Goal: Transaction & Acquisition: Purchase product/service

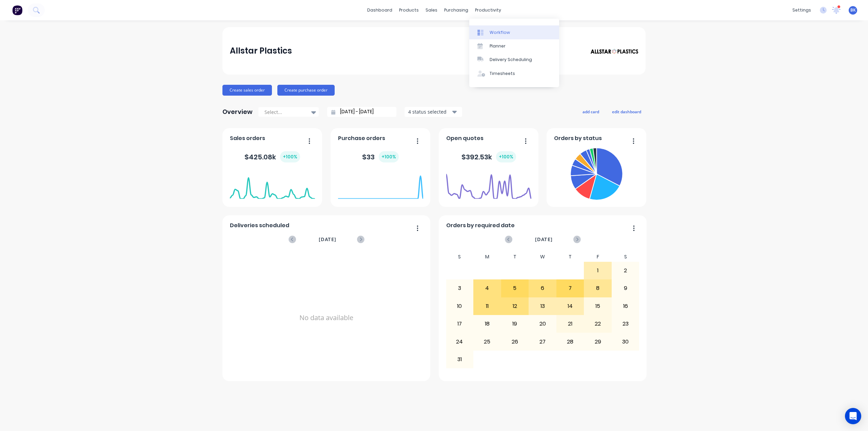
click at [485, 29] on link "Workflow" at bounding box center [514, 32] width 90 height 14
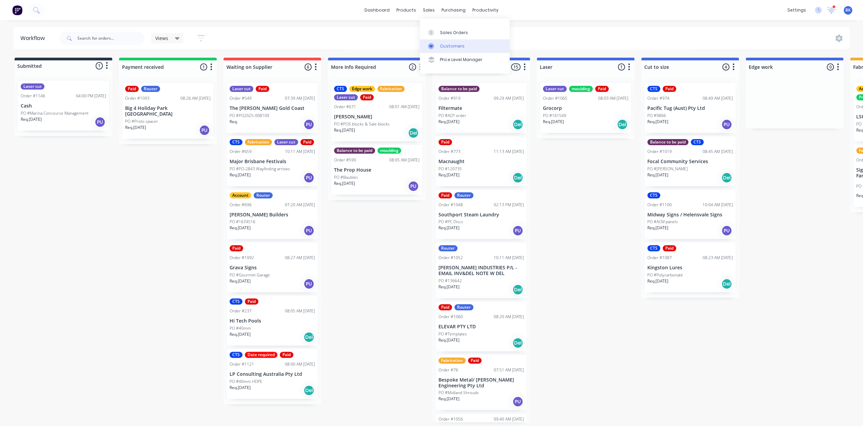
drag, startPoint x: 435, startPoint y: 29, endPoint x: 427, endPoint y: 40, distance: 13.8
click at [435, 29] on link "Sales Orders" at bounding box center [465, 32] width 90 height 14
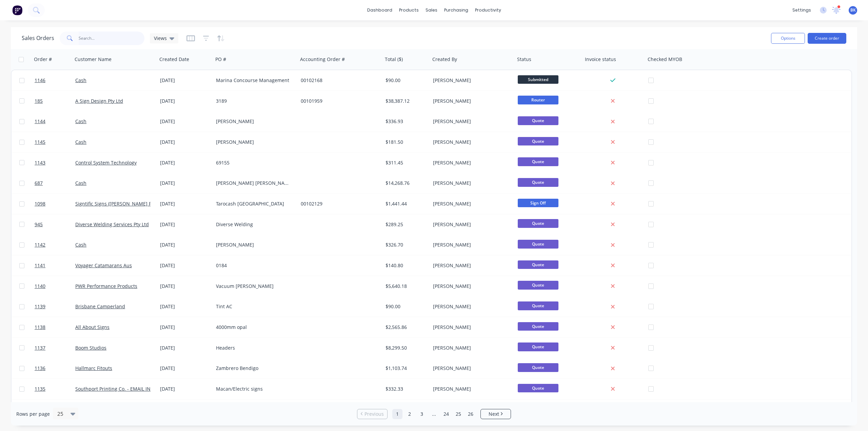
click at [104, 33] on input "text" at bounding box center [112, 39] width 66 height 14
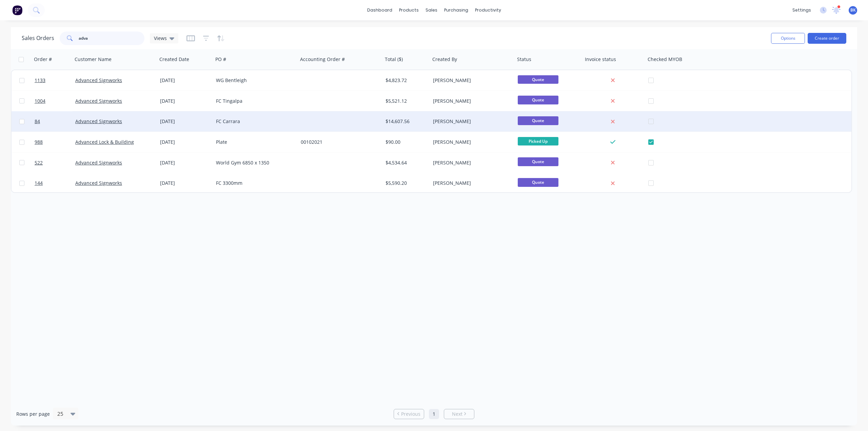
type input "adva"
click at [118, 117] on div "Advanced Signworks" at bounding box center [115, 121] width 85 height 20
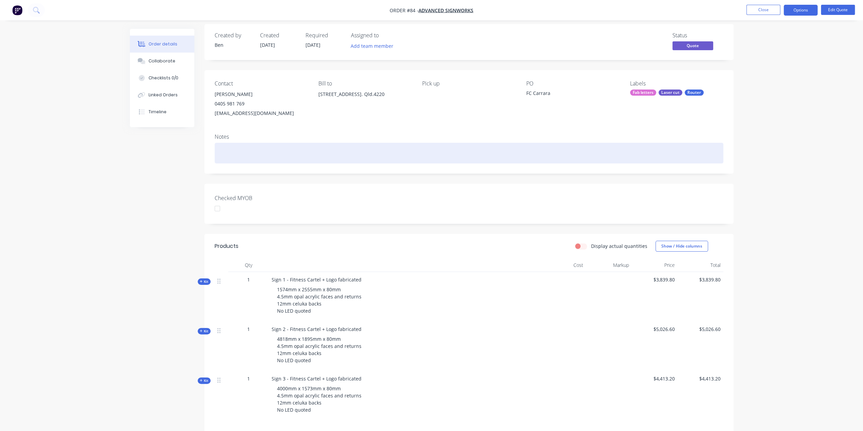
scroll to position [68, 0]
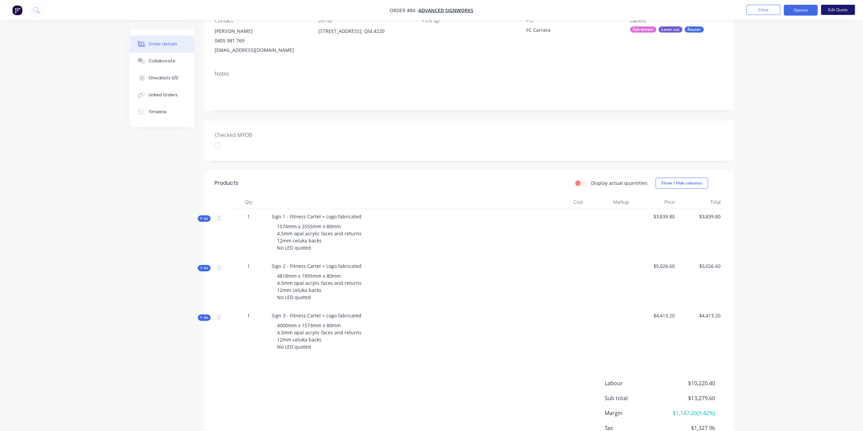
click at [832, 11] on button "Edit Quote" at bounding box center [838, 10] width 34 height 10
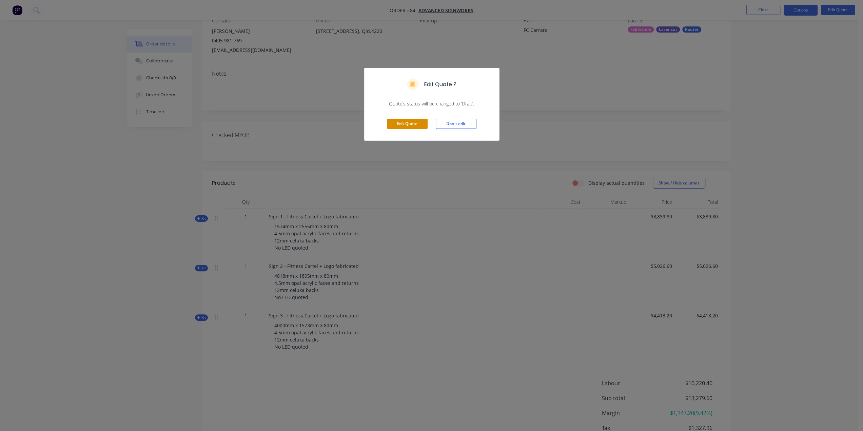
click at [404, 123] on button "Edit Quote" at bounding box center [407, 124] width 41 height 10
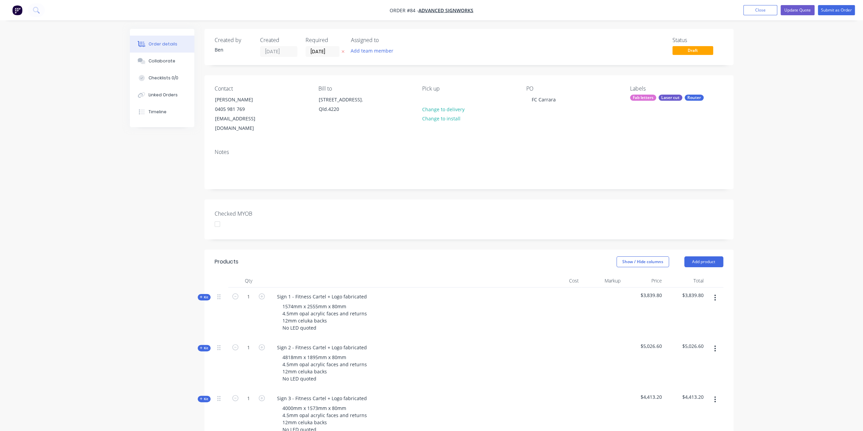
click at [204, 295] on span "Kit" at bounding box center [204, 297] width 9 height 5
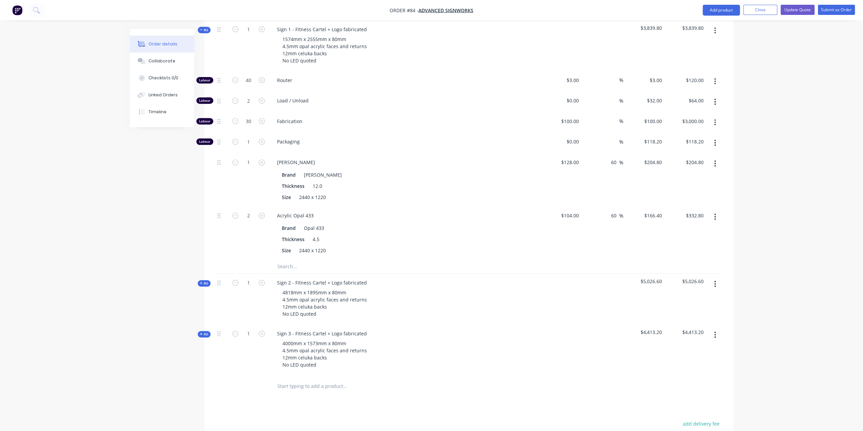
scroll to position [237, 0]
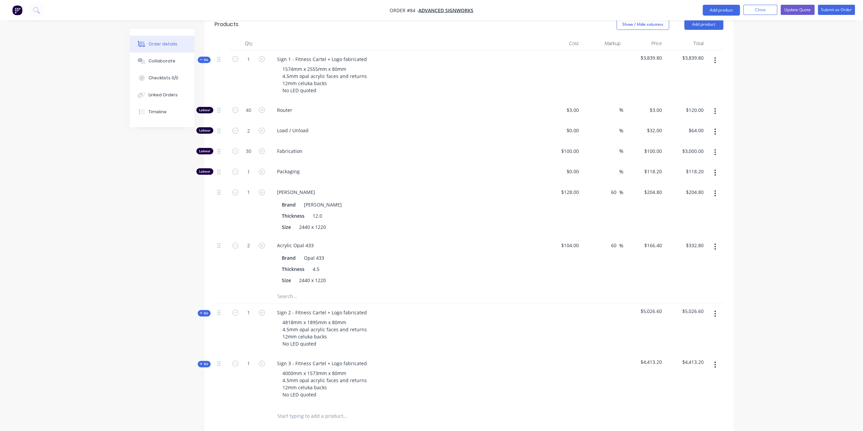
click at [292, 290] on input "text" at bounding box center [345, 297] width 136 height 14
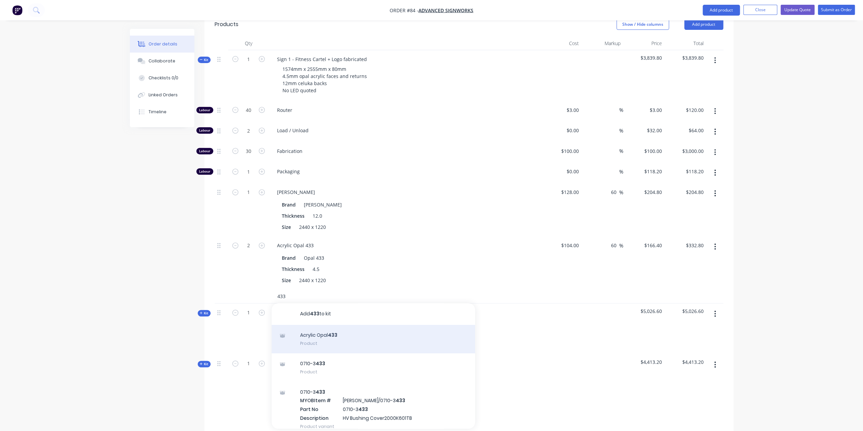
type input "433"
click at [329, 325] on div "Acrylic Opal 433 Product" at bounding box center [374, 339] width 204 height 28
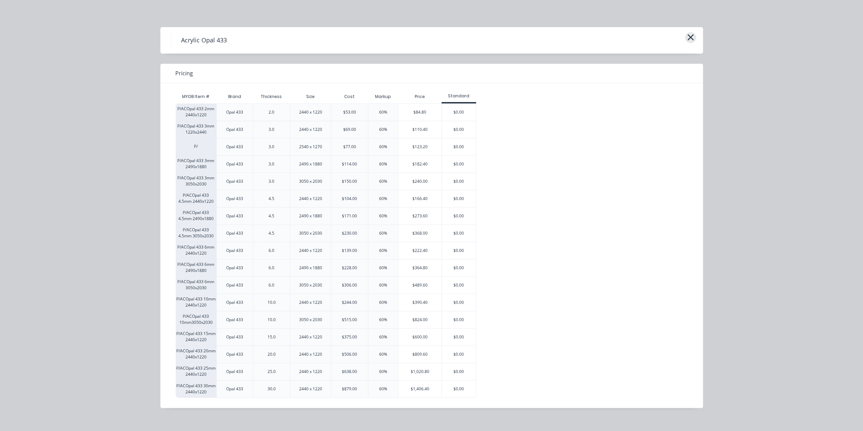
click at [695, 35] on button "button" at bounding box center [690, 37] width 11 height 11
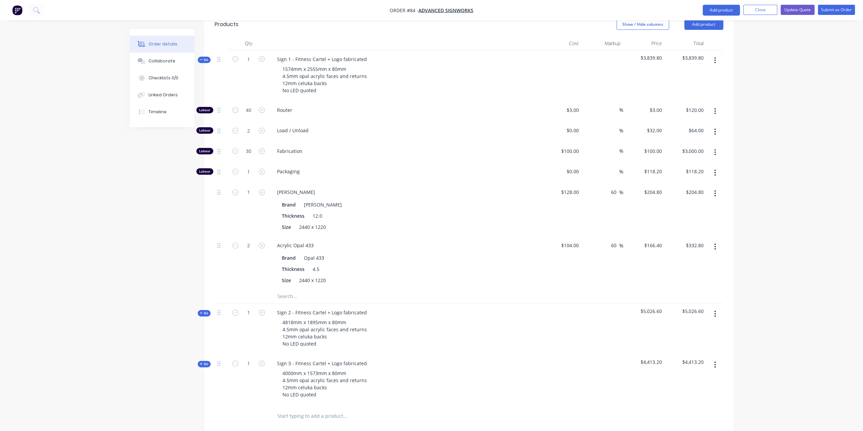
drag, startPoint x: 752, startPoint y: 7, endPoint x: 760, endPoint y: 20, distance: 15.2
click at [752, 7] on button "Close" at bounding box center [760, 10] width 34 height 10
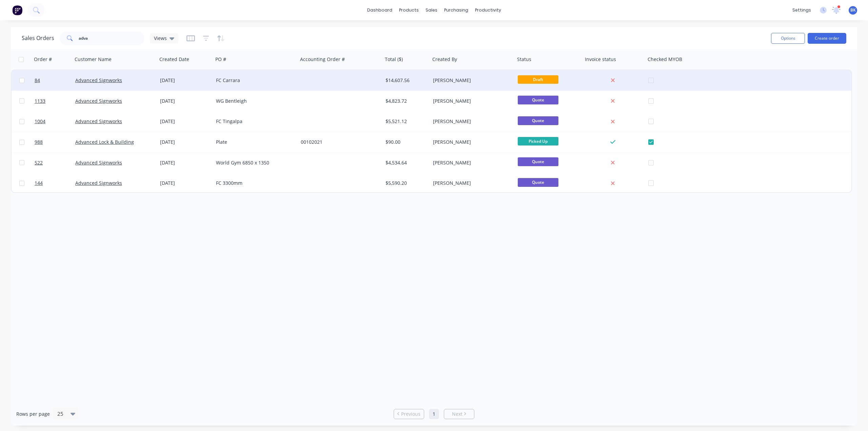
click at [353, 83] on div at bounding box center [340, 80] width 85 height 20
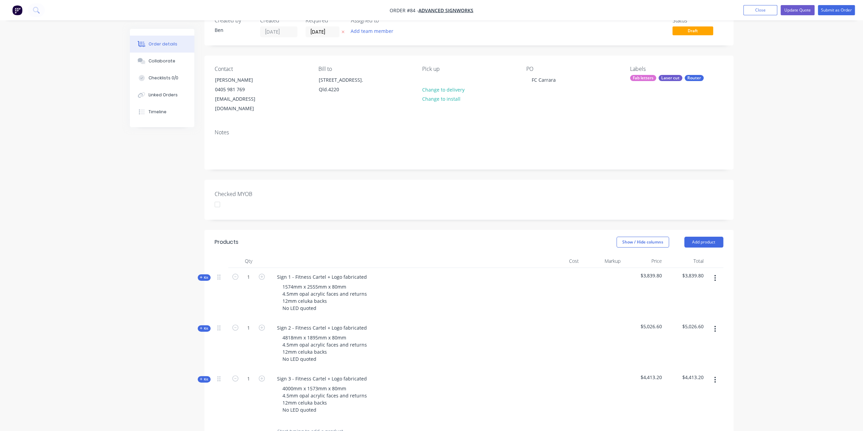
scroll to position [34, 0]
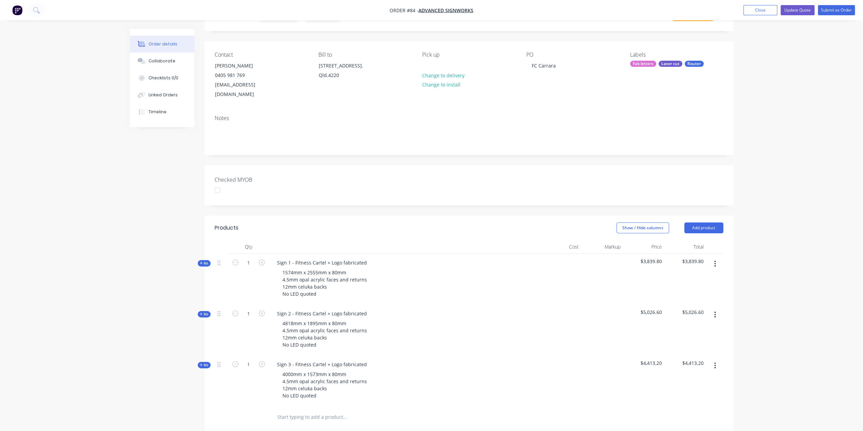
click at [203, 261] on span "Kit" at bounding box center [204, 263] width 9 height 5
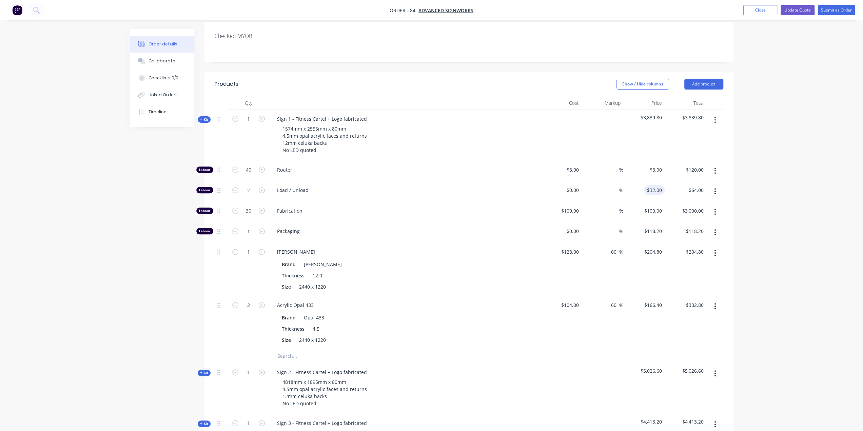
scroll to position [136, 0]
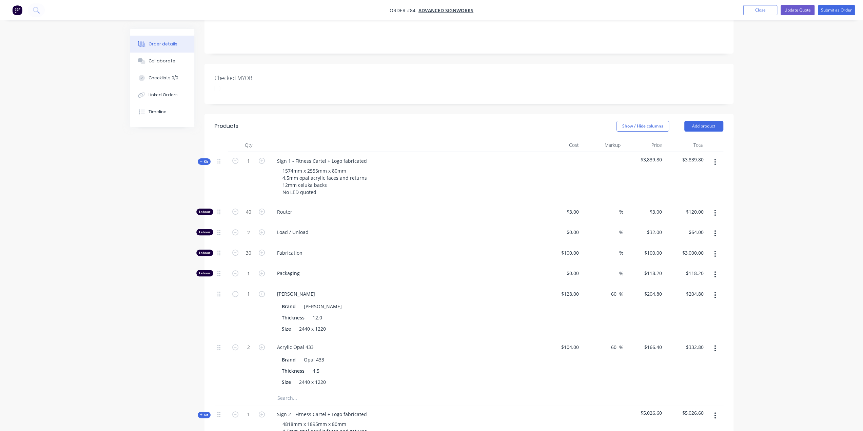
click at [203, 159] on span "Kit" at bounding box center [204, 161] width 9 height 5
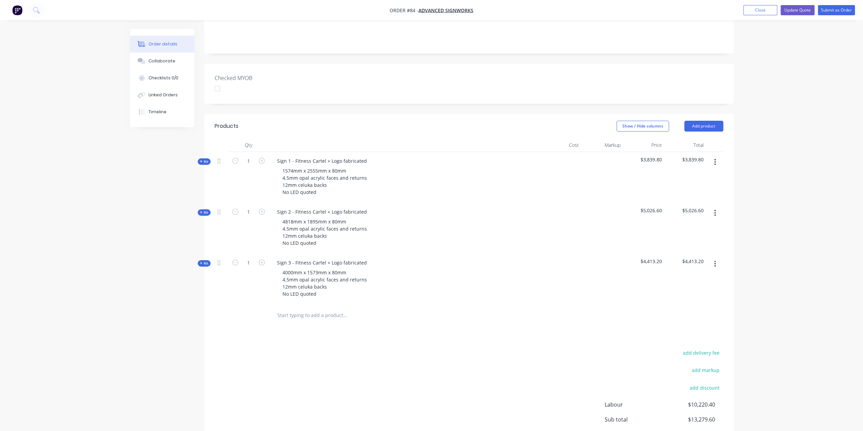
click at [201, 160] on icon at bounding box center [201, 161] width 3 height 3
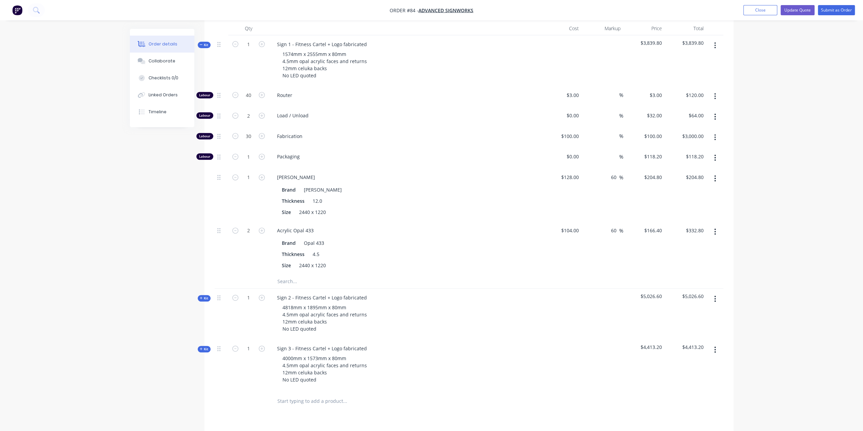
scroll to position [271, 0]
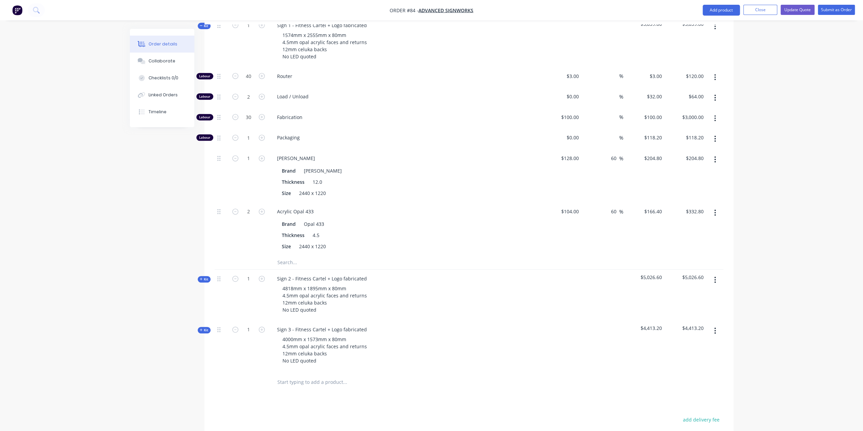
click at [208, 277] on span "Kit" at bounding box center [204, 279] width 9 height 5
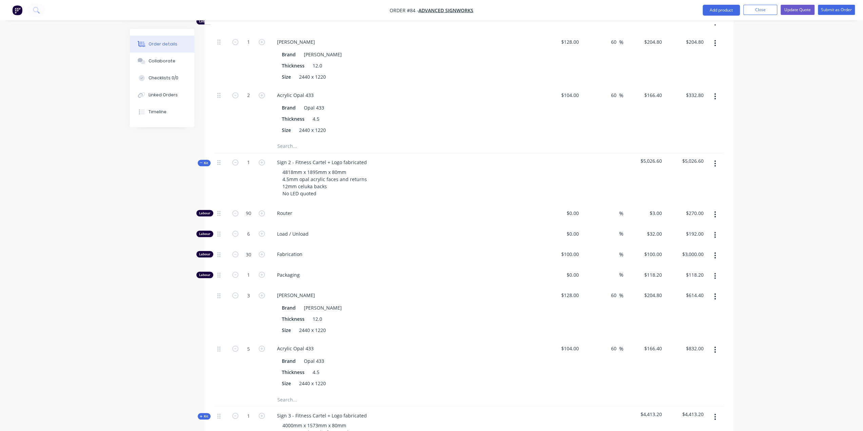
scroll to position [441, 0]
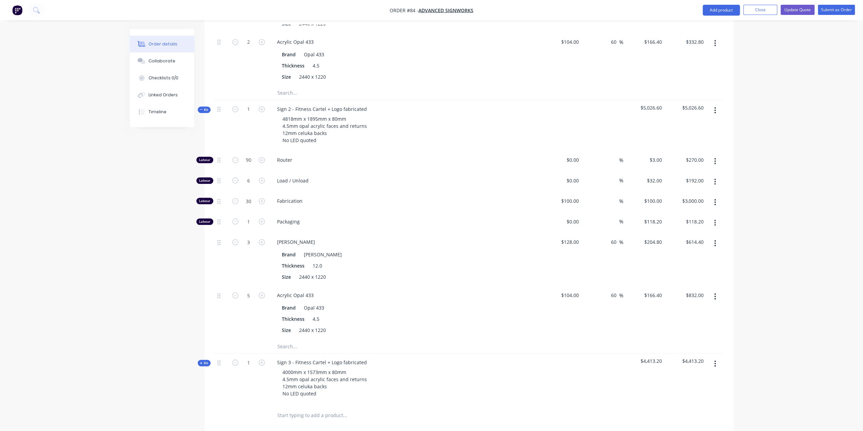
click at [203, 107] on span "Kit" at bounding box center [204, 109] width 9 height 5
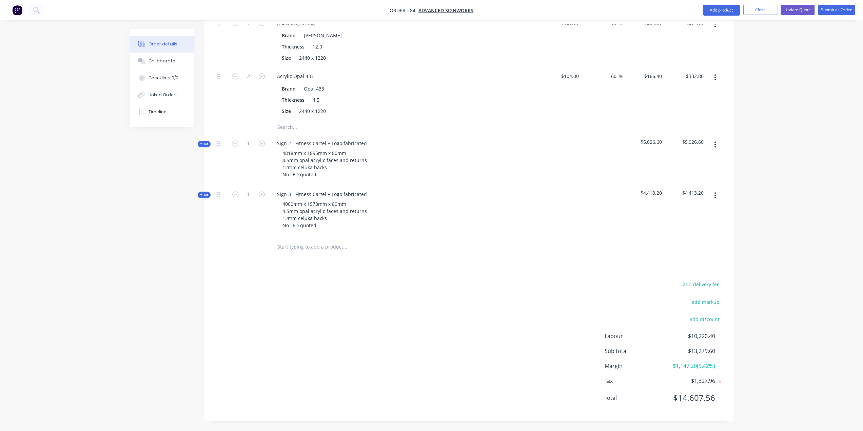
scroll to position [394, 0]
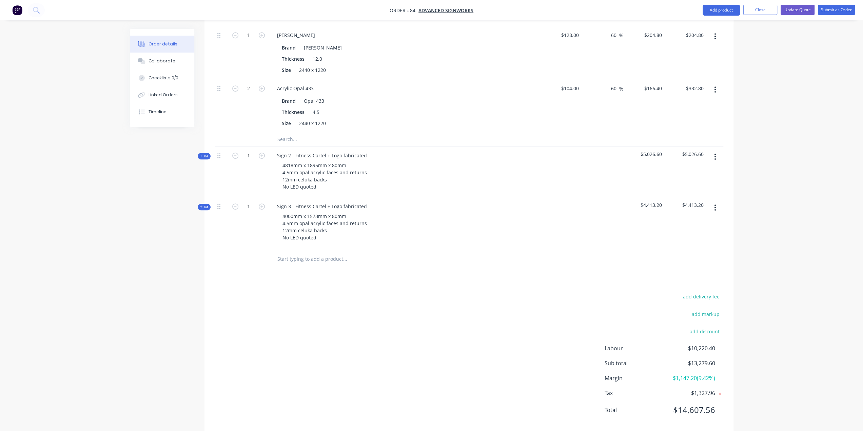
click at [204, 205] on span "Kit" at bounding box center [204, 207] width 9 height 5
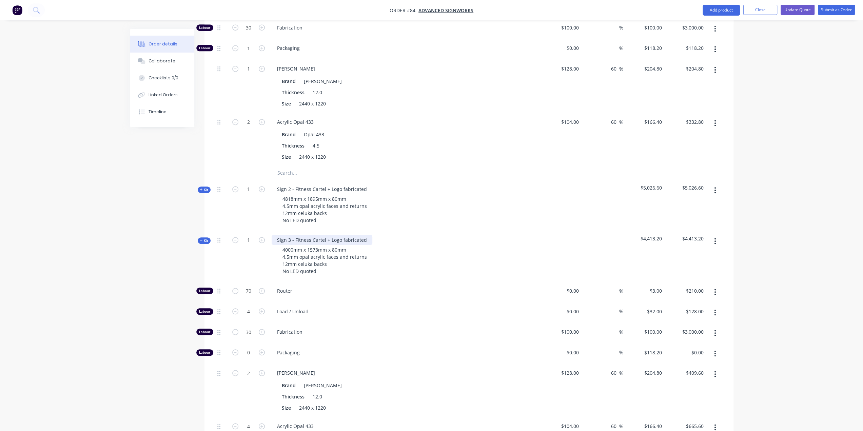
scroll to position [358, 0]
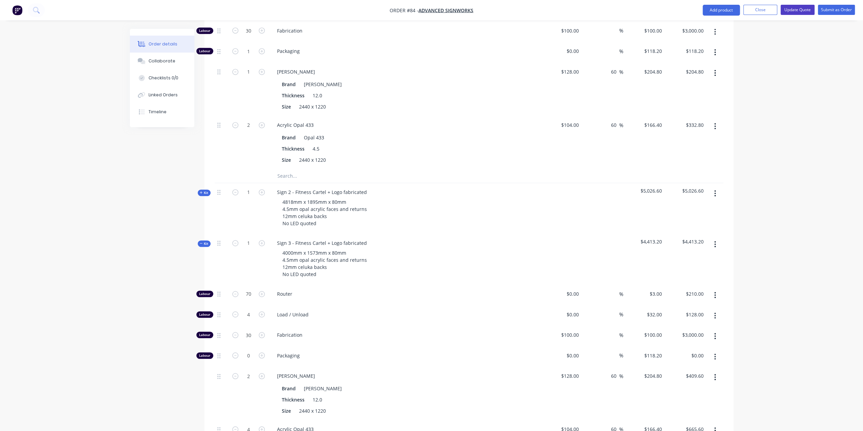
click at [797, 10] on button "Update Quote" at bounding box center [798, 10] width 34 height 10
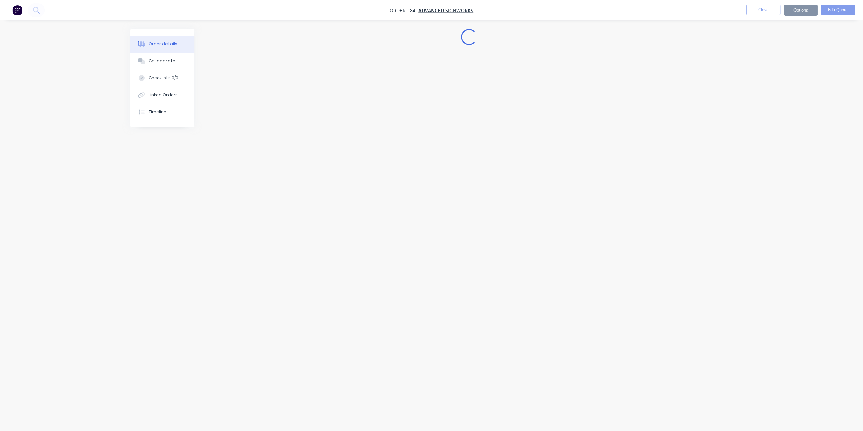
scroll to position [0, 0]
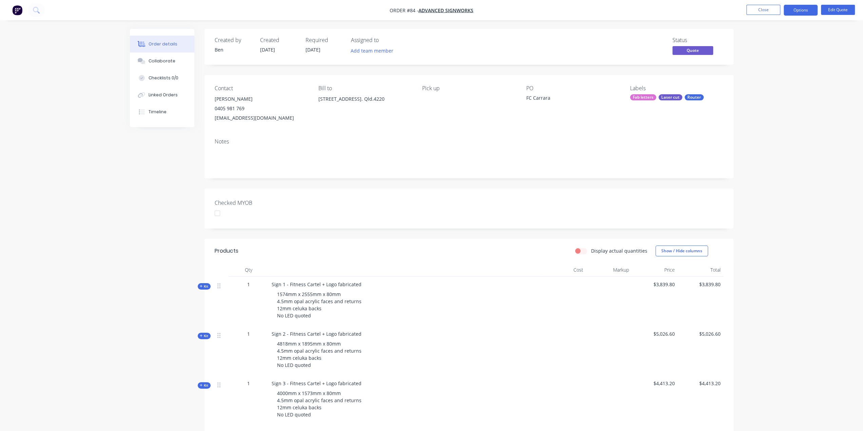
click at [745, 10] on ul "Close Options Edit Quote" at bounding box center [800, 10] width 125 height 11
click at [755, 9] on button "Close" at bounding box center [764, 10] width 34 height 10
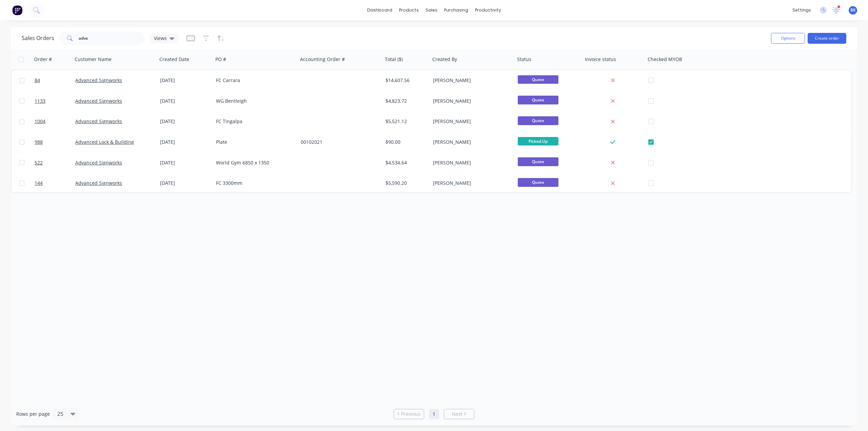
click at [839, 8] on div at bounding box center [838, 6] width 3 height 3
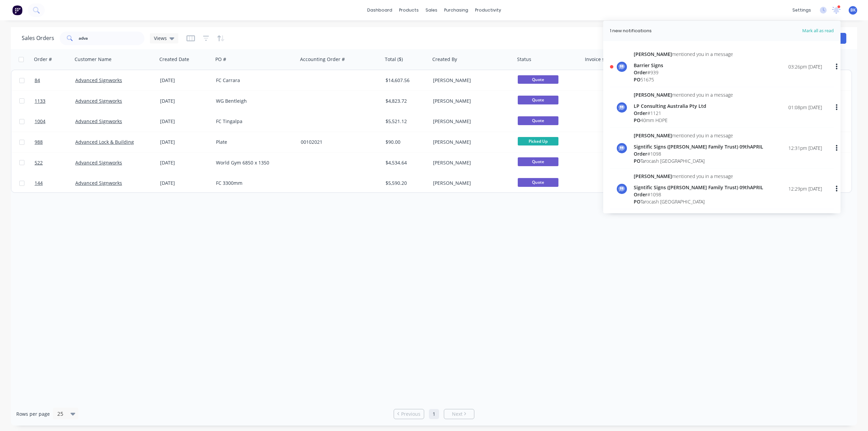
click at [646, 71] on span "Order" at bounding box center [641, 72] width 14 height 6
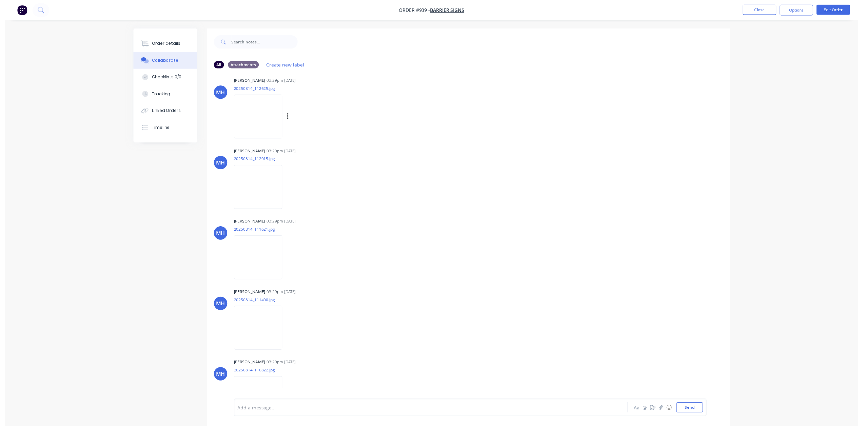
scroll to position [509, 0]
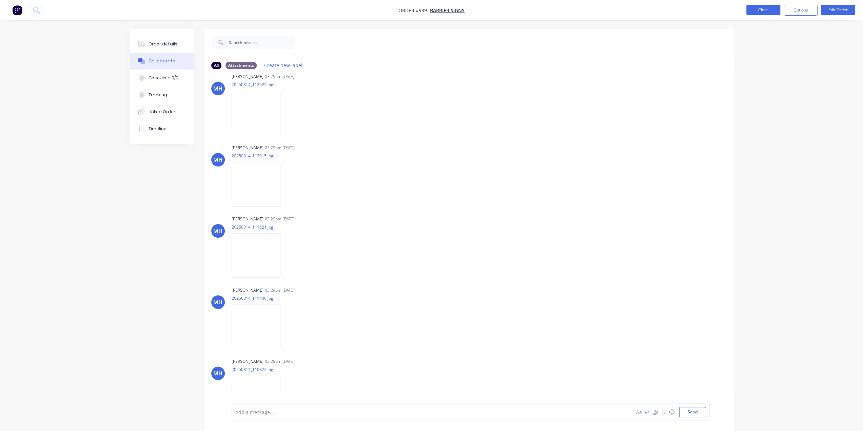
click at [756, 9] on button "Close" at bounding box center [764, 10] width 34 height 10
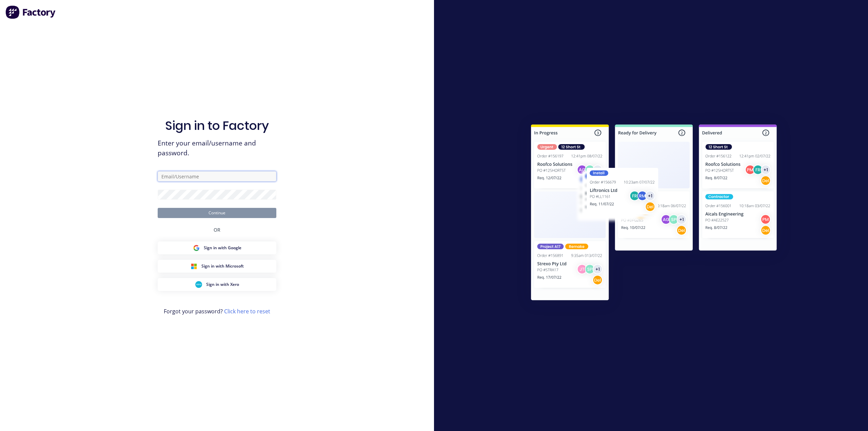
type input "design@allstarplastics.com.au"
click at [239, 214] on button "Continue" at bounding box center [217, 213] width 119 height 10
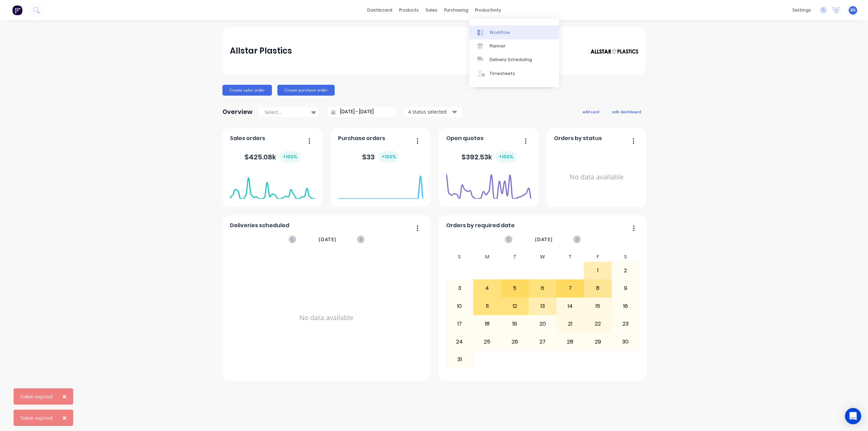
click at [498, 33] on div "Workflow" at bounding box center [500, 33] width 20 height 6
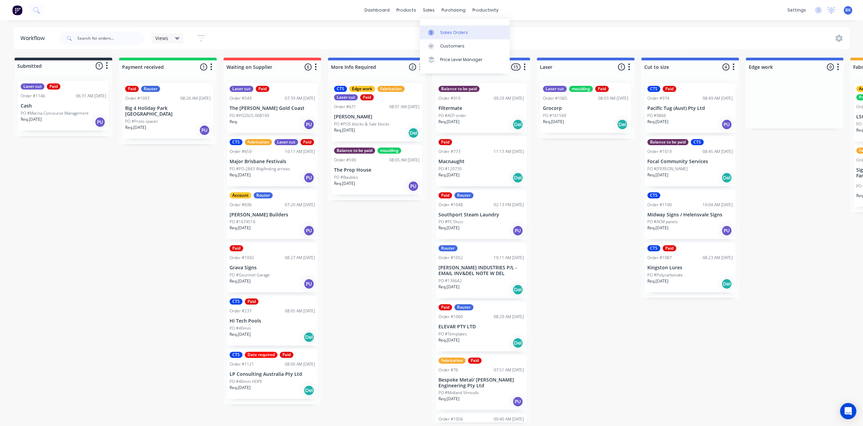
click at [441, 34] on div "Sales Orders" at bounding box center [454, 33] width 28 height 6
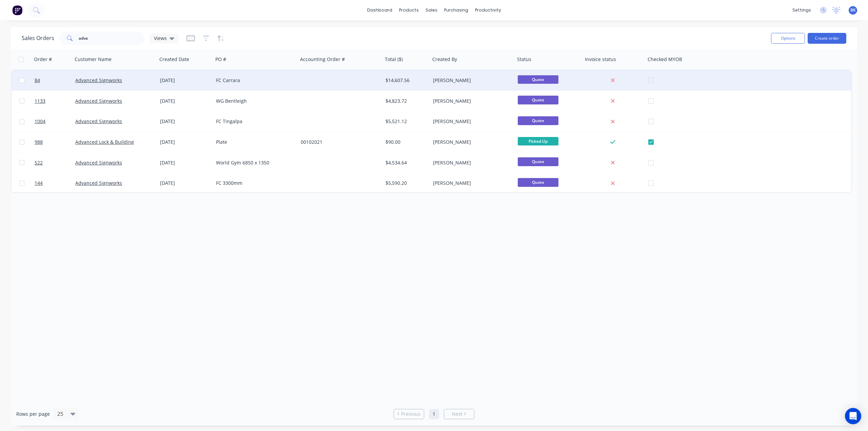
click at [212, 86] on div "19 May 2025" at bounding box center [185, 80] width 56 height 20
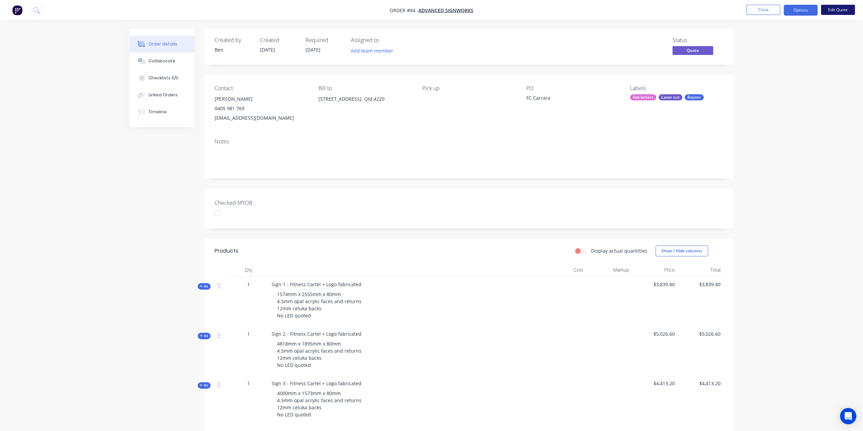
click at [838, 8] on button "Edit Quote" at bounding box center [838, 10] width 34 height 10
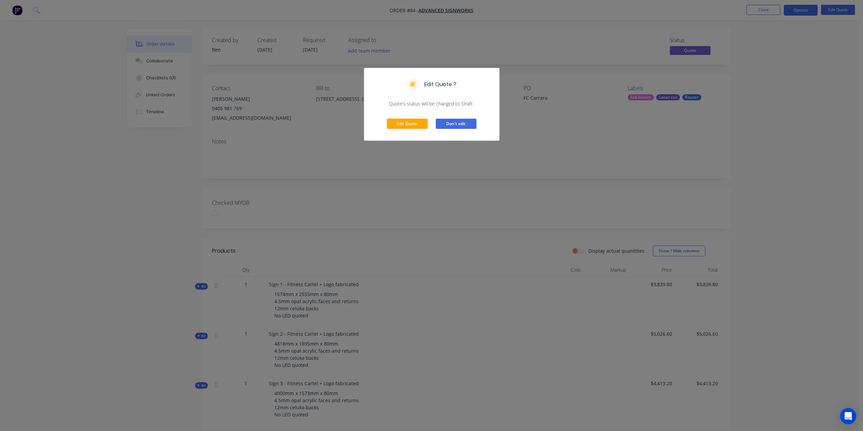
click at [448, 124] on button "Don't edit" at bounding box center [456, 124] width 41 height 10
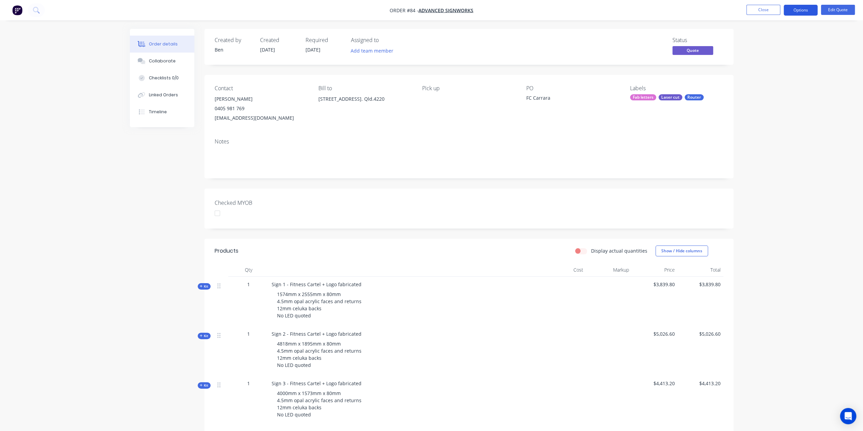
click at [799, 9] on button "Options" at bounding box center [801, 10] width 34 height 11
click at [776, 81] on div "Convert to Order" at bounding box center [780, 82] width 62 height 10
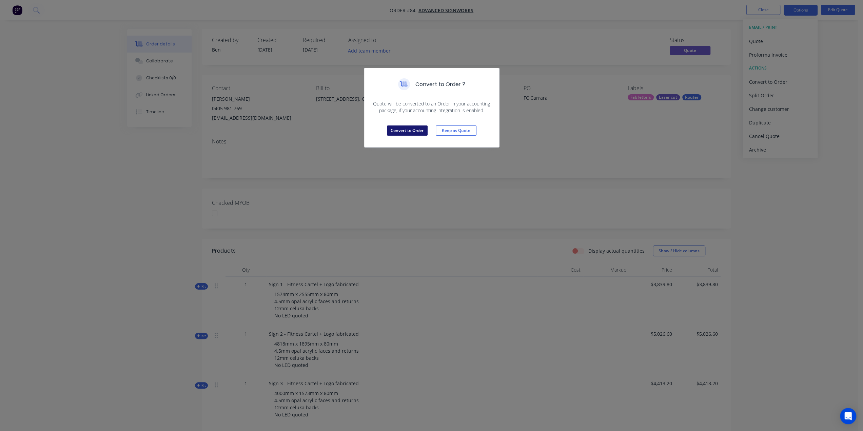
click at [407, 127] on button "Convert to Order" at bounding box center [407, 130] width 41 height 10
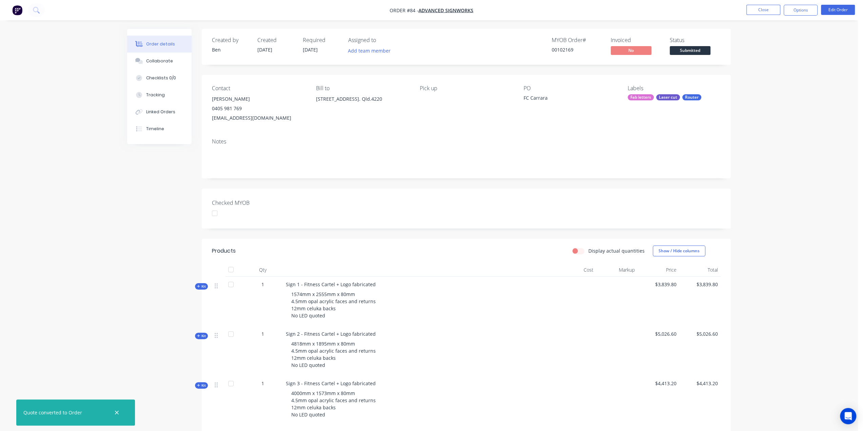
click at [645, 98] on div "Fab letters" at bounding box center [641, 97] width 26 height 6
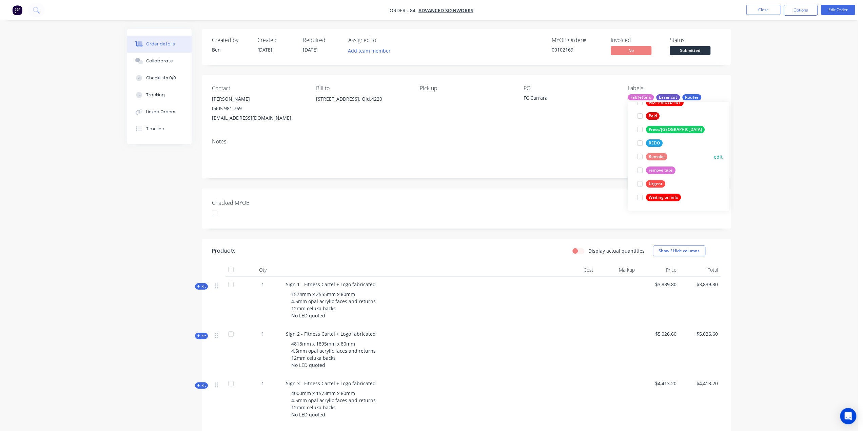
scroll to position [224, 0]
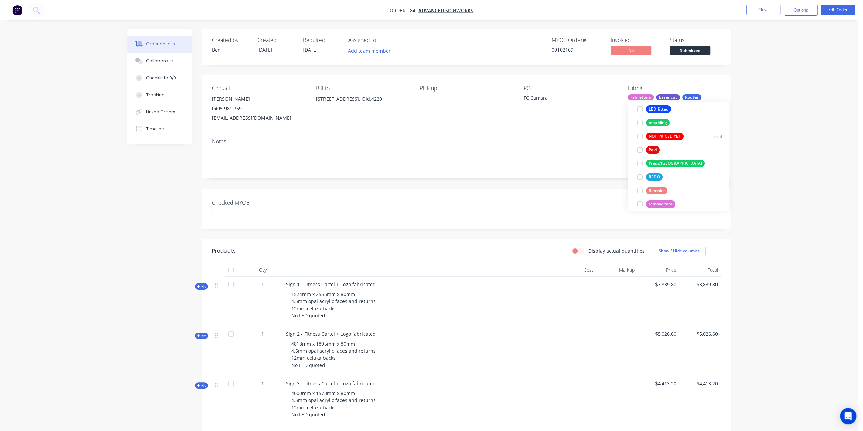
click at [662, 135] on div "NOT PRICED YET" at bounding box center [665, 136] width 38 height 7
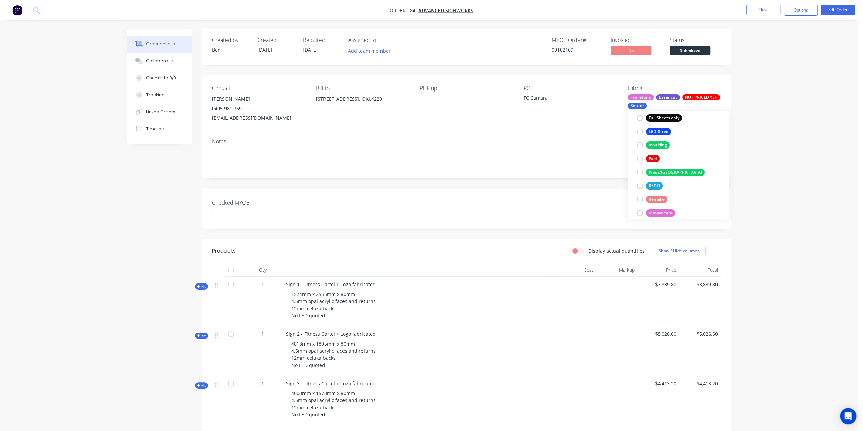
scroll to position [47, 0]
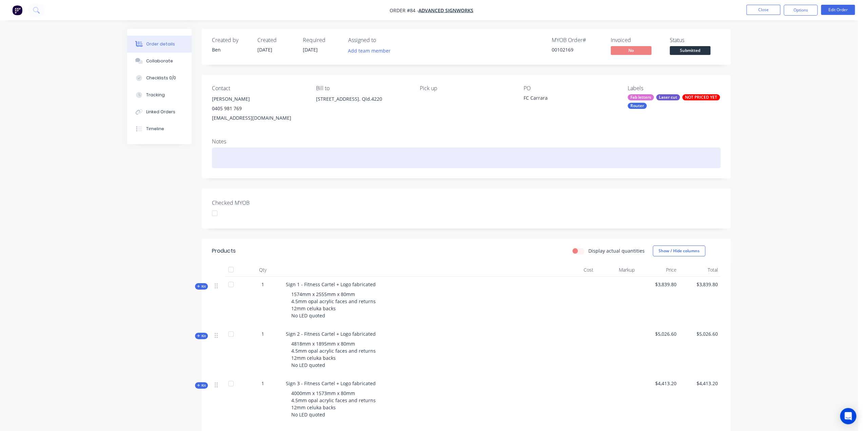
click at [482, 161] on div at bounding box center [466, 158] width 509 height 21
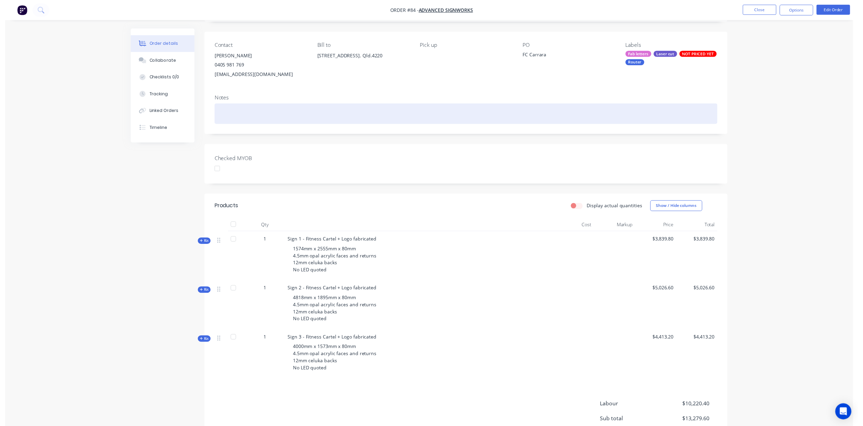
scroll to position [0, 0]
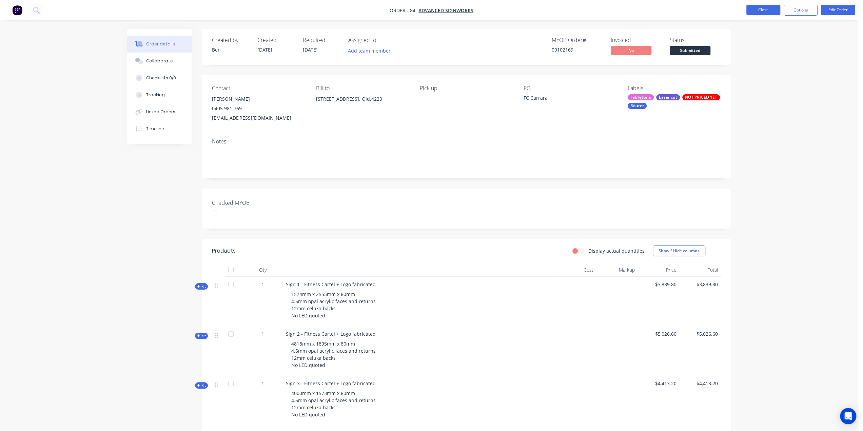
click at [772, 7] on button "Close" at bounding box center [764, 10] width 34 height 10
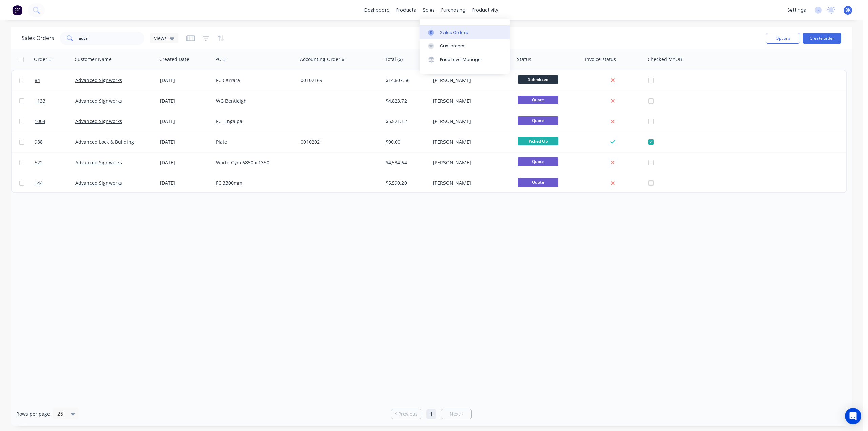
click at [440, 30] on link "Sales Orders" at bounding box center [465, 32] width 90 height 14
click at [484, 31] on div at bounding box center [480, 33] width 10 height 6
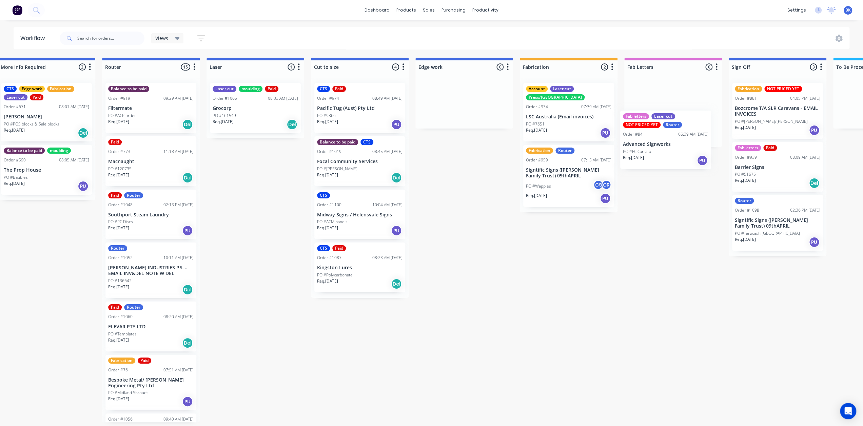
drag, startPoint x: 51, startPoint y: 178, endPoint x: 667, endPoint y: 148, distance: 617.3
click at [667, 149] on div "Submitted 2 Status colour #273444 hex #273444 Save Cancel Summaries Total order…" at bounding box center [476, 240] width 1623 height 365
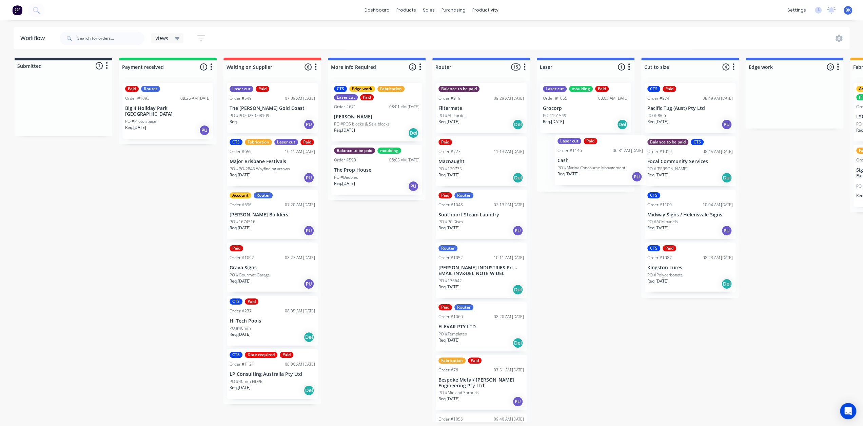
drag, startPoint x: 62, startPoint y: 108, endPoint x: 592, endPoint y: 160, distance: 532.4
click at [593, 160] on div "Submitted 1 Status colour #273444 hex #273444 Save Cancel Summaries Total order…" at bounding box center [806, 240] width 1623 height 365
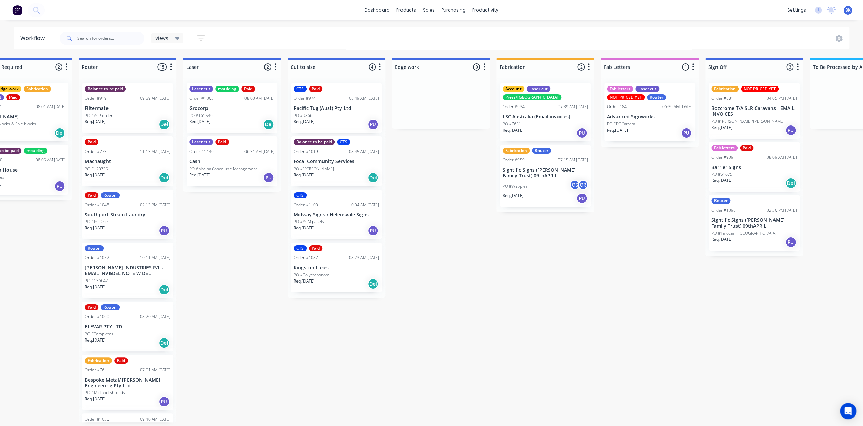
scroll to position [1, 353]
click at [539, 180] on div "PO #Wapples CS CR" at bounding box center [545, 186] width 85 height 13
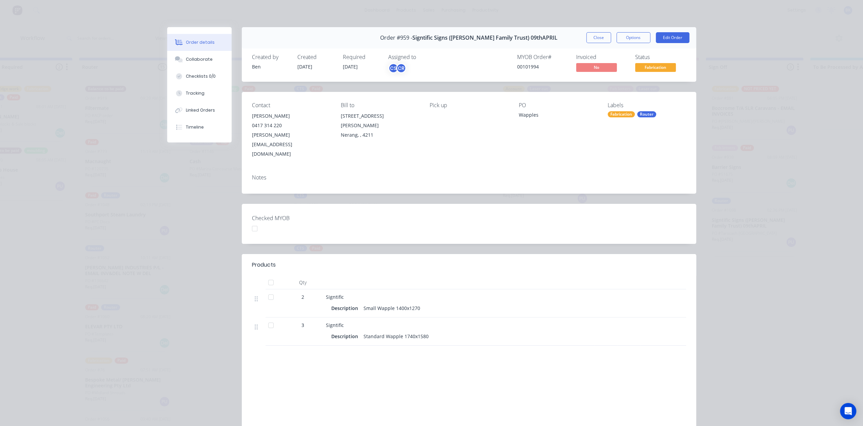
click at [602, 37] on button "Close" at bounding box center [598, 37] width 25 height 11
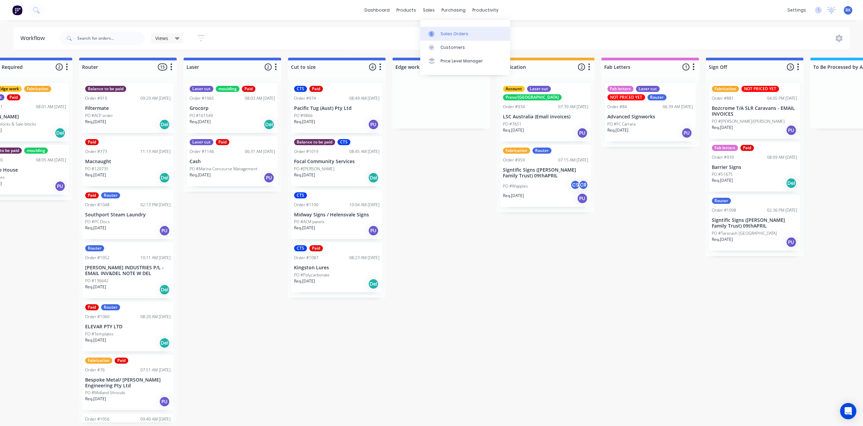
click at [446, 33] on div "Sales Orders" at bounding box center [455, 34] width 28 height 6
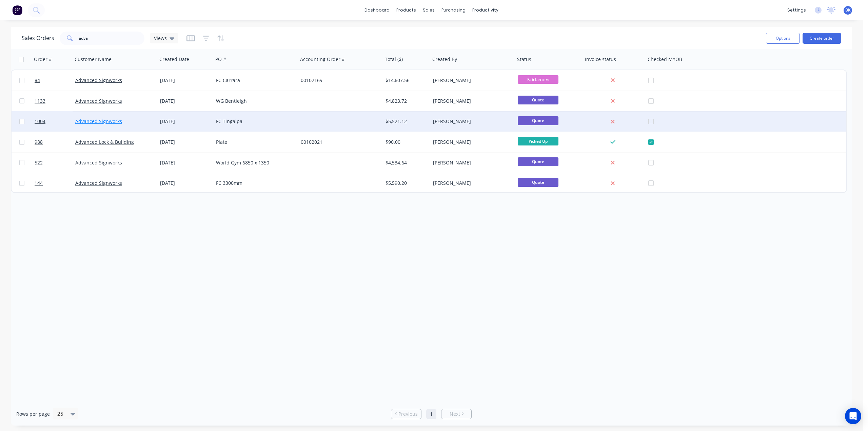
click at [115, 122] on link "Advanced Signworks" at bounding box center [98, 121] width 47 height 6
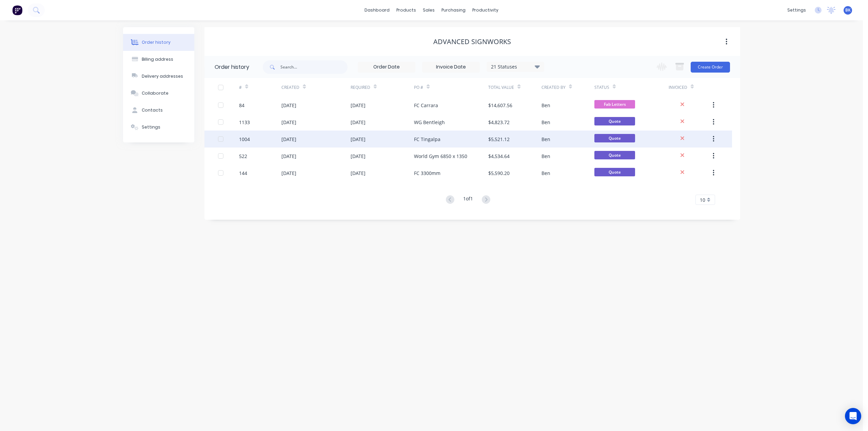
click at [366, 141] on div "04 Aug 2025" at bounding box center [358, 139] width 15 height 7
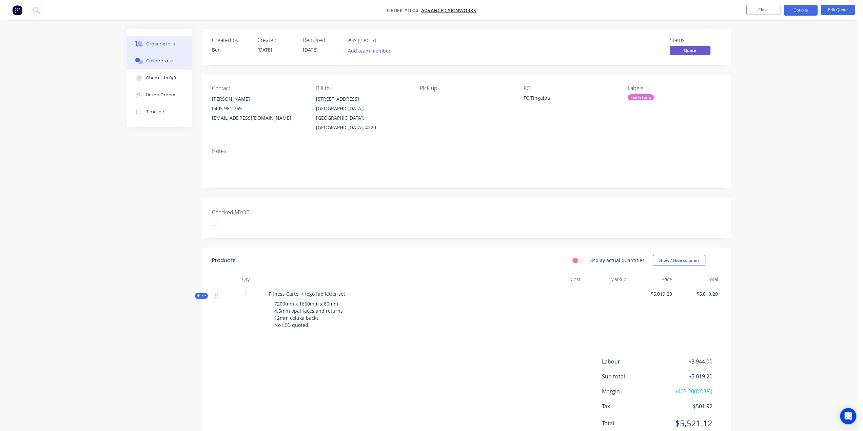
click at [158, 62] on div "Collaborate" at bounding box center [159, 61] width 27 height 6
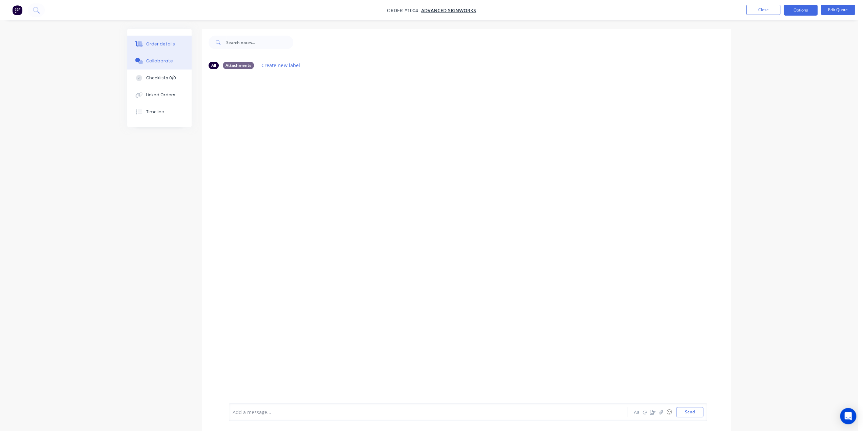
click at [159, 46] on div "Order details" at bounding box center [160, 44] width 29 height 6
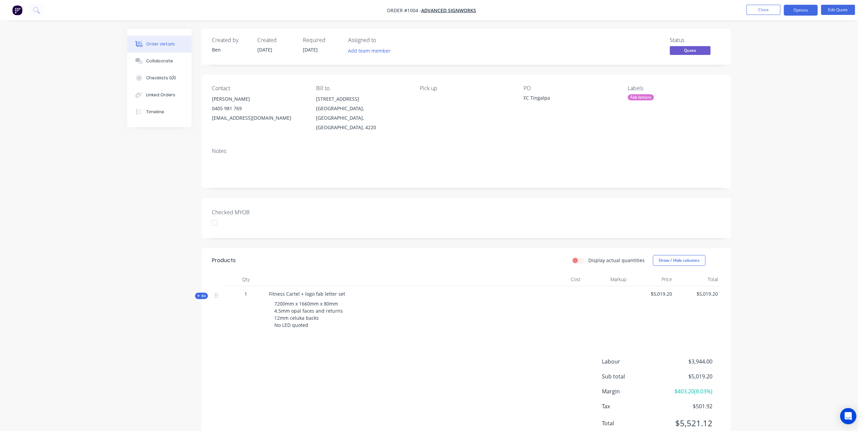
click at [198, 294] on icon at bounding box center [198, 295] width 3 height 3
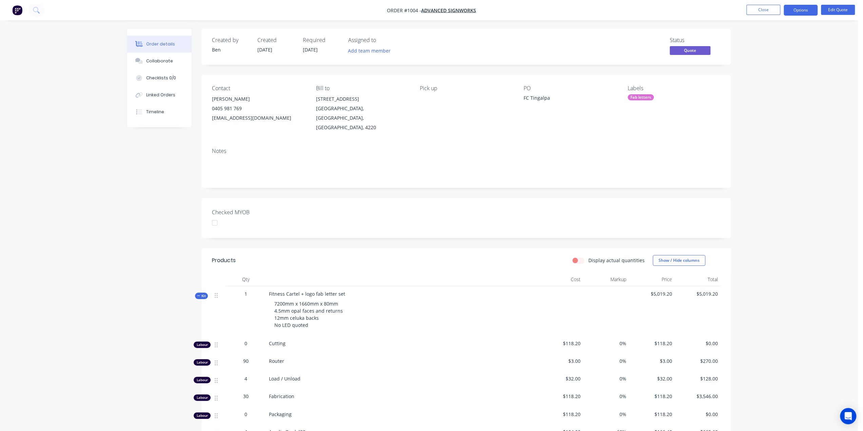
click at [198, 294] on icon at bounding box center [198, 295] width 3 height 3
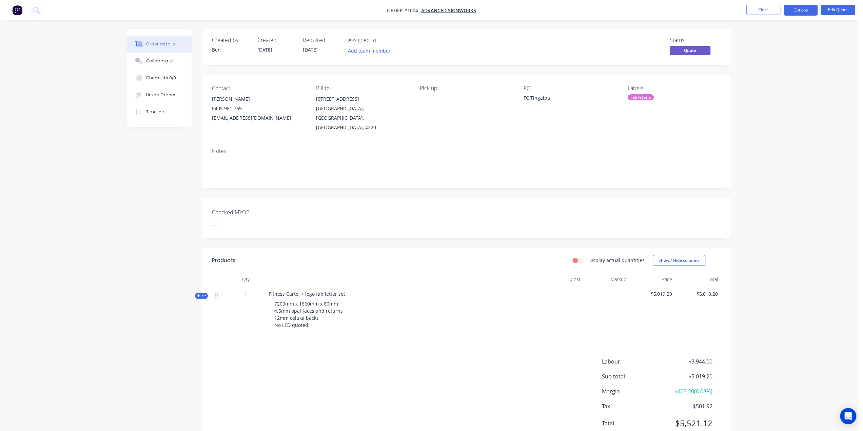
click at [480, 275] on div at bounding box center [401, 280] width 271 height 14
click at [769, 9] on button "Close" at bounding box center [764, 10] width 34 height 10
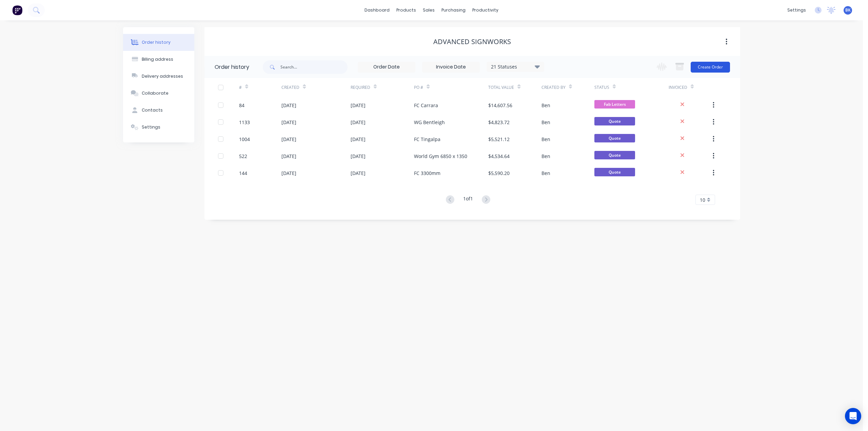
click at [708, 66] on button "Create Order" at bounding box center [710, 67] width 39 height 11
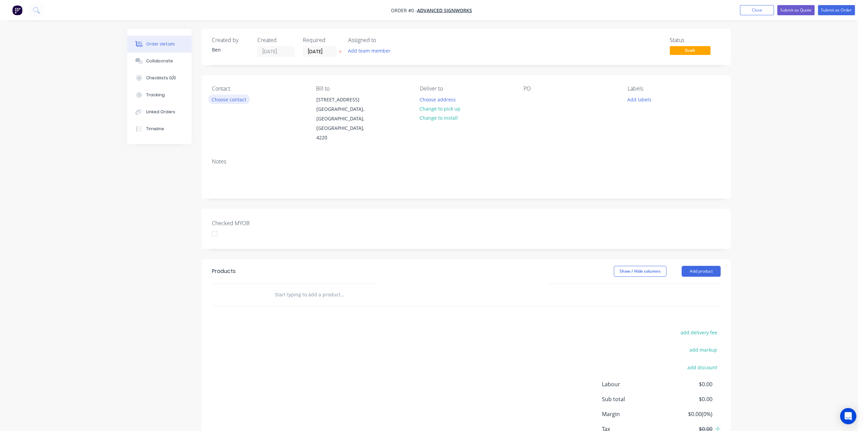
click at [239, 101] on button "Choose contact" at bounding box center [229, 99] width 42 height 9
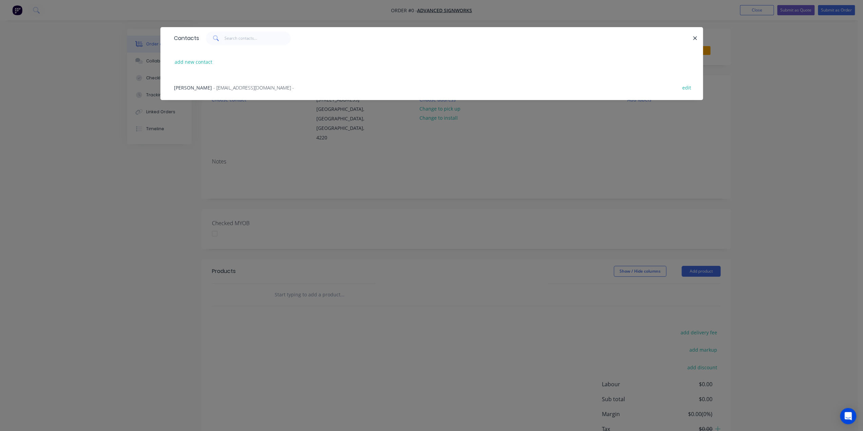
click at [213, 89] on span "- asw3@ymail.com -" at bounding box center [253, 87] width 81 height 6
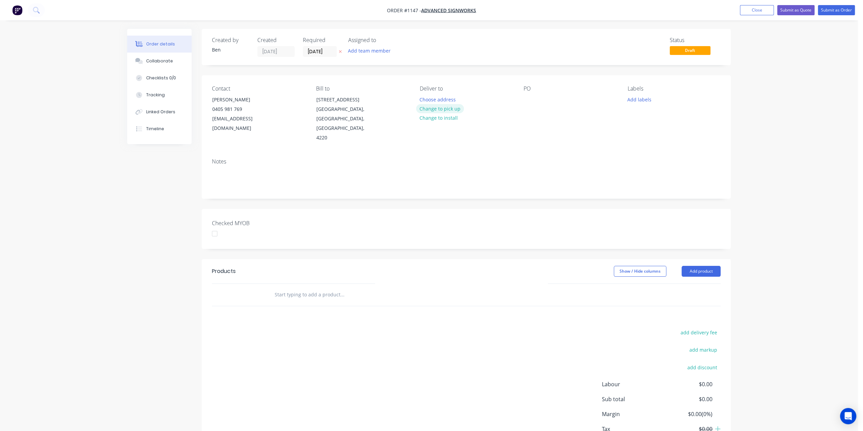
click at [430, 111] on button "Change to pick up" at bounding box center [440, 108] width 48 height 9
click at [528, 100] on div at bounding box center [529, 100] width 11 height 10
click at [642, 98] on button "Add labels" at bounding box center [639, 99] width 31 height 9
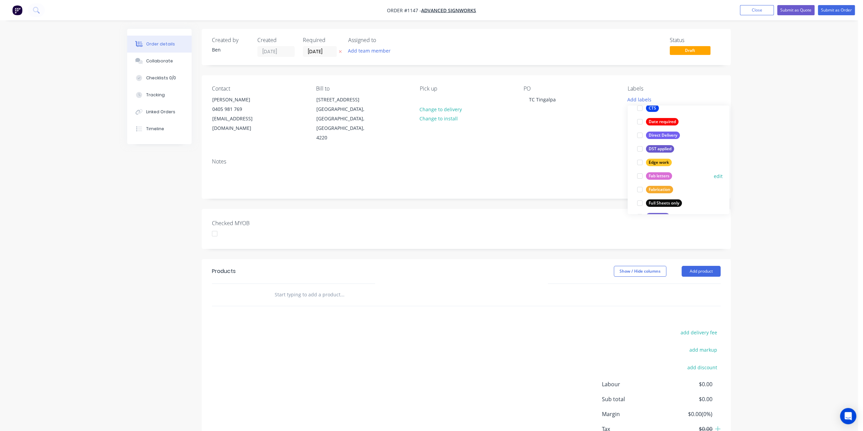
scroll to position [102, 0]
click at [657, 166] on div "Fab letters" at bounding box center [659, 166] width 26 height 7
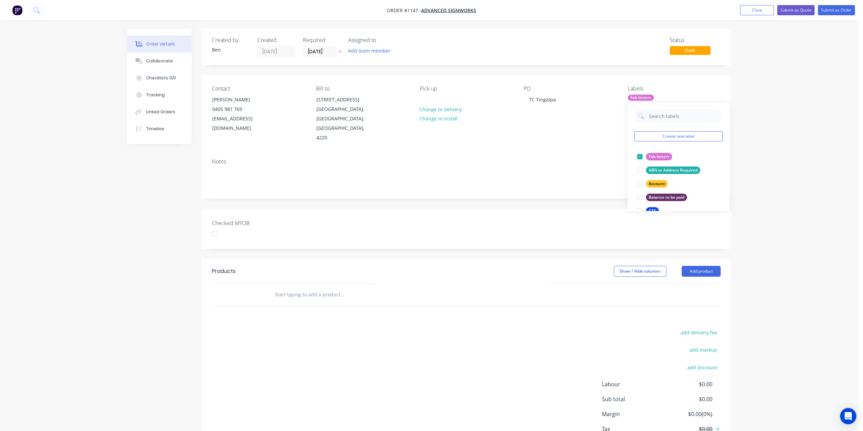
click at [294, 288] on input "text" at bounding box center [342, 295] width 136 height 14
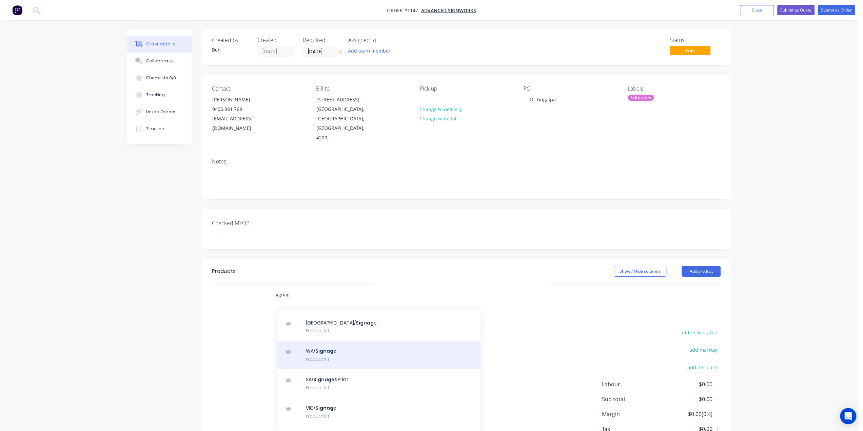
scroll to position [34, 0]
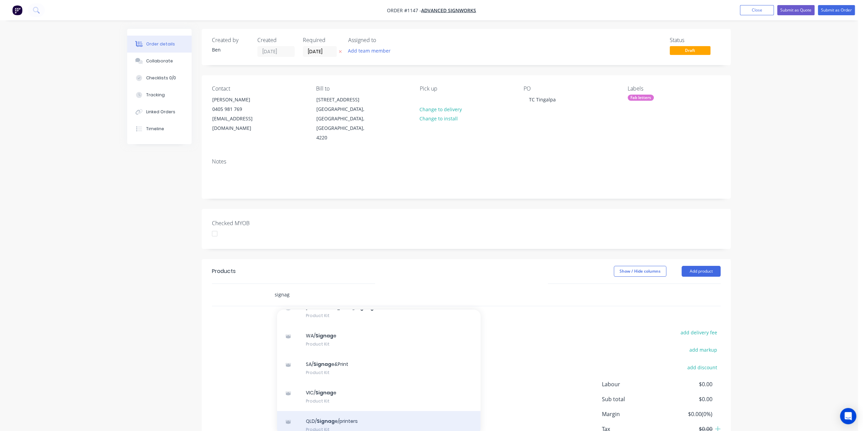
type input "signag"
click at [330, 411] on div "QLD/ Signag e/printers Product Kit" at bounding box center [379, 425] width 204 height 28
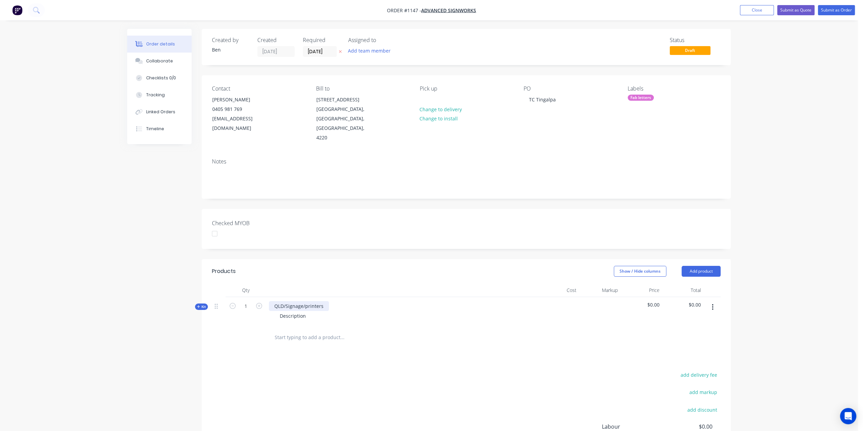
click at [321, 301] on div "QLD/Signage/printers" at bounding box center [299, 306] width 60 height 10
drag, startPoint x: 325, startPoint y: 297, endPoint x: 270, endPoint y: 295, distance: 55.0
click at [270, 301] on div "QLD/Signage/printers" at bounding box center [299, 306] width 60 height 10
click at [322, 301] on div "Fitness Cartel Health" at bounding box center [298, 306] width 58 height 10
click at [305, 311] on div "Description" at bounding box center [292, 316] width 37 height 10
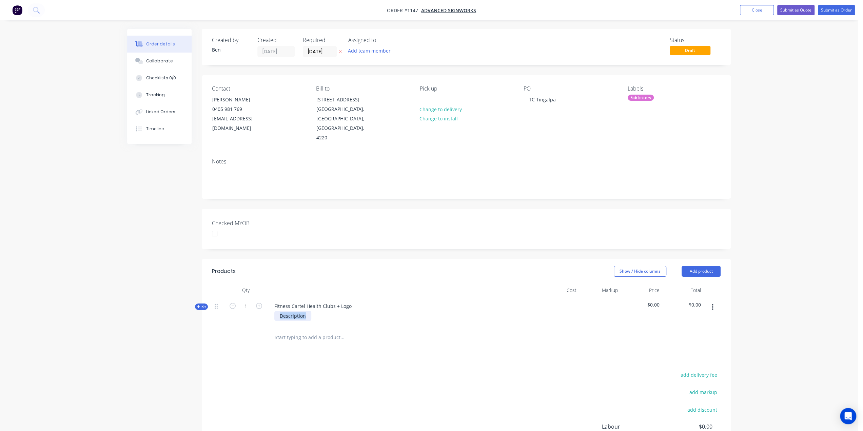
drag, startPoint x: 307, startPoint y: 304, endPoint x: 276, endPoint y: 306, distance: 31.3
click at [276, 311] on div "Description" at bounding box center [292, 316] width 37 height 10
click at [312, 313] on div "FC cap height 428mm HC cap height" at bounding box center [304, 319] width 60 height 17
click at [315, 319] on div "FC cap height 428mm HC cap height 274mm Logo height" at bounding box center [304, 323] width 61 height 24
drag, startPoint x: 321, startPoint y: 329, endPoint x: 326, endPoint y: 342, distance: 13.0
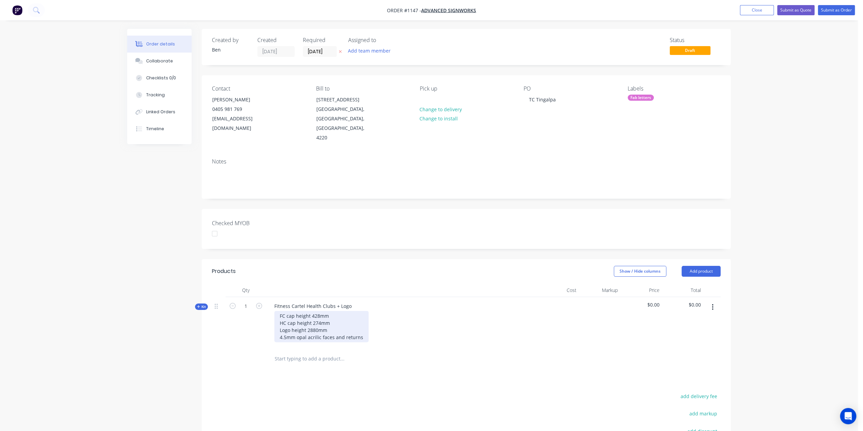
click at [322, 332] on div "FC cap height 428mm HC cap height 274mm Logo height 2880mm 4.5mm opal acrilic f…" at bounding box center [321, 326] width 94 height 31
click at [313, 327] on div "FC cap height 428mm HC cap height 274mm Logo height 2880mm 4.5mm opal acrilic f…" at bounding box center [321, 326] width 94 height 31
click at [315, 328] on div "FC cap height 428mm HC cap height 274mm Logo height 2880mm 4.5mm opal acrilic f…" at bounding box center [321, 326] width 94 height 31
click at [361, 326] on div "FC cap height 428mm HC cap height 274mm Logo height 2880mm 4.5mm opal acrylic f…" at bounding box center [321, 326] width 95 height 31
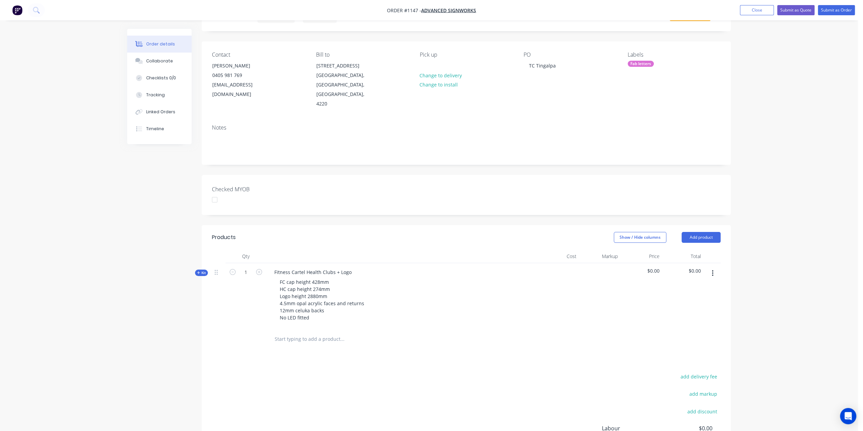
click at [336, 315] on div "Fitness Cartel Health Clubs + Logo FC cap height 428mm HC cap height 274mm Logo…" at bounding box center [401, 295] width 271 height 65
click at [204, 270] on span "Kit" at bounding box center [201, 272] width 9 height 5
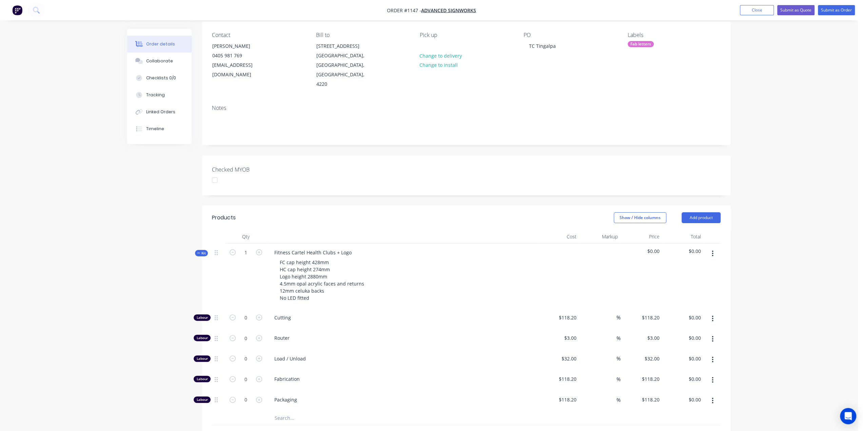
scroll to position [102, 0]
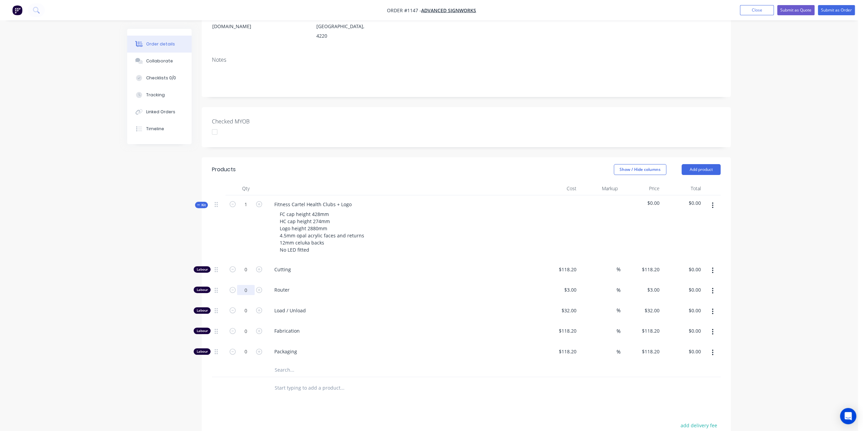
click at [245, 275] on input "0" at bounding box center [246, 270] width 18 height 10
type input "90"
type input "$270.00"
click at [246, 275] on input "0" at bounding box center [246, 270] width 18 height 10
type input "5"
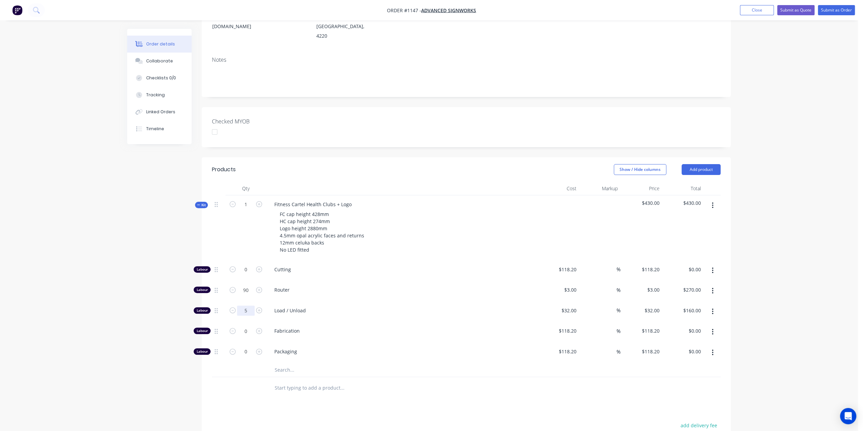
type input "$160.00"
drag, startPoint x: 244, startPoint y: 319, endPoint x: 254, endPoint y: 322, distance: 9.8
click at [244, 275] on input "0" at bounding box center [246, 270] width 18 height 10
click at [250, 275] on input "0" at bounding box center [246, 270] width 18 height 10
drag, startPoint x: 256, startPoint y: 318, endPoint x: 245, endPoint y: 321, distance: 11.7
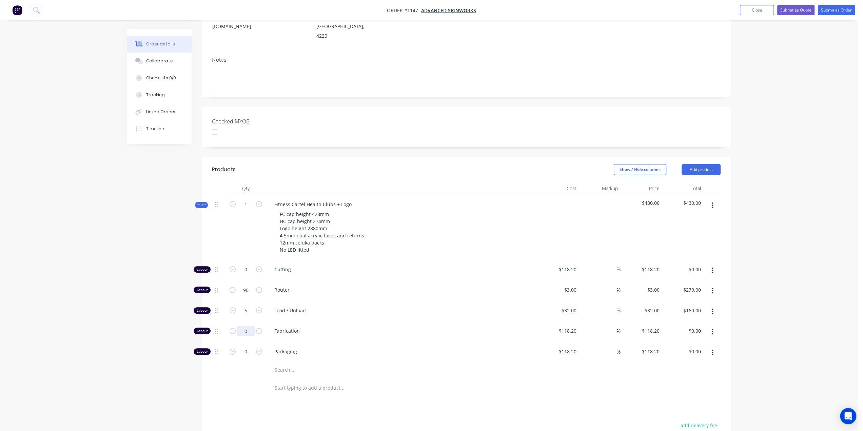
click at [245, 325] on form "0" at bounding box center [245, 330] width 35 height 10
type input "82"
type input "$9,692.40"
click at [251, 275] on input "90" at bounding box center [246, 270] width 18 height 10
type input "180"
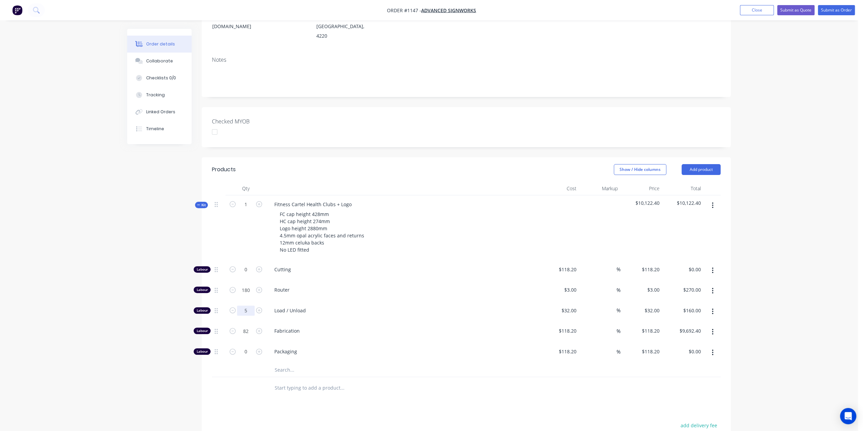
type input "$540.00"
click at [246, 275] on input "5" at bounding box center [246, 270] width 18 height 10
type input "10"
type input "$320.00"
click at [248, 199] on input "1" at bounding box center [246, 204] width 18 height 10
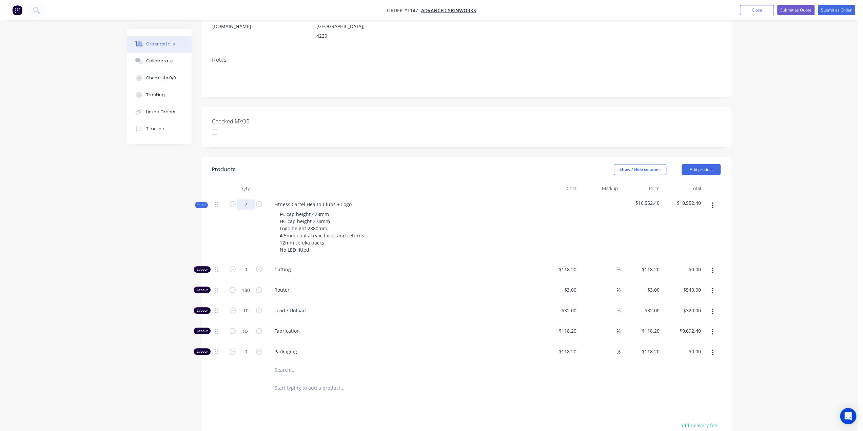
type input "2"
type input "360"
type input "$1,080.00"
type input "20"
type input "$640.00"
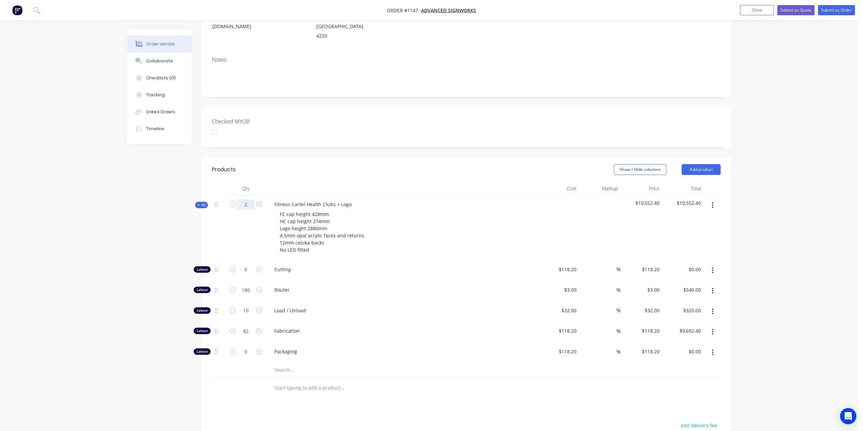
type input "164"
type input "$19,384.80"
click at [251, 275] on input "360" at bounding box center [246, 270] width 18 height 10
type input "180"
type input "$540.00"
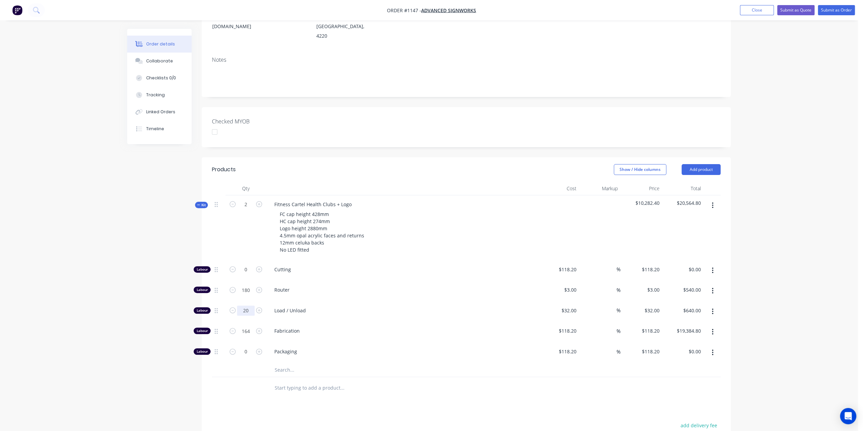
click at [247, 275] on input "20" at bounding box center [246, 270] width 18 height 10
type input "10"
type input "$320.00"
click at [245, 275] on input "164" at bounding box center [246, 270] width 18 height 10
type input "82"
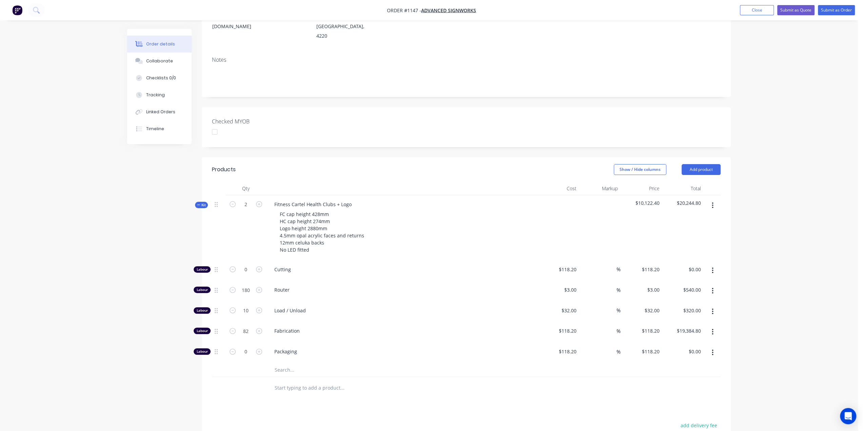
type input "$9,692.40"
click at [248, 275] on input "82" at bounding box center [246, 270] width 18 height 10
type input "80"
type input "$9,456.00"
click at [279, 363] on input "text" at bounding box center [342, 370] width 136 height 14
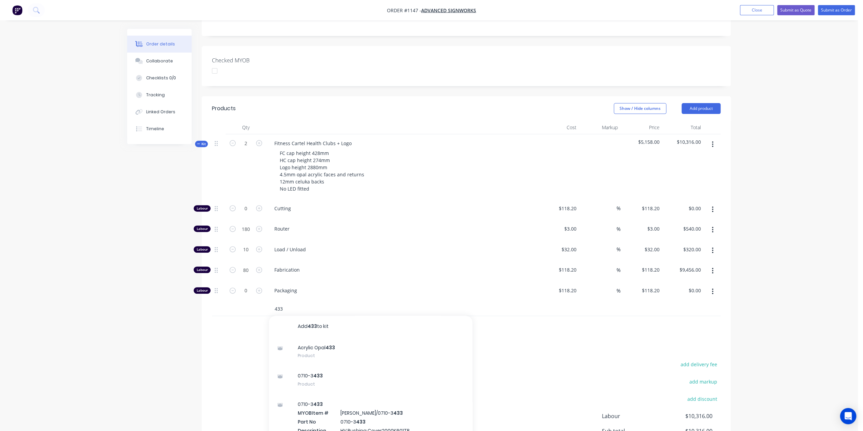
scroll to position [170, 0]
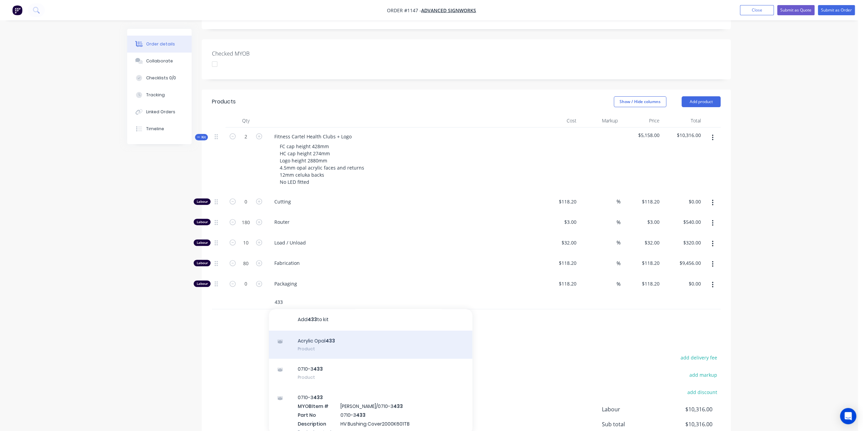
type input "433"
click at [330, 331] on div "Acrylic Opal 433 Product" at bounding box center [371, 345] width 204 height 28
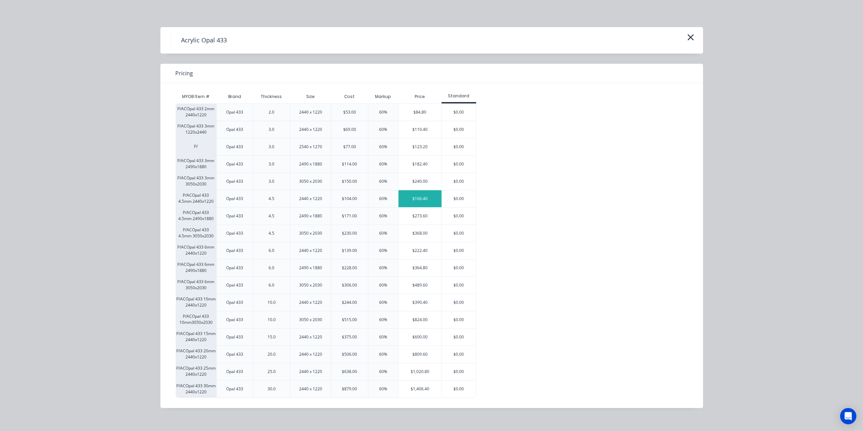
click at [410, 195] on div "$166.40" at bounding box center [420, 198] width 43 height 17
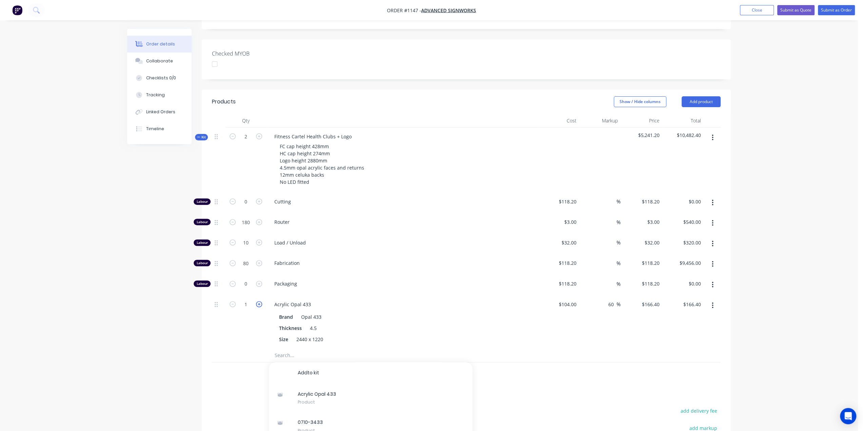
click at [260, 301] on icon "button" at bounding box center [259, 304] width 6 height 6
type input "2"
type input "$332.80"
click at [260, 301] on icon "button" at bounding box center [259, 304] width 6 height 6
type input "3"
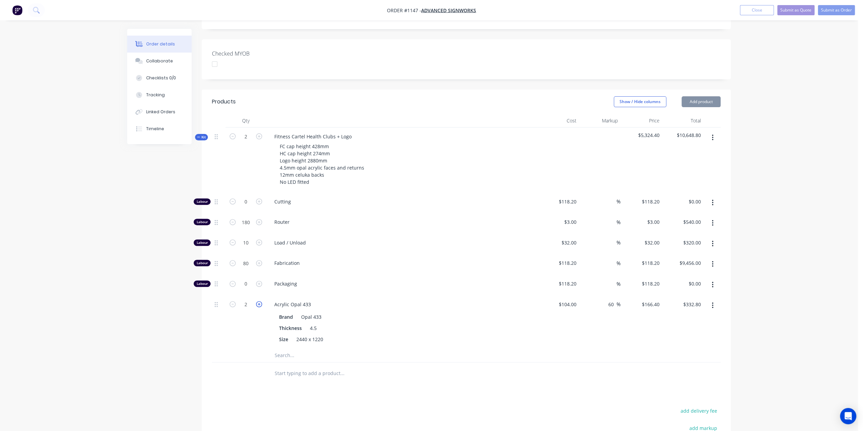
type input "$499.20"
click at [260, 301] on icon "button" at bounding box center [259, 304] width 6 height 6
type input "4"
type input "$665.60"
click at [260, 301] on icon "button" at bounding box center [259, 304] width 6 height 6
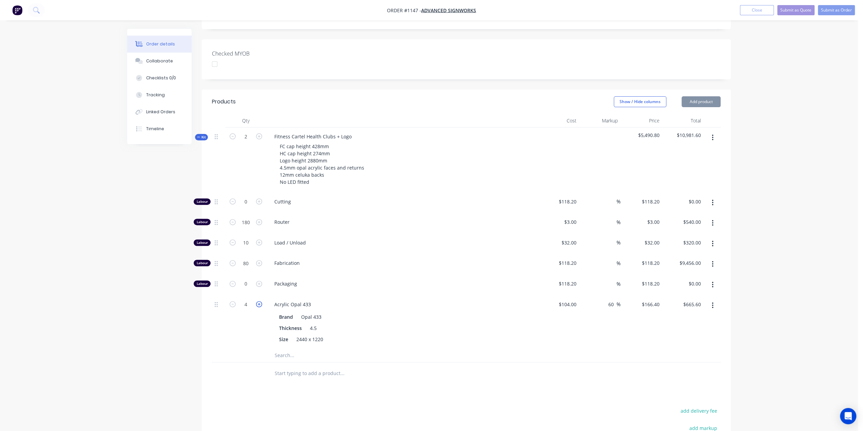
type input "5"
type input "$832.00"
click at [260, 301] on icon "button" at bounding box center [259, 304] width 6 height 6
type input "6"
type input "$998.40"
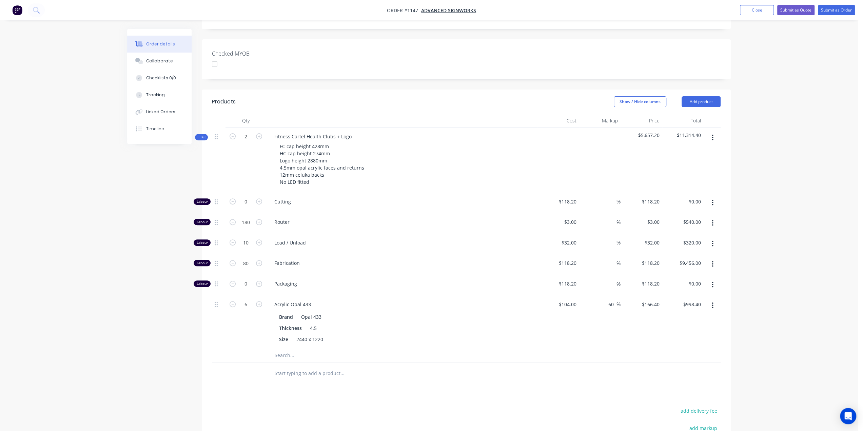
click at [285, 349] on input "text" at bounding box center [342, 356] width 136 height 14
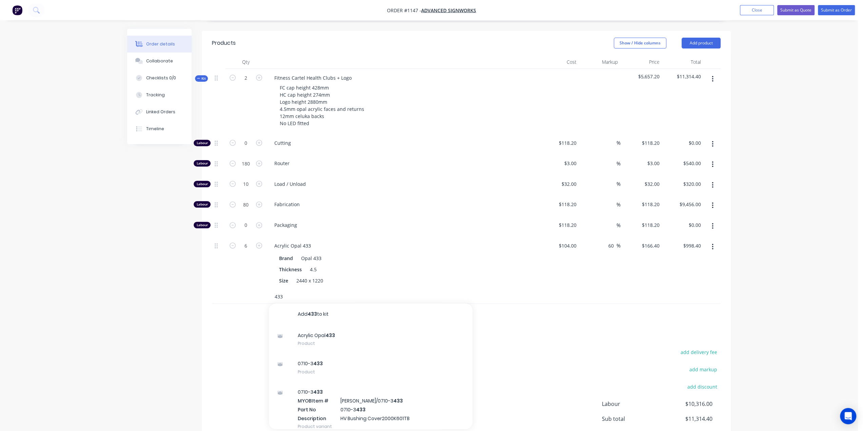
scroll to position [271, 0]
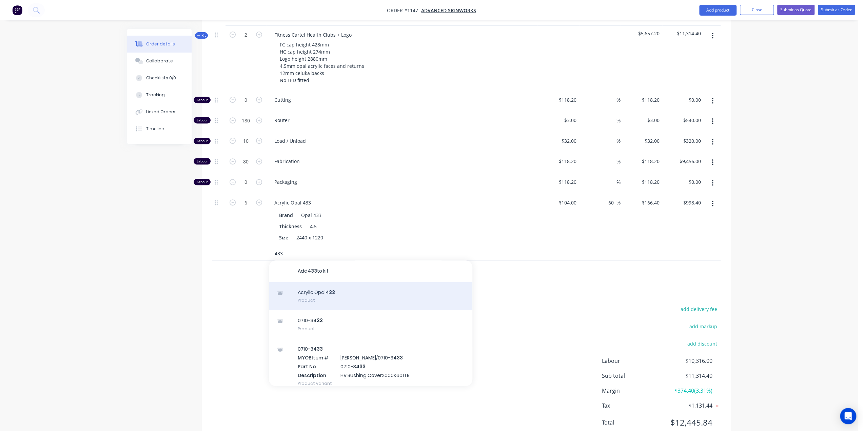
type input "433"
click at [336, 288] on div "Acrylic Opal 433 Product" at bounding box center [371, 296] width 204 height 28
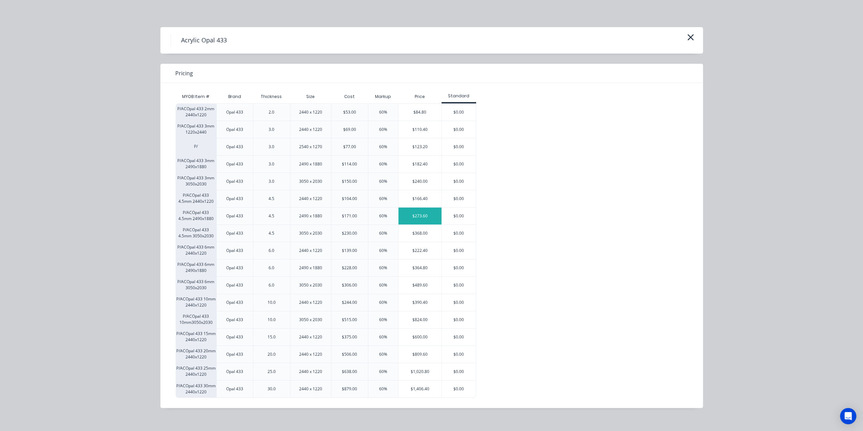
click at [417, 216] on div "$273.60" at bounding box center [420, 216] width 43 height 17
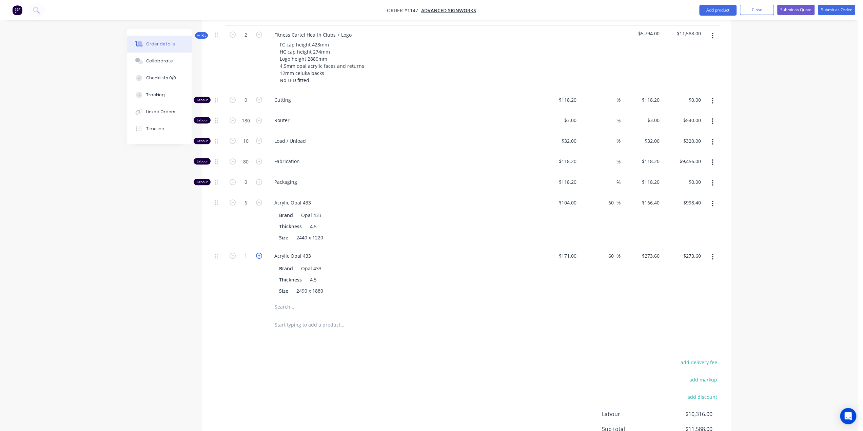
click at [258, 253] on icon "button" at bounding box center [259, 256] width 6 height 6
type input "2"
type input "$547.20"
click at [288, 300] on input "text" at bounding box center [342, 307] width 136 height 14
type input "6"
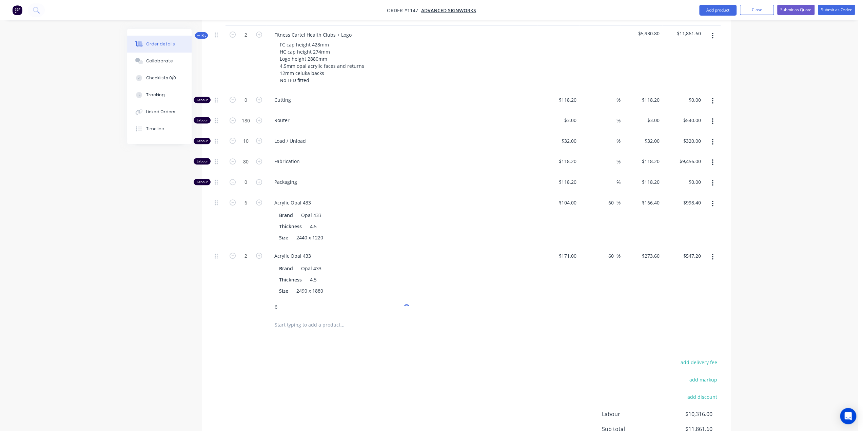
drag, startPoint x: 305, startPoint y: 297, endPoint x: 243, endPoint y: 295, distance: 62.4
click at [243, 300] on div "6" at bounding box center [466, 307] width 509 height 14
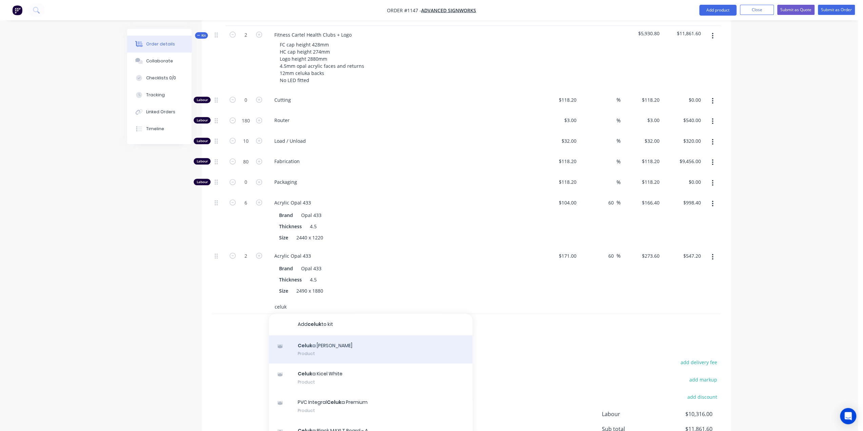
type input "celuk"
click at [340, 335] on div "Celuk a Nycel White Product" at bounding box center [371, 349] width 204 height 28
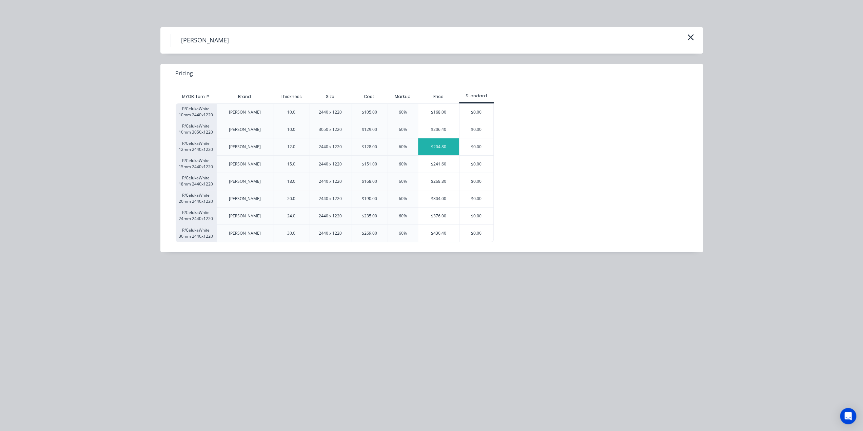
click at [439, 147] on div "$204.80" at bounding box center [438, 146] width 41 height 17
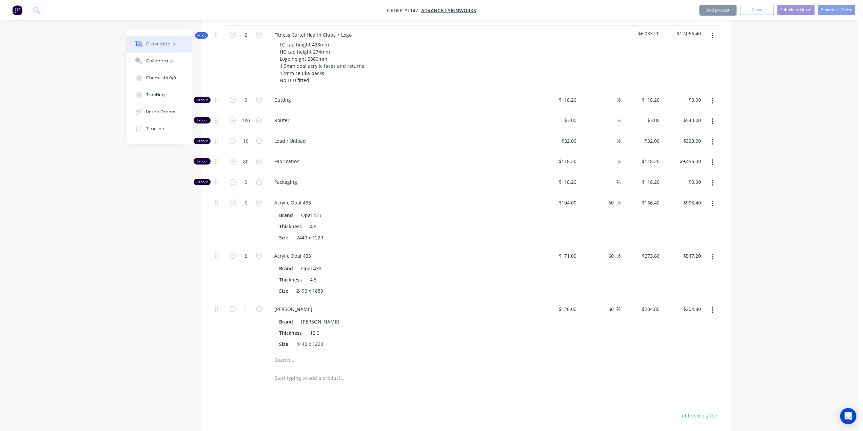
type input "$128.00"
type input "60"
type input "$204.80"
click at [246, 105] on input "1" at bounding box center [246, 100] width 18 height 10
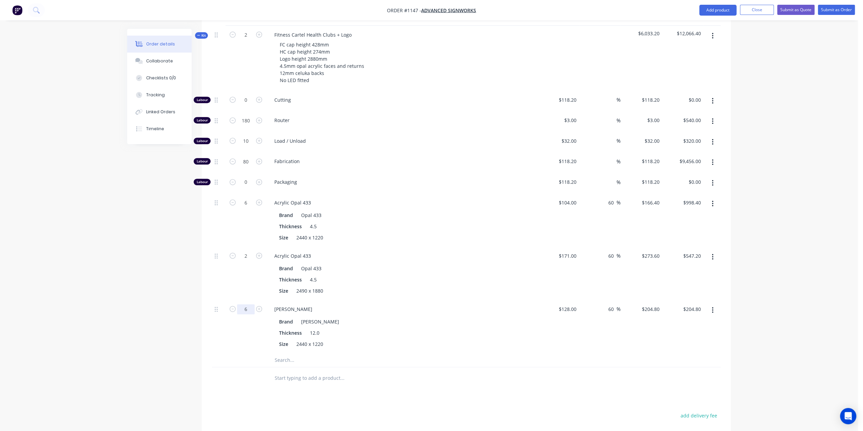
type input "6"
type input "$1,228.80"
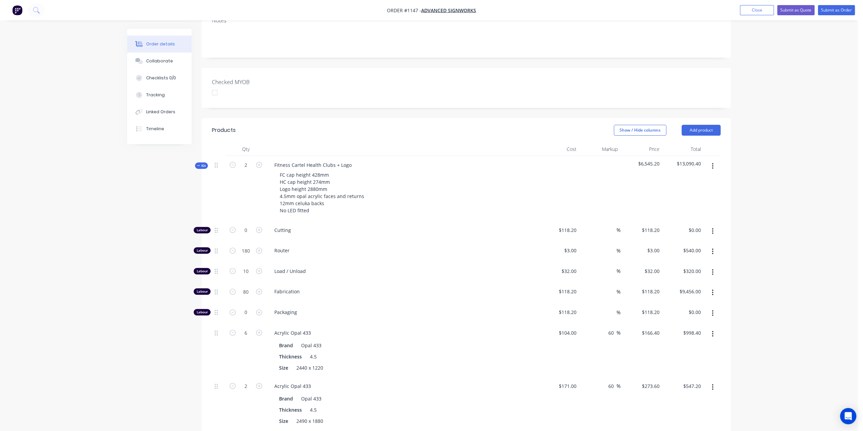
scroll to position [136, 0]
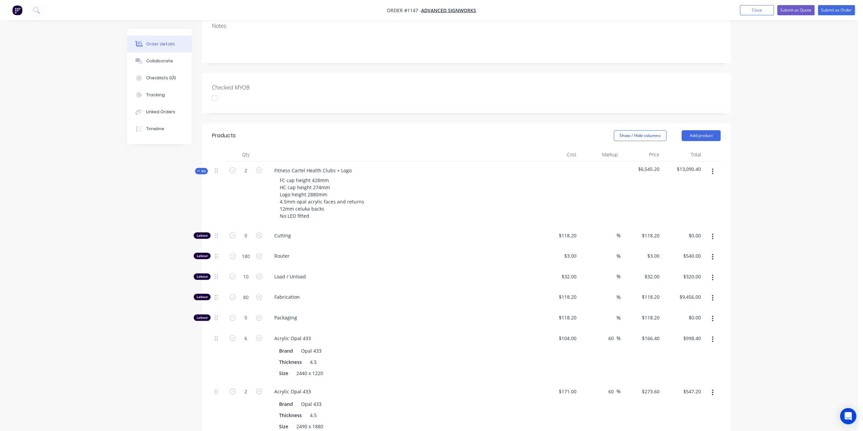
click at [202, 169] on span "Kit" at bounding box center [201, 171] width 9 height 5
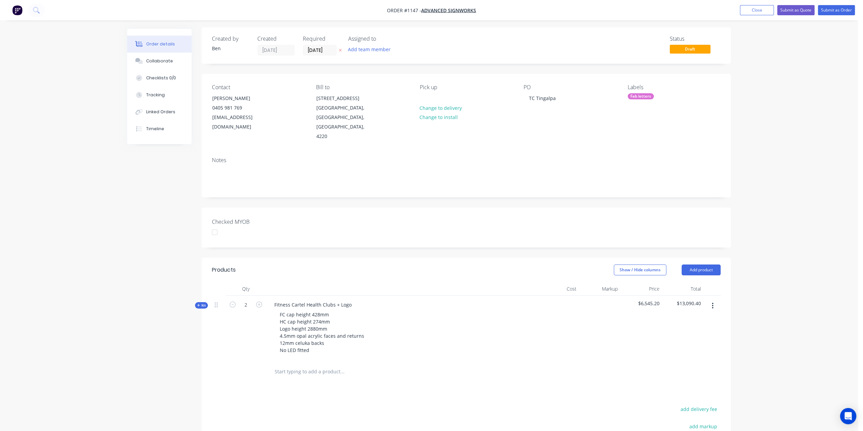
scroll to position [0, 0]
click at [551, 99] on div "TC Tingalpa" at bounding box center [543, 100] width 38 height 10
click at [554, 98] on div "TC Tingalpa" at bounding box center [543, 100] width 38 height 10
drag, startPoint x: 532, startPoint y: 99, endPoint x: 528, endPoint y: 101, distance: 5.0
click at [528, 101] on div "TC Tingalpa" at bounding box center [543, 100] width 38 height 10
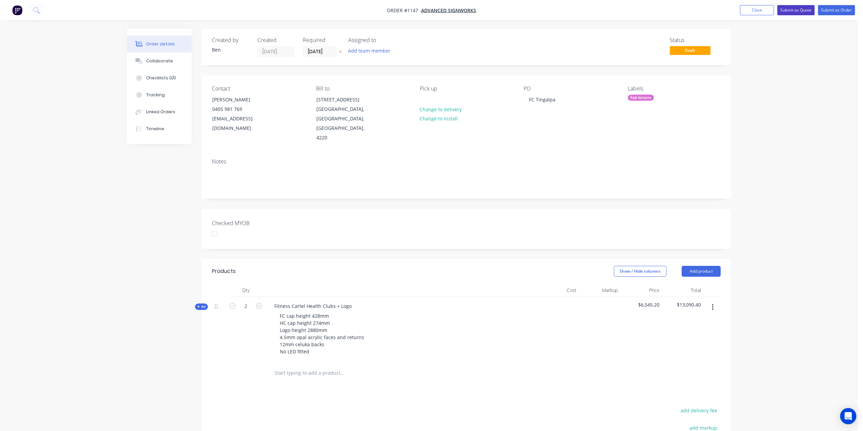
click at [797, 11] on button "Submit as Quote" at bounding box center [795, 10] width 37 height 10
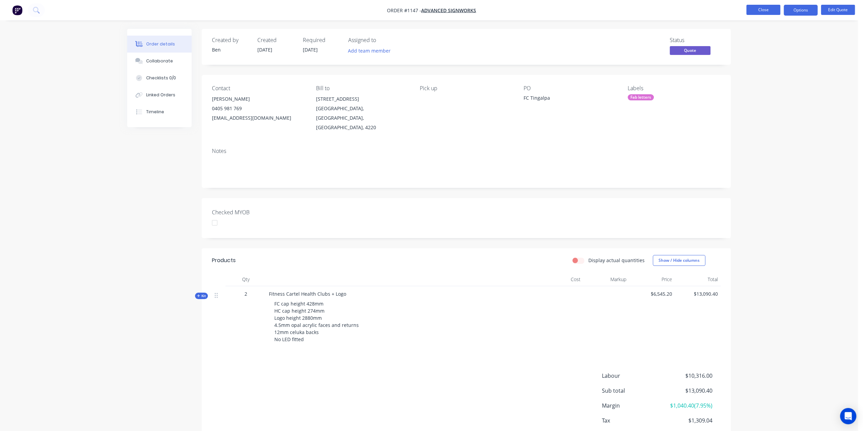
click at [766, 10] on button "Close" at bounding box center [764, 10] width 34 height 10
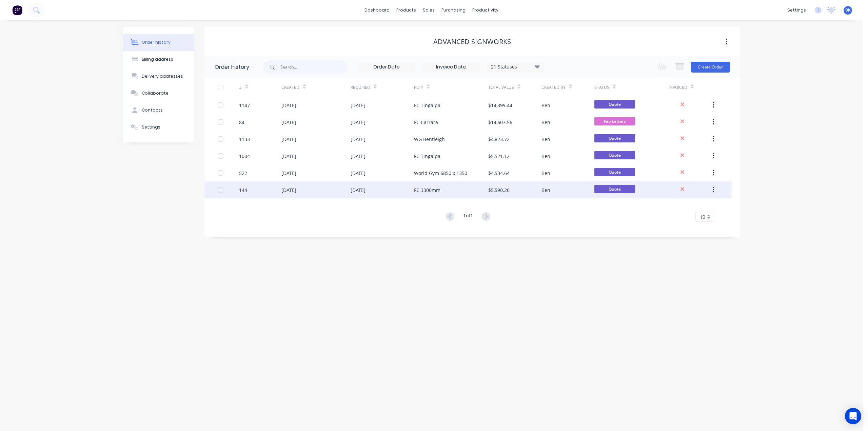
click at [349, 191] on div "28 May 2025" at bounding box center [316, 189] width 69 height 17
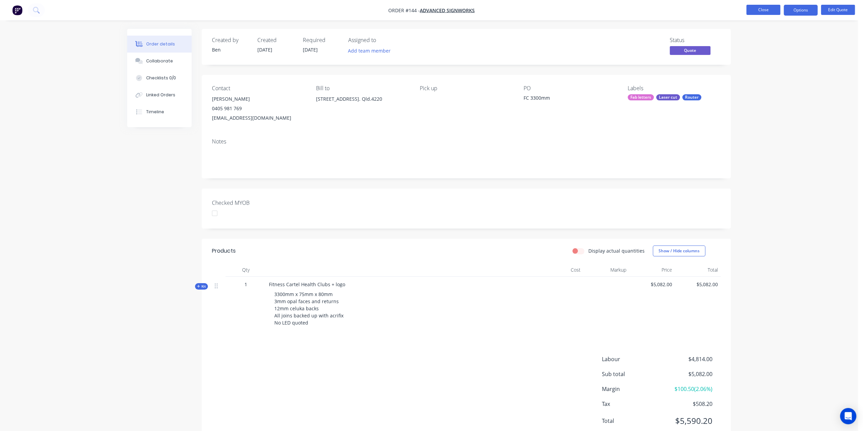
click at [755, 9] on button "Close" at bounding box center [764, 10] width 34 height 10
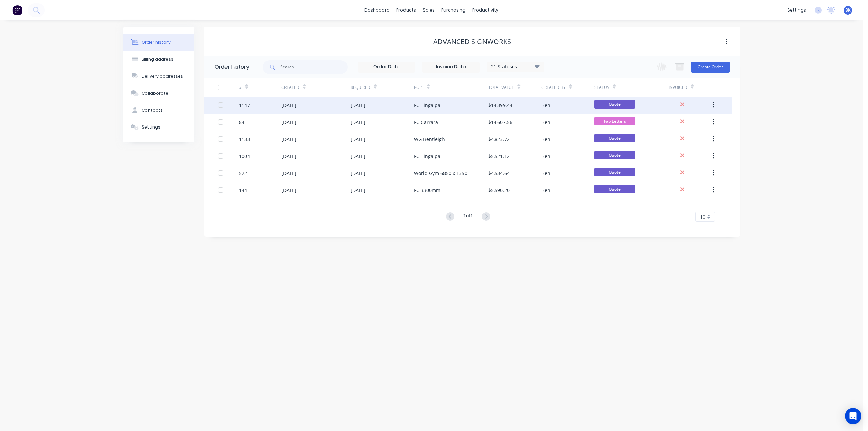
click at [417, 110] on div "FC Tingalpa" at bounding box center [451, 105] width 74 height 17
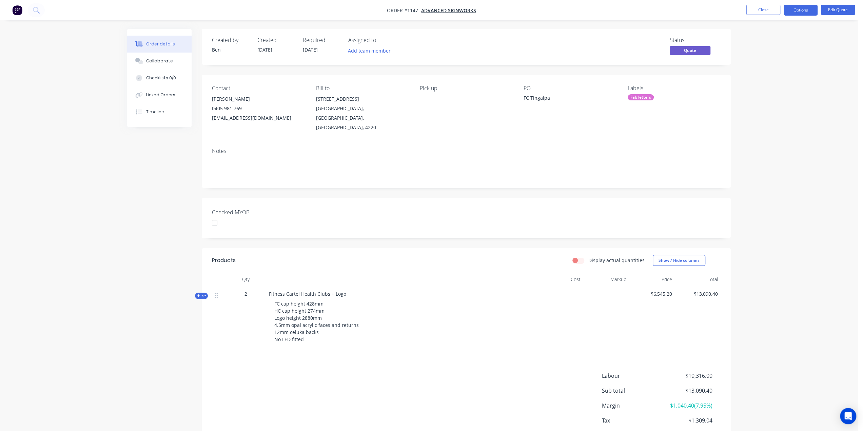
click at [201, 293] on span "Kit" at bounding box center [201, 295] width 9 height 5
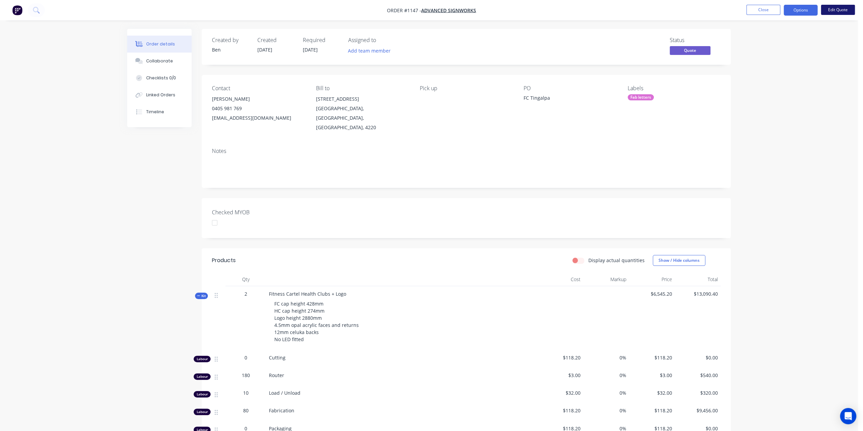
click at [837, 8] on button "Edit Quote" at bounding box center [838, 10] width 34 height 10
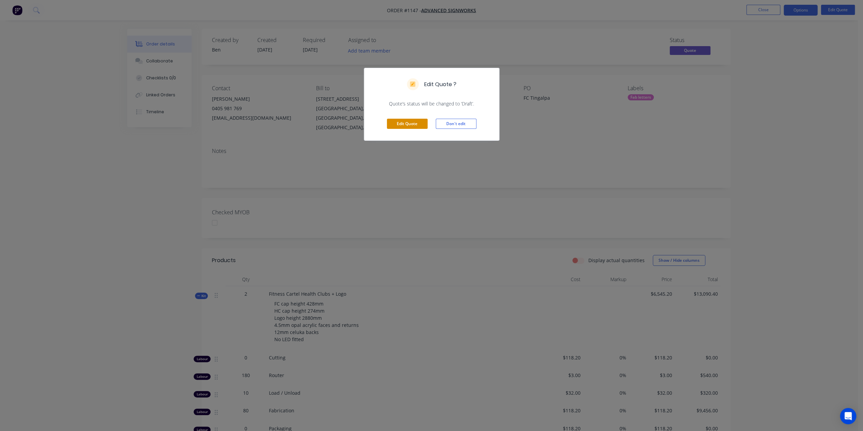
click at [407, 124] on button "Edit Quote" at bounding box center [407, 124] width 41 height 10
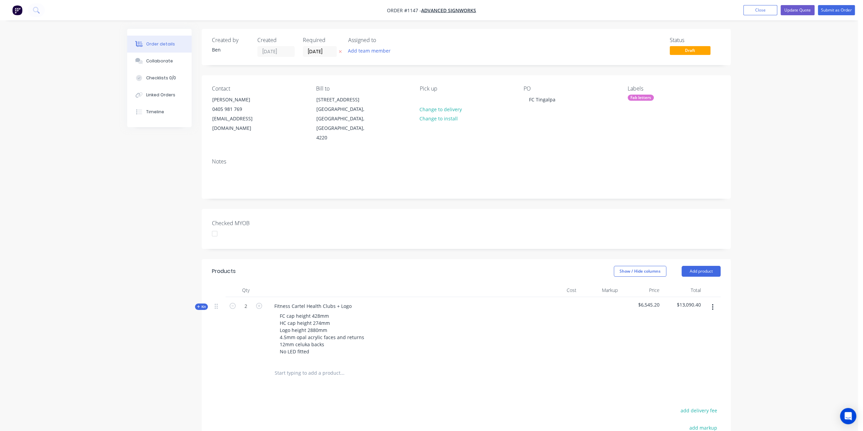
click at [197, 305] on icon at bounding box center [198, 306] width 3 height 3
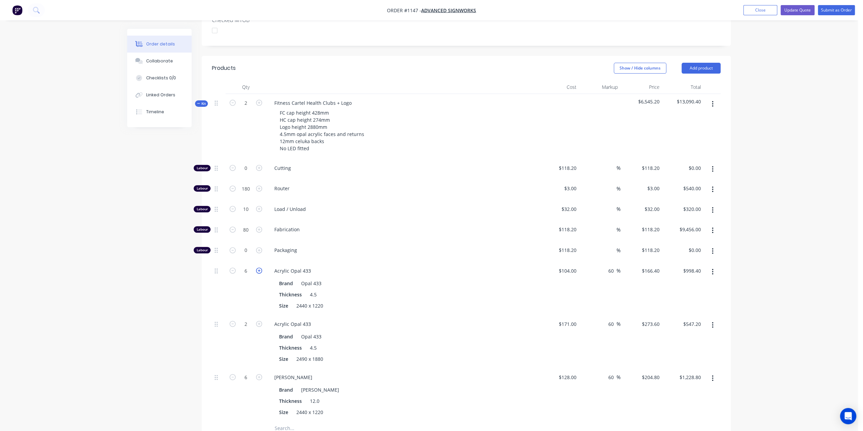
scroll to position [204, 0]
click at [247, 173] on input "80" at bounding box center [246, 168] width 18 height 10
type input "74"
type input "$8,746.80"
click at [129, 193] on div "Created by Ben Created 15/08/25 Required 15/08/25 Assigned to Add team member S…" at bounding box center [429, 227] width 604 height 805
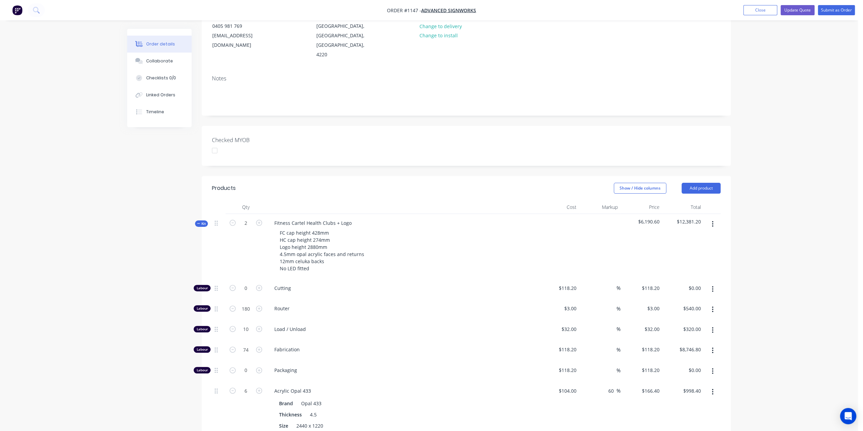
scroll to position [119, 0]
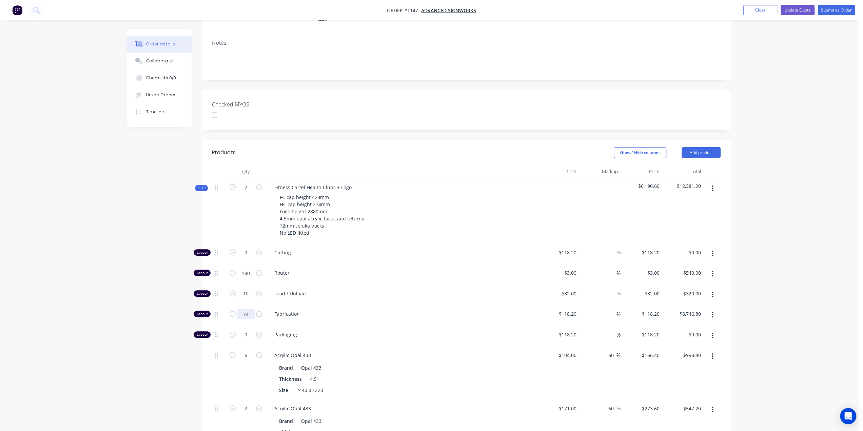
click at [250, 258] on input "74" at bounding box center [246, 253] width 18 height 10
type input "70"
type input "$8,274.00"
click at [146, 301] on div "Created by Ben Created 15/08/25 Required 15/08/25 Assigned to Add team member S…" at bounding box center [429, 312] width 604 height 805
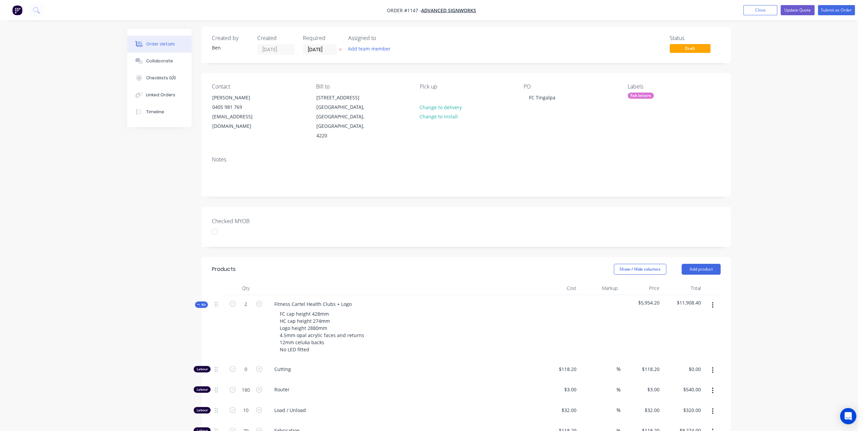
scroll to position [0, 0]
click at [796, 8] on button "Update Quote" at bounding box center [798, 10] width 34 height 10
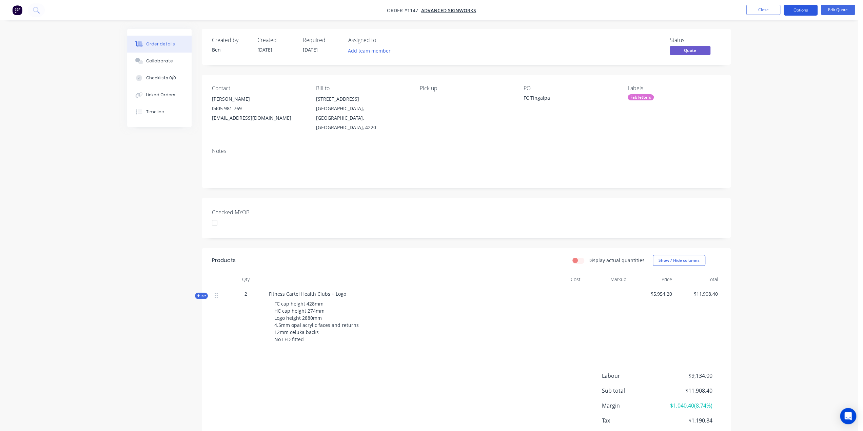
click at [802, 8] on button "Options" at bounding box center [801, 10] width 34 height 11
click at [771, 43] on div "Quote" at bounding box center [780, 41] width 62 height 10
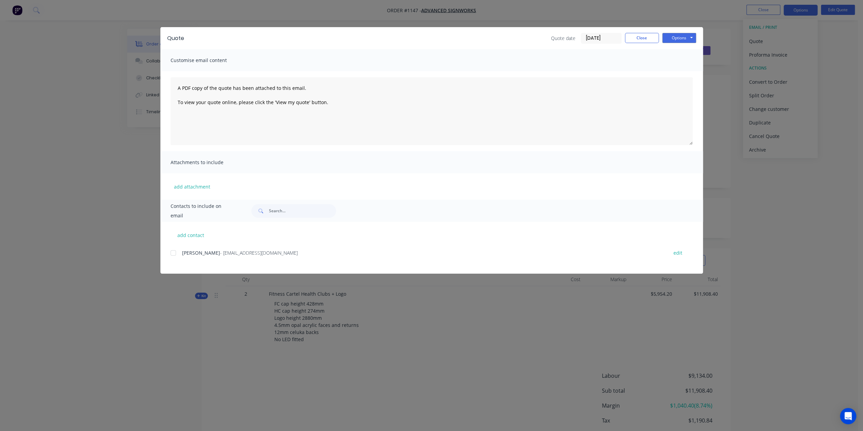
click at [172, 252] on div at bounding box center [174, 253] width 14 height 14
click at [675, 37] on button "Options" at bounding box center [679, 38] width 34 height 10
click at [677, 51] on button "Preview" at bounding box center [683, 49] width 43 height 11
click at [678, 38] on button "Options" at bounding box center [679, 38] width 34 height 10
click at [642, 37] on button "Close" at bounding box center [642, 38] width 34 height 10
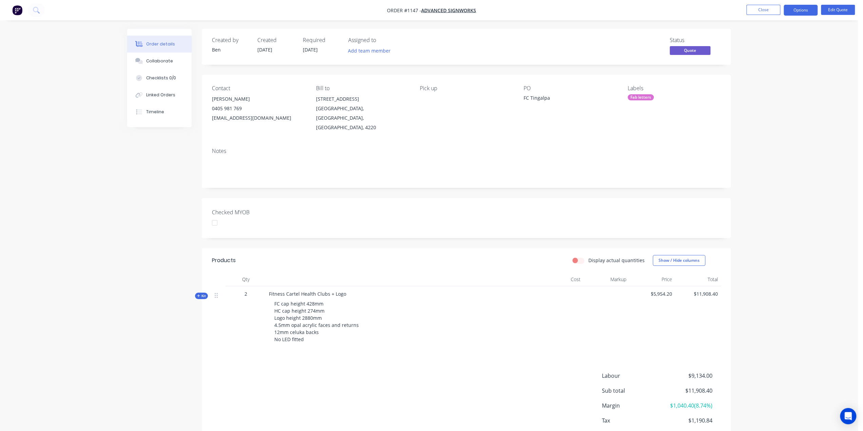
click at [492, 219] on div "Checked MYOB" at bounding box center [466, 218] width 529 height 40
click at [836, 10] on button "Edit Quote" at bounding box center [838, 10] width 34 height 10
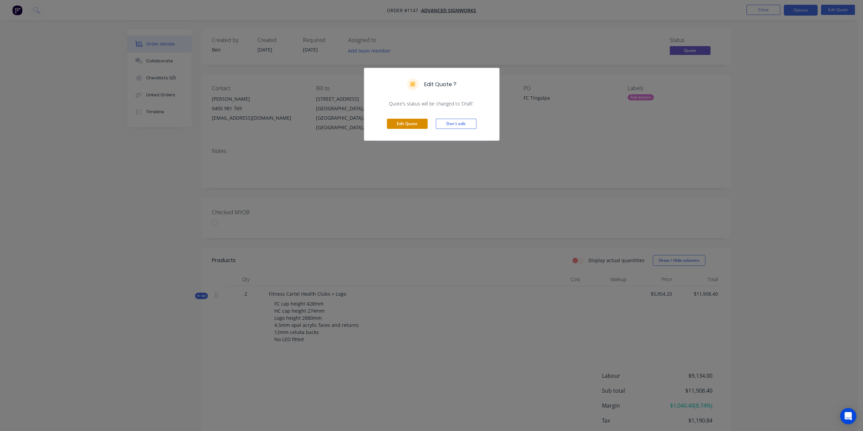
click at [411, 124] on button "Edit Quote" at bounding box center [407, 124] width 41 height 10
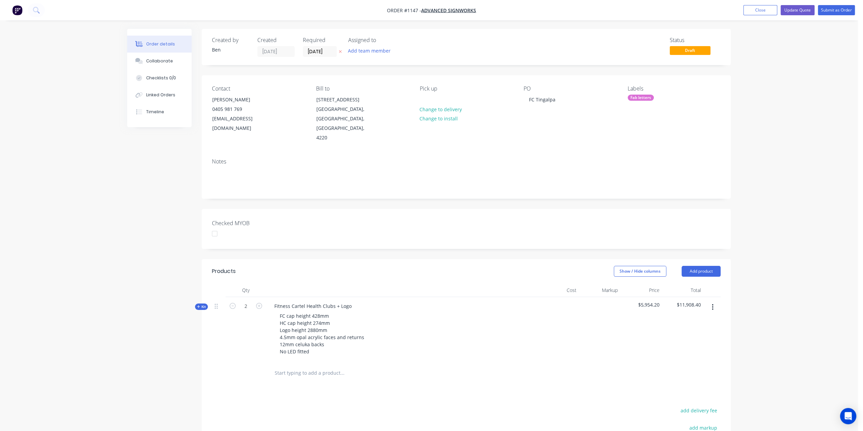
click at [713, 304] on icon "button" at bounding box center [713, 307] width 2 height 7
click at [689, 347] on div "Duplicate" at bounding box center [688, 352] width 52 height 10
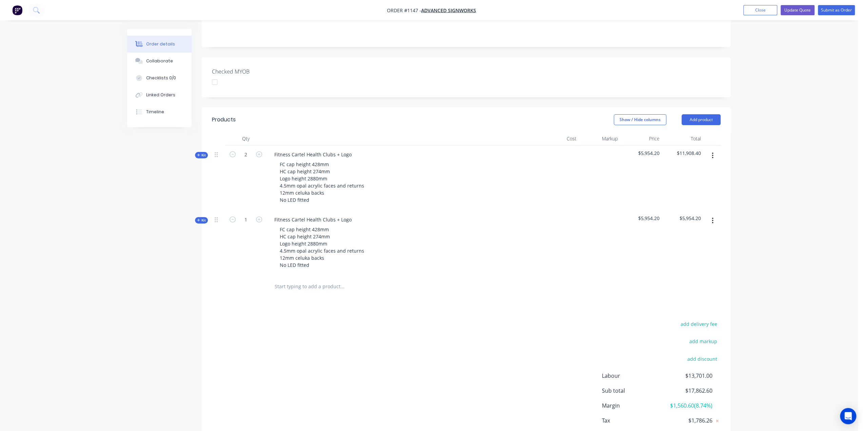
scroll to position [170, 0]
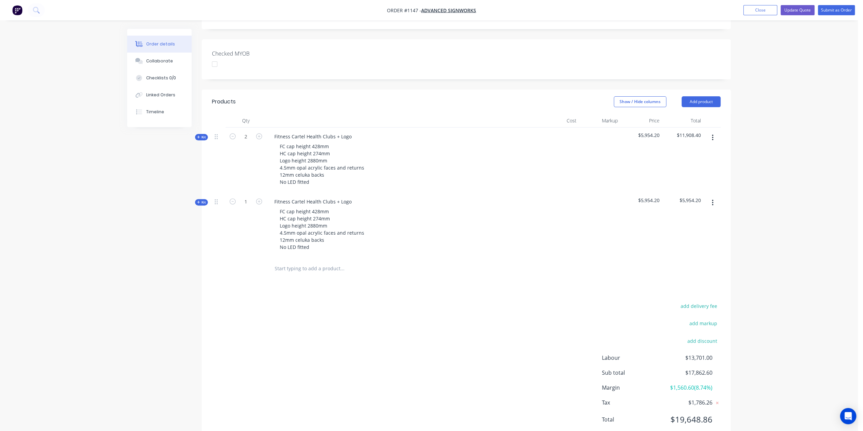
click at [202, 200] on span "Kit" at bounding box center [201, 202] width 9 height 5
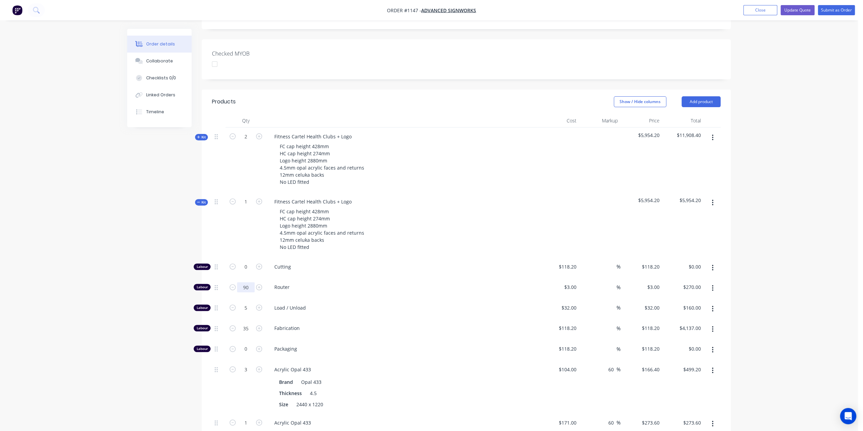
click at [249, 272] on input "90" at bounding box center [246, 267] width 18 height 10
click at [252, 272] on input "90" at bounding box center [246, 267] width 18 height 10
drag, startPoint x: 252, startPoint y: 276, endPoint x: 242, endPoint y: 276, distance: 9.5
click at [242, 272] on input "90" at bounding box center [246, 267] width 18 height 10
click at [248, 142] on input "1" at bounding box center [246, 137] width 18 height 10
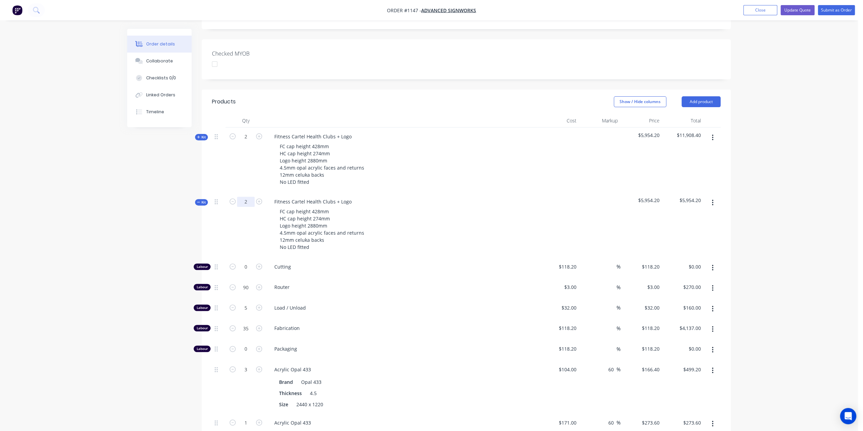
type input "2"
type input "180"
type input "$540.00"
type input "10"
type input "$320.00"
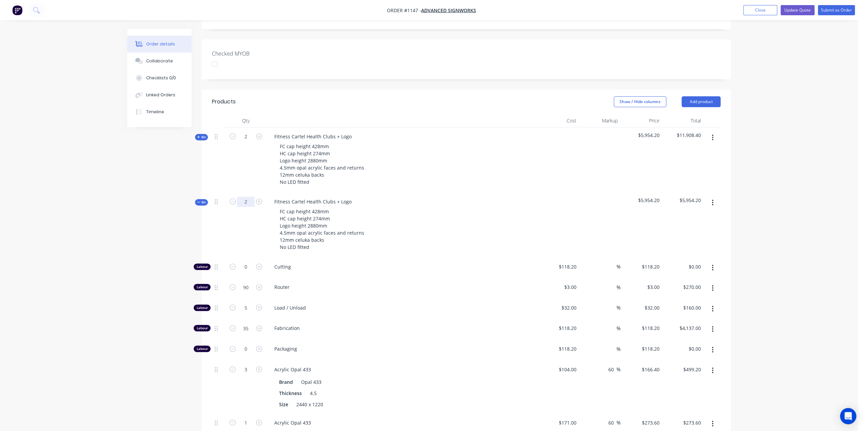
type input "70"
type input "$8,274.00"
type input "6"
type input "$998.40"
type input "2"
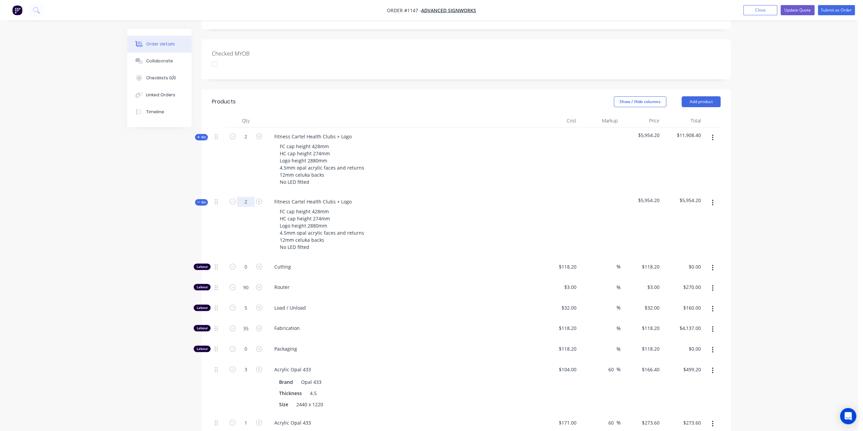
type input "$547.20"
type input "6"
type input "$1,228.80"
click at [252, 272] on input "180" at bounding box center [246, 267] width 18 height 10
type input "150"
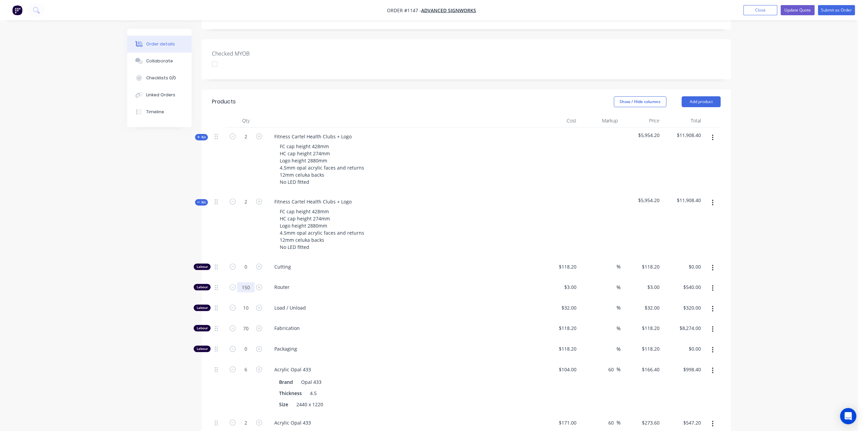
type input "$450.00"
click at [249, 272] on input "10" at bounding box center [246, 267] width 18 height 10
type input "8"
type input "$256.00"
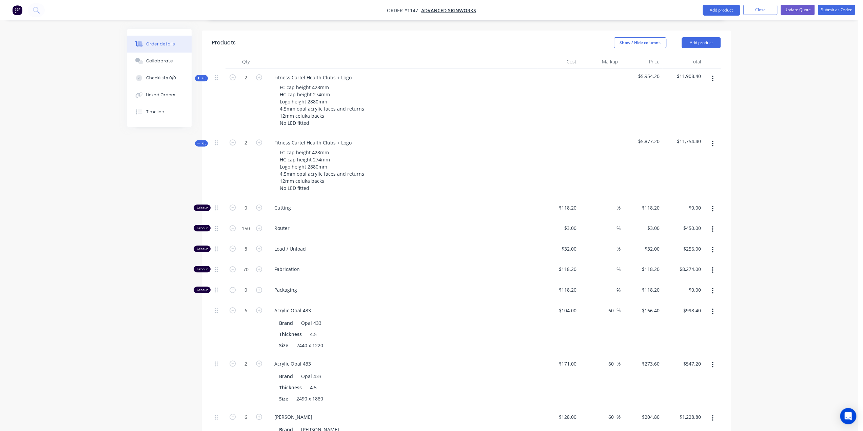
scroll to position [305, 0]
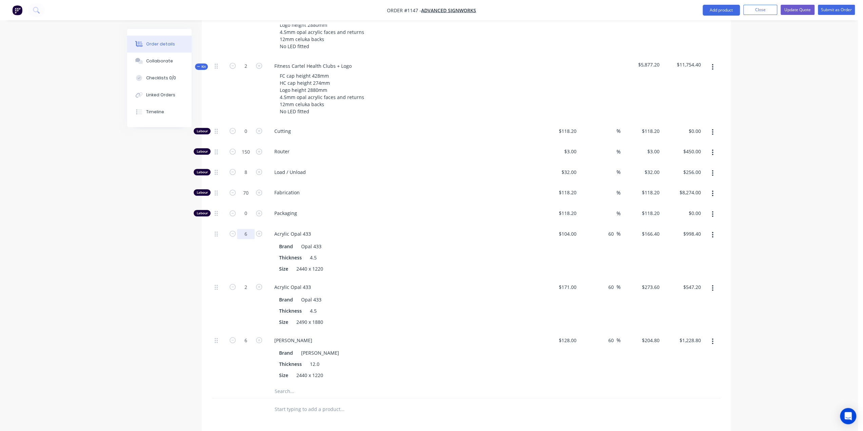
drag, startPoint x: 247, startPoint y: 220, endPoint x: 253, endPoint y: 227, distance: 9.4
click at [247, 136] on input "6" at bounding box center [246, 131] width 18 height 10
type input "4"
type input "$665.60"
click at [245, 136] on input "4" at bounding box center [246, 131] width 18 height 10
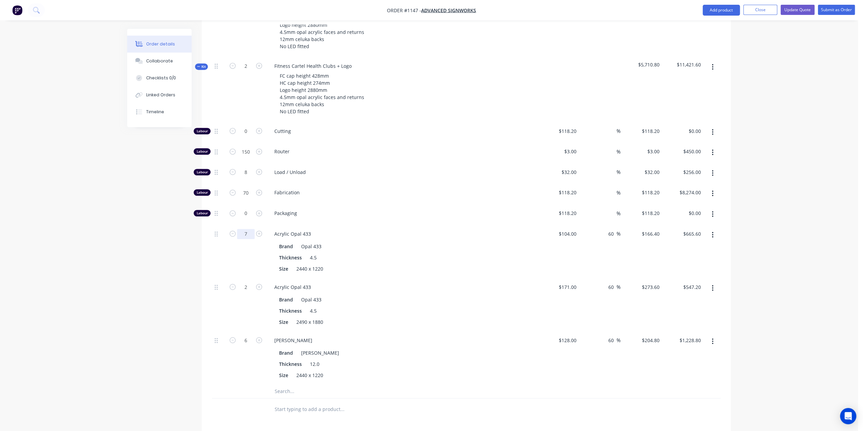
type input "7"
type input "$1,164.80"
click at [711, 282] on button "button" at bounding box center [713, 288] width 16 height 12
click at [682, 328] on div "Delete" at bounding box center [688, 333] width 52 height 10
click at [249, 136] on input "6" at bounding box center [246, 131] width 18 height 10
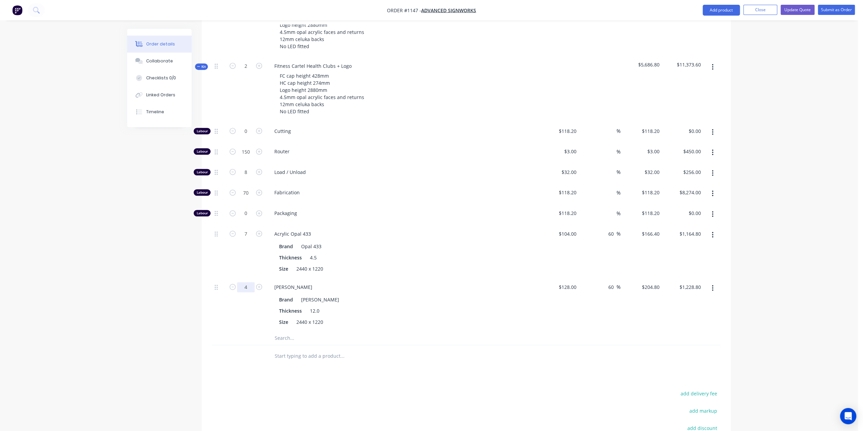
type input "4"
type input "$819.20"
click at [197, 333] on div "Created by Ben Created 15/08/25 Required 15/08/25 Assigned to Add team member S…" at bounding box center [429, 132] width 604 height 817
click at [197, 63] on div "Kit" at bounding box center [201, 66] width 13 height 6
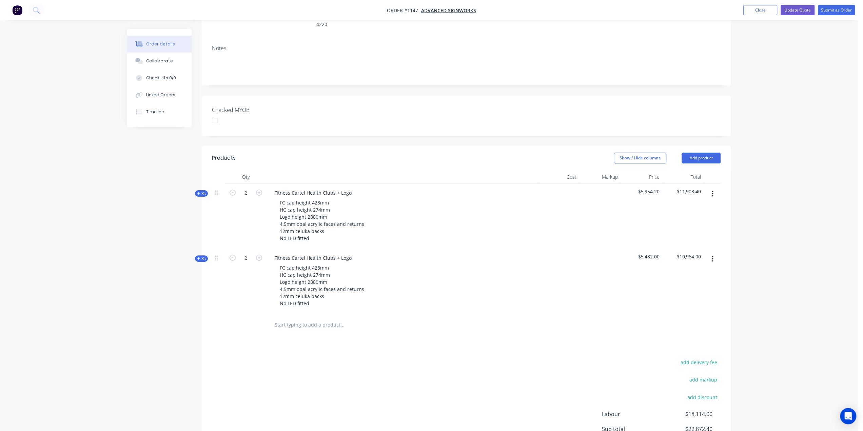
scroll to position [113, 0]
drag, startPoint x: 319, startPoint y: 259, endPoint x: 311, endPoint y: 260, distance: 7.5
click at [311, 263] on div "FC cap height 428mm HC cap height 274mm Logo height 2880mm 4.5mm opal acrylic f…" at bounding box center [321, 285] width 95 height 45
drag, startPoint x: 320, startPoint y: 266, endPoint x: 315, endPoint y: 267, distance: 5.3
click at [315, 267] on div "FC cap height 332mm HC cap height 274mm Logo height 2880mm 4.5mm opal acrylic f…" at bounding box center [321, 285] width 95 height 45
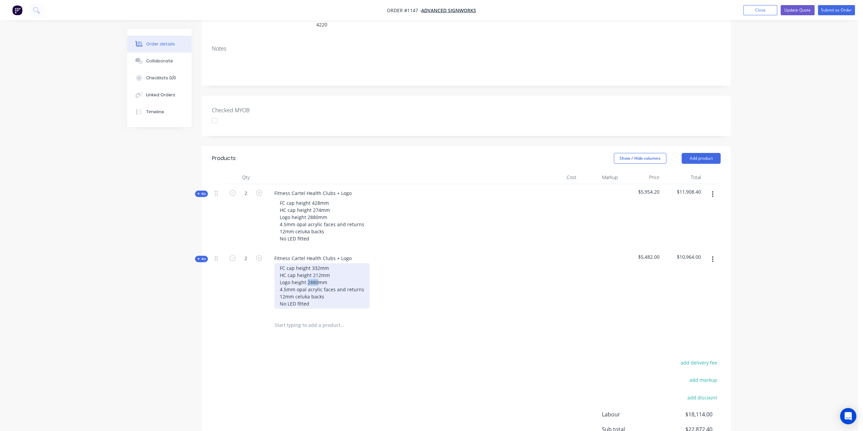
drag, startPoint x: 316, startPoint y: 271, endPoint x: 307, endPoint y: 273, distance: 10.1
click at [307, 273] on div "FC cap height 332mm HC cap height 212mm Logo height 2880mm 4.5mm opal acrylic f…" at bounding box center [321, 285] width 95 height 45
click at [379, 337] on div "Products Show / Hide columns Add product Qty Cost Markup Price Total Kit 2 Fitn…" at bounding box center [466, 322] width 529 height 353
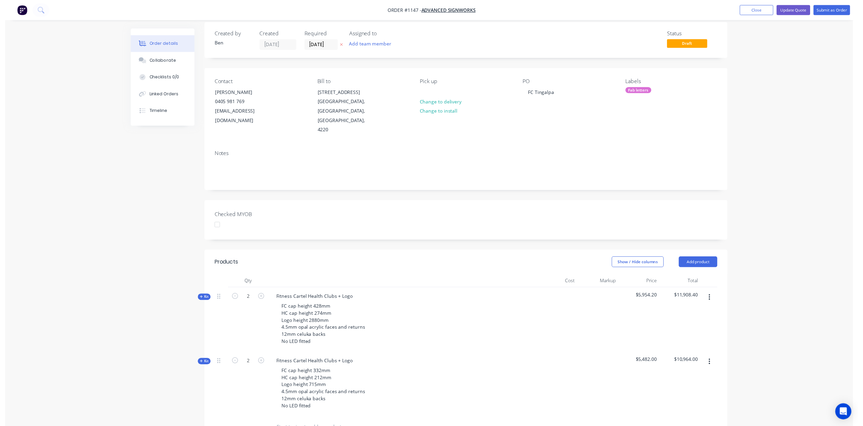
scroll to position [0, 0]
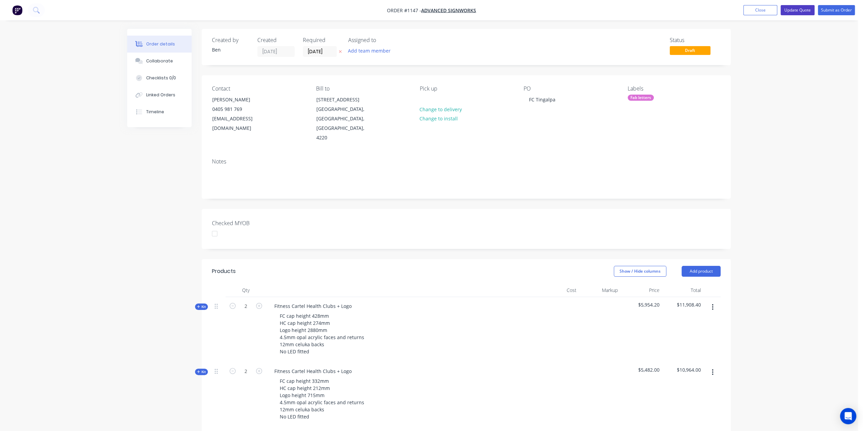
click at [800, 11] on button "Update Quote" at bounding box center [798, 10] width 34 height 10
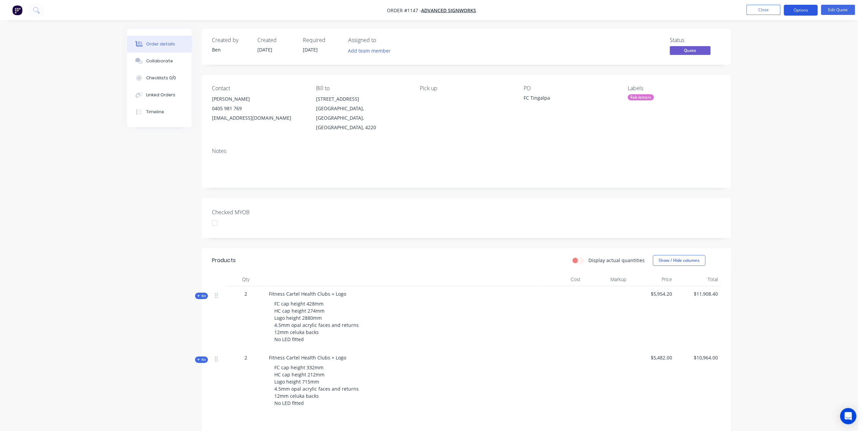
click at [799, 10] on button "Options" at bounding box center [801, 10] width 34 height 11
click at [764, 43] on div "Quote" at bounding box center [780, 41] width 62 height 10
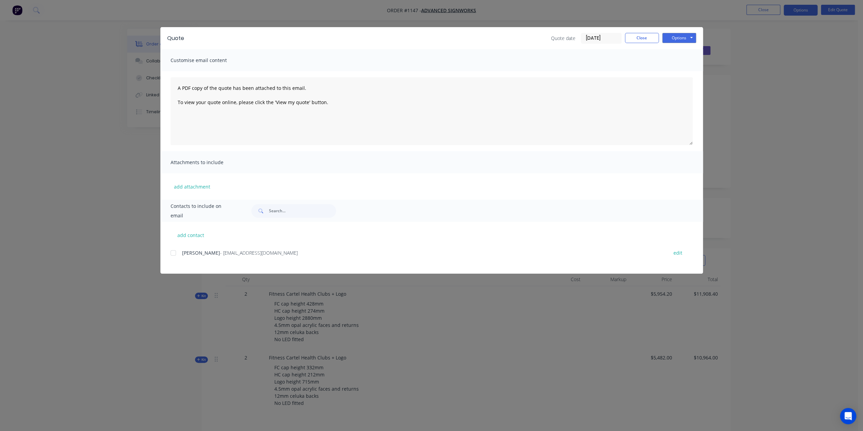
drag, startPoint x: 172, startPoint y: 253, endPoint x: 308, endPoint y: 202, distance: 145.3
click at [172, 253] on div at bounding box center [174, 253] width 14 height 14
click at [693, 37] on button "Options" at bounding box center [679, 38] width 34 height 10
click at [678, 47] on button "Preview" at bounding box center [683, 49] width 43 height 11
click at [683, 39] on button "Options" at bounding box center [679, 38] width 34 height 10
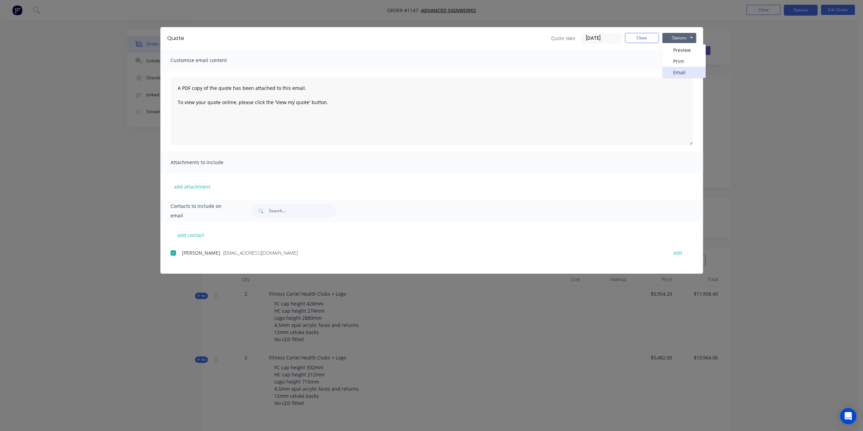
click at [685, 71] on button "Email" at bounding box center [683, 72] width 43 height 11
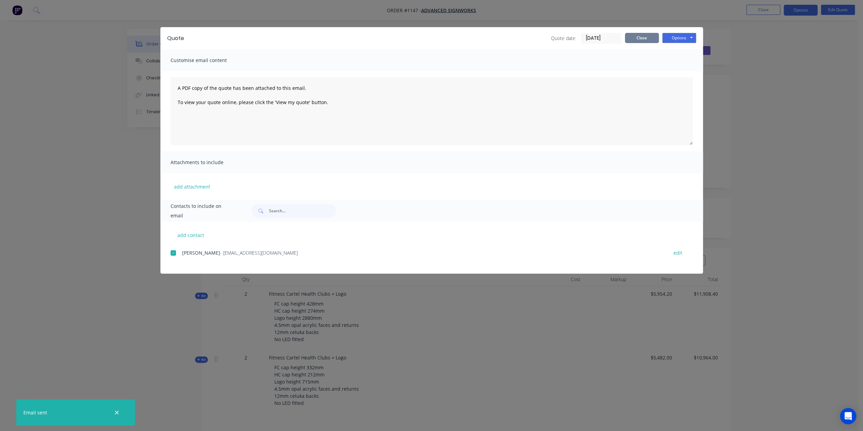
drag, startPoint x: 645, startPoint y: 37, endPoint x: 651, endPoint y: 39, distance: 6.1
click at [645, 37] on button "Close" at bounding box center [642, 38] width 34 height 10
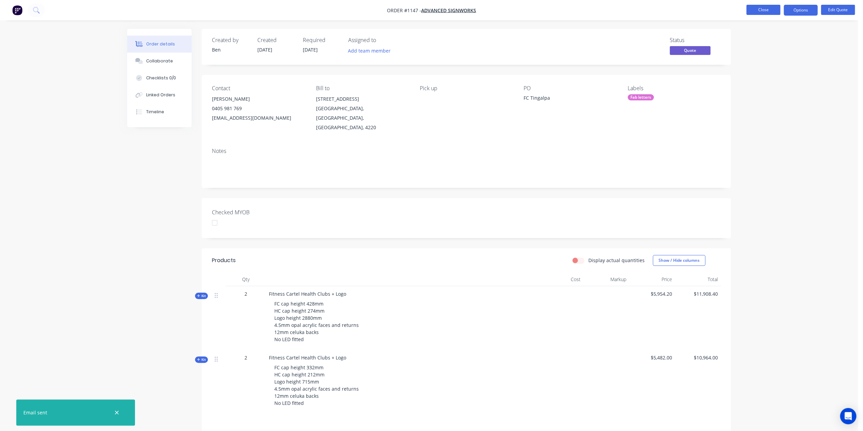
click at [765, 11] on button "Close" at bounding box center [764, 10] width 34 height 10
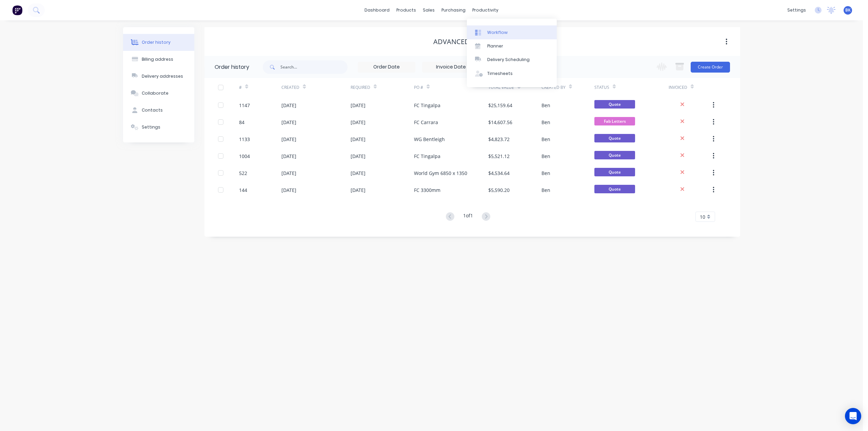
click at [502, 30] on div "Workflow" at bounding box center [497, 33] width 20 height 6
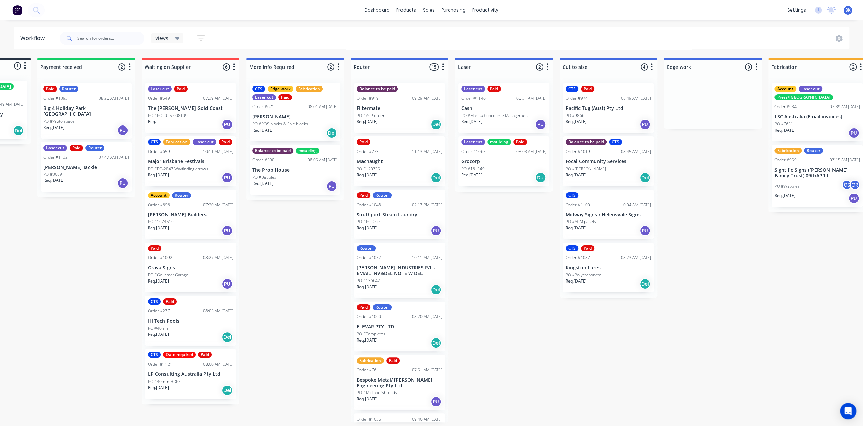
scroll to position [0, 82]
click at [621, 176] on div "Req. 05/08/25 Del" at bounding box center [608, 178] width 85 height 12
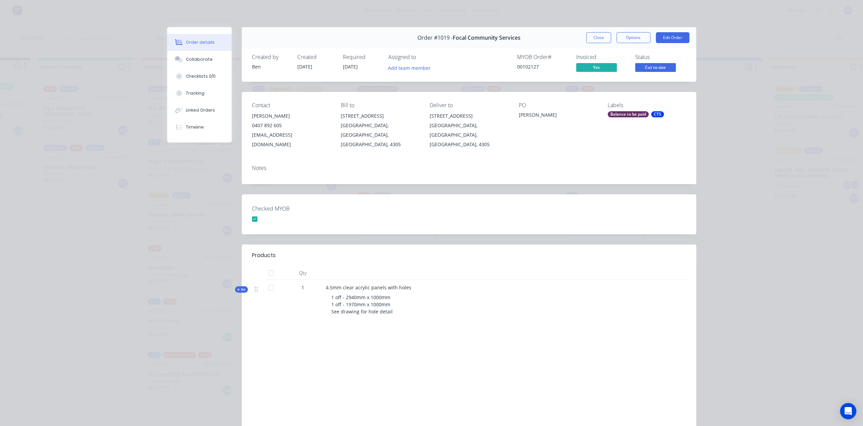
click at [598, 36] on button "Close" at bounding box center [598, 37] width 25 height 11
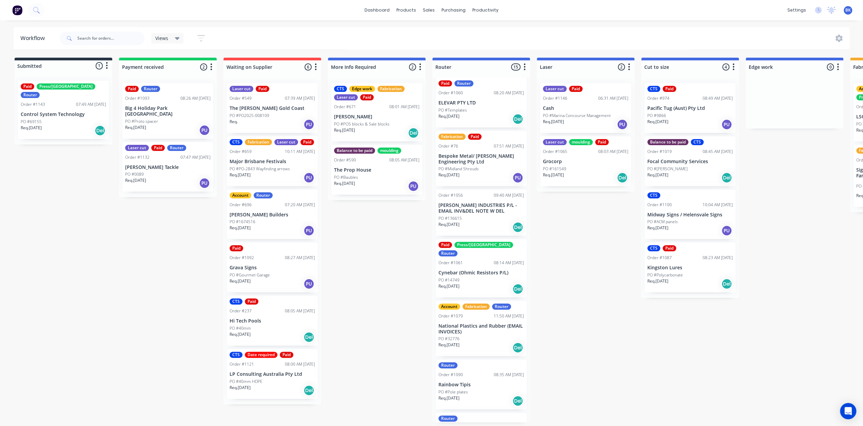
scroll to position [237, 0]
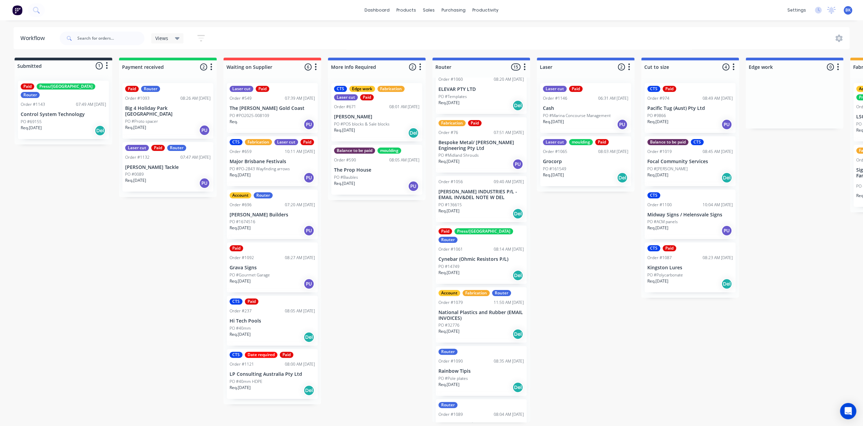
click at [480, 156] on div "PO #Midland Shrouds" at bounding box center [481, 155] width 85 height 6
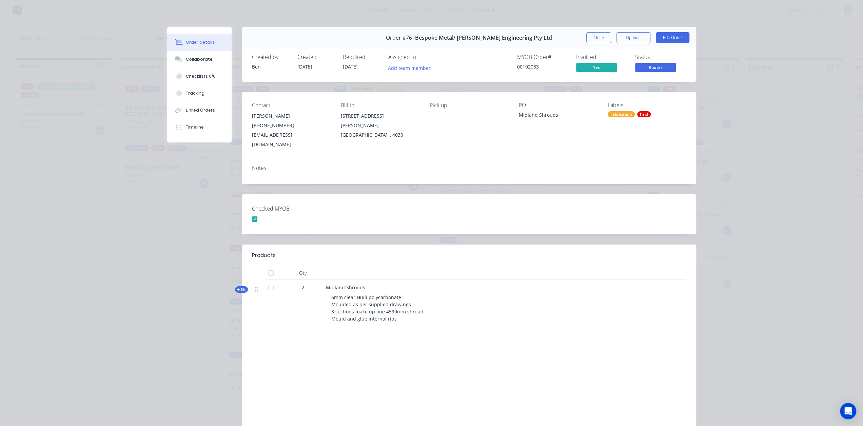
click at [239, 287] on span "Kit" at bounding box center [241, 289] width 9 height 5
drag, startPoint x: 592, startPoint y: 36, endPoint x: 578, endPoint y: 51, distance: 20.9
click at [592, 36] on button "Close" at bounding box center [598, 37] width 25 height 11
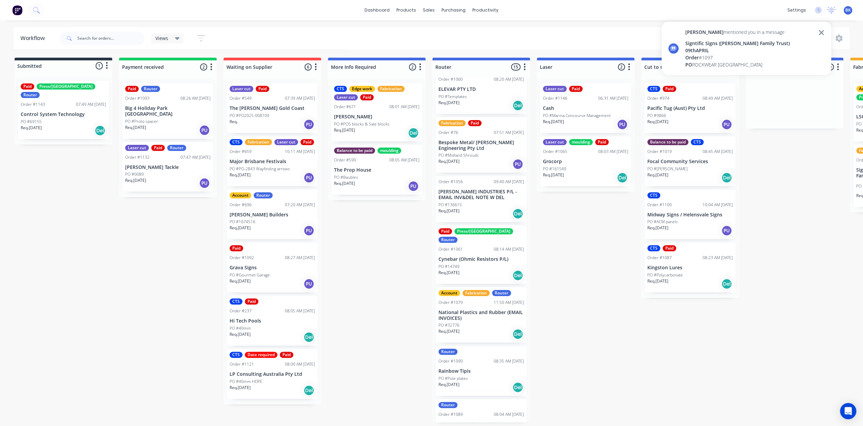
click at [757, 41] on div "Signtific Signs ([PERSON_NAME] Family Trust) 09thAPRIL" at bounding box center [749, 47] width 129 height 14
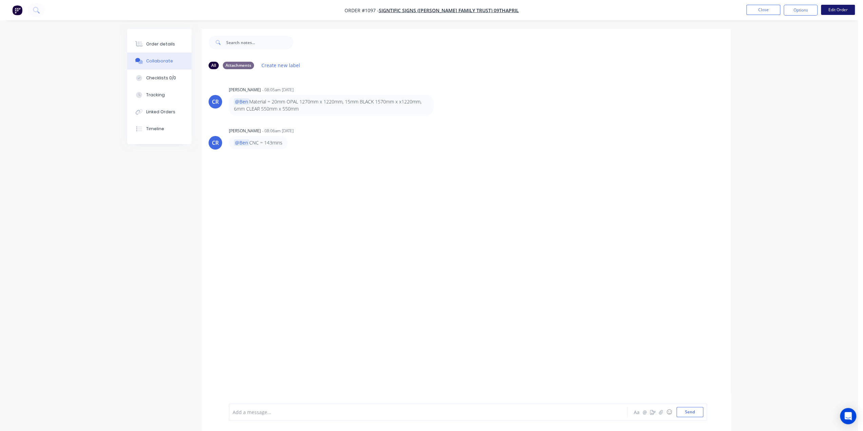
click at [833, 12] on button "Edit Order" at bounding box center [838, 10] width 34 height 10
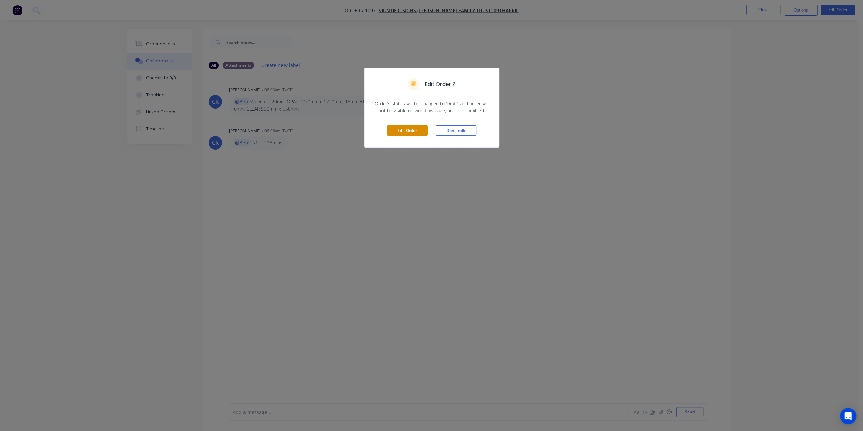
click at [398, 129] on button "Edit Order" at bounding box center [407, 130] width 41 height 10
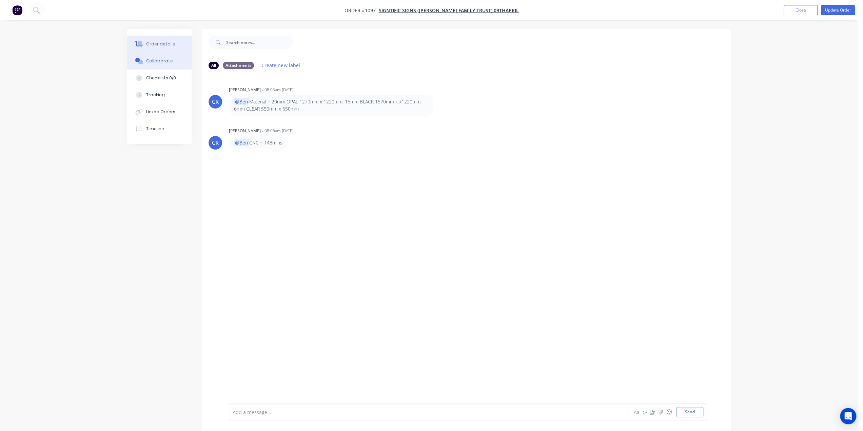
click at [163, 44] on div "Order details" at bounding box center [160, 44] width 29 height 6
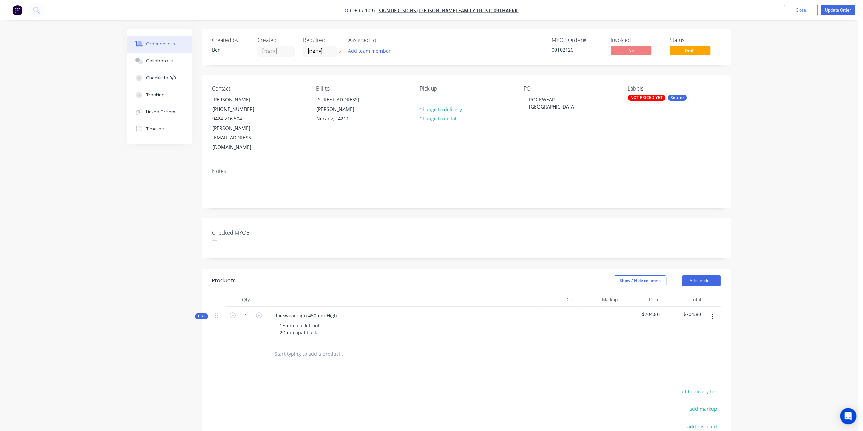
click at [196, 313] on div "Kit" at bounding box center [201, 316] width 13 height 6
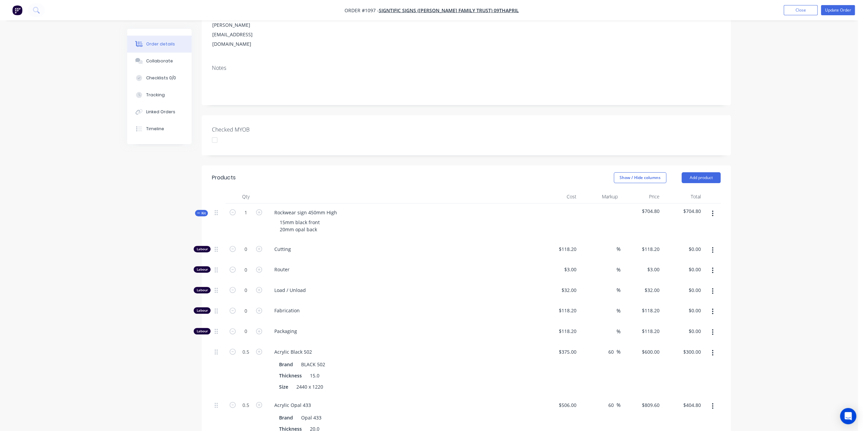
scroll to position [136, 0]
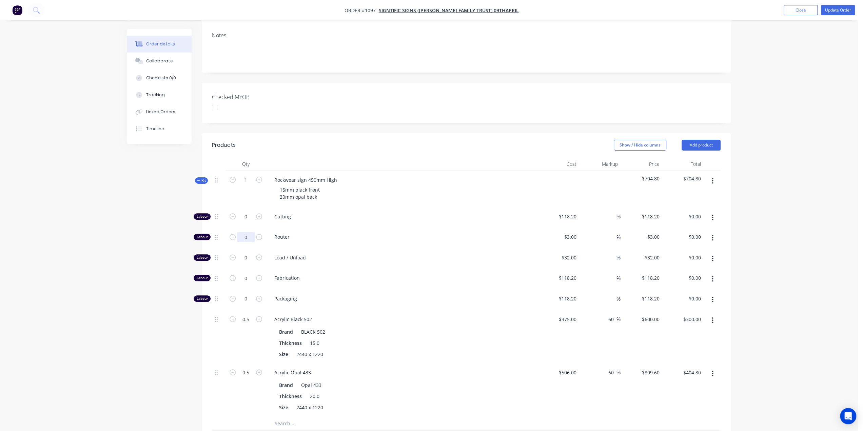
click at [244, 216] on input "0" at bounding box center [246, 217] width 18 height 10
type input "143"
type input "$429.00"
click at [246, 222] on input "0" at bounding box center [246, 217] width 18 height 10
type input "2"
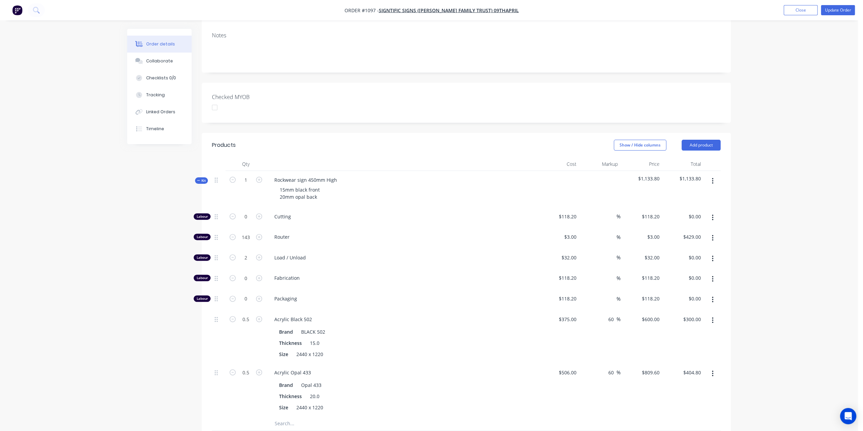
type input "$64.00"
click at [104, 241] on div "Order details Collaborate Checklists 0/0 Tracking Linked Orders Timeline Order …" at bounding box center [429, 244] width 858 height 761
click at [201, 178] on span "Kit" at bounding box center [201, 180] width 9 height 5
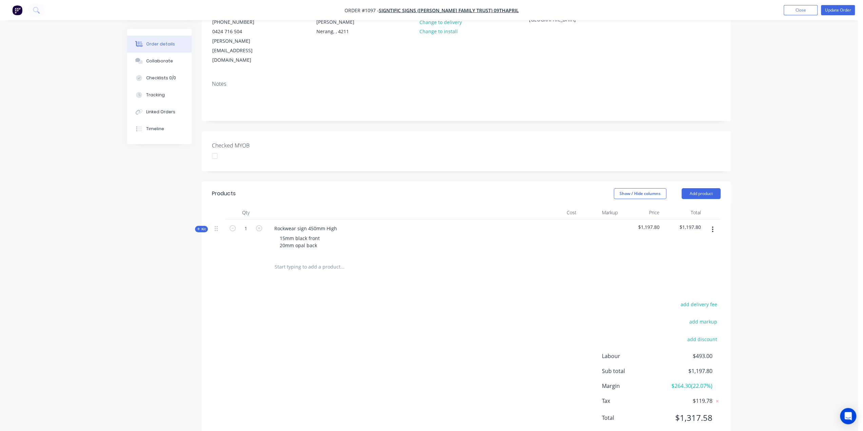
click at [199, 227] on icon at bounding box center [198, 228] width 3 height 3
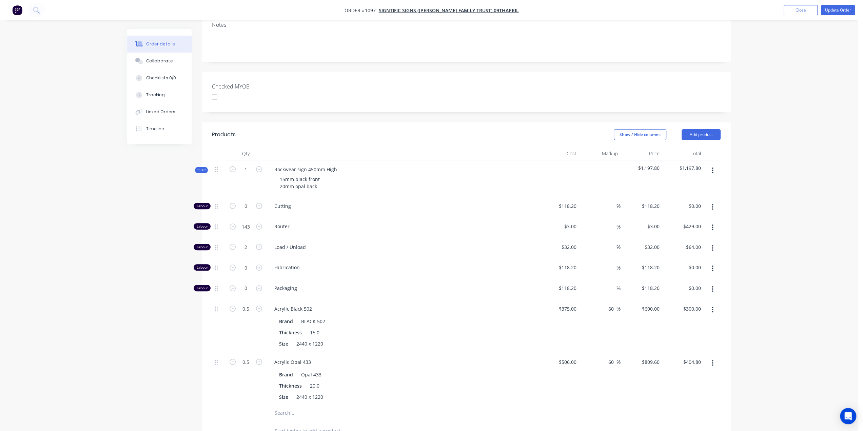
scroll to position [136, 0]
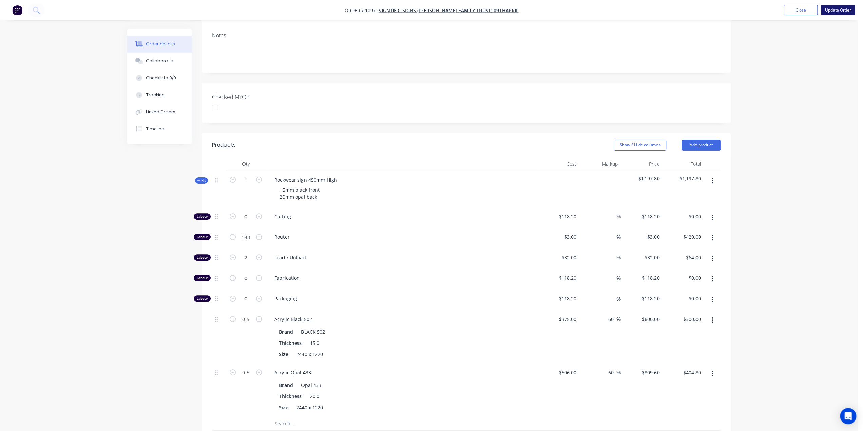
click at [830, 11] on button "Update Order" at bounding box center [838, 10] width 34 height 10
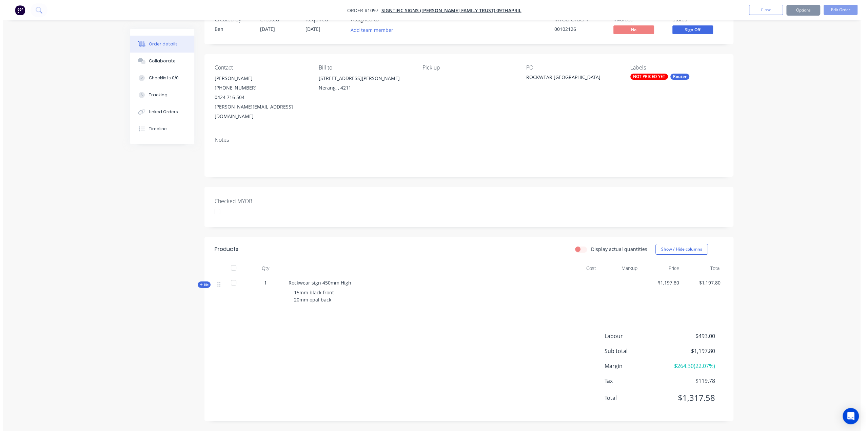
scroll to position [0, 0]
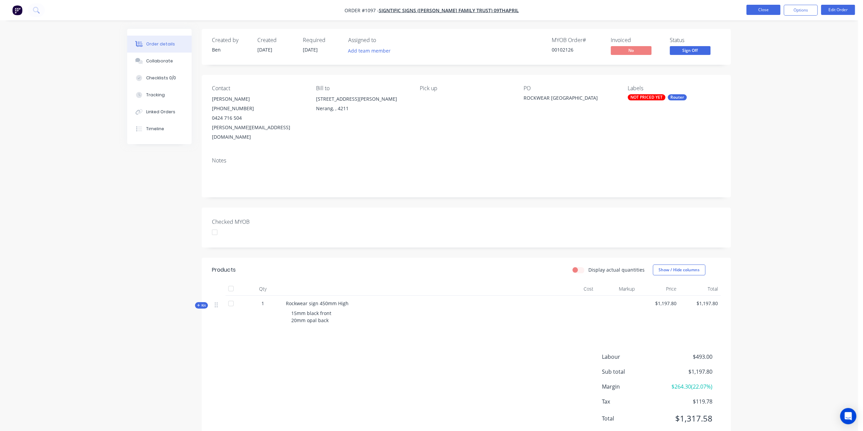
click at [763, 12] on button "Close" at bounding box center [764, 10] width 34 height 10
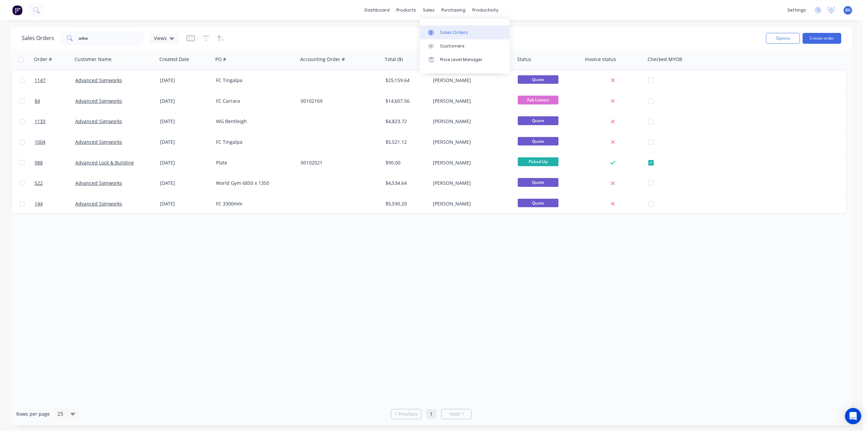
click at [445, 32] on div "Sales Orders" at bounding box center [454, 33] width 28 height 6
drag, startPoint x: 110, startPoint y: 39, endPoint x: 57, endPoint y: 37, distance: 52.9
click at [57, 37] on div "Sales Orders adva Views" at bounding box center [100, 39] width 157 height 14
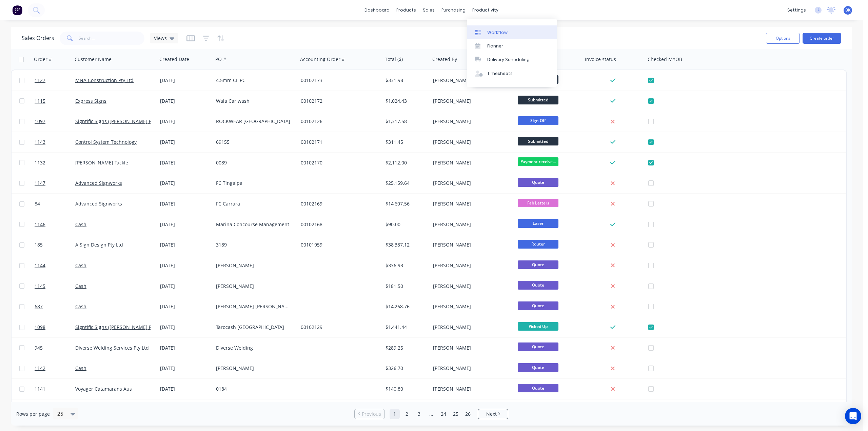
click at [492, 32] on div "Workflow" at bounding box center [497, 33] width 20 height 6
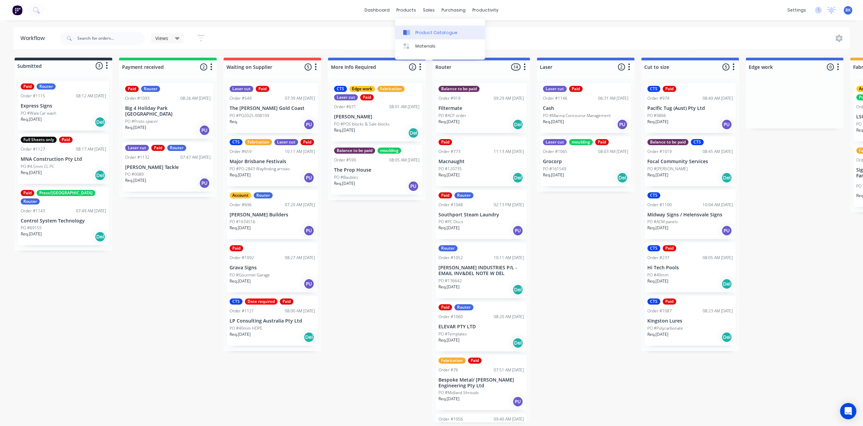
click at [415, 32] on div "Product Catalogue" at bounding box center [436, 33] width 42 height 6
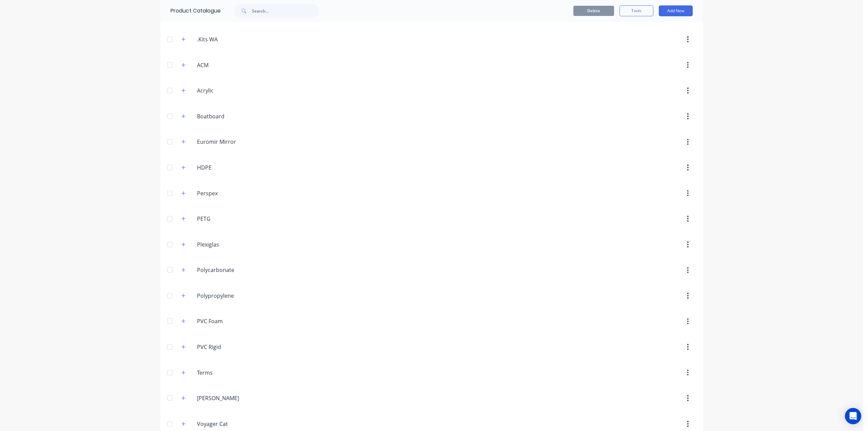
scroll to position [231, 0]
click at [181, 82] on icon "button" at bounding box center [183, 84] width 4 height 4
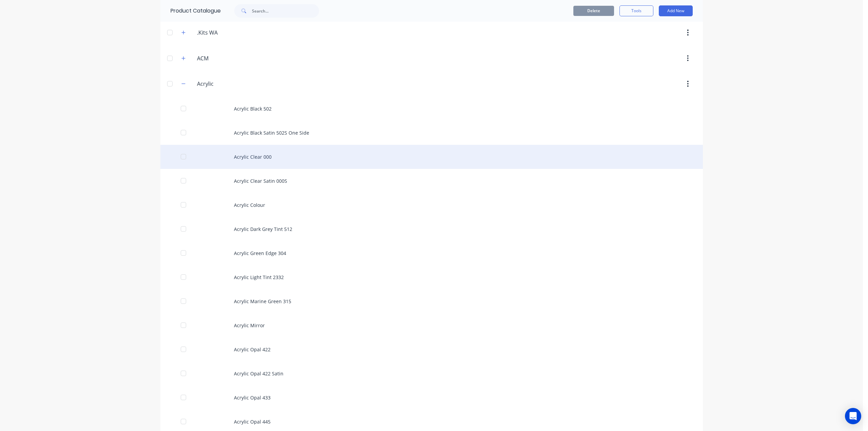
click at [263, 154] on div "Acrylic Clear 000" at bounding box center [431, 157] width 543 height 24
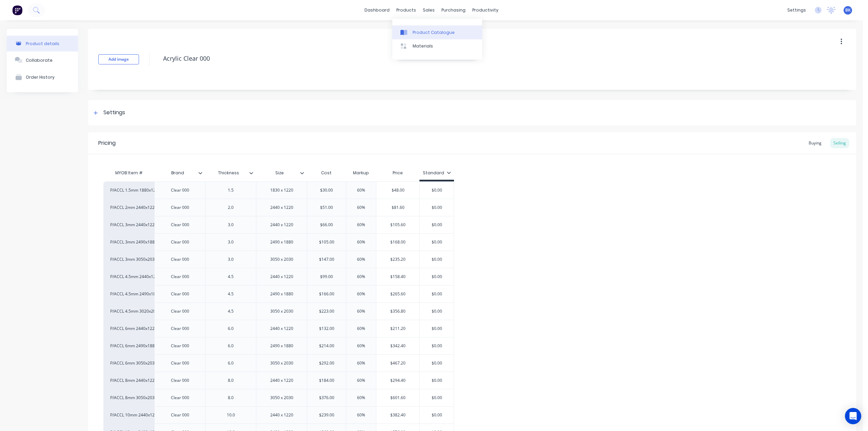
click at [413, 34] on div "Product Catalogue" at bounding box center [434, 33] width 42 height 6
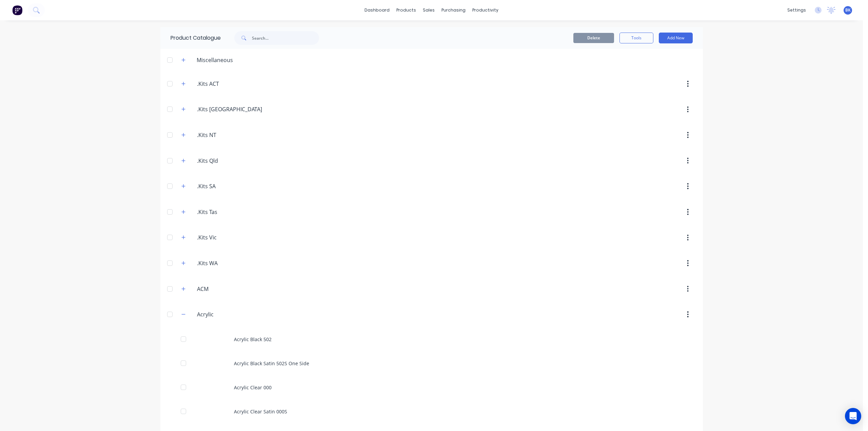
drag, startPoint x: 180, startPoint y: 314, endPoint x: 212, endPoint y: 296, distance: 35.8
click at [181, 313] on icon "button" at bounding box center [183, 314] width 4 height 5
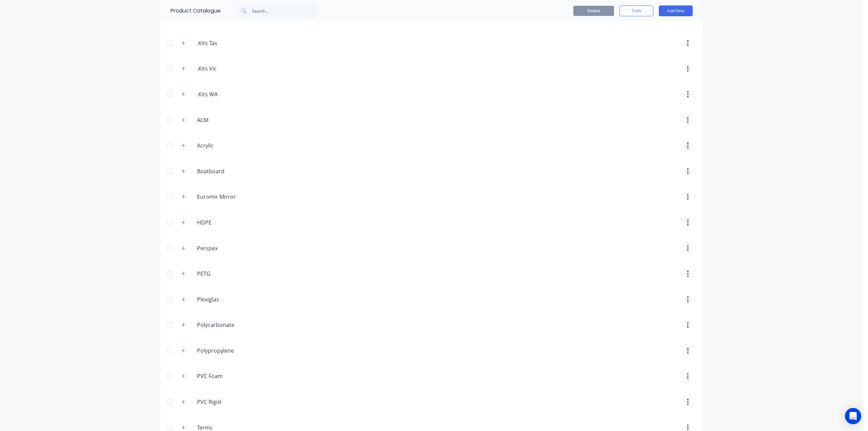
scroll to position [170, 0]
drag, startPoint x: 179, startPoint y: 324, endPoint x: 180, endPoint y: 320, distance: 4.1
click at [179, 323] on button "button" at bounding box center [183, 324] width 8 height 8
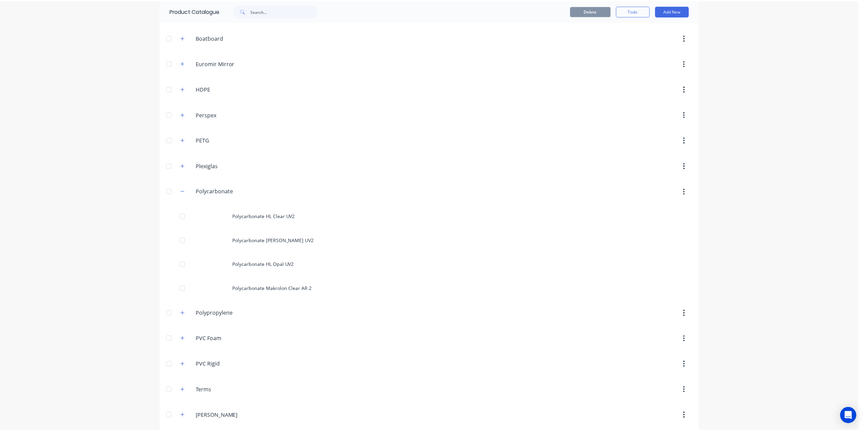
scroll to position [305, 0]
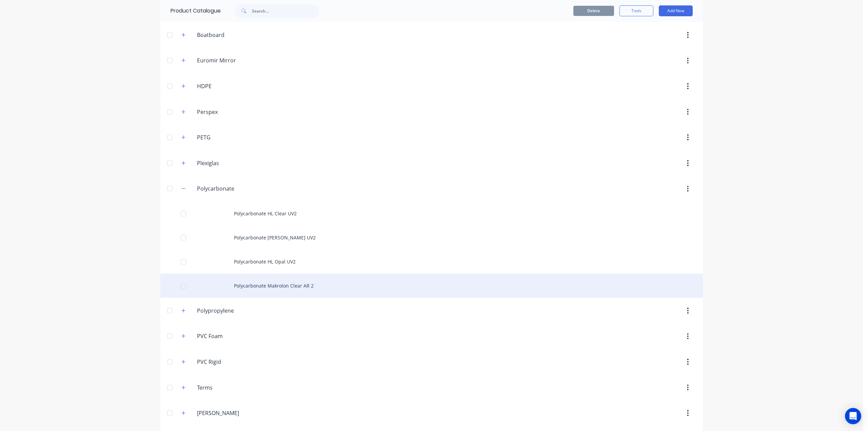
click at [255, 282] on div "Polycarbonate Makrolon Clear AR 2" at bounding box center [431, 286] width 543 height 24
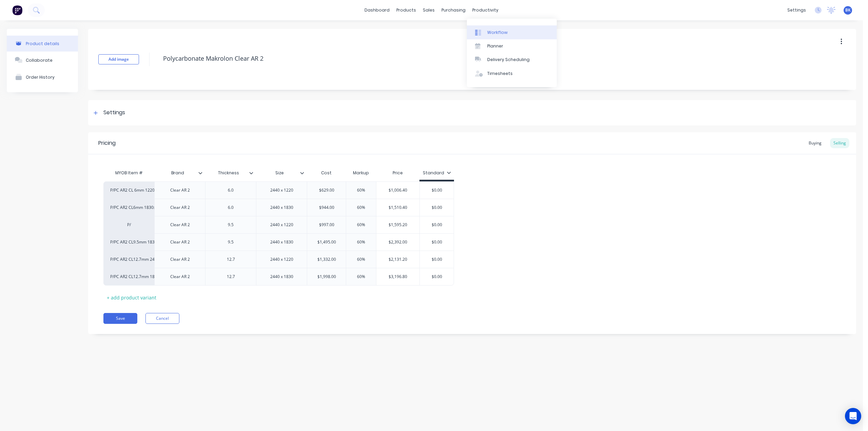
click at [485, 34] on div at bounding box center [480, 33] width 10 height 6
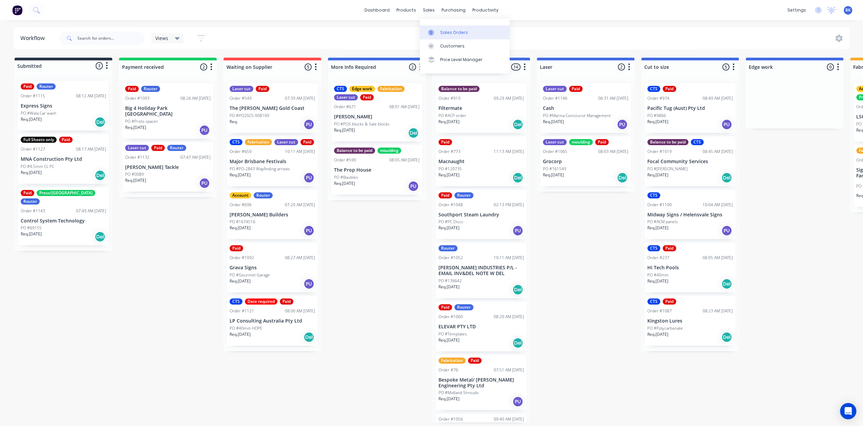
click at [440, 34] on link "Sales Orders" at bounding box center [465, 32] width 90 height 14
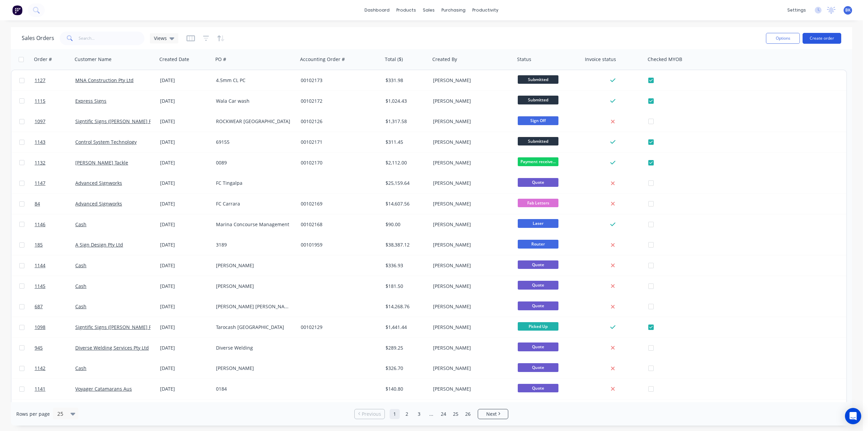
click at [825, 38] on button "Create order" at bounding box center [822, 38] width 39 height 11
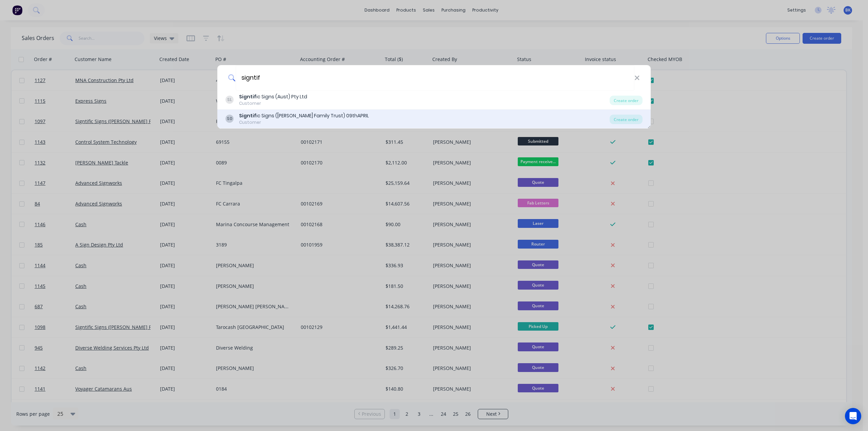
type input "signtif"
click at [275, 115] on div "Signtif ic Signs (Campbell Family Trust) 09thAPRIL" at bounding box center [304, 115] width 130 height 7
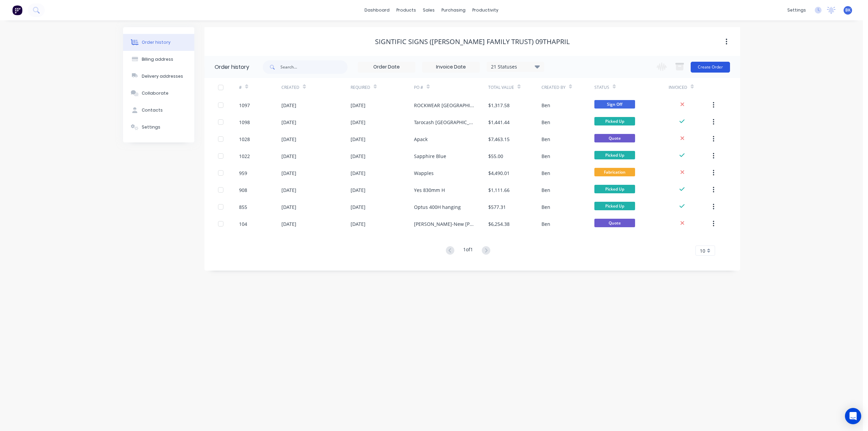
click at [701, 65] on button "Create Order" at bounding box center [710, 67] width 39 height 11
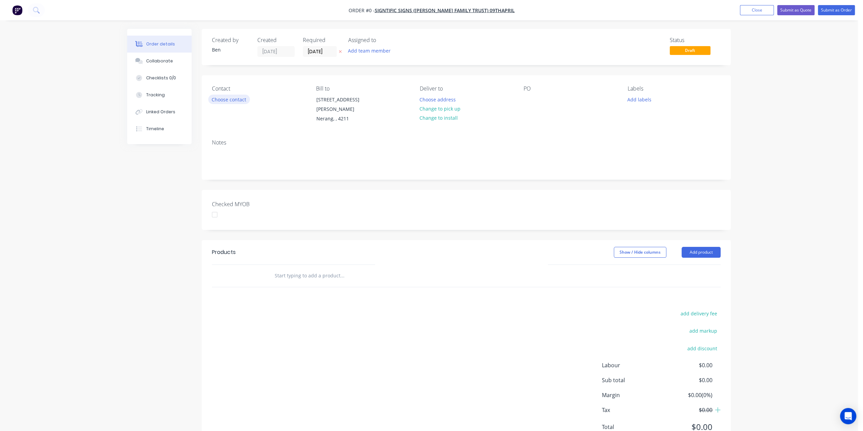
click at [234, 99] on button "Choose contact" at bounding box center [229, 99] width 42 height 9
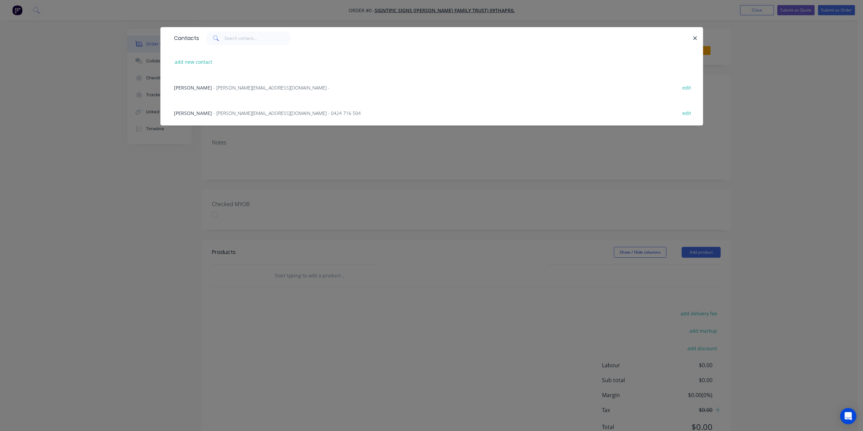
click at [213, 110] on span "- j.hay@signtific.com.au - 0424 716 504" at bounding box center [287, 113] width 148 height 6
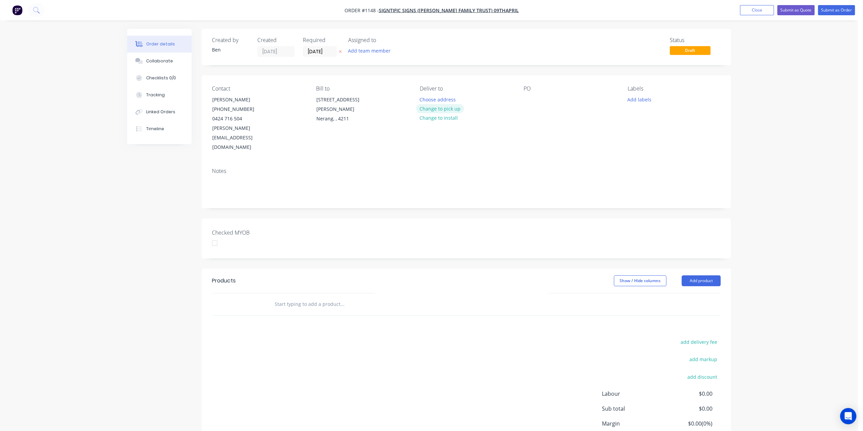
click at [442, 105] on button "Change to pick up" at bounding box center [440, 108] width 48 height 9
click at [529, 95] on div at bounding box center [529, 100] width 11 height 10
click at [637, 101] on button "Add labels" at bounding box center [639, 99] width 31 height 9
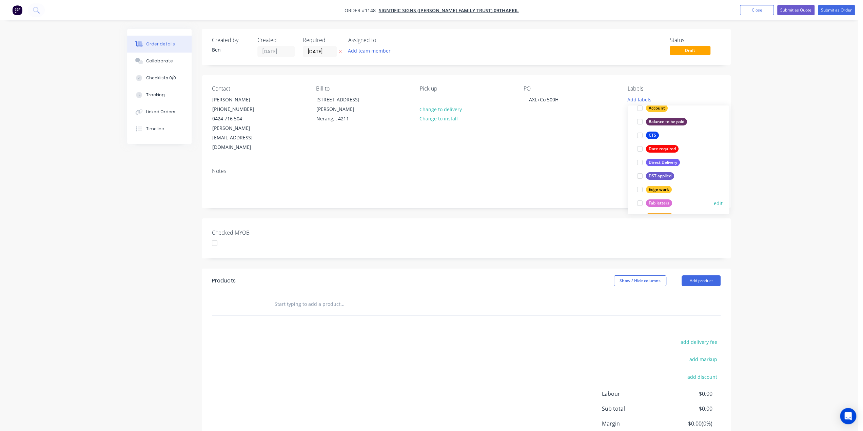
scroll to position [68, 0]
click at [654, 200] on div "Fab letters" at bounding box center [659, 200] width 26 height 7
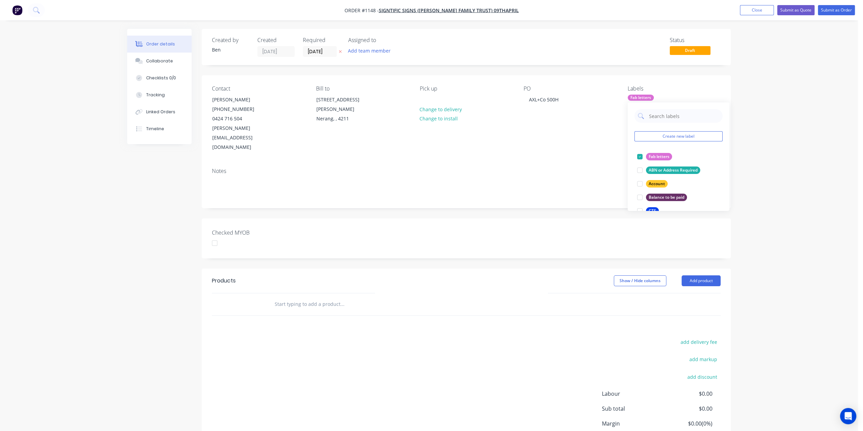
click at [286, 297] on input "text" at bounding box center [342, 304] width 136 height 14
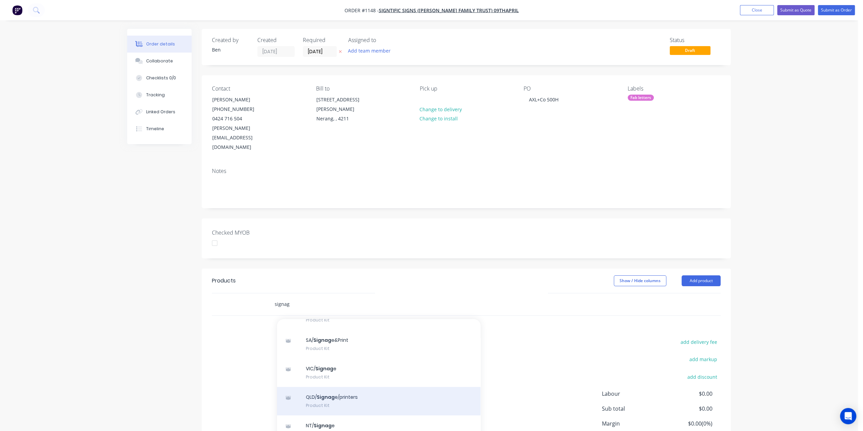
scroll to position [68, 0]
type input "signag"
click at [320, 387] on div "QLD/ Signag e/printers Product Kit" at bounding box center [379, 401] width 204 height 28
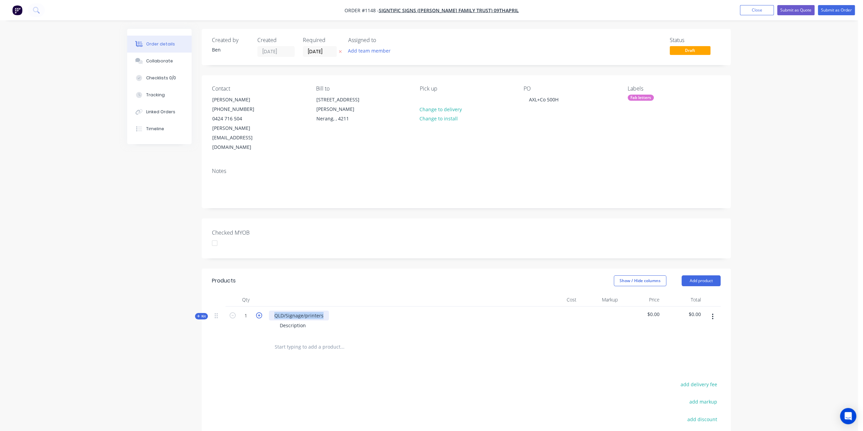
drag, startPoint x: 324, startPoint y: 298, endPoint x: 261, endPoint y: 297, distance: 63.4
click at [261, 307] on div "Kit 1 QLD/Signage/printers Description $0.00 $0.00" at bounding box center [466, 322] width 509 height 30
drag, startPoint x: 307, startPoint y: 304, endPoint x: 262, endPoint y: 308, distance: 45.6
click at [262, 308] on div "Kit 1 AXL+CO fabs 500H Description $0.00 $0.00" at bounding box center [466, 322] width 509 height 30
drag, startPoint x: 195, startPoint y: 298, endPoint x: 228, endPoint y: 293, distance: 33.6
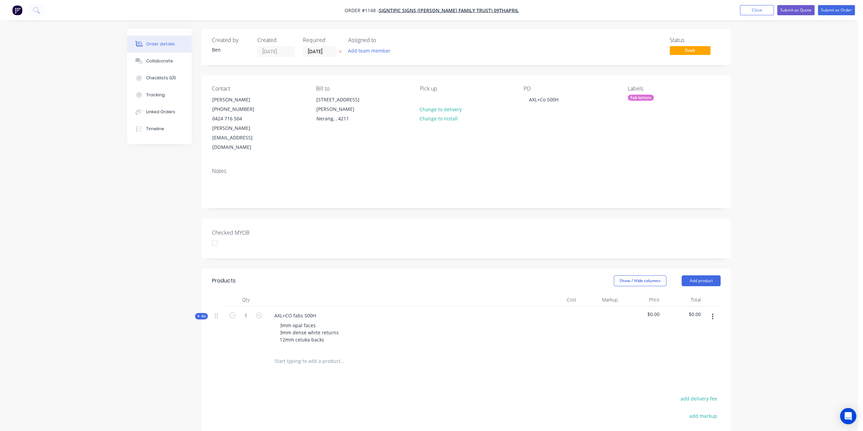
click at [195, 298] on div "Created by Ben Created 15/08/25 Required 15/08/25 Assigned to Add team member S…" at bounding box center [429, 287] width 604 height 517
click at [201, 314] on span "Kit" at bounding box center [201, 316] width 9 height 5
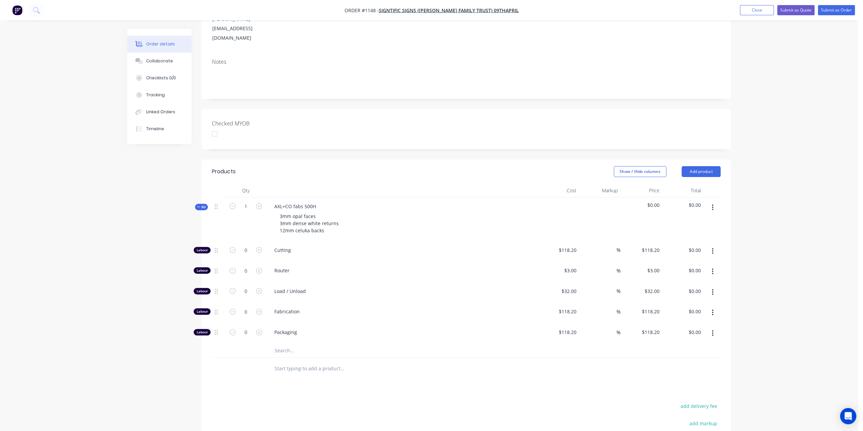
scroll to position [136, 0]
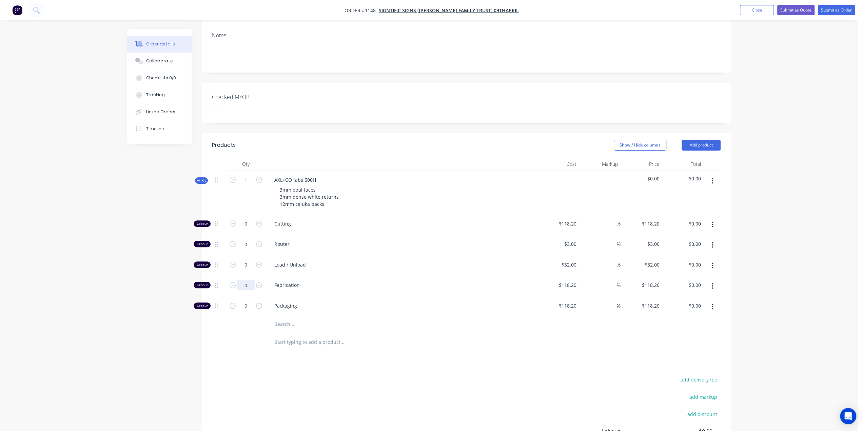
click at [246, 229] on input "0" at bounding box center [246, 224] width 18 height 10
type input "8"
type input "$945.60"
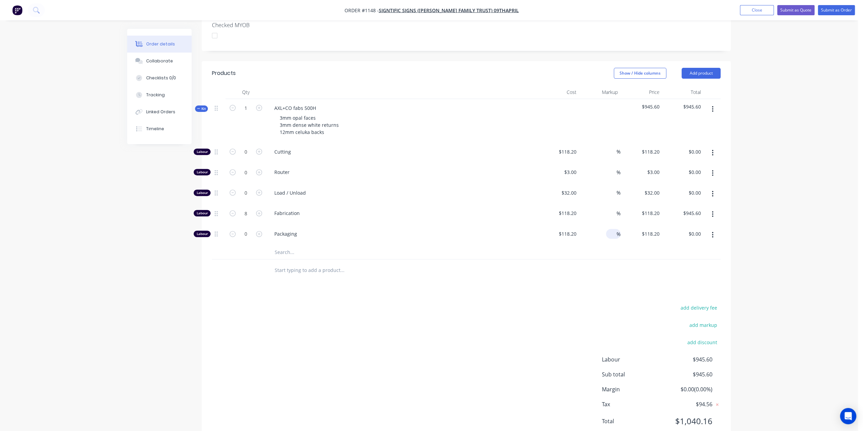
scroll to position [209, 0]
click at [571, 207] on input "118.2" at bounding box center [568, 212] width 21 height 10
type input "$100.00"
type input "$800.00"
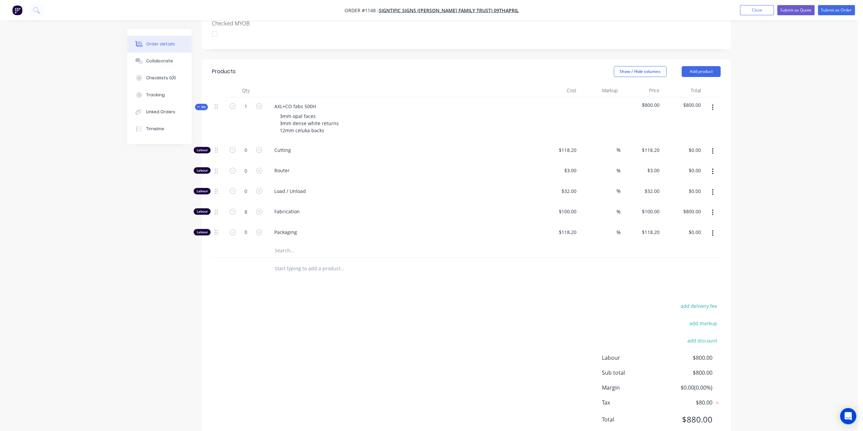
scroll to position [0, 0]
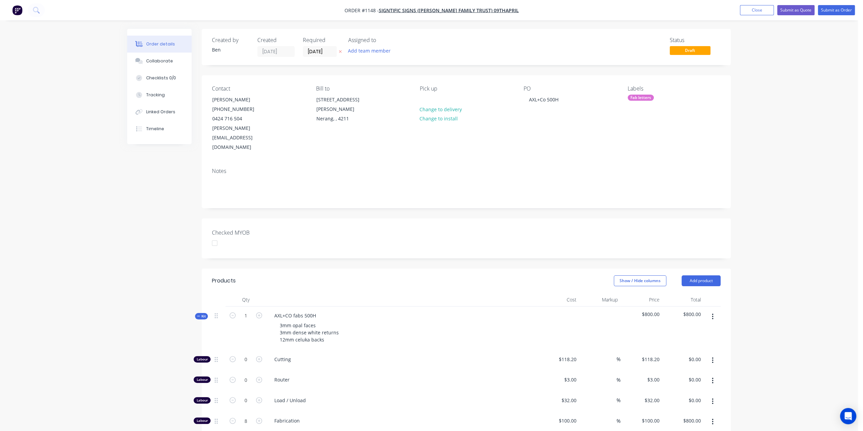
click at [631, 96] on div "Fab letters" at bounding box center [641, 98] width 26 height 6
click at [666, 174] on div "NOT PRICED YET" at bounding box center [665, 176] width 38 height 7
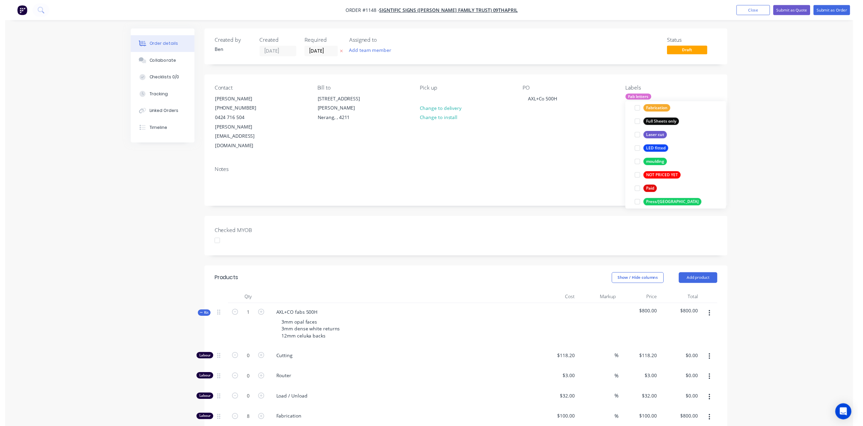
scroll to position [0, 0]
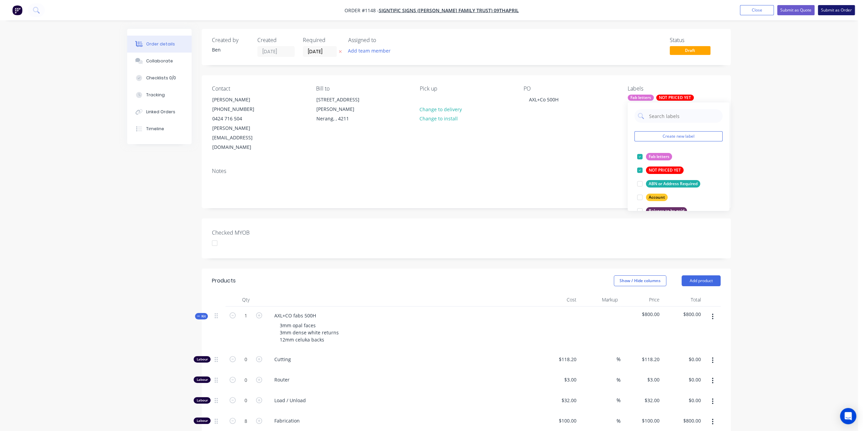
click at [836, 11] on button "Submit as Order" at bounding box center [836, 10] width 37 height 10
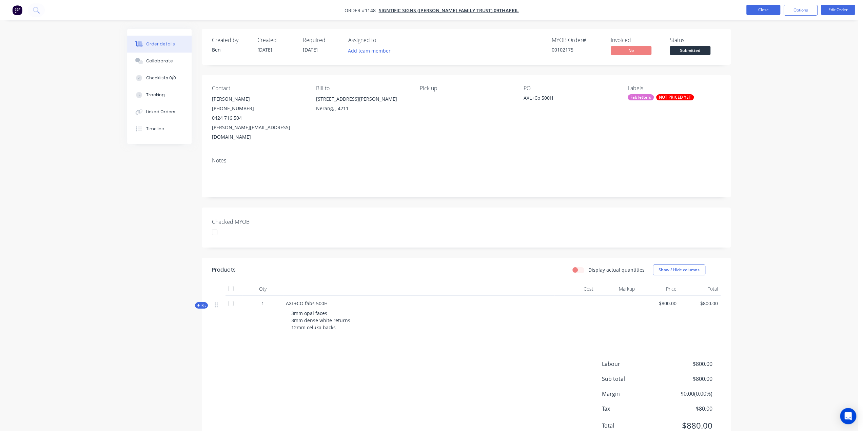
click at [764, 10] on button "Close" at bounding box center [764, 10] width 34 height 10
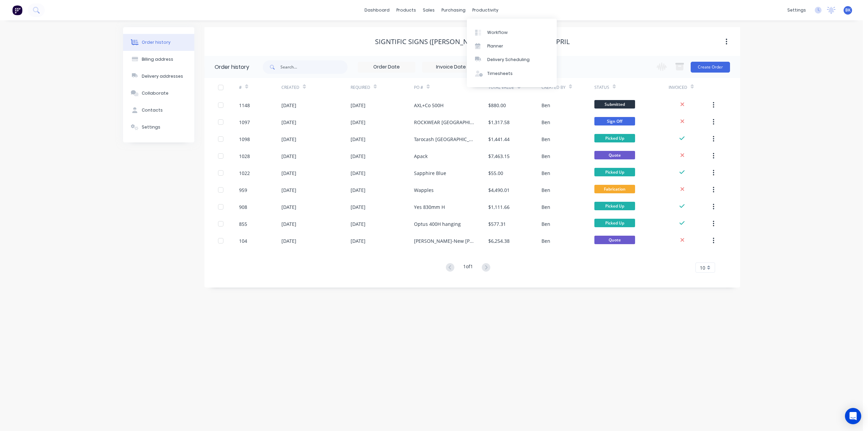
drag, startPoint x: 481, startPoint y: 9, endPoint x: 469, endPoint y: 22, distance: 17.5
click at [481, 9] on div "productivity" at bounding box center [485, 10] width 33 height 10
click at [495, 31] on div "Workflow" at bounding box center [497, 33] width 20 height 6
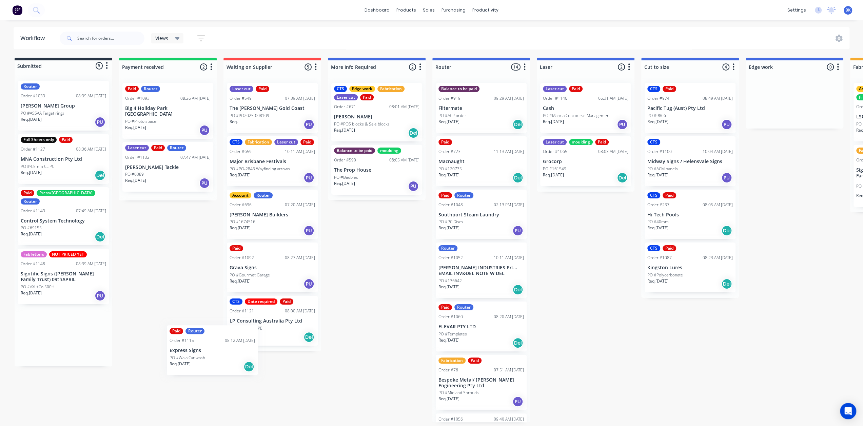
scroll to position [1, 0]
drag, startPoint x: 49, startPoint y: 161, endPoint x: 251, endPoint y: 363, distance: 285.9
click at [251, 363] on div "Submitted 5 Status colour #273444 hex #273444 Save Cancel Summaries Total order…" at bounding box center [806, 240] width 1623 height 365
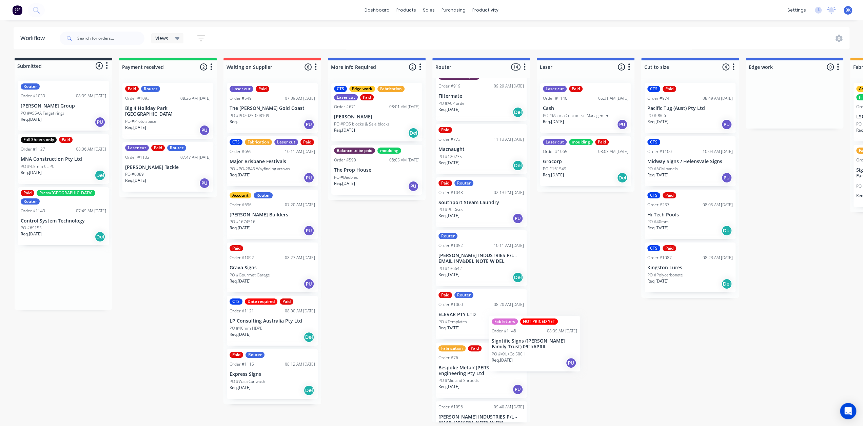
scroll to position [12, 0]
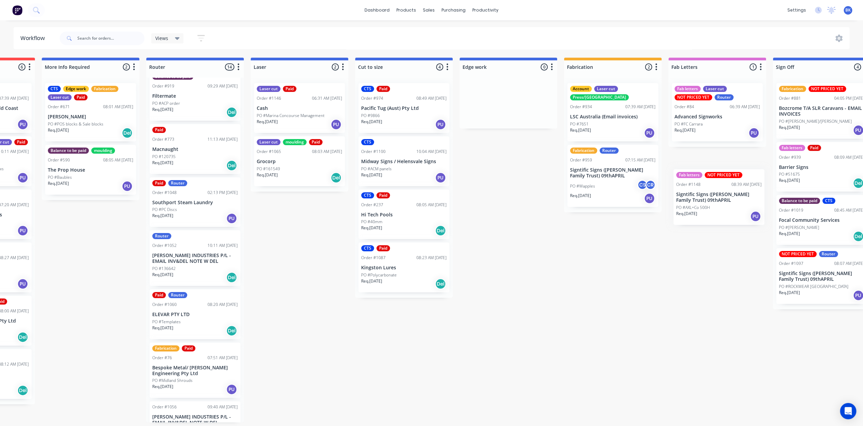
drag, startPoint x: 51, startPoint y: 273, endPoint x: 698, endPoint y: 163, distance: 656.1
click at [698, 163] on div "Submitted 4 Status colour #273444 hex #273444 Save Cancel Summaries Total order…" at bounding box center [520, 240] width 1623 height 365
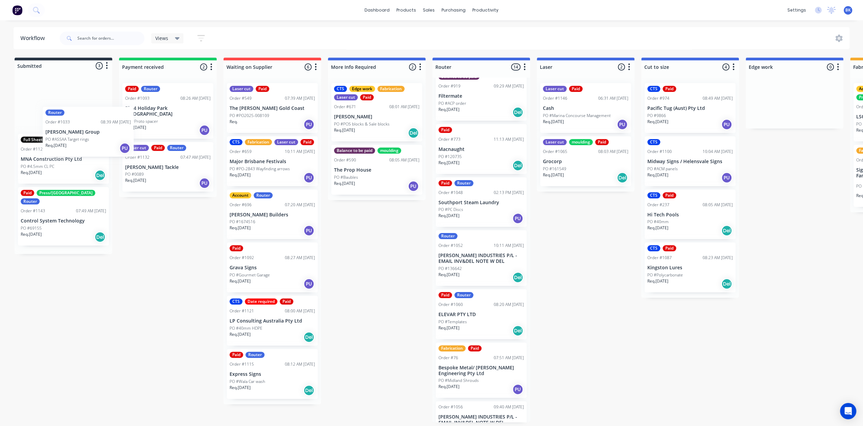
scroll to position [1, 0]
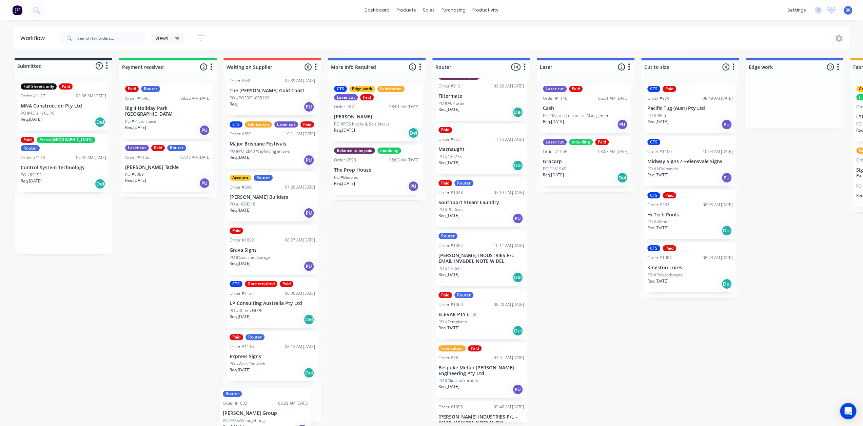
drag, startPoint x: 63, startPoint y: 101, endPoint x: 267, endPoint y: 407, distance: 368.0
click at [267, 407] on div "Submitted 3 Status colour #273444 hex #273444 Save Cancel Summaries Total order…" at bounding box center [806, 240] width 1623 height 365
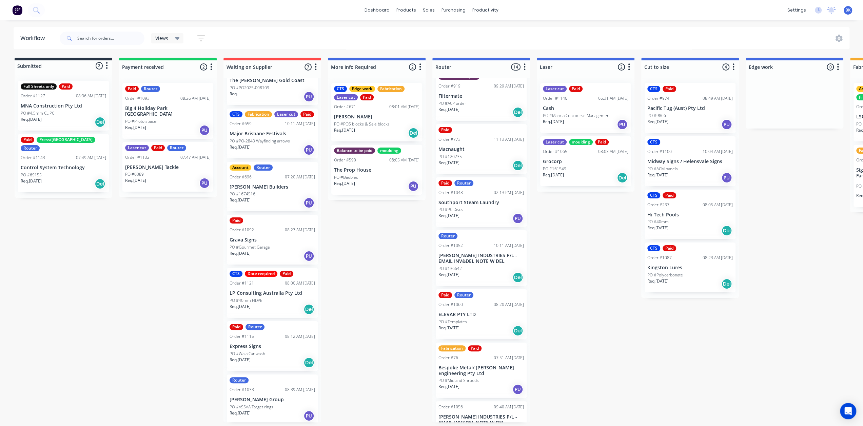
click at [59, 112] on div "PO #4.5mm CL PC" at bounding box center [63, 113] width 85 height 6
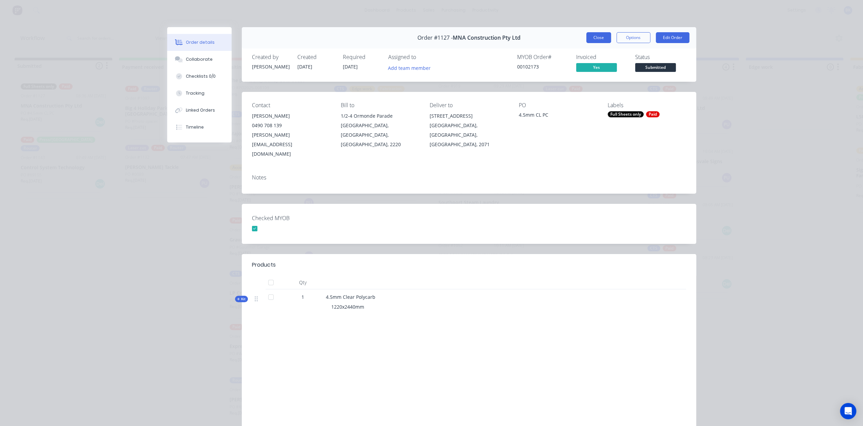
click at [595, 38] on button "Close" at bounding box center [598, 37] width 25 height 11
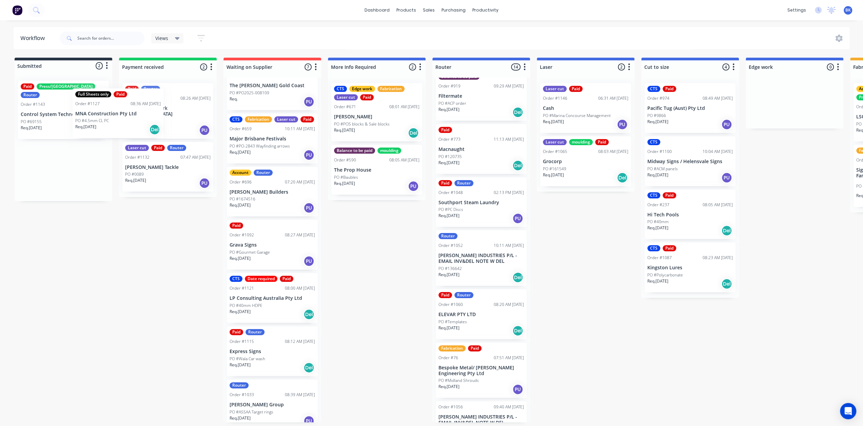
scroll to position [10, 0]
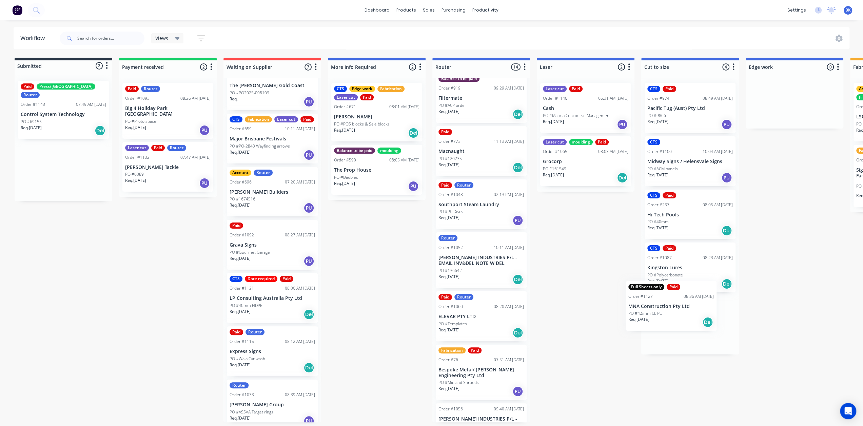
drag, startPoint x: 61, startPoint y: 109, endPoint x: 676, endPoint y: 312, distance: 647.7
click at [676, 312] on div "Submitted 2 Status colour #273444 hex #273444 Save Cancel Summaries Total order…" at bounding box center [806, 240] width 1623 height 365
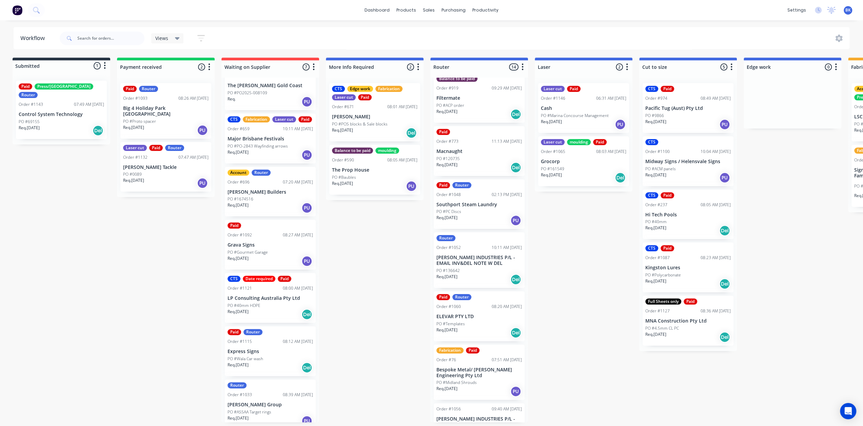
click at [61, 109] on div "Paid Press/bend Router Order #1143 07:49 AM 15/08/25 Control System Technology …" at bounding box center [61, 110] width 91 height 58
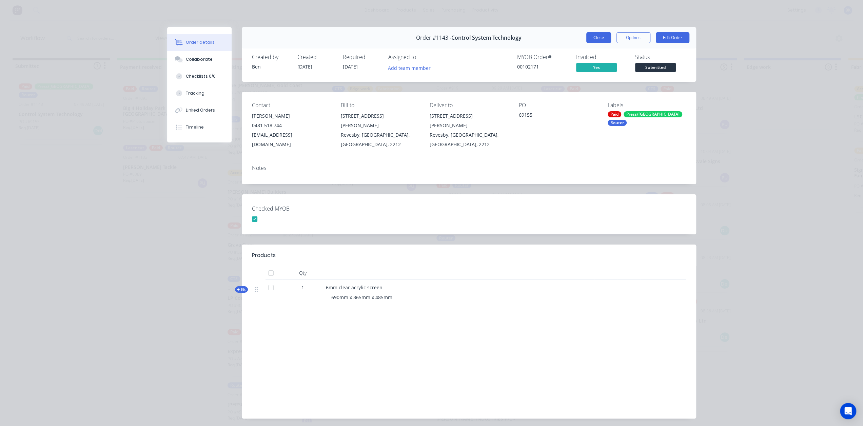
click at [595, 37] on button "Close" at bounding box center [598, 37] width 25 height 11
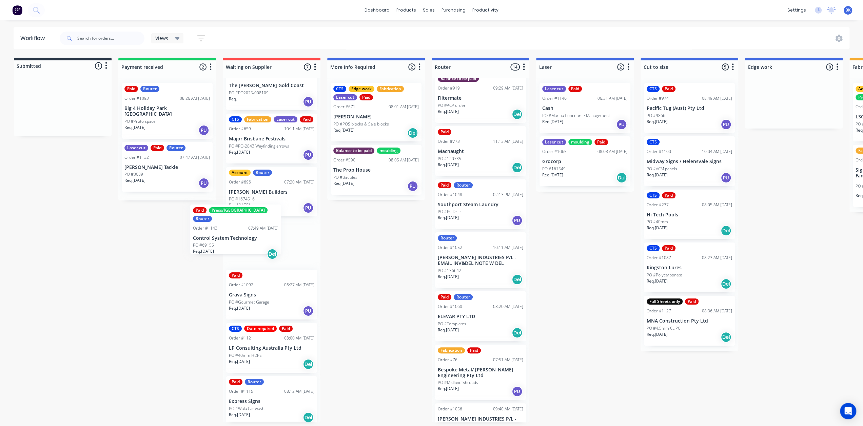
scroll to position [1, 0]
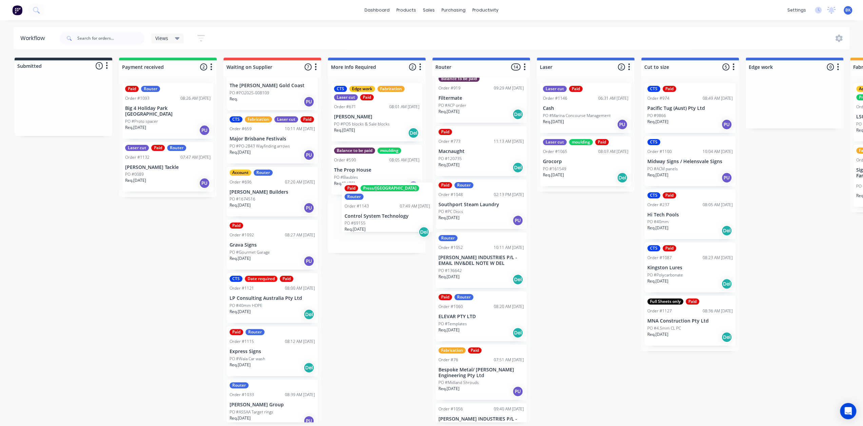
drag, startPoint x: 58, startPoint y: 97, endPoint x: 382, endPoint y: 213, distance: 343.5
click at [386, 202] on div "Submitted 1 Status colour #273444 hex #273444 Save Cancel Summaries Total order…" at bounding box center [806, 240] width 1623 height 365
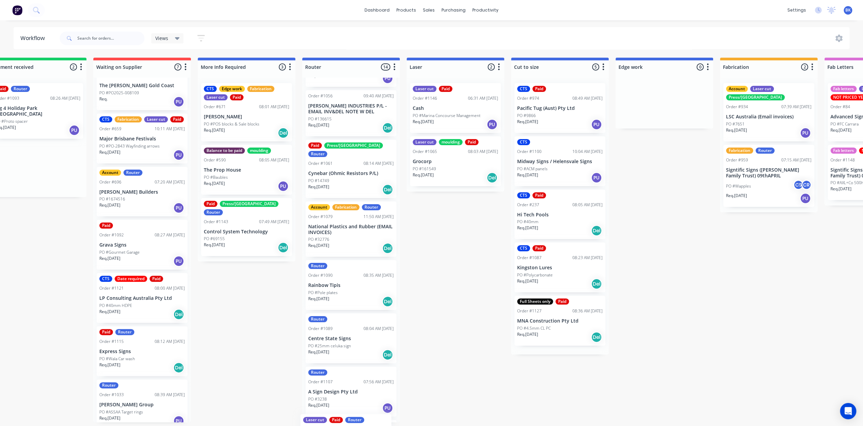
scroll to position [418, 0]
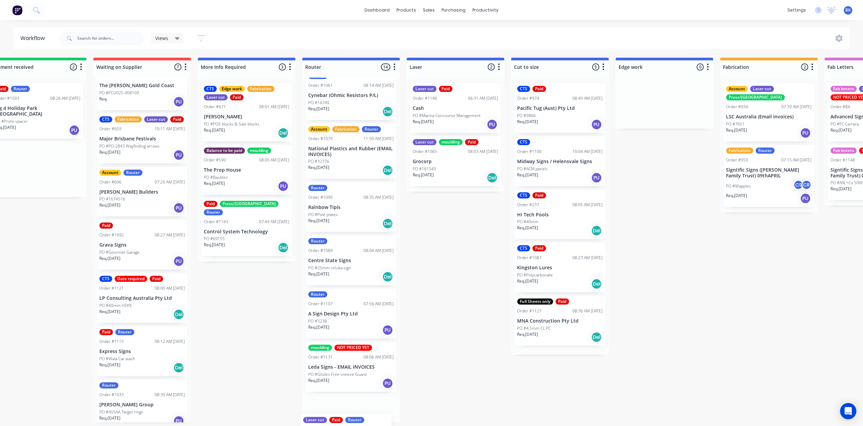
drag, startPoint x: 165, startPoint y: 166, endPoint x: 344, endPoint y: 446, distance: 332.7
click at [344, 385] on html "dashboard products sales purchasing productivity dashboard products Product Cat…" at bounding box center [301, 192] width 863 height 385
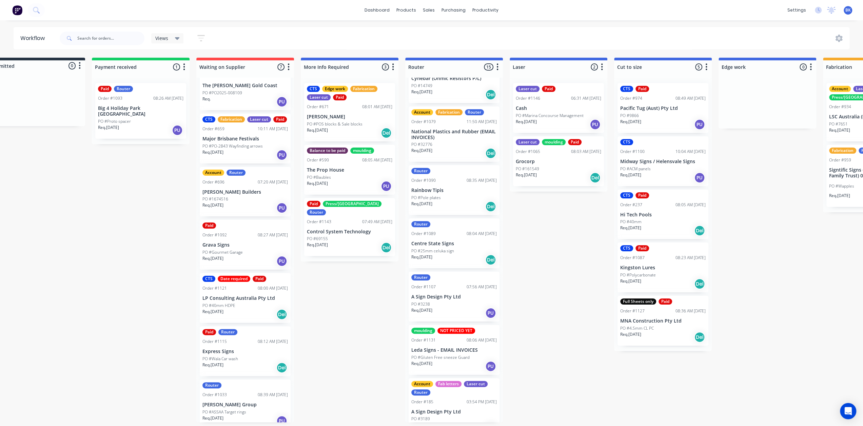
scroll to position [1, 0]
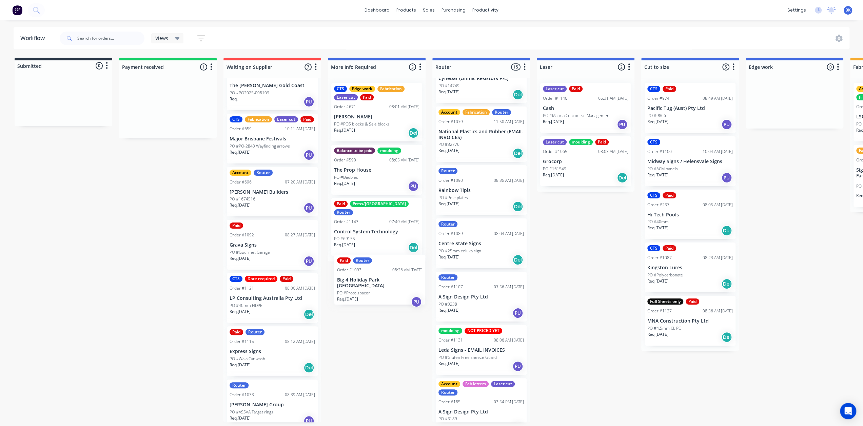
drag, startPoint x: 163, startPoint y: 115, endPoint x: 366, endPoint y: 297, distance: 272.6
click at [366, 291] on div "Submitted 0 Status colour #273444 hex #273444 Save Cancel Summaries Total order…" at bounding box center [806, 240] width 1623 height 365
click at [441, 32] on div "Sales Orders" at bounding box center [454, 34] width 28 height 6
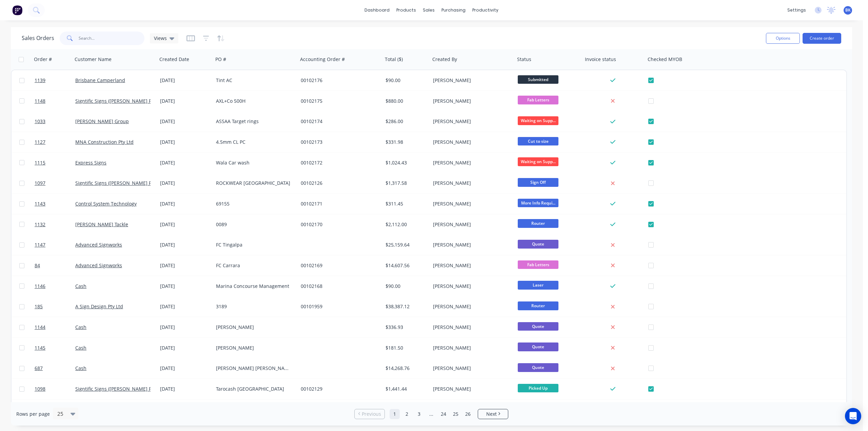
click at [104, 37] on input "text" at bounding box center [112, 39] width 66 height 14
type input "763"
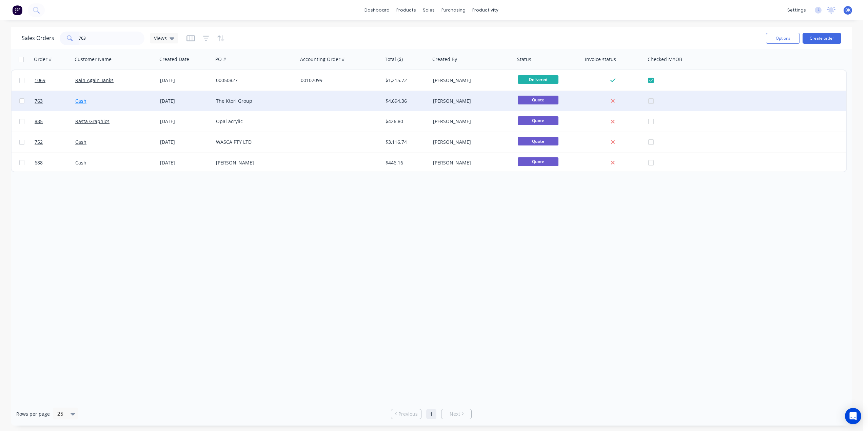
click at [83, 104] on link "Cash" at bounding box center [80, 101] width 11 height 6
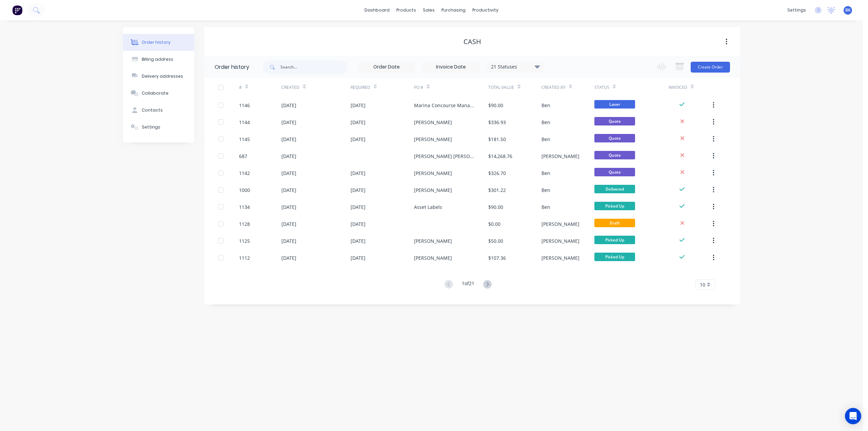
click at [707, 289] on div "10" at bounding box center [706, 284] width 20 height 10
click at [704, 345] on div "25" at bounding box center [705, 345] width 19 height 12
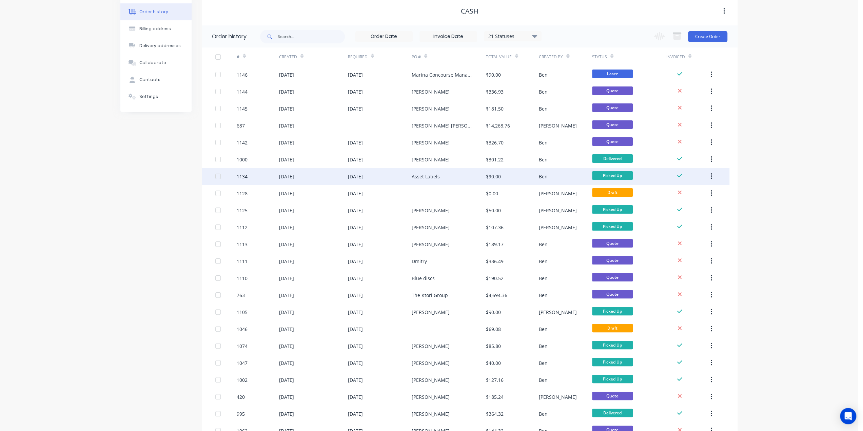
scroll to position [68, 0]
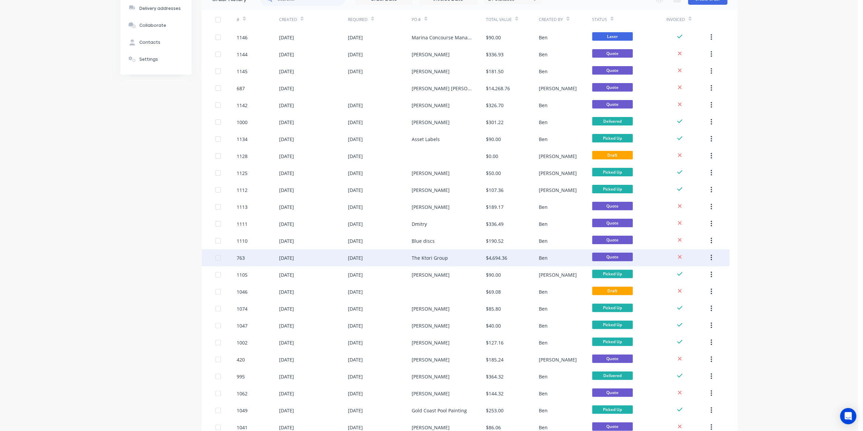
click at [253, 261] on div "763" at bounding box center [258, 257] width 42 height 17
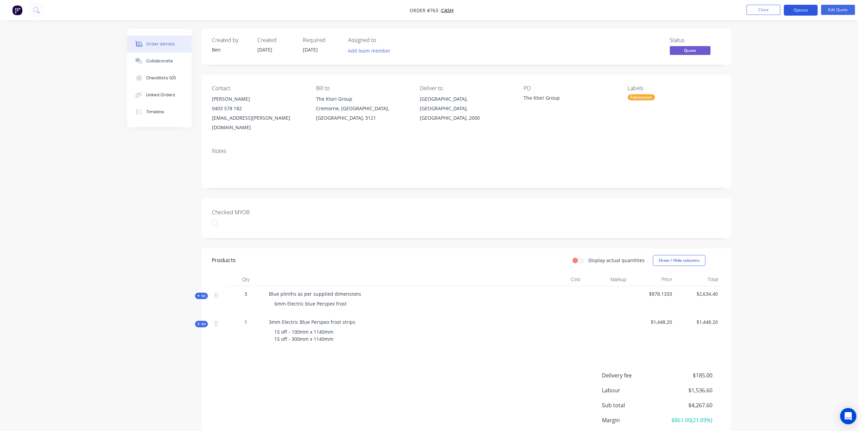
click at [802, 11] on button "Options" at bounding box center [801, 10] width 34 height 11
click at [840, 10] on button "Edit Quote" at bounding box center [838, 10] width 34 height 10
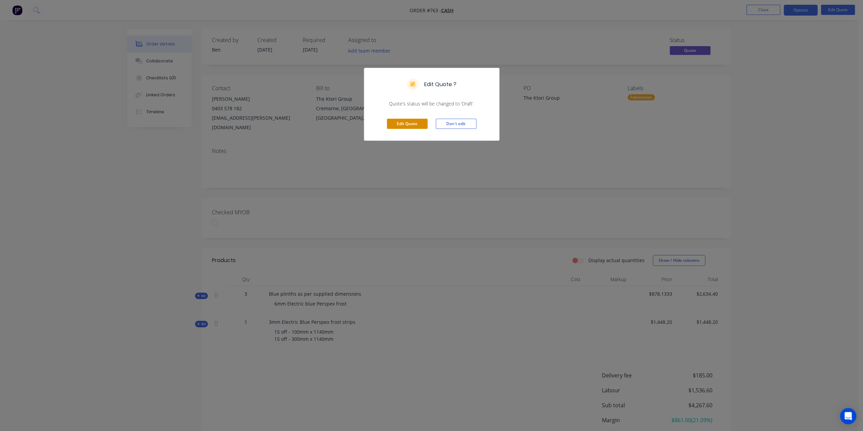
click at [411, 123] on button "Edit Quote" at bounding box center [407, 124] width 41 height 10
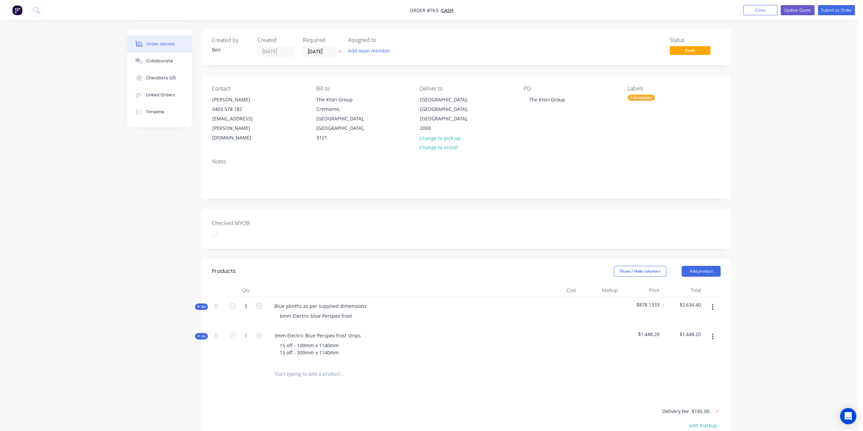
click at [198, 334] on icon at bounding box center [198, 335] width 3 height 3
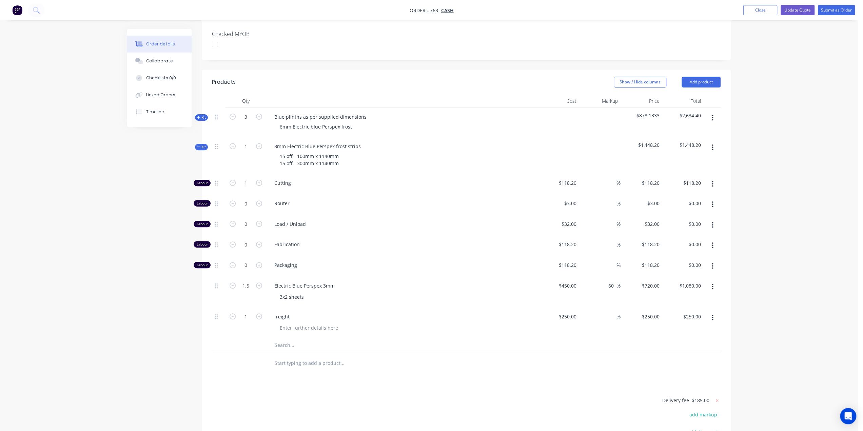
scroll to position [204, 0]
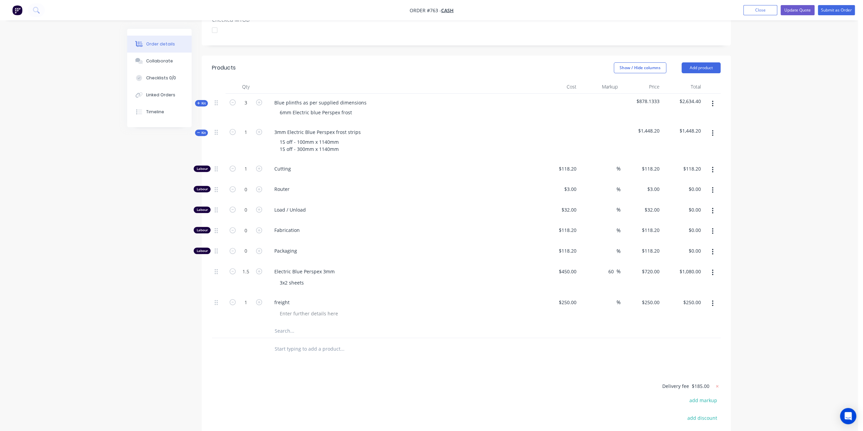
click at [203, 130] on span "Kit" at bounding box center [201, 132] width 9 height 5
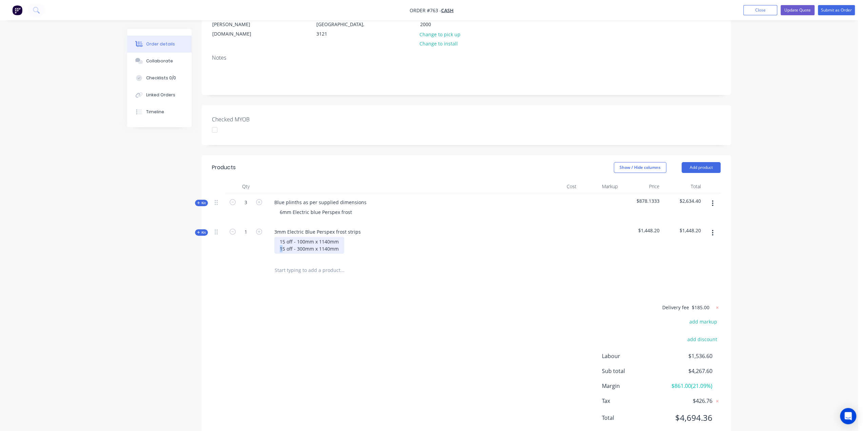
drag, startPoint x: 282, startPoint y: 231, endPoint x: 279, endPoint y: 232, distance: 3.5
click at [279, 237] on div "15 off - 100mm x 1140mm 15 off - 300mm x 1140mm" at bounding box center [309, 245] width 70 height 17
click at [335, 237] on div "15 off - 100mm x 1140mm 45 off - 300mm x 1140mm" at bounding box center [309, 245] width 70 height 17
click at [202, 208] on div "Qty Cost Markup Price Total Kit 3 Blue plinths as per supplied dimensions 6mm E…" at bounding box center [466, 231] width 529 height 102
click at [204, 230] on span "Kit" at bounding box center [201, 232] width 9 height 5
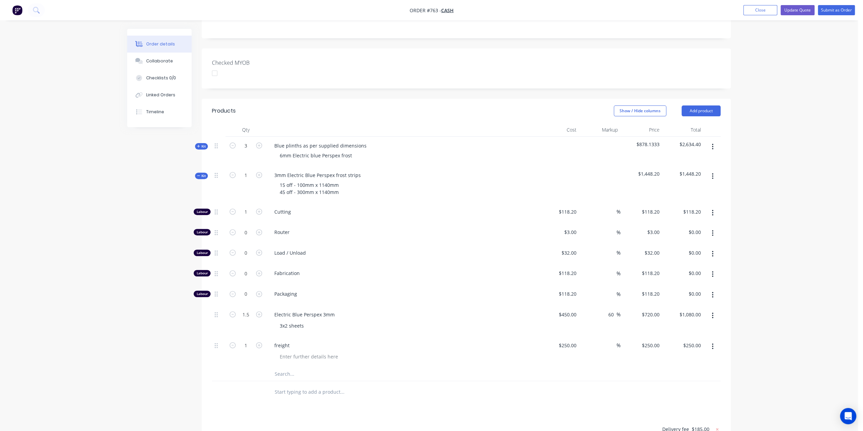
scroll to position [172, 0]
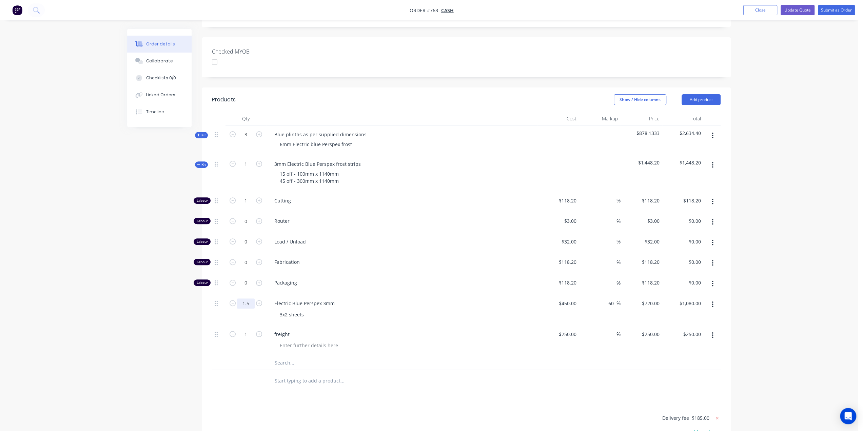
click at [248, 206] on input "1.5" at bounding box center [246, 201] width 18 height 10
type input "3.5"
type input "$2,520.00"
click at [249, 196] on input "1" at bounding box center [246, 201] width 18 height 10
type input "3"
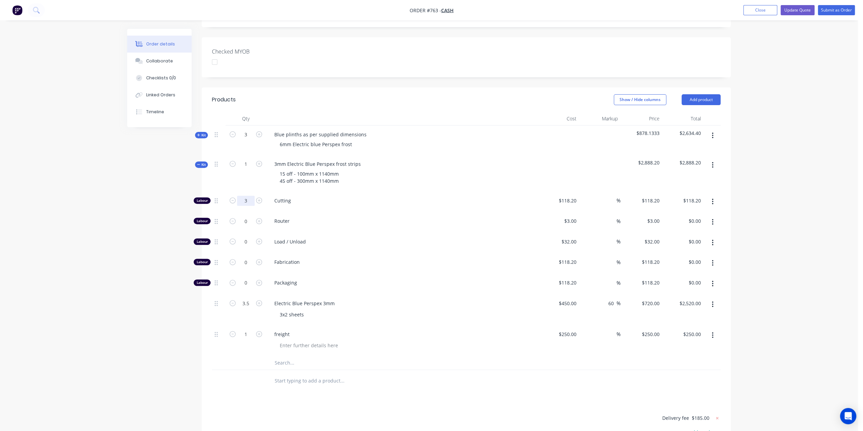
type input "$354.60"
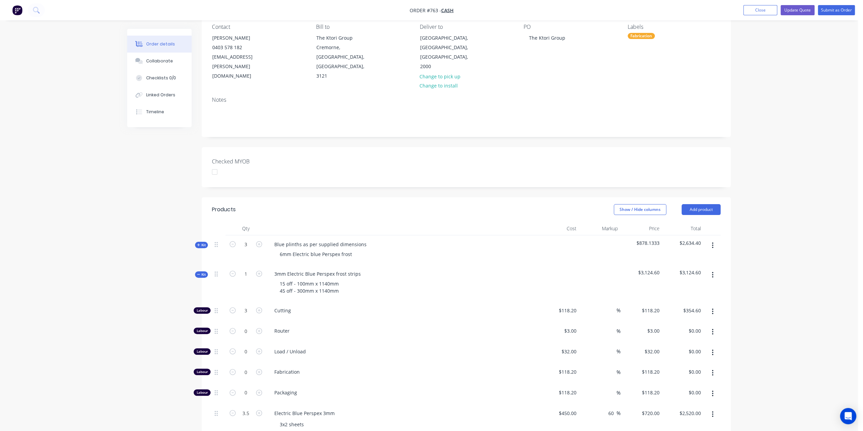
scroll to position [43, 0]
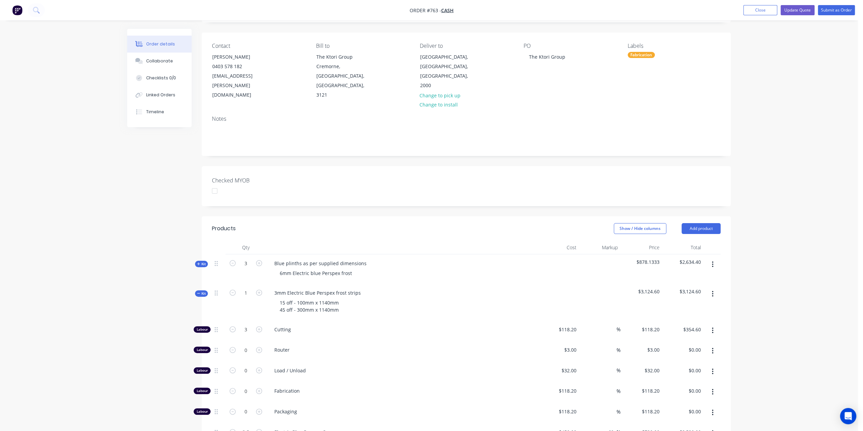
click at [203, 291] on span "Kit" at bounding box center [201, 293] width 9 height 5
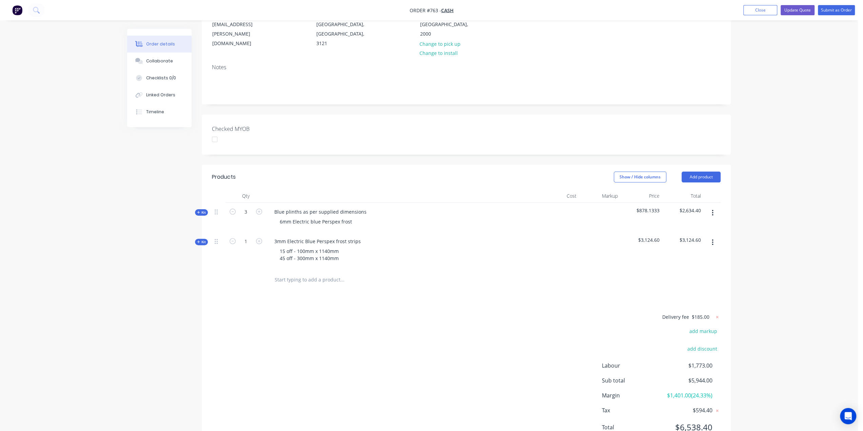
scroll to position [104, 0]
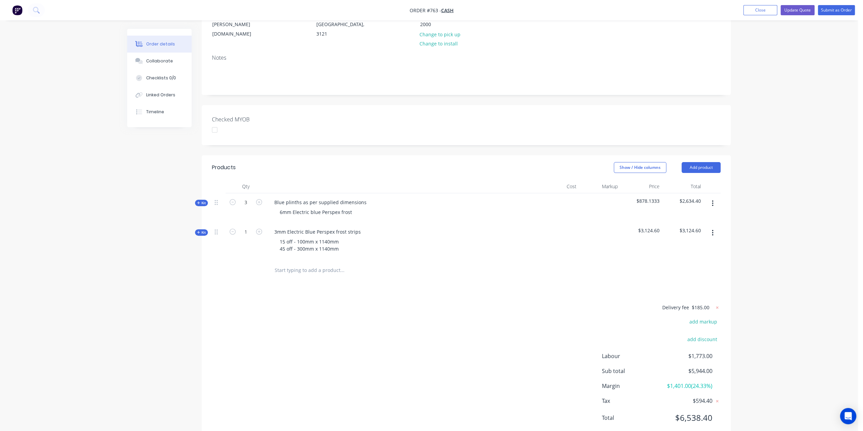
click at [702, 304] on span "$185.00" at bounding box center [701, 307] width 18 height 7
click at [717, 306] on icon at bounding box center [717, 307] width 2 height 2
click at [701, 303] on button "add delivery fee" at bounding box center [699, 307] width 44 height 9
type input "250"
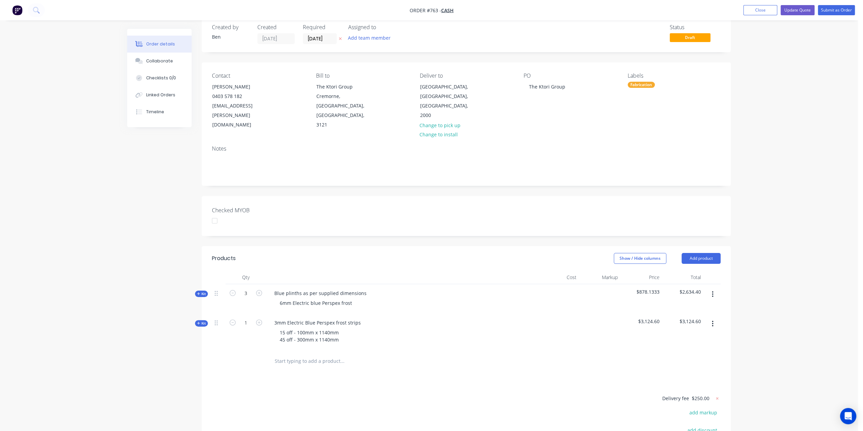
scroll to position [2, 0]
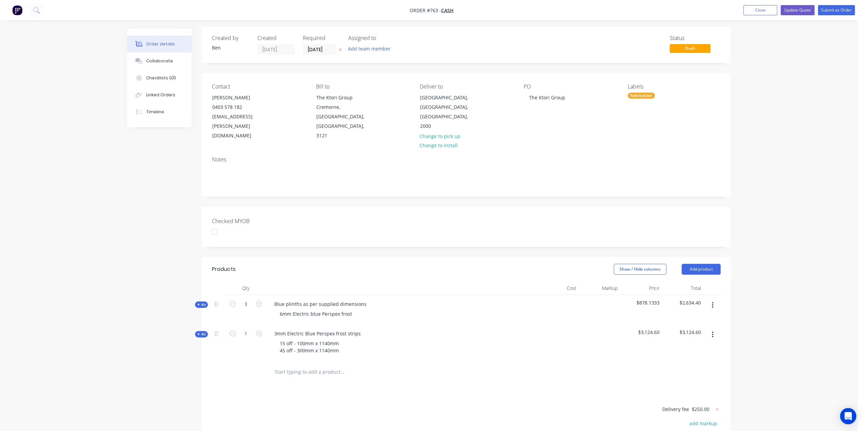
click at [199, 332] on icon at bounding box center [198, 333] width 3 height 3
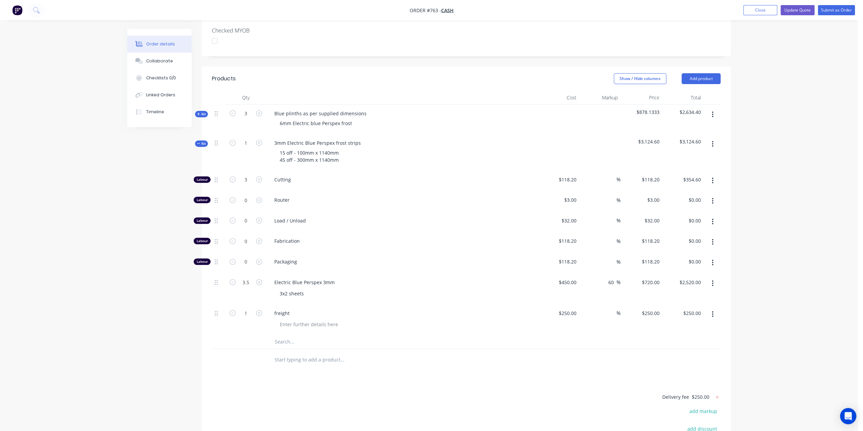
scroll to position [178, 0]
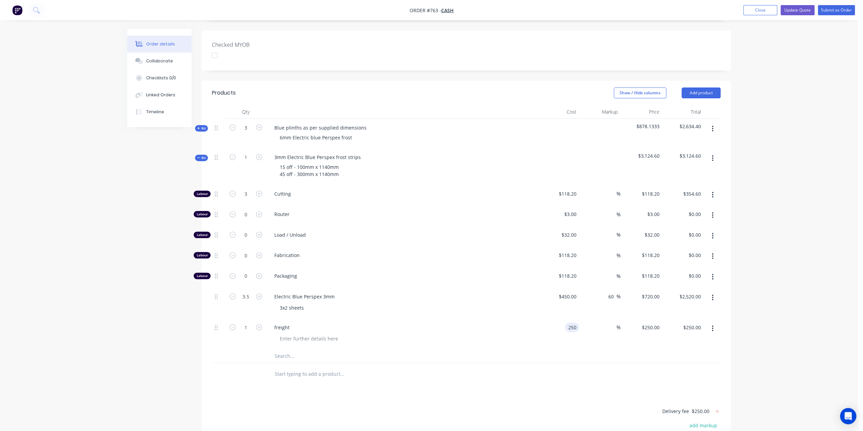
click at [571, 323] on input "250" at bounding box center [574, 328] width 12 height 10
type input "$350.00"
click at [283, 365] on div "Products Show / Hide columns Add product Qty Cost Markup Price Total Kit 3 Blue…" at bounding box center [466, 313] width 529 height 464
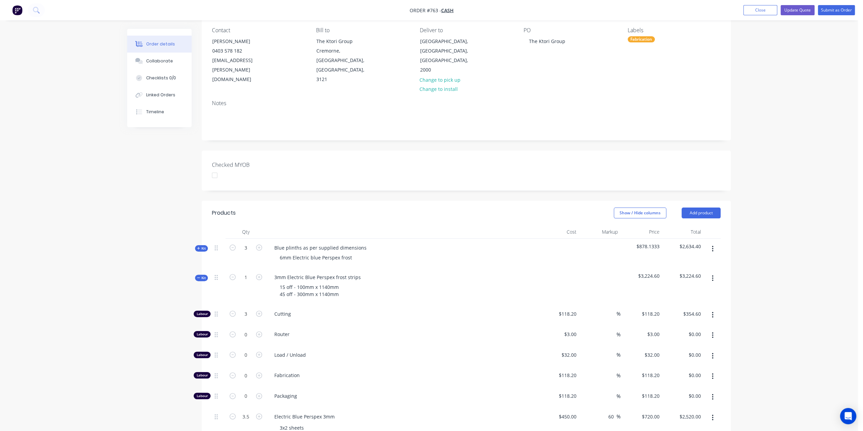
scroll to position [43, 0]
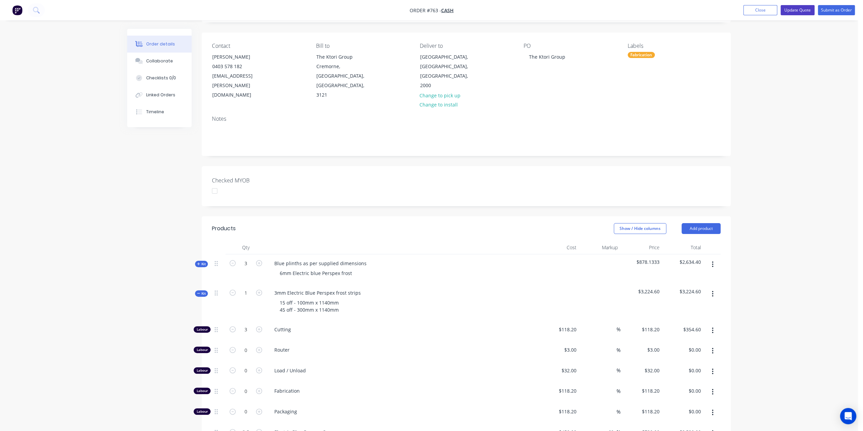
click at [790, 8] on button "Update Quote" at bounding box center [798, 10] width 34 height 10
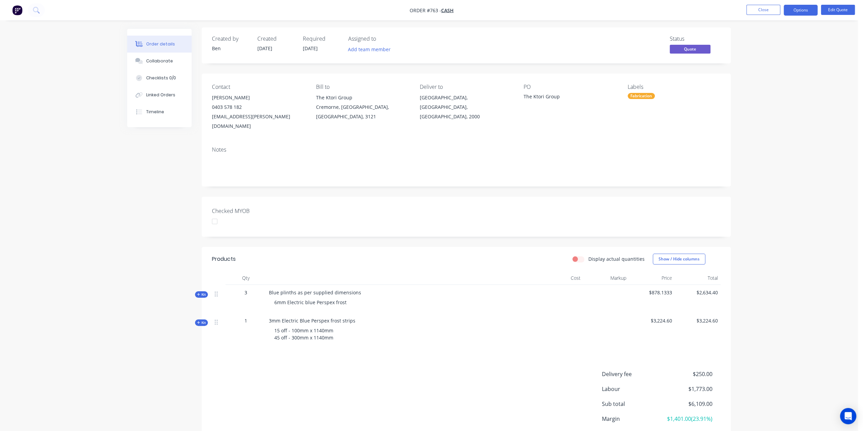
scroll to position [0, 0]
click at [797, 8] on button "Options" at bounding box center [801, 10] width 34 height 11
click at [763, 38] on div "Quote" at bounding box center [780, 41] width 62 height 10
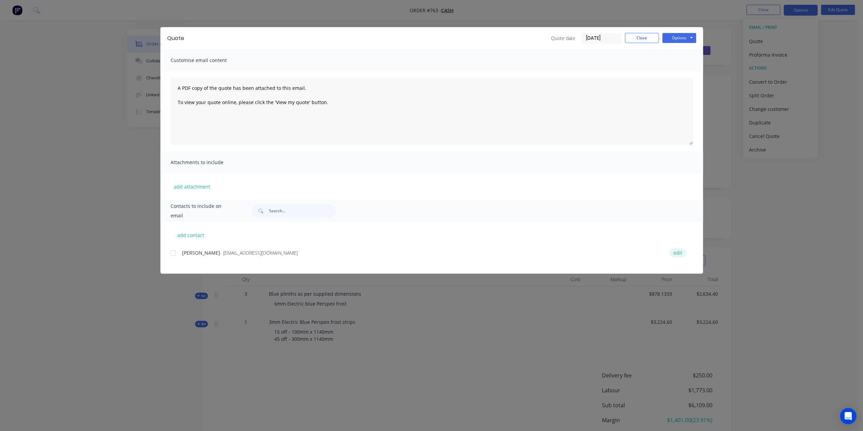
click at [678, 253] on button "edit" at bounding box center [678, 252] width 17 height 9
select select "AU"
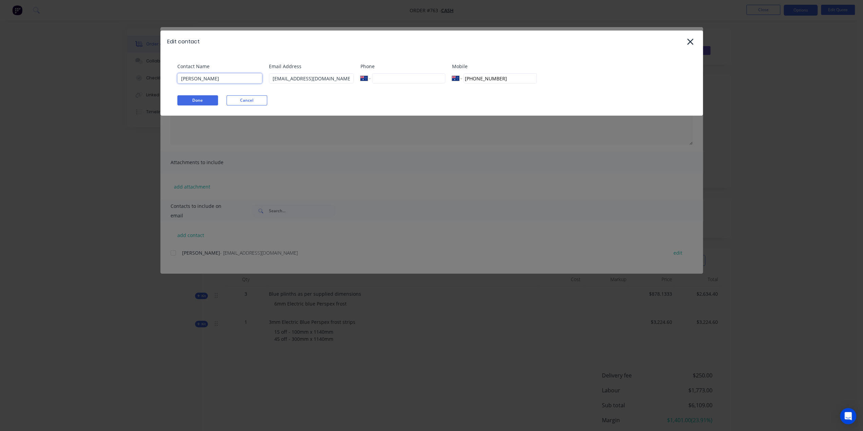
drag, startPoint x: 217, startPoint y: 81, endPoint x: 152, endPoint y: 81, distance: 65.1
click at [153, 81] on div "Edit contact Contact Name Brad Potter Email Address marinaconcourse@gmail.com P…" at bounding box center [431, 215] width 863 height 431
paste input "Mark Jessup <mark.jessup@ktorigroup.com>"
drag, startPoint x: 188, startPoint y: 78, endPoint x: 287, endPoint y: 82, distance: 99.2
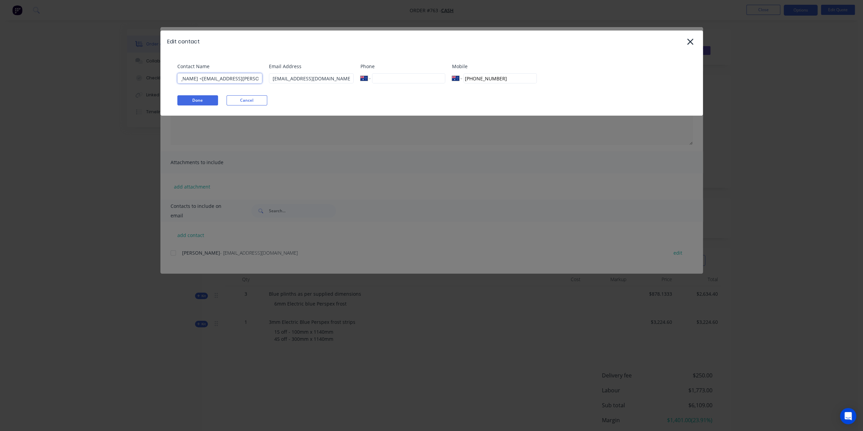
click at [287, 82] on div "Contact Name Mark Jessup <mark.jessup@ktorigroup.com> Email Address marinaconco…" at bounding box center [435, 76] width 516 height 26
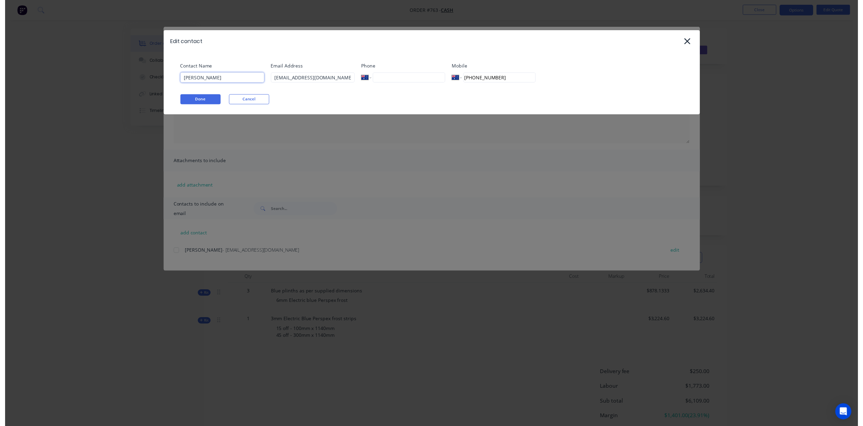
scroll to position [0, 0]
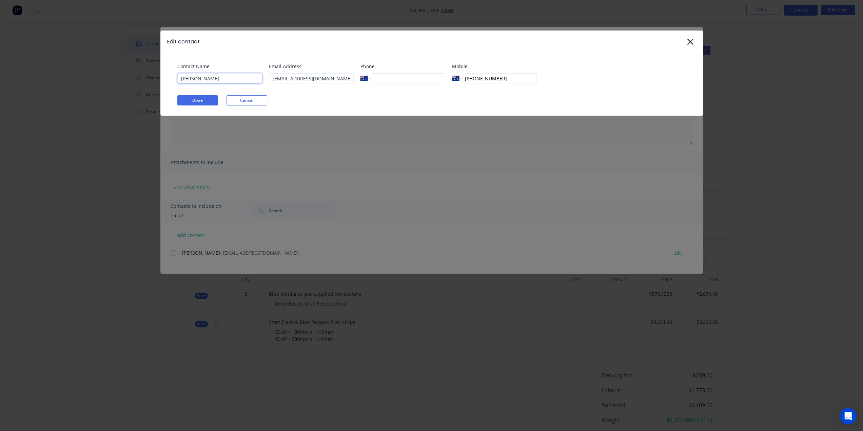
type input "[PERSON_NAME]"
drag, startPoint x: 339, startPoint y: 78, endPoint x: 218, endPoint y: 78, distance: 121.1
click at [218, 78] on div "Contact Name Mark Jessup Email Address marinaconcourse@gmail.com Phone Internat…" at bounding box center [435, 76] width 516 height 26
paste input "<mark.jessup@ktorigroup.com>"
click at [275, 80] on input "<mark.jessup@ktorigroup.com>" at bounding box center [311, 78] width 85 height 10
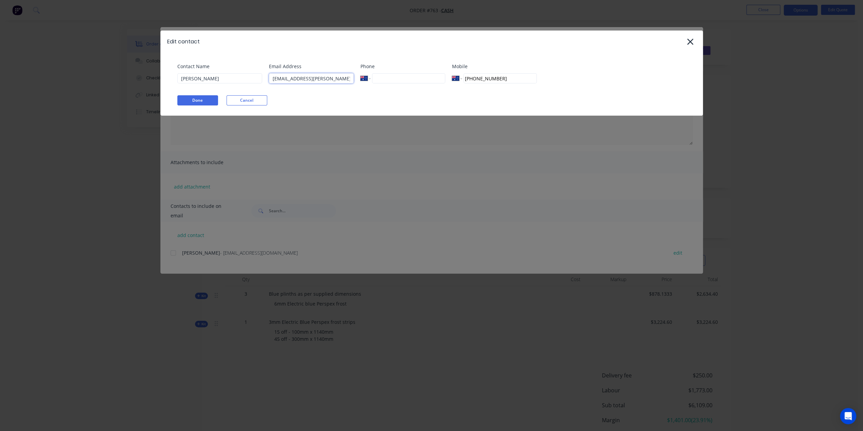
click at [343, 78] on input "mark.jessup@ktorigroup.com>" at bounding box center [311, 78] width 85 height 10
type input "[EMAIL_ADDRESS][PERSON_NAME][DOMAIN_NAME]"
drag, startPoint x: 506, startPoint y: 79, endPoint x: 432, endPoint y: 81, distance: 74.6
click at [432, 81] on div "Contact Name Mark Jessup Email Address mark.jessup@ktorigroup.com Phone Interna…" at bounding box center [435, 76] width 516 height 26
paste input "0403 578 182"
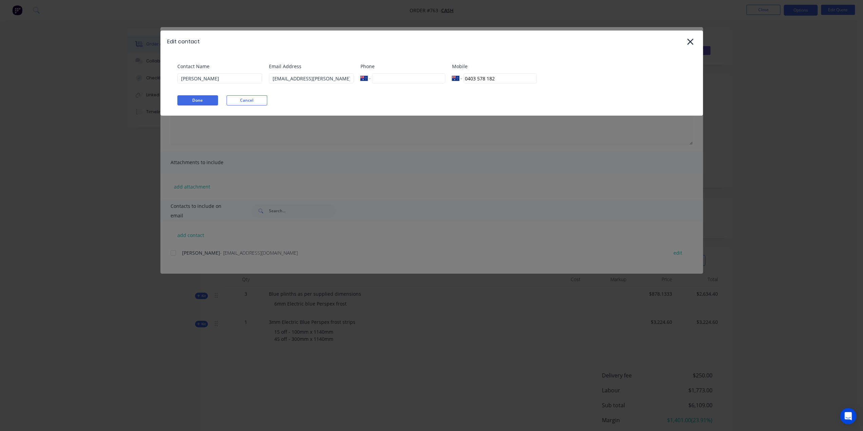
type input "0403 578 182"
click at [203, 95] on div "Contact Name Mark Jessup Email Address mark.jessup@ktorigroup.com Phone Interna…" at bounding box center [431, 84] width 543 height 63
click at [201, 99] on button "Done" at bounding box center [197, 100] width 41 height 10
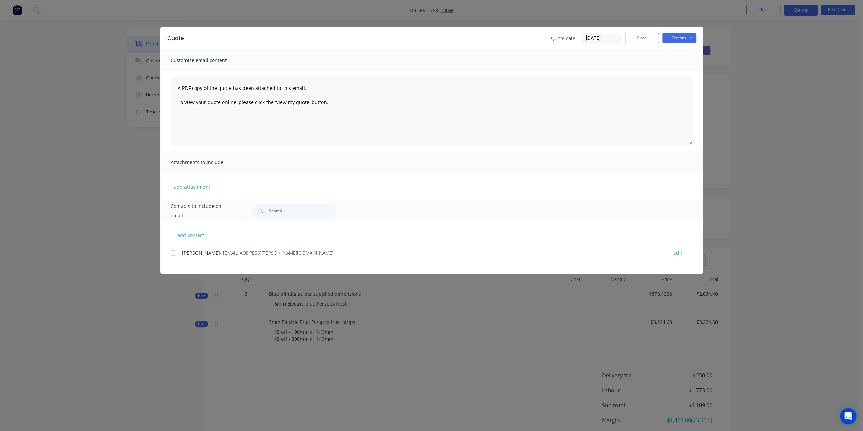
click at [171, 253] on div at bounding box center [174, 253] width 14 height 14
click at [680, 40] on button "Options" at bounding box center [679, 38] width 34 height 10
click at [678, 51] on button "Preview" at bounding box center [683, 49] width 43 height 11
click at [686, 36] on button "Options" at bounding box center [679, 38] width 34 height 10
click at [678, 76] on button "Email" at bounding box center [683, 72] width 43 height 11
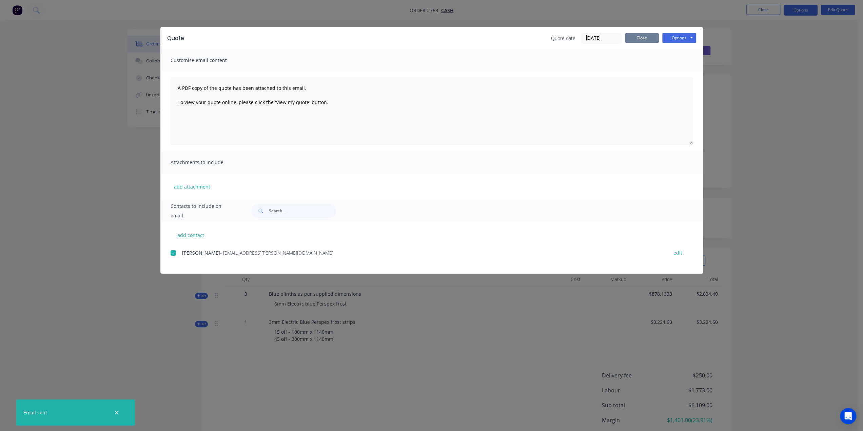
click at [650, 40] on button "Close" at bounding box center [642, 38] width 34 height 10
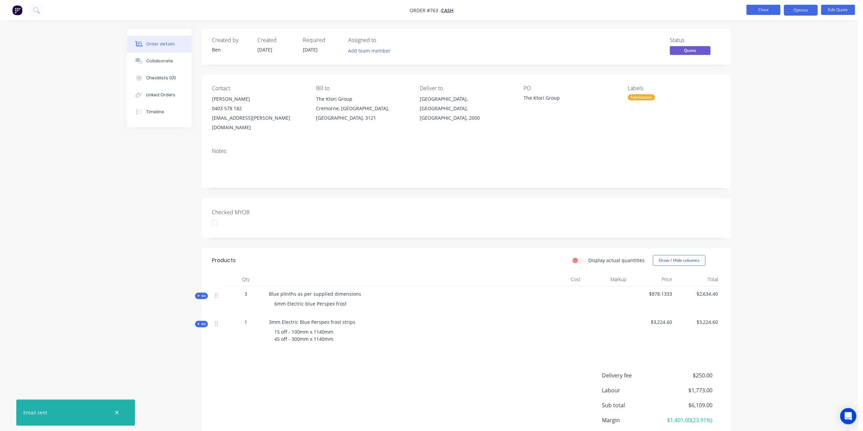
click at [773, 6] on button "Close" at bounding box center [764, 10] width 34 height 10
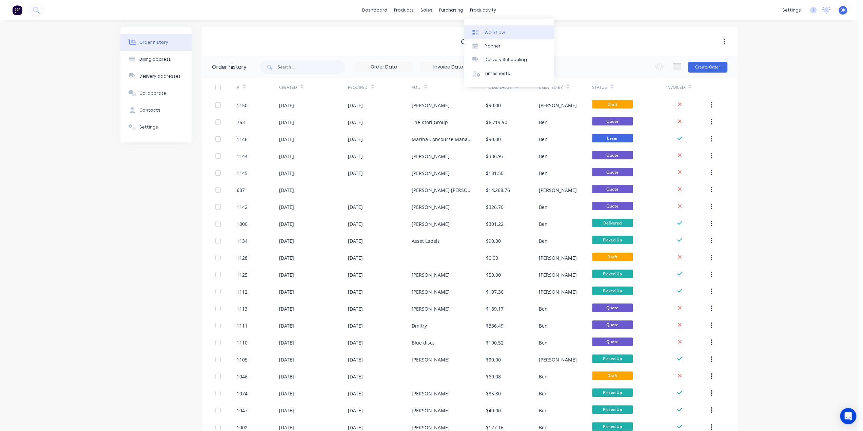
click at [492, 28] on link "Workflow" at bounding box center [509, 32] width 90 height 14
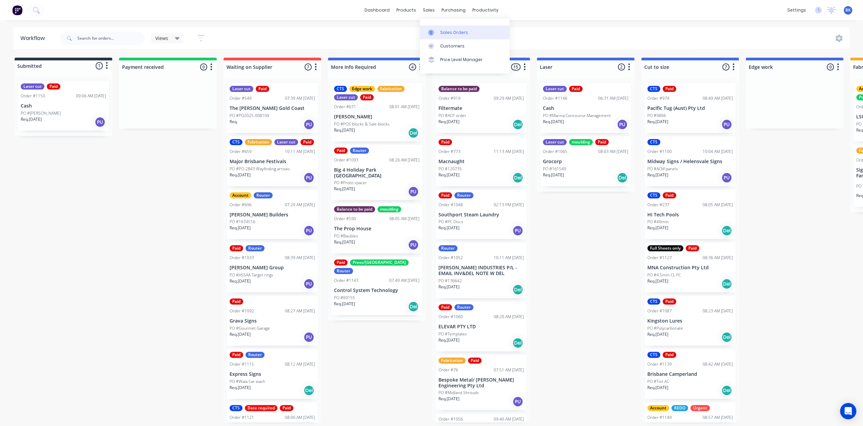
click at [439, 30] on link "Sales Orders" at bounding box center [465, 32] width 90 height 14
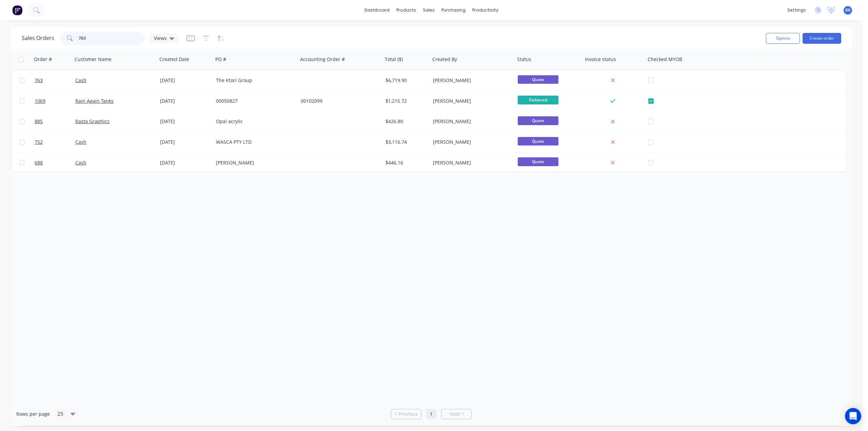
click at [104, 33] on input "763" at bounding box center [112, 39] width 66 height 14
drag, startPoint x: 100, startPoint y: 36, endPoint x: 24, endPoint y: 41, distance: 76.5
click at [25, 41] on div "Sales Orders 763 Views" at bounding box center [100, 39] width 157 height 14
type input "1145"
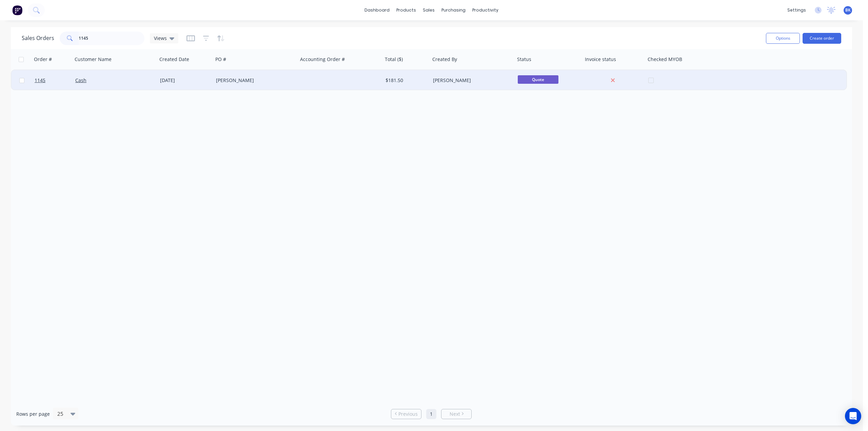
click at [217, 83] on div "[PERSON_NAME]" at bounding box center [253, 80] width 75 height 7
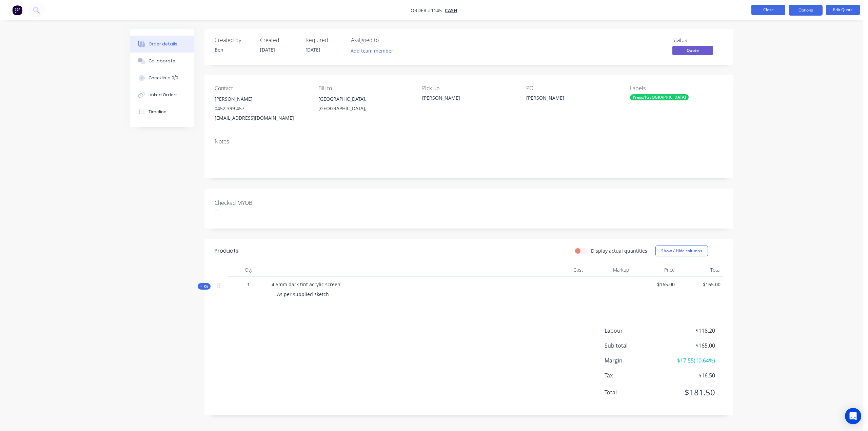
click at [763, 5] on button "Close" at bounding box center [769, 10] width 34 height 10
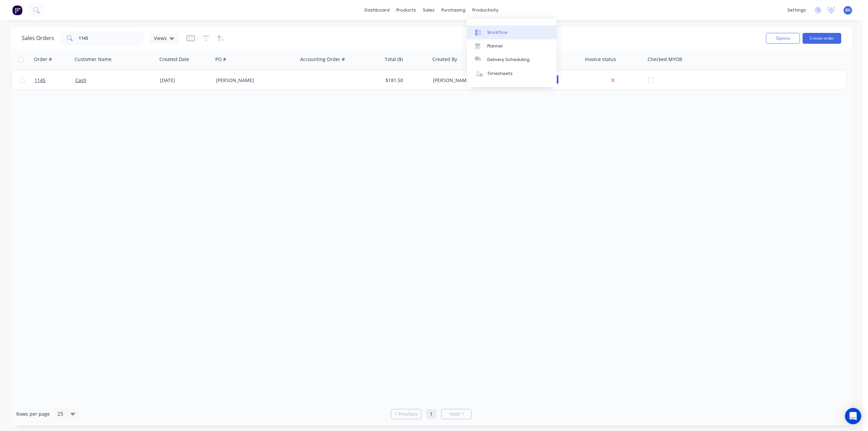
click at [493, 30] on div "Workflow" at bounding box center [497, 33] width 20 height 6
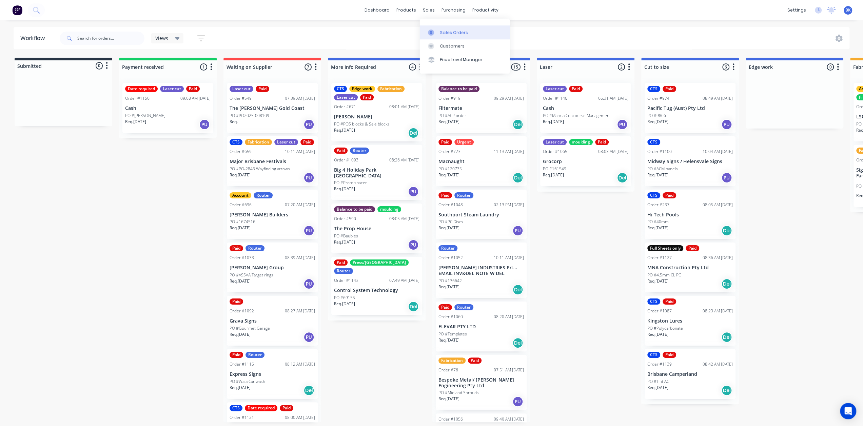
click at [438, 28] on link "Sales Orders" at bounding box center [465, 32] width 90 height 14
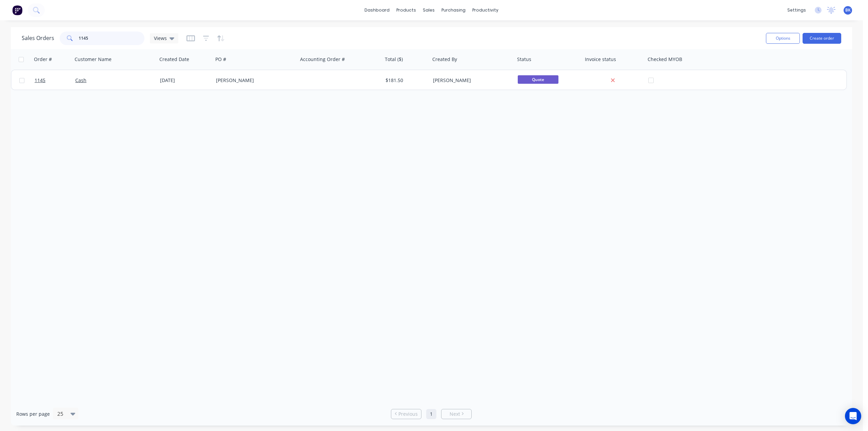
drag, startPoint x: 105, startPoint y: 39, endPoint x: 48, endPoint y: 41, distance: 56.7
click at [52, 41] on div "Sales Orders 1145 Views" at bounding box center [100, 39] width 157 height 14
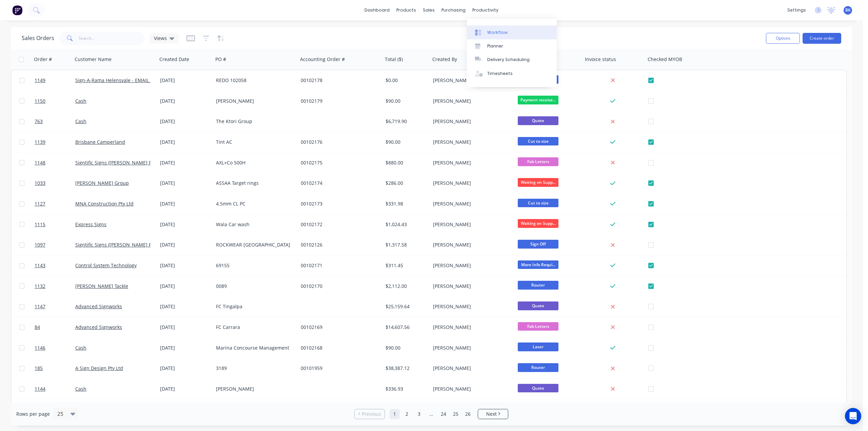
click at [486, 33] on link "Workflow" at bounding box center [512, 32] width 90 height 14
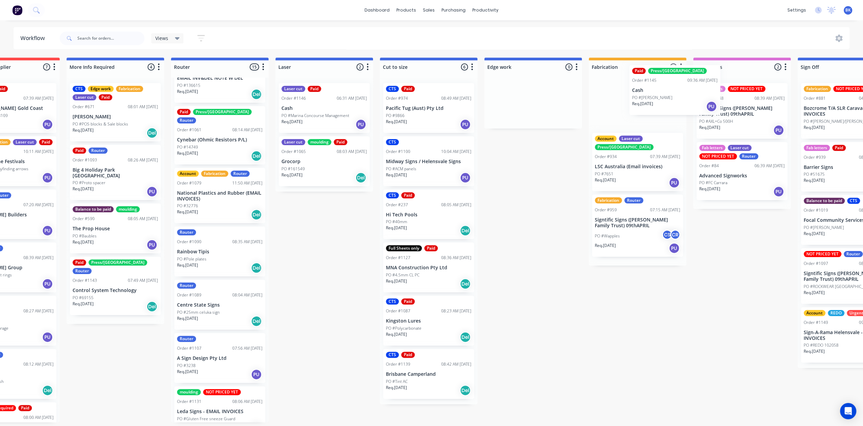
scroll to position [0, 269]
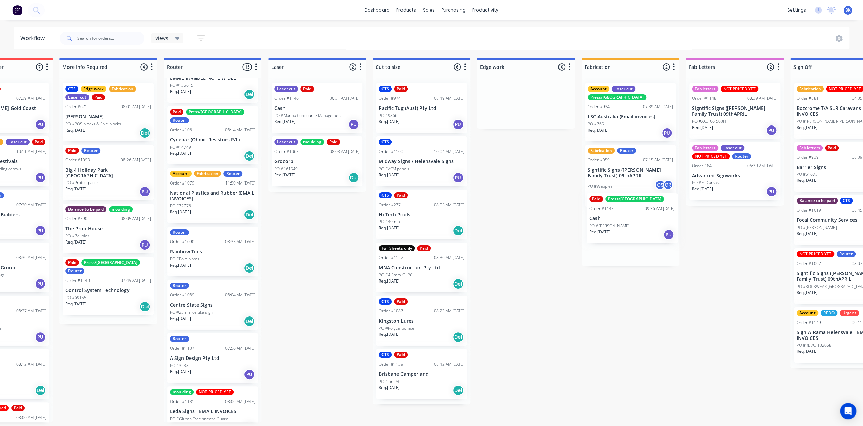
drag, startPoint x: 50, startPoint y: 109, endPoint x: 620, endPoint y: 224, distance: 581.6
click at [620, 224] on div "Submitted 1 Status colour #273444 hex #273444 Save Cancel Summaries Total order…" at bounding box center [537, 240] width 1623 height 365
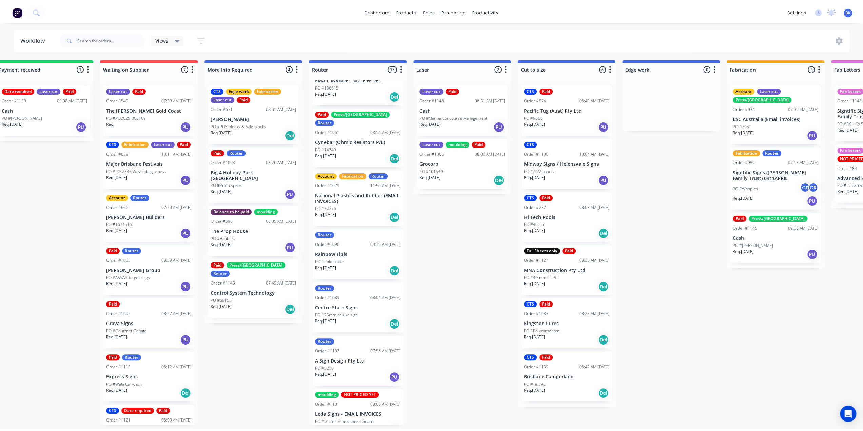
scroll to position [0, 0]
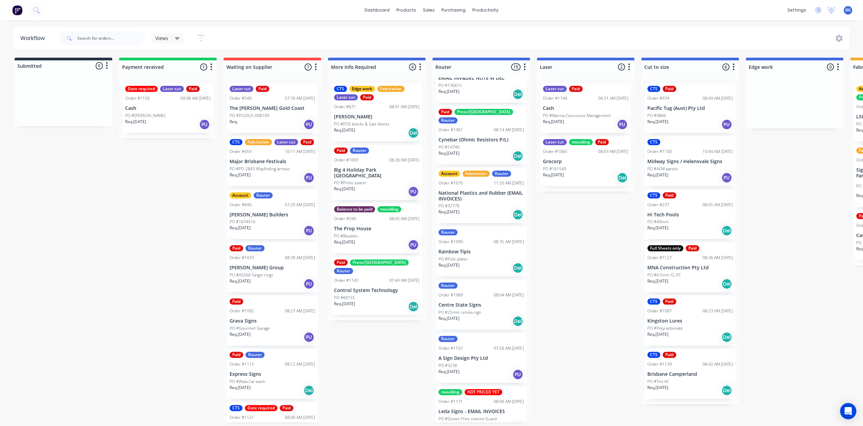
click at [157, 118] on p "PO #[PERSON_NAME]" at bounding box center [145, 116] width 40 height 6
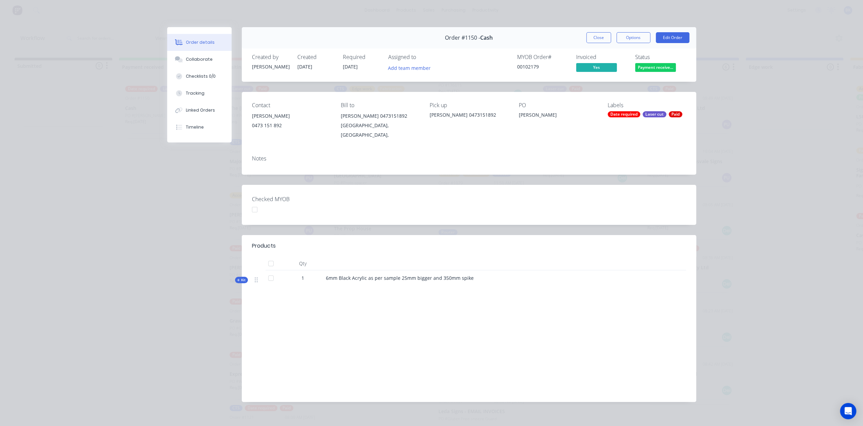
drag, startPoint x: 596, startPoint y: 38, endPoint x: 591, endPoint y: 39, distance: 5.5
click at [596, 38] on button "Close" at bounding box center [598, 37] width 25 height 11
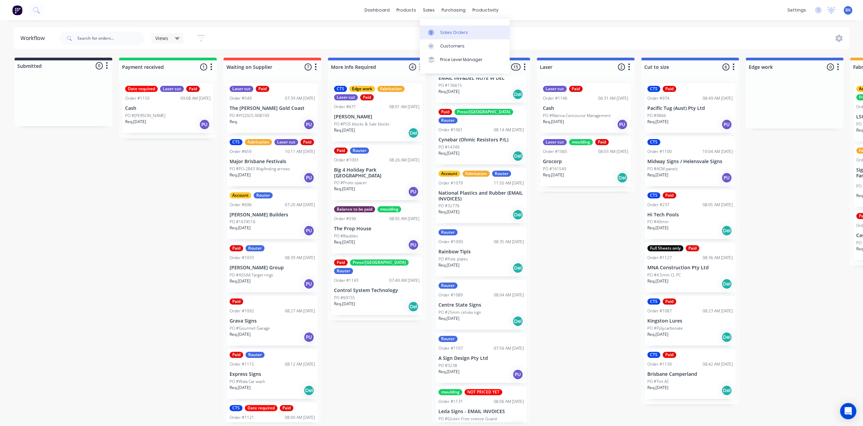
click at [434, 32] on div at bounding box center [433, 33] width 10 height 6
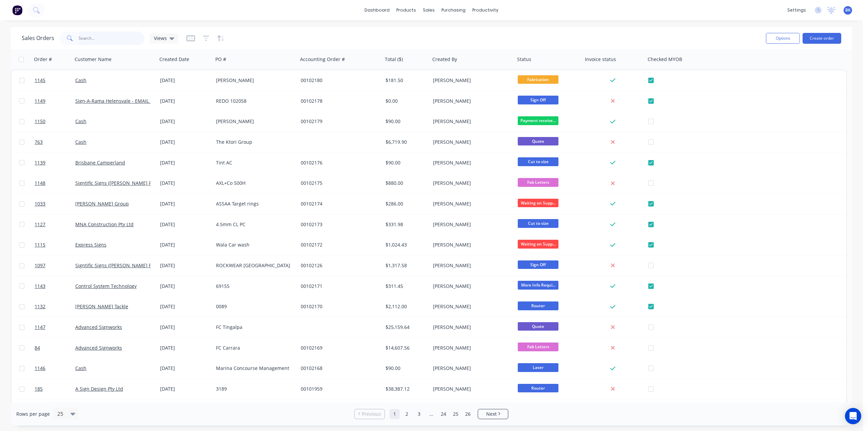
click at [117, 36] on input "text" at bounding box center [112, 39] width 66 height 14
type input "lsc"
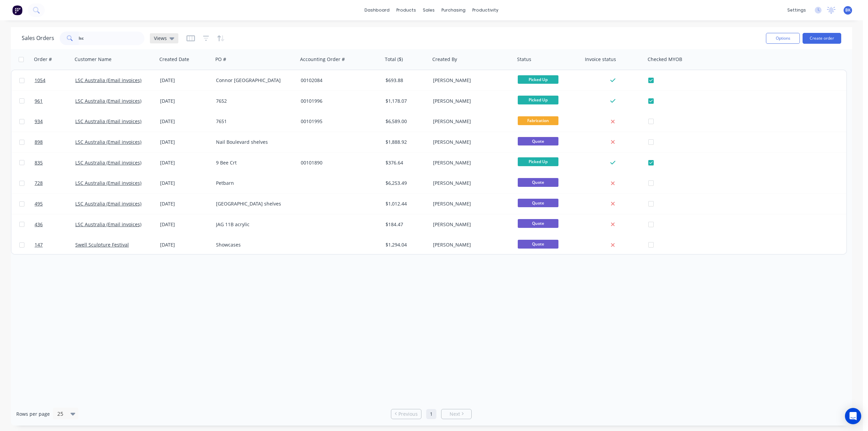
click at [168, 38] on div "Views" at bounding box center [164, 38] width 20 height 6
click at [172, 107] on button "Archived Orders" at bounding box center [190, 109] width 77 height 8
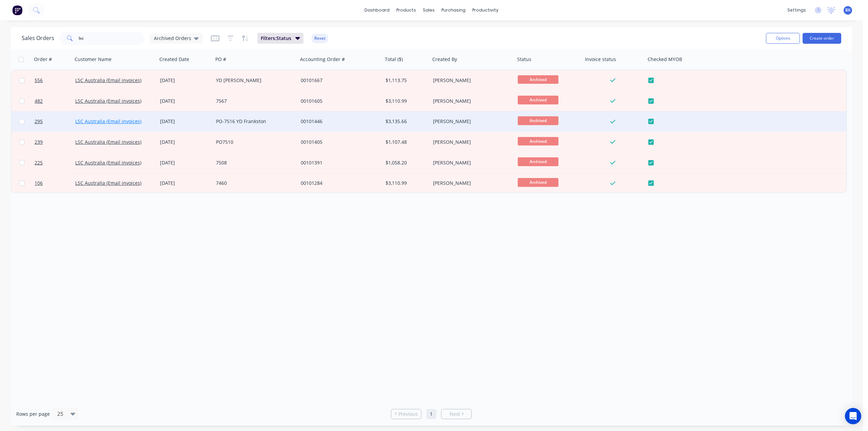
click at [108, 121] on link "LSC Australia (Email invoices)" at bounding box center [108, 121] width 66 height 6
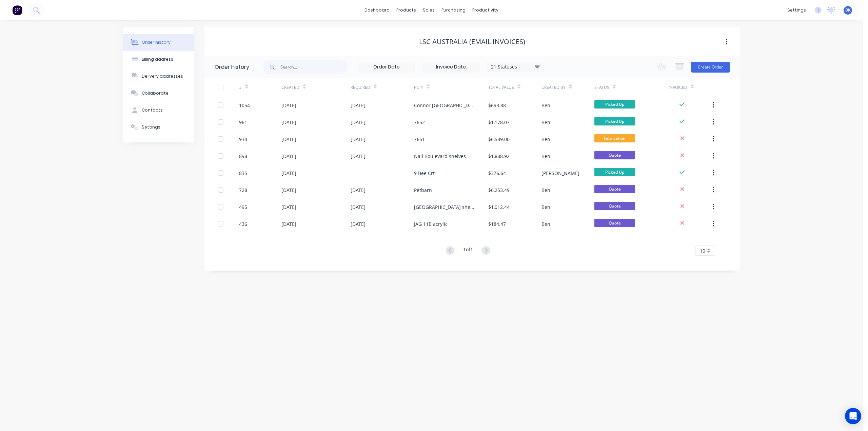
click at [708, 252] on div "10" at bounding box center [706, 251] width 20 height 10
click at [708, 317] on div "30" at bounding box center [705, 323] width 19 height 12
click at [536, 66] on icon at bounding box center [537, 66] width 5 height 3
click at [572, 158] on label at bounding box center [572, 158] width 0 height 0
click at [572, 164] on input "checkbox" at bounding box center [574, 161] width 5 height 6
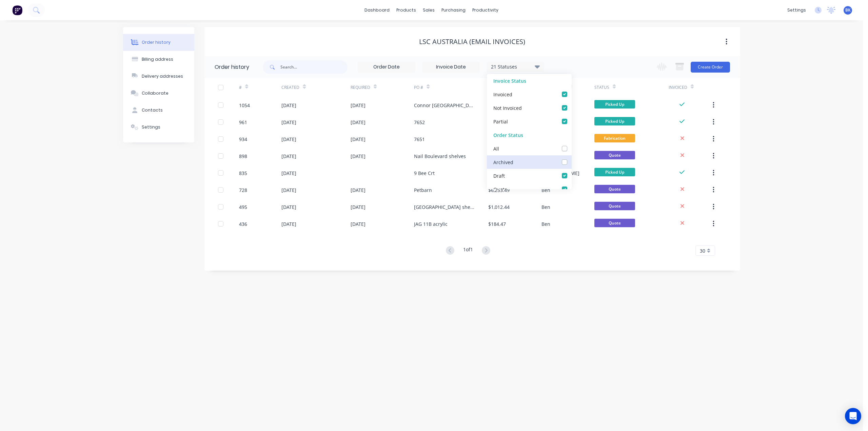
checkbox input "true"
click at [368, 259] on div "# Created Required PO # Total Value Created By Status Invoiced 1054 07 Aug 2025…" at bounding box center [469, 171] width 528 height 186
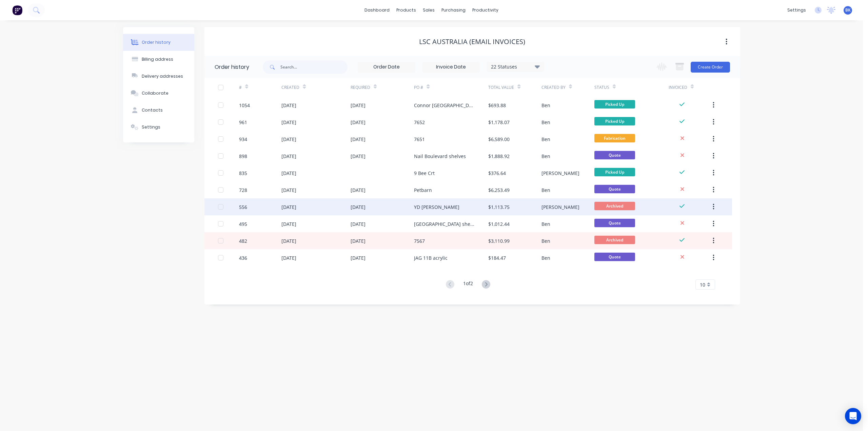
click at [292, 207] on div "27 Jun 2025" at bounding box center [289, 207] width 15 height 7
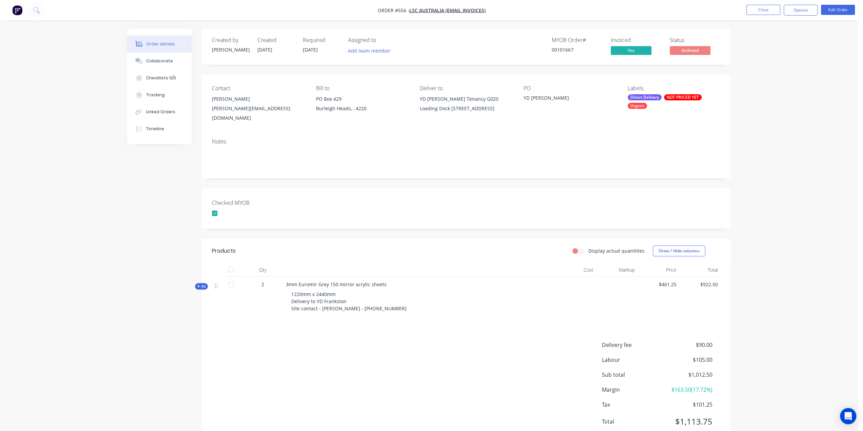
click at [202, 284] on span "Kit" at bounding box center [201, 286] width 9 height 5
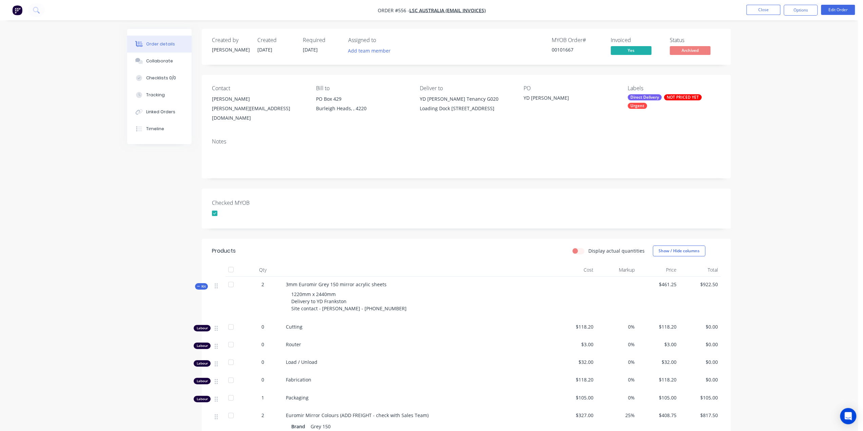
click at [201, 284] on span "Kit" at bounding box center [201, 286] width 9 height 5
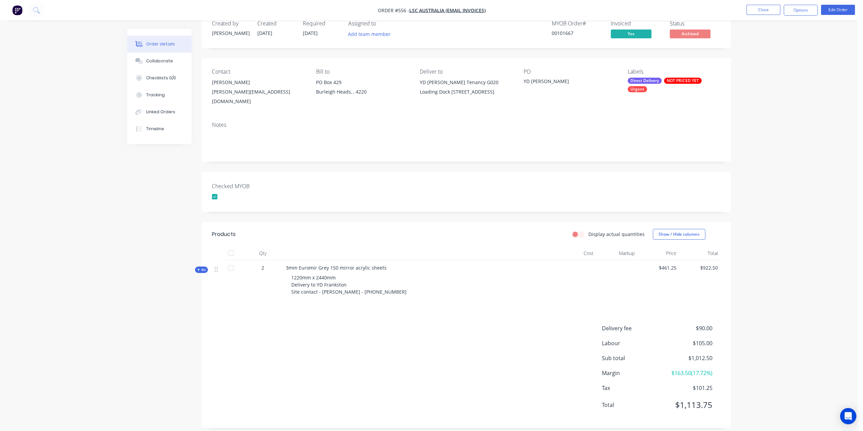
scroll to position [17, 0]
click at [840, 11] on button "Edit Order" at bounding box center [838, 10] width 34 height 10
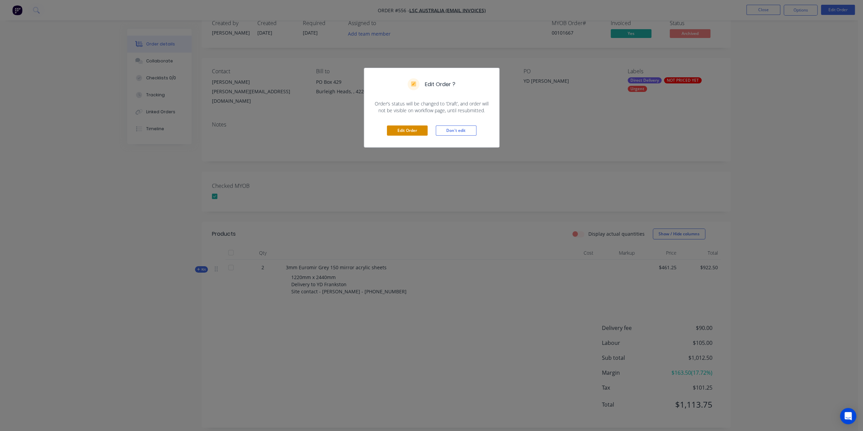
click at [415, 132] on button "Edit Order" at bounding box center [407, 130] width 41 height 10
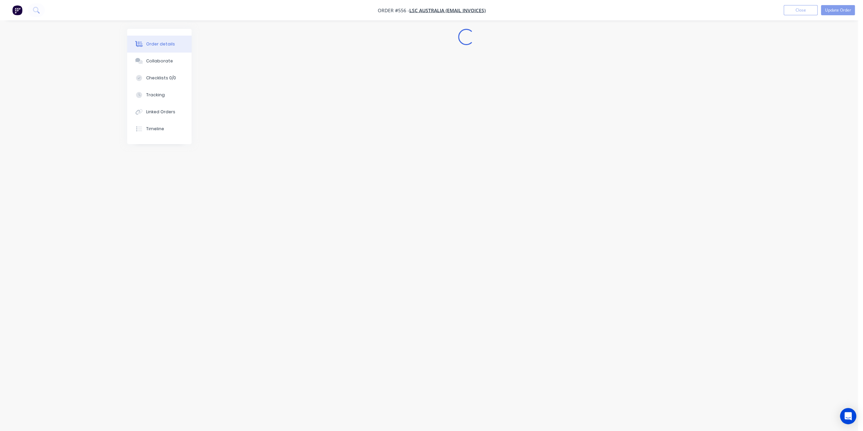
scroll to position [0, 0]
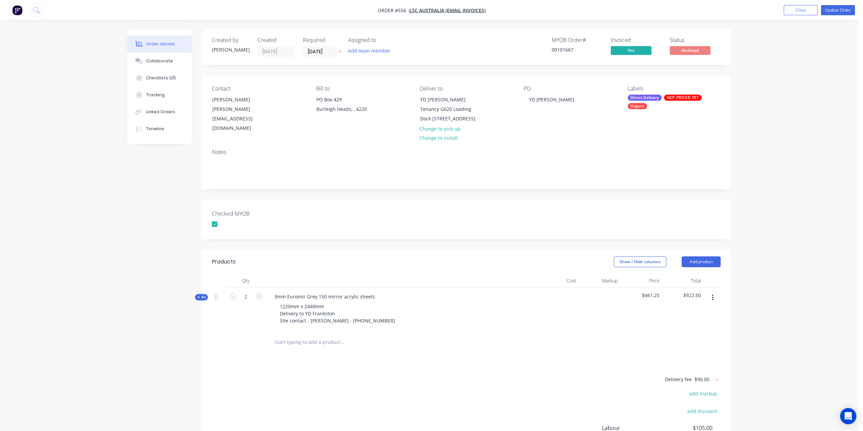
click at [200, 295] on span "Kit" at bounding box center [201, 297] width 9 height 5
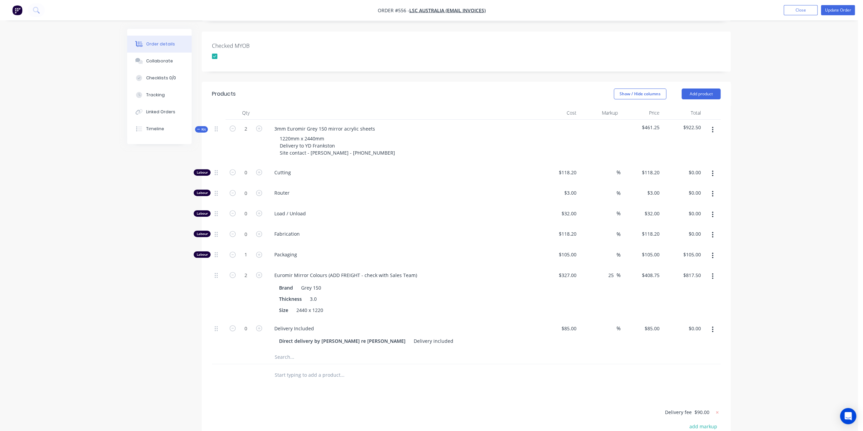
scroll to position [170, 0]
click at [794, 7] on button "Close" at bounding box center [801, 10] width 34 height 10
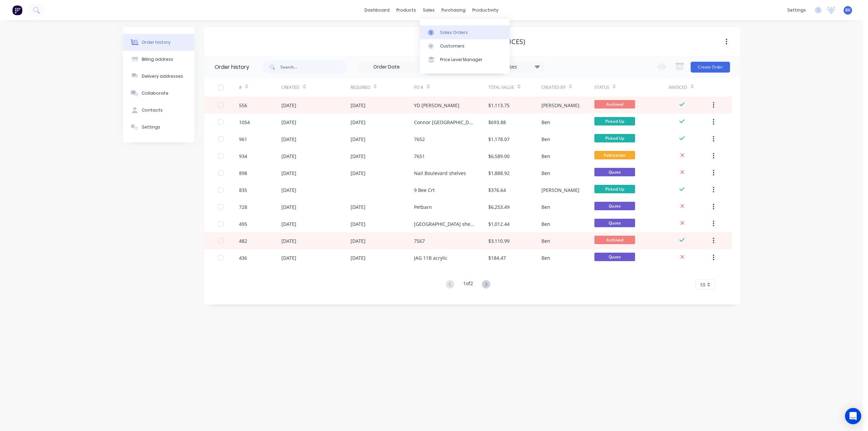
click at [438, 30] on div at bounding box center [433, 33] width 10 height 6
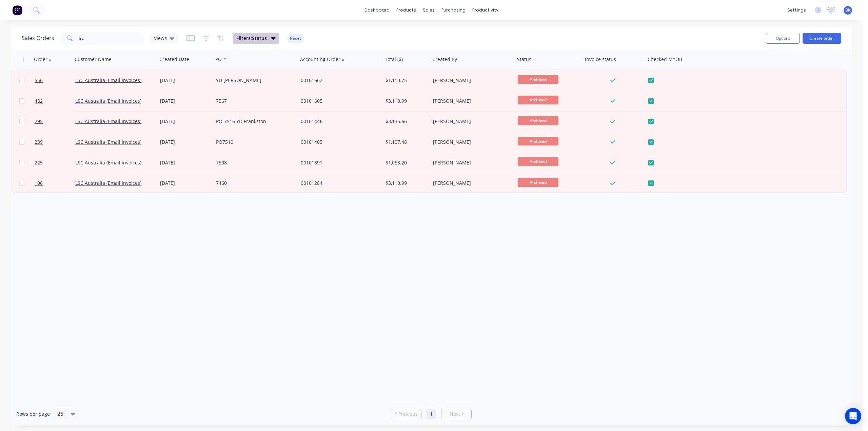
click at [272, 38] on icon "button" at bounding box center [273, 38] width 5 height 3
click at [174, 38] on div "Views" at bounding box center [164, 38] width 28 height 10
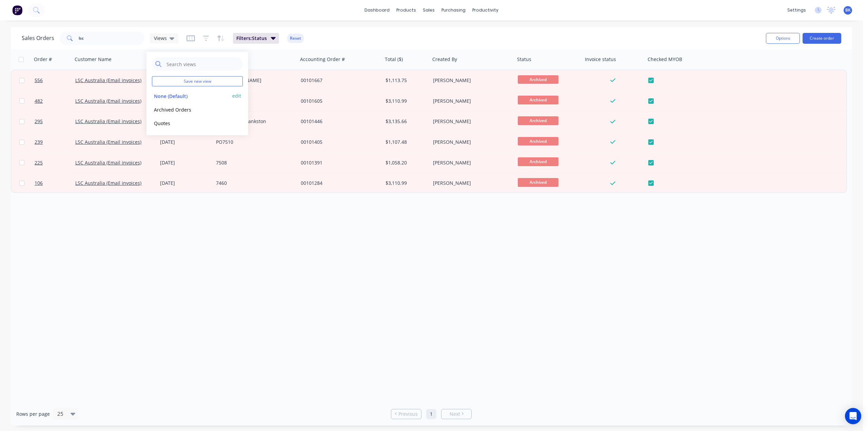
click at [169, 92] on button "None (Default)" at bounding box center [190, 96] width 77 height 8
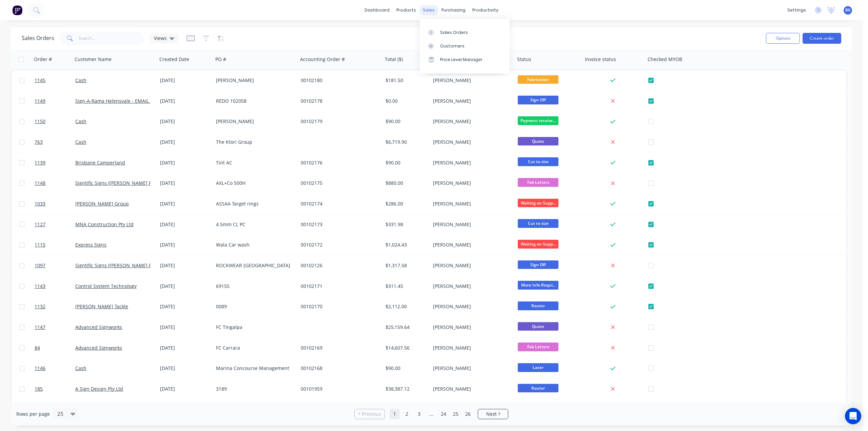
click at [429, 9] on div "sales" at bounding box center [429, 10] width 19 height 10
click at [824, 39] on button "Create order" at bounding box center [822, 38] width 39 height 11
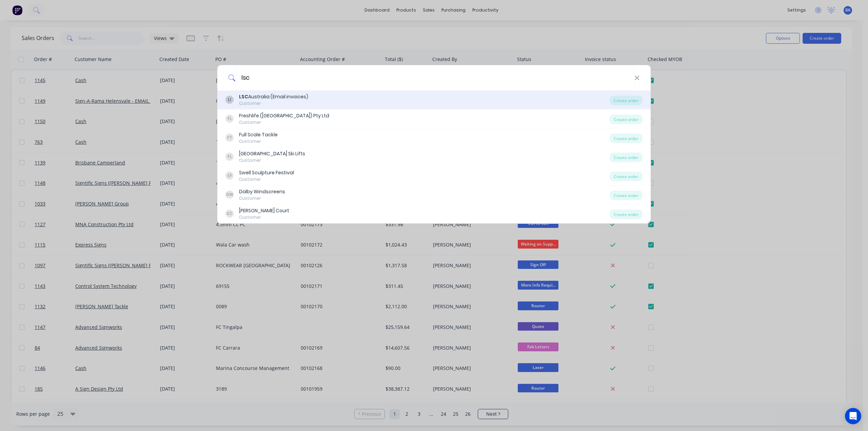
type input "lsc"
click at [286, 99] on div "LSC Australia (Email invoices)" at bounding box center [273, 96] width 69 height 7
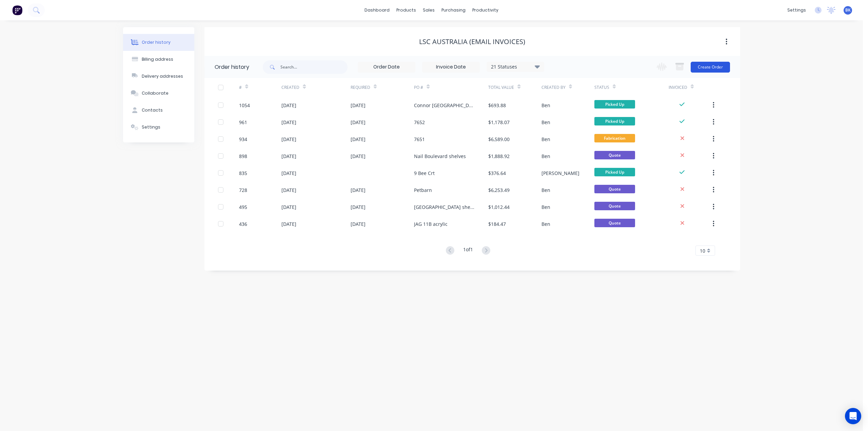
click at [708, 65] on button "Create Order" at bounding box center [710, 67] width 39 height 11
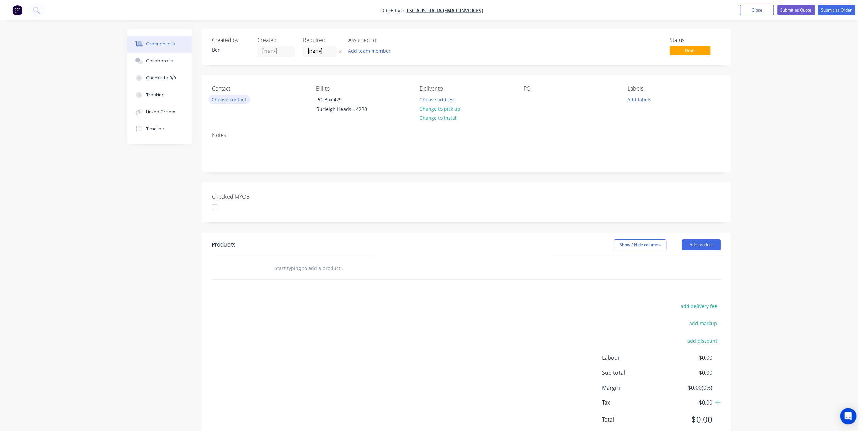
click at [236, 101] on button "Choose contact" at bounding box center [229, 99] width 42 height 9
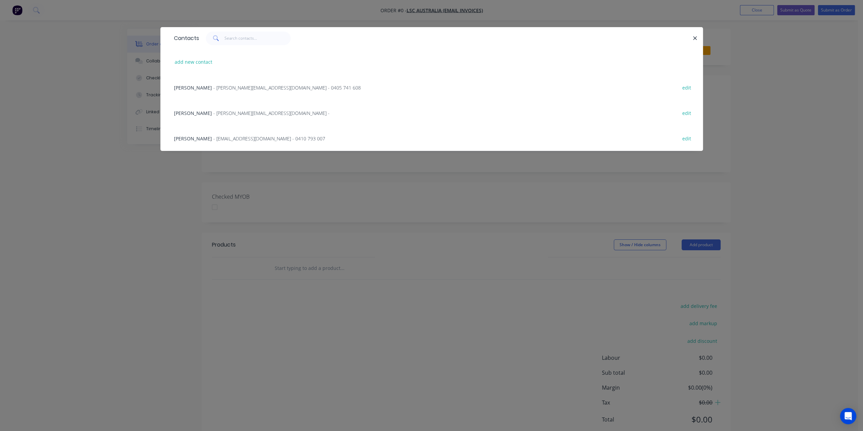
click at [221, 114] on span "- daniel@lscfitouts.com.au -" at bounding box center [271, 113] width 116 height 6
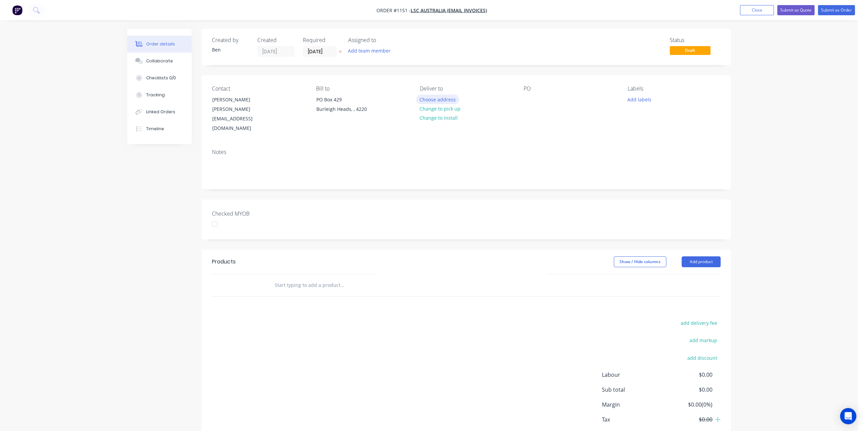
click at [442, 101] on button "Choose address" at bounding box center [437, 99] width 43 height 9
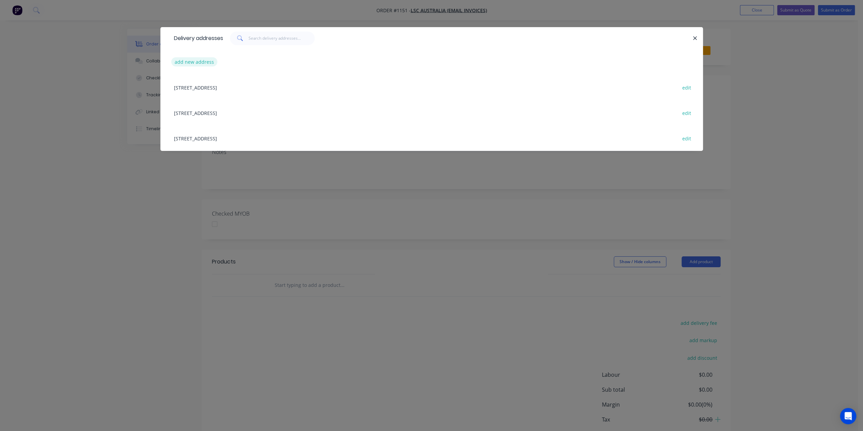
click at [190, 60] on button "add new address" at bounding box center [194, 61] width 46 height 9
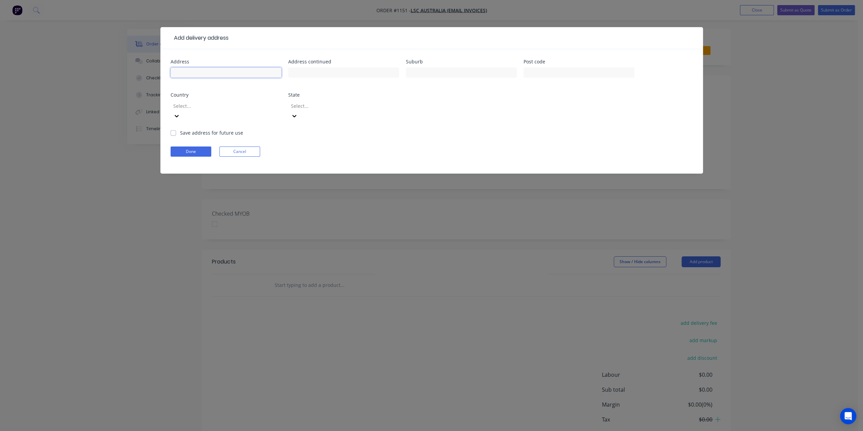
click at [231, 74] on input "text" at bounding box center [226, 72] width 111 height 10
paste input "Willows interiors"
type input "Willows interiors"
click at [370, 70] on input "text" at bounding box center [343, 72] width 111 height 10
paste input "5A Tarmac Way"
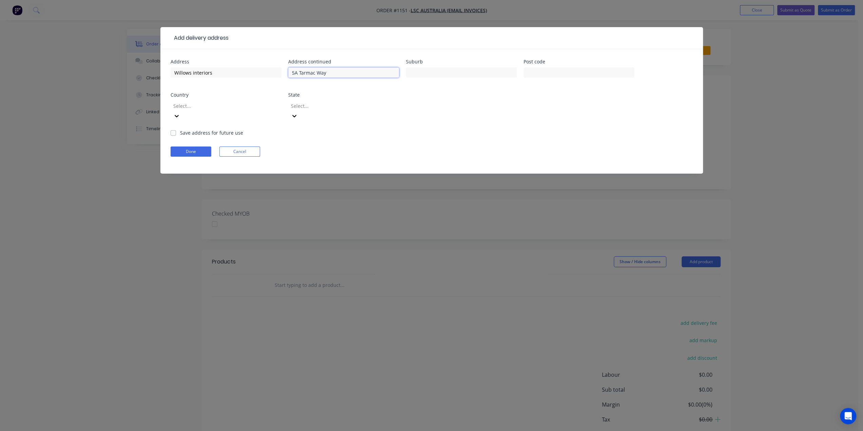
type input "5A Tarmac Way"
click at [436, 69] on input "text" at bounding box center [461, 72] width 111 height 10
paste input "Pakenham"
type input "Pakenham"
click at [546, 77] on input "text" at bounding box center [579, 72] width 111 height 10
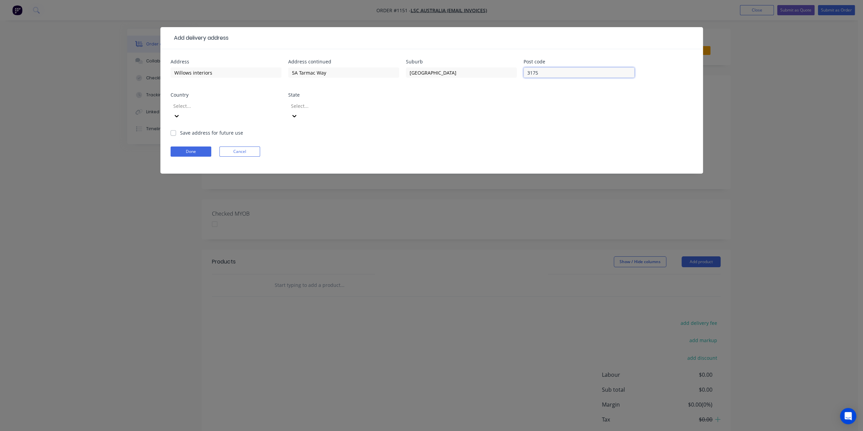
type input "3175"
click at [177, 112] on div at bounding box center [174, 115] width 7 height 7
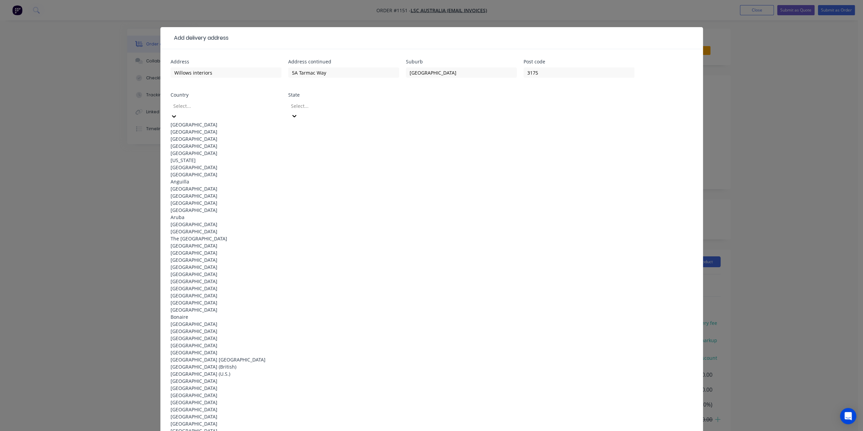
click at [247, 121] on div "[GEOGRAPHIC_DATA]" at bounding box center [226, 124] width 111 height 7
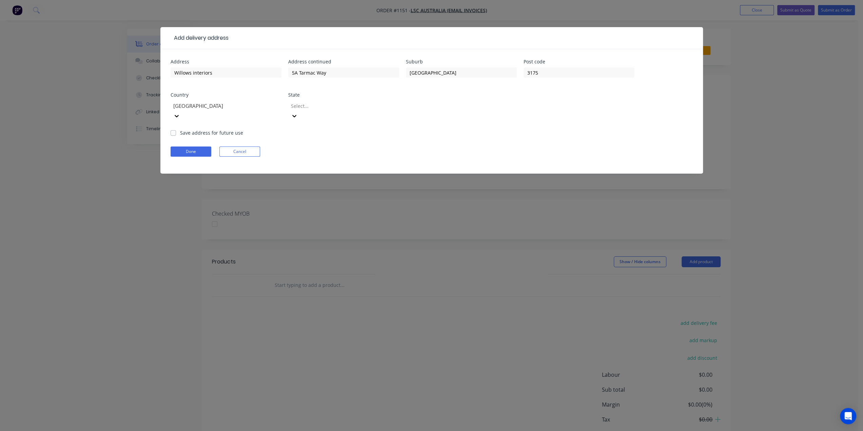
click at [321, 108] on div at bounding box center [339, 106] width 98 height 8
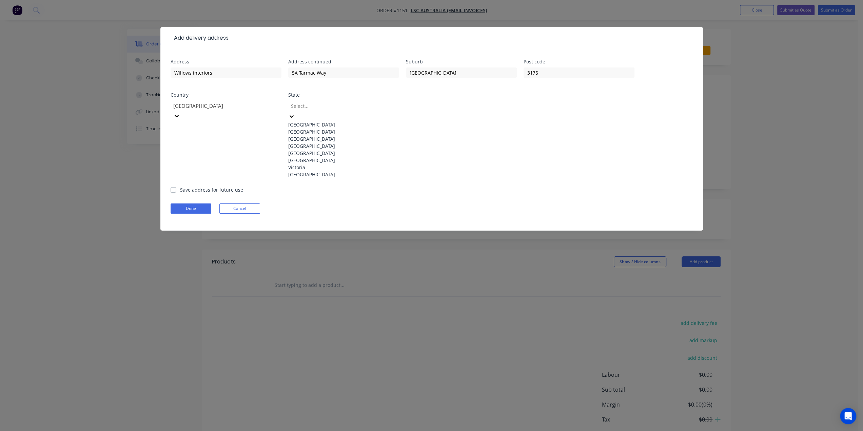
click at [315, 171] on div "Victoria" at bounding box center [343, 167] width 111 height 7
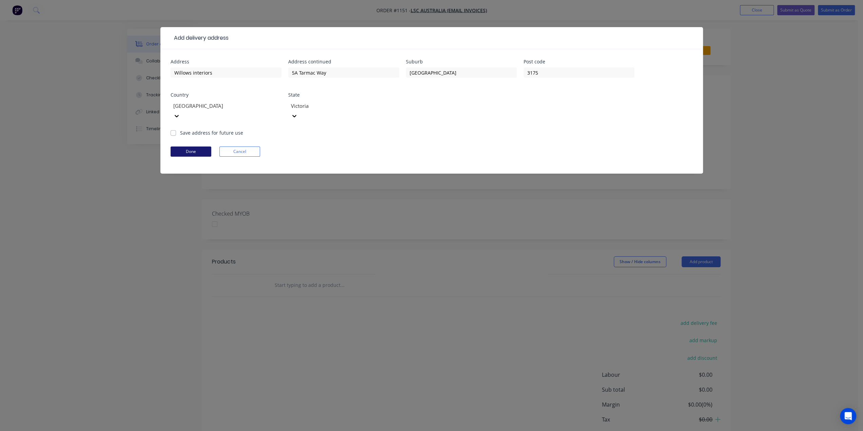
click at [192, 147] on button "Done" at bounding box center [191, 152] width 41 height 10
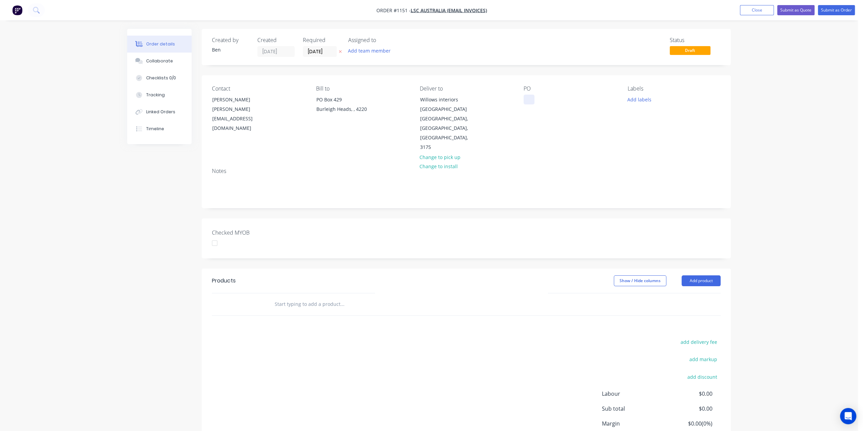
click at [530, 98] on div at bounding box center [529, 100] width 11 height 10
click at [640, 95] on button "Add labels" at bounding box center [639, 99] width 31 height 9
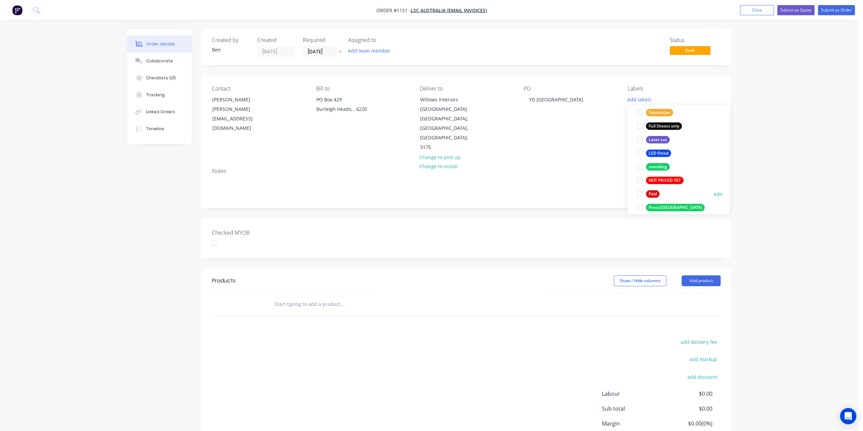
scroll to position [170, 0]
click at [673, 125] on div "Full Sheets only" at bounding box center [664, 125] width 36 height 7
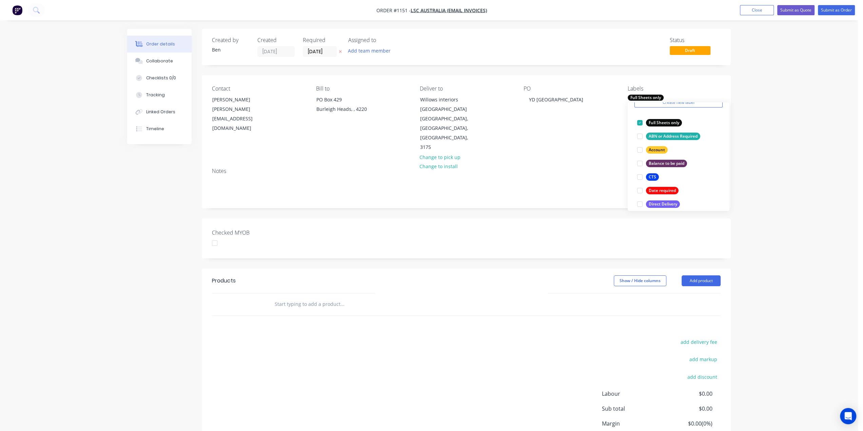
click at [388, 338] on div "add delivery fee add markup add discount Labour $0.00 Sub total $0.00 Margin $0…" at bounding box center [466, 402] width 509 height 131
click at [305, 297] on input "text" at bounding box center [342, 304] width 136 height 14
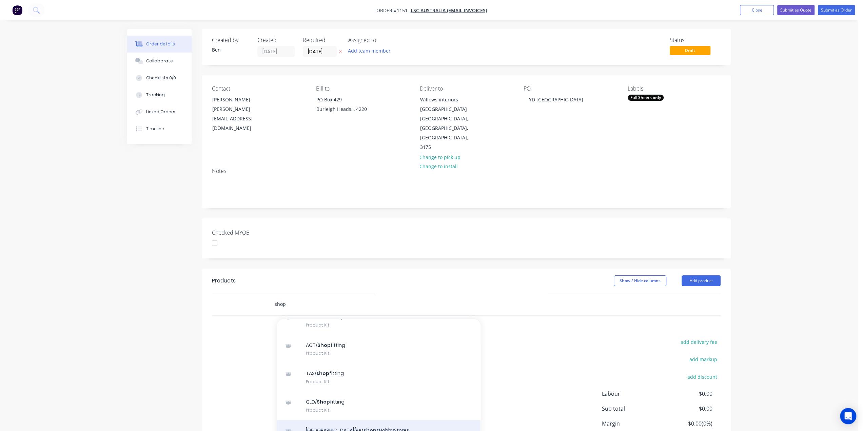
scroll to position [170, 0]
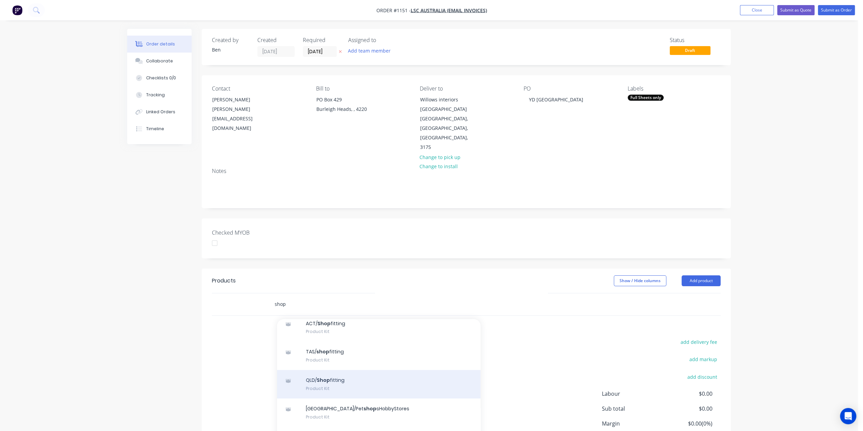
type input "shop"
click at [348, 370] on div "QLD/ Shop fitting Product Kit" at bounding box center [379, 384] width 204 height 28
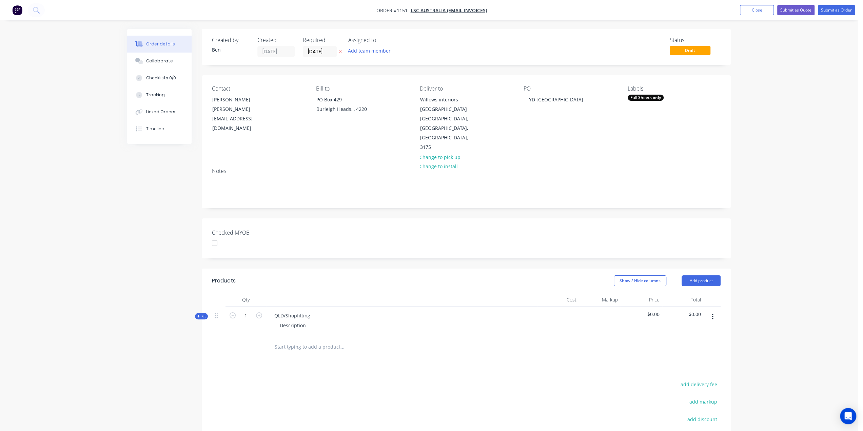
click at [255, 311] on button "button" at bounding box center [259, 314] width 9 height 7
click at [256, 311] on button "button" at bounding box center [259, 314] width 9 height 7
click at [256, 312] on icon "button" at bounding box center [259, 315] width 6 height 6
type input "4"
drag, startPoint x: 312, startPoint y: 296, endPoint x: 260, endPoint y: 293, distance: 52.3
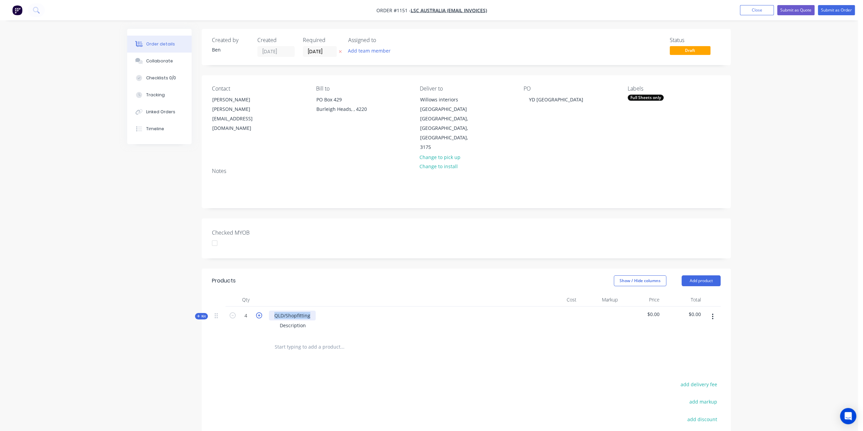
click at [260, 307] on div "Kit 4 QLD/Shopfitting Description $0.00 $0.00" at bounding box center [466, 322] width 509 height 30
drag, startPoint x: 309, startPoint y: 305, endPoint x: 266, endPoint y: 305, distance: 43.4
click at [266, 307] on div "Grey Euromir 150 Description" at bounding box center [401, 322] width 271 height 30
click at [198, 314] on icon at bounding box center [198, 315] width 3 height 3
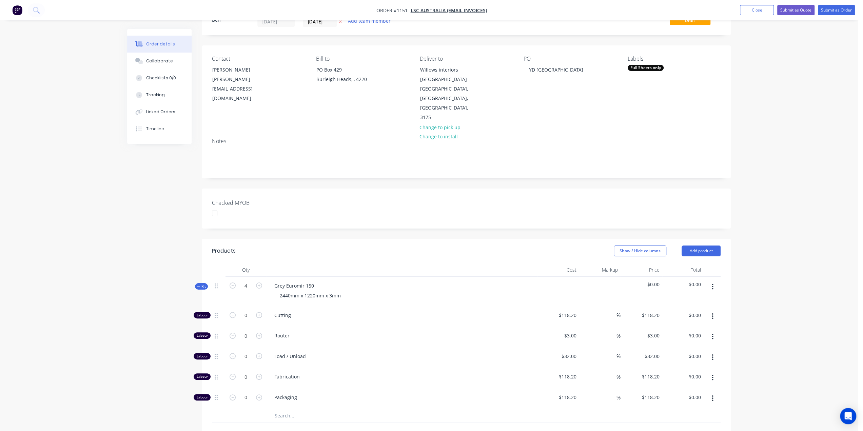
scroll to position [68, 0]
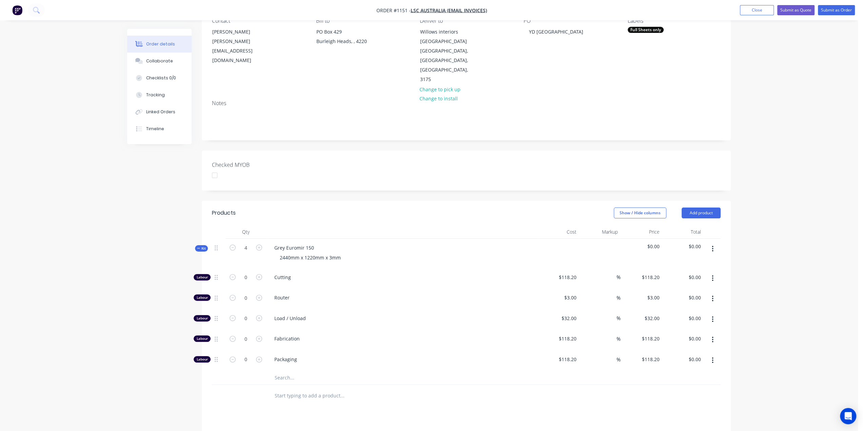
click at [299, 371] on input "text" at bounding box center [342, 378] width 136 height 14
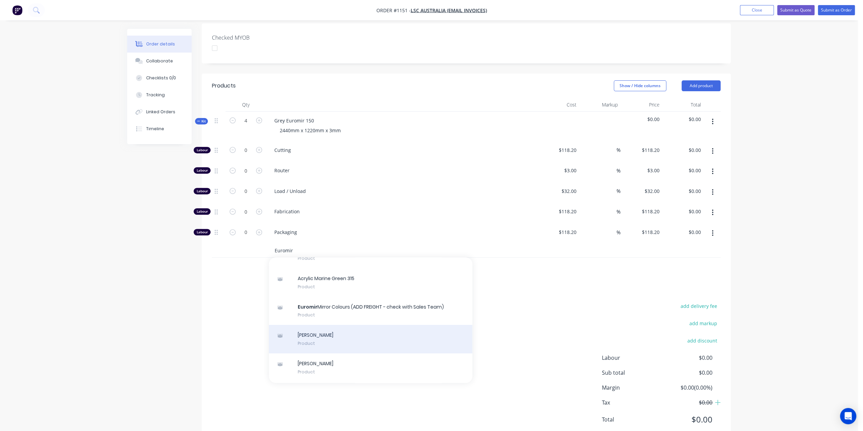
scroll to position [136, 0]
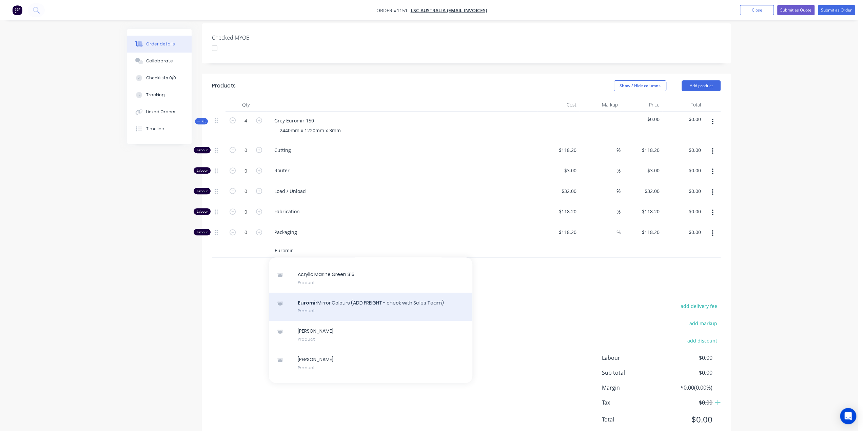
type input "Euromir"
click at [353, 293] on div "Euromir Mirror Colours (ADD FREIGHT - check with Sales Team) Product" at bounding box center [371, 307] width 204 height 28
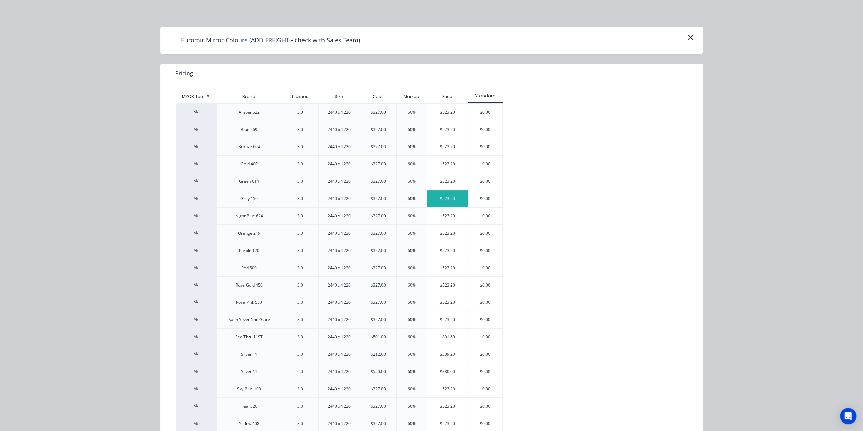
click at [454, 196] on div "$523.20" at bounding box center [447, 198] width 41 height 17
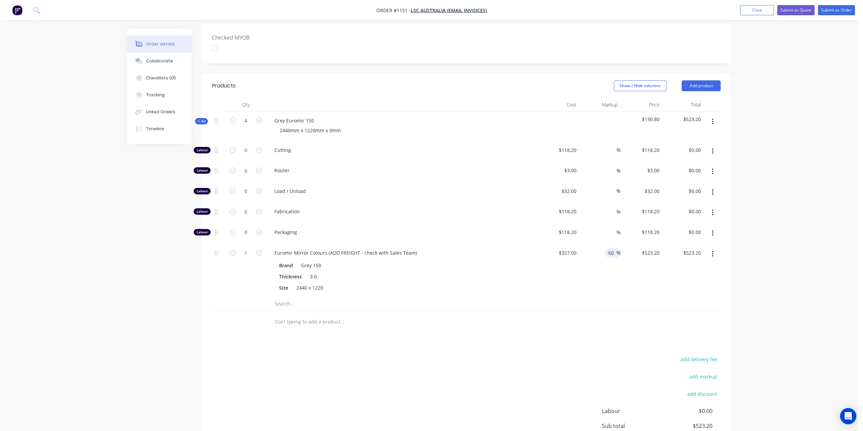
click at [614, 248] on input "60" at bounding box center [612, 253] width 9 height 10
drag, startPoint x: 613, startPoint y: 231, endPoint x: 606, endPoint y: 231, distance: 7.5
click at [606, 248] on div "60 60 %" at bounding box center [613, 253] width 16 height 10
type input "25"
type input "408.75"
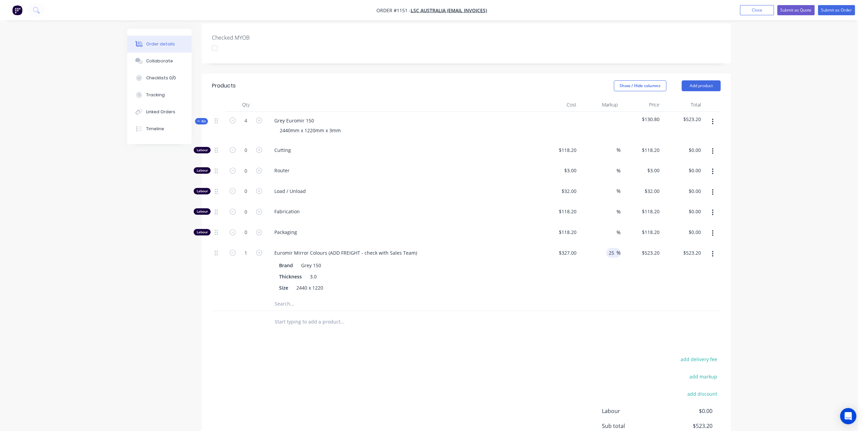
type input "$408.75"
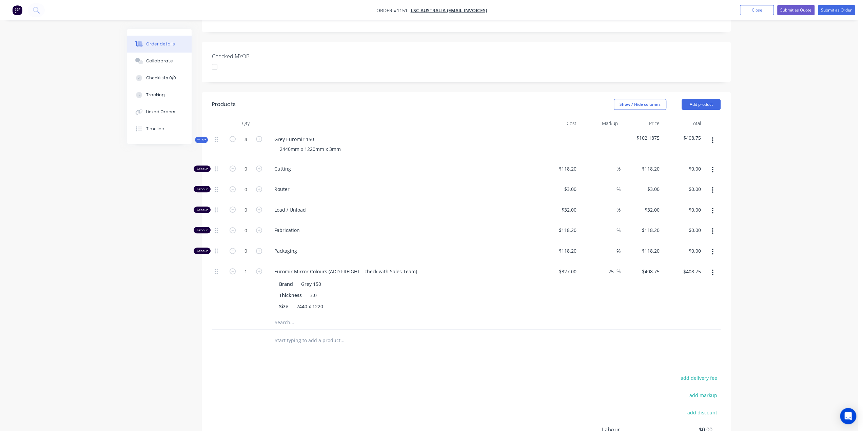
scroll to position [161, 0]
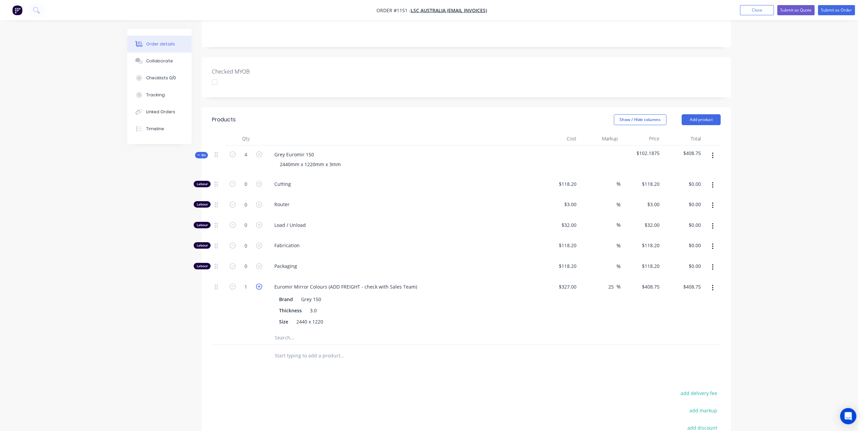
type input "408.75"
click at [260, 284] on icon "button" at bounding box center [259, 287] width 6 height 6
type input "2"
type input "$817.50"
type input "$408.75"
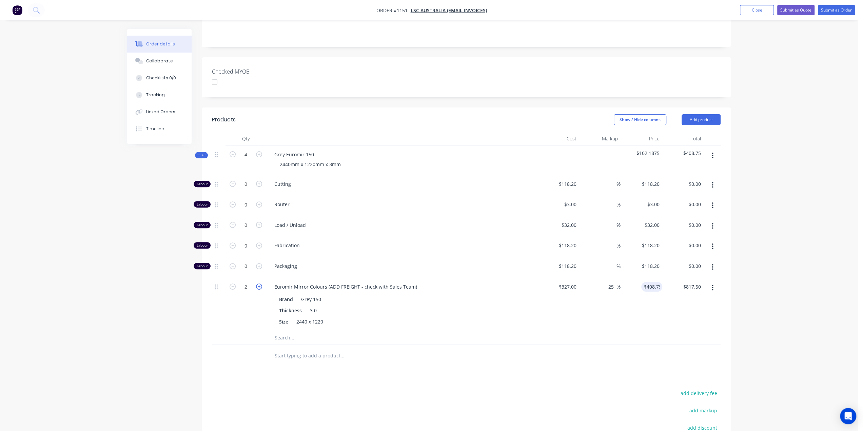
click at [260, 284] on icon "button" at bounding box center [259, 287] width 6 height 6
type input "3"
type input "$1,226.25"
click at [260, 284] on icon "button" at bounding box center [259, 287] width 6 height 6
type input "4"
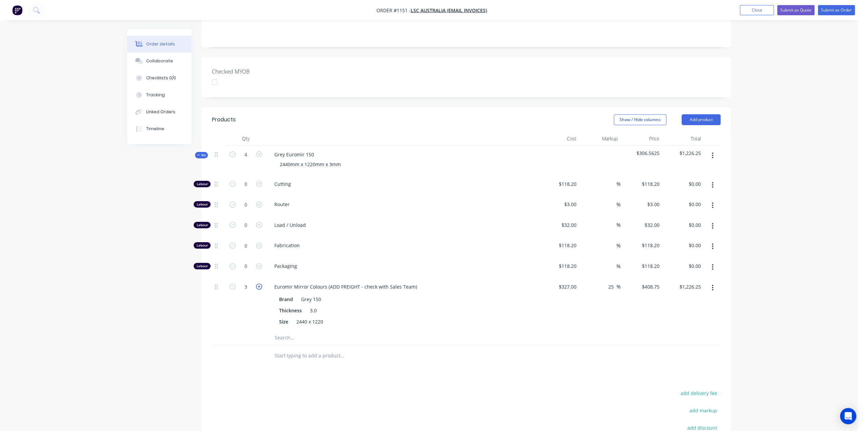
type input "$1,635.00"
click at [292, 331] on input "text" at bounding box center [342, 338] width 136 height 14
click at [204, 153] on span "Kit" at bounding box center [201, 155] width 9 height 5
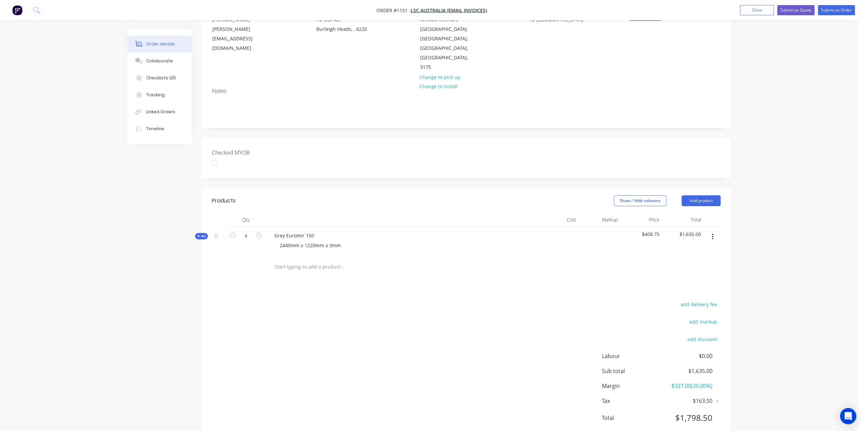
click at [386, 333] on div "add delivery fee add markup add discount Labour $0.00 Sub total $1,635.00 Margi…" at bounding box center [466, 365] width 509 height 131
click at [298, 260] on input "text" at bounding box center [342, 267] width 136 height 14
type input "freight"
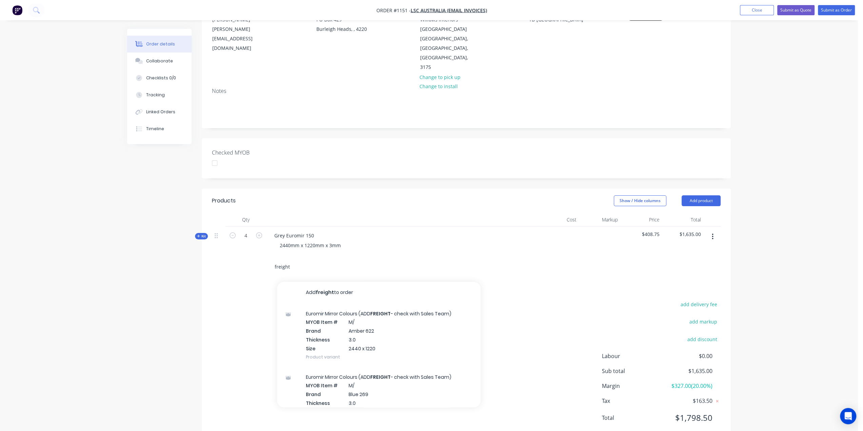
drag, startPoint x: 333, startPoint y: 275, endPoint x: 335, endPoint y: 272, distance: 4.2
click at [333, 282] on button "Add freight to order" at bounding box center [379, 293] width 204 height 22
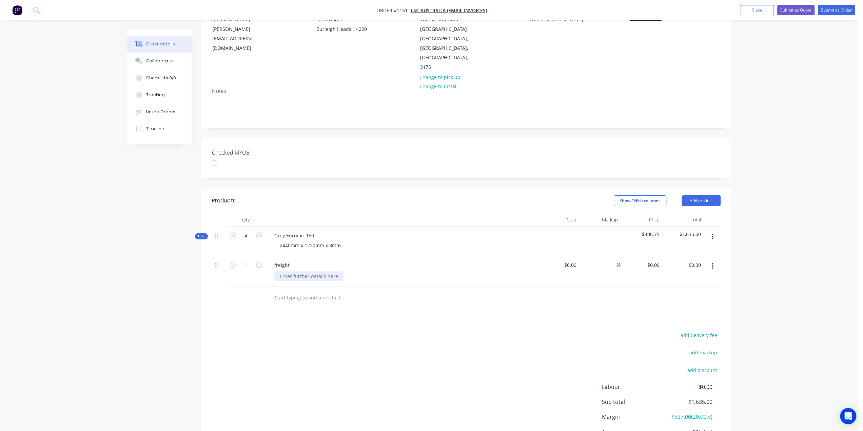
click at [334, 271] on div at bounding box center [308, 276] width 69 height 10
click at [570, 260] on div at bounding box center [574, 265] width 11 height 10
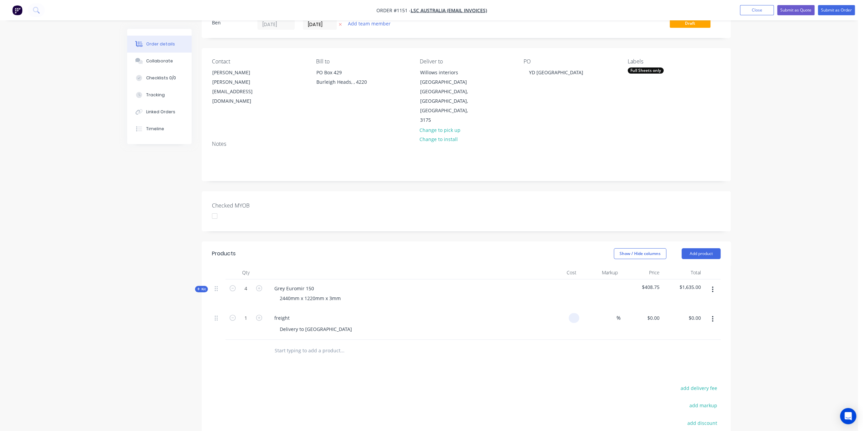
scroll to position [12, 0]
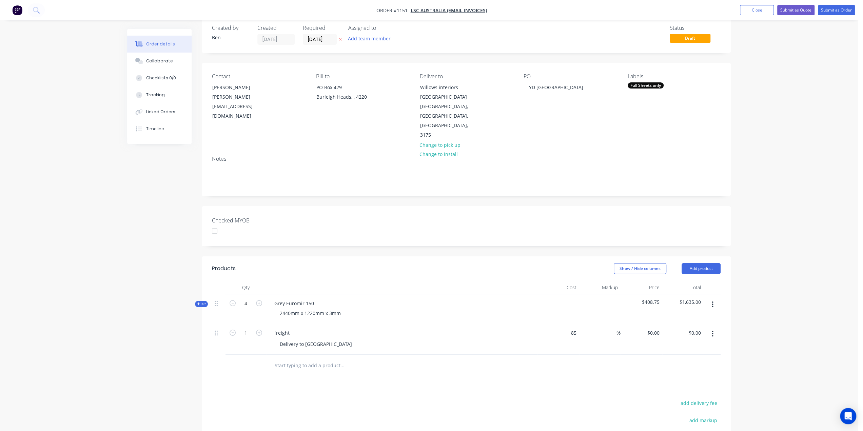
type input "$85.00"
type input "$55.00"
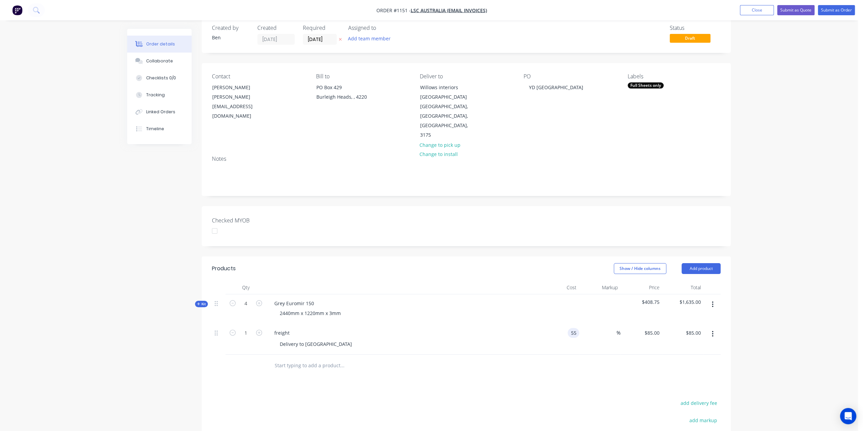
type input "$55.00"
click at [544, 355] on div at bounding box center [466, 366] width 509 height 22
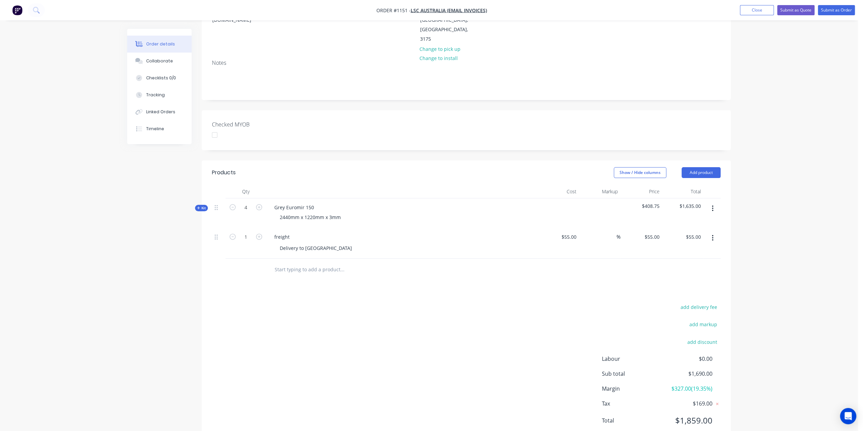
scroll to position [111, 0]
click at [280, 274] on div "Products Show / Hide columns Add product Qty Cost Markup Price Total Kit 4 Grey…" at bounding box center [466, 299] width 529 height 283
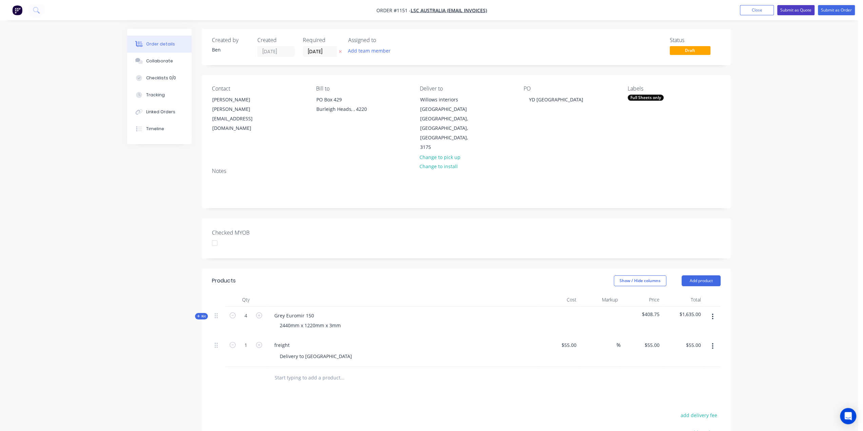
click at [804, 11] on button "Submit as Quote" at bounding box center [795, 10] width 37 height 10
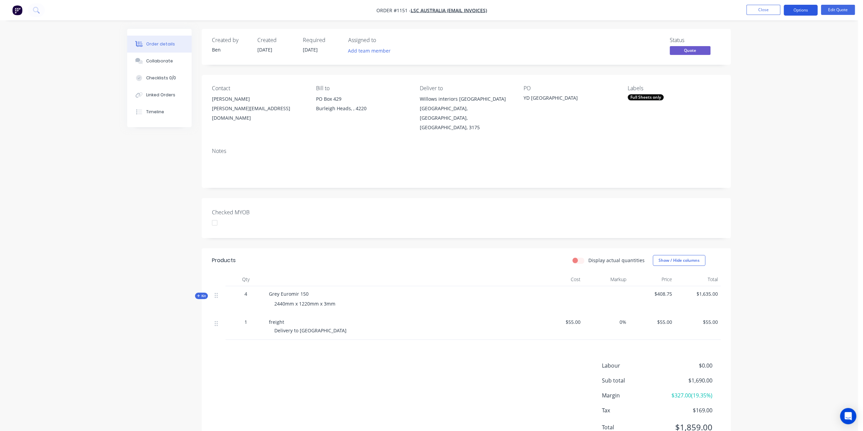
click at [811, 8] on button "Options" at bounding box center [801, 10] width 34 height 11
click at [758, 39] on div "Quote" at bounding box center [780, 41] width 62 height 10
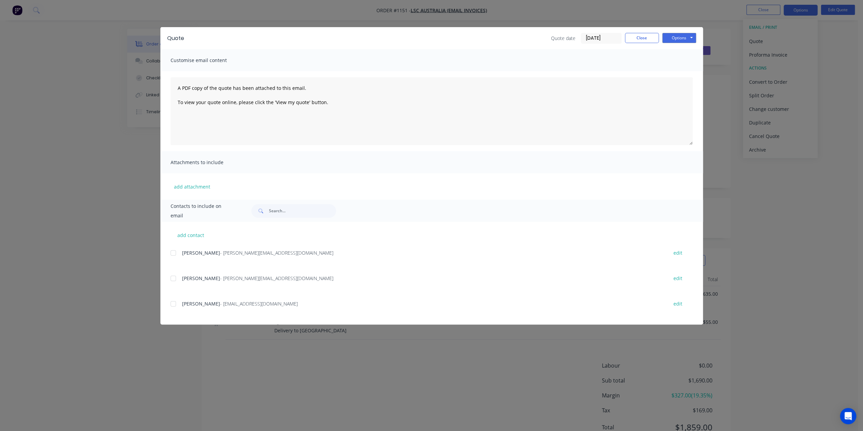
click at [176, 277] on div at bounding box center [174, 279] width 14 height 14
click at [680, 39] on button "Options" at bounding box center [679, 38] width 34 height 10
click at [680, 50] on button "Preview" at bounding box center [683, 49] width 43 height 11
click at [679, 36] on button "Options" at bounding box center [679, 38] width 34 height 10
click at [680, 73] on button "Email" at bounding box center [683, 72] width 43 height 11
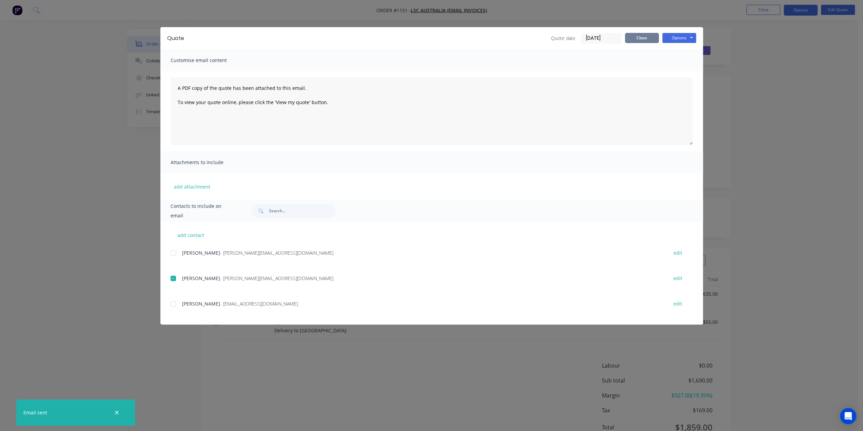
click at [640, 36] on button "Close" at bounding box center [642, 38] width 34 height 10
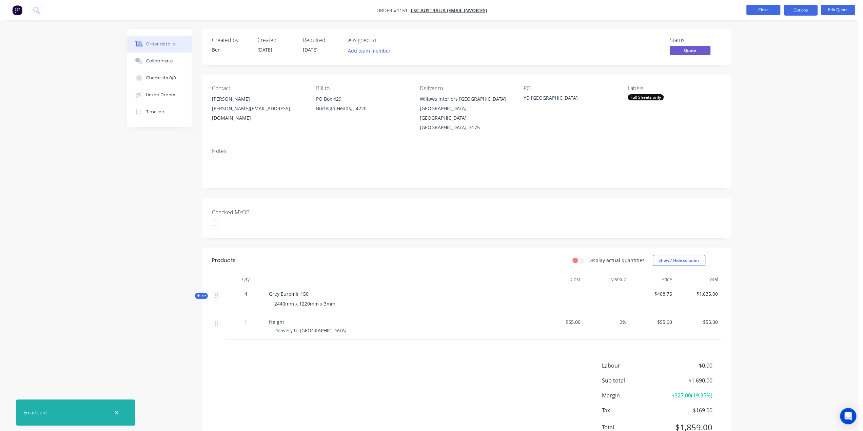
click at [768, 11] on button "Close" at bounding box center [764, 10] width 34 height 10
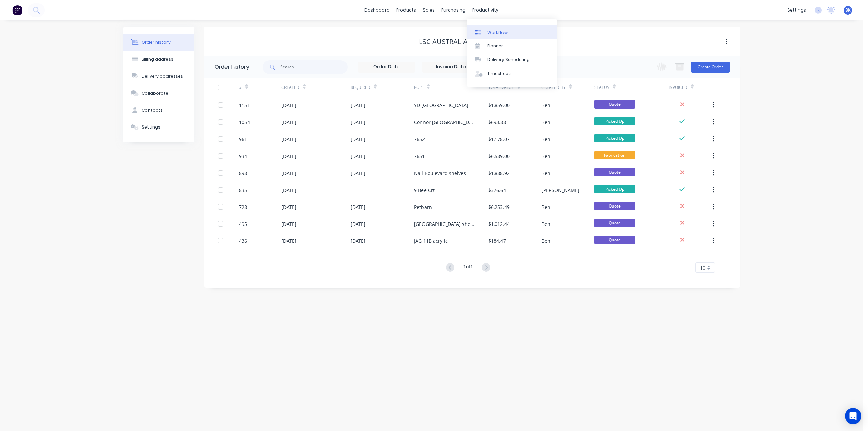
click at [491, 29] on link "Workflow" at bounding box center [512, 32] width 90 height 14
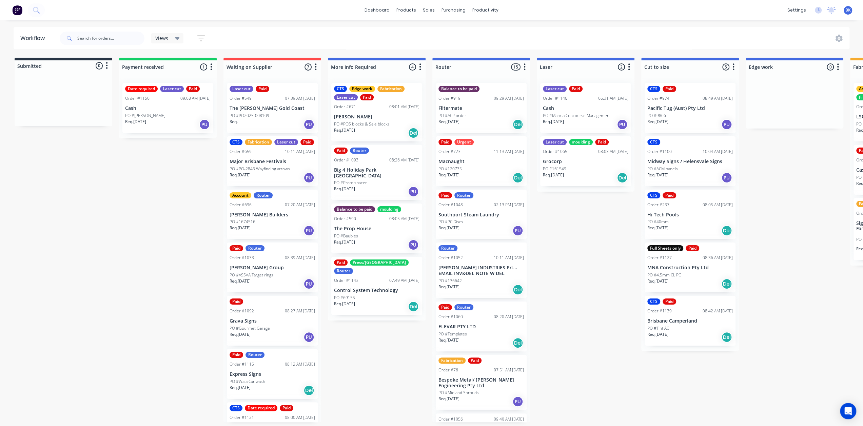
click at [583, 117] on p "PO #Marina Concourse Management" at bounding box center [577, 116] width 68 height 6
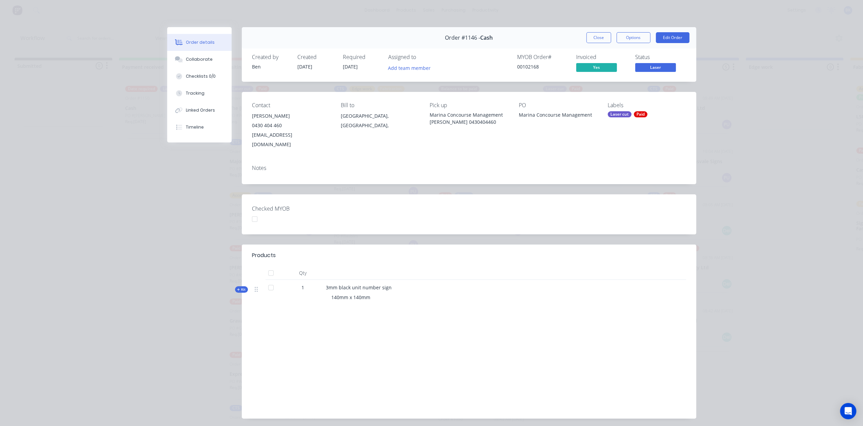
click at [376, 330] on div "Labour $81.82 Sub total $81.82 Margin $0.00 ( 0.00 %) Tax $8.18 Total $90.00" at bounding box center [469, 369] width 434 height 79
click at [591, 35] on button "Close" at bounding box center [598, 37] width 25 height 11
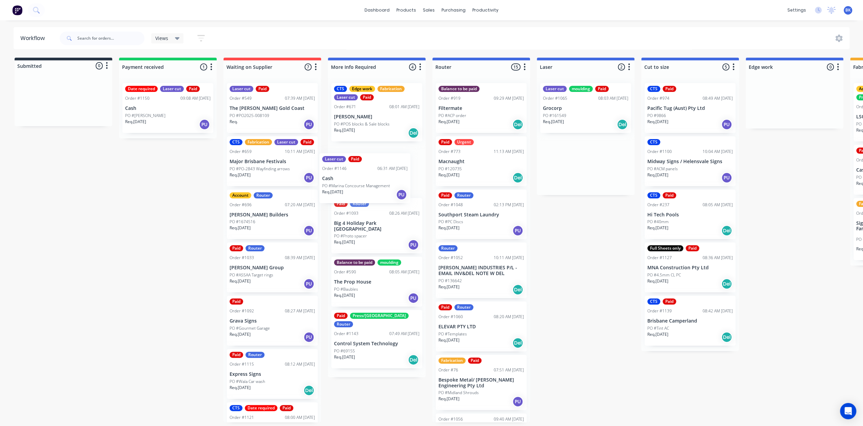
drag, startPoint x: 583, startPoint y: 116, endPoint x: 360, endPoint y: 187, distance: 233.6
click at [360, 187] on div "Submitted 0 Status colour #273444 hex #273444 Save Cancel Summaries Total order…" at bounding box center [806, 240] width 1623 height 365
click at [379, 170] on p "Cash" at bounding box center [376, 170] width 85 height 6
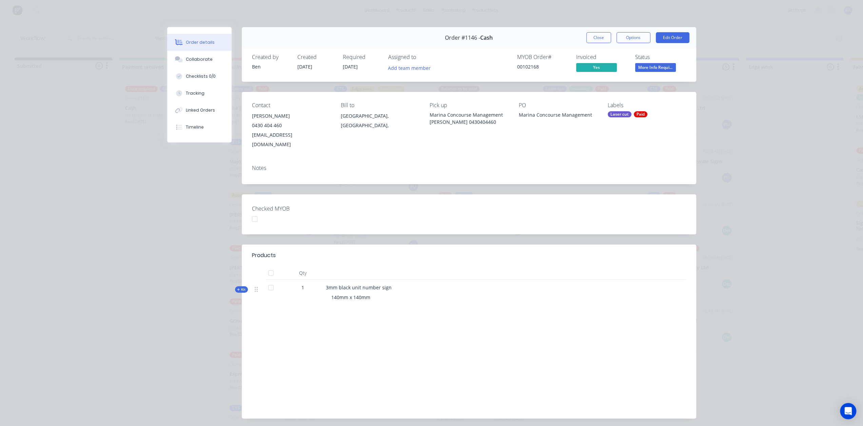
drag, startPoint x: 602, startPoint y: 40, endPoint x: 555, endPoint y: 133, distance: 103.9
click at [602, 40] on button "Close" at bounding box center [598, 37] width 25 height 11
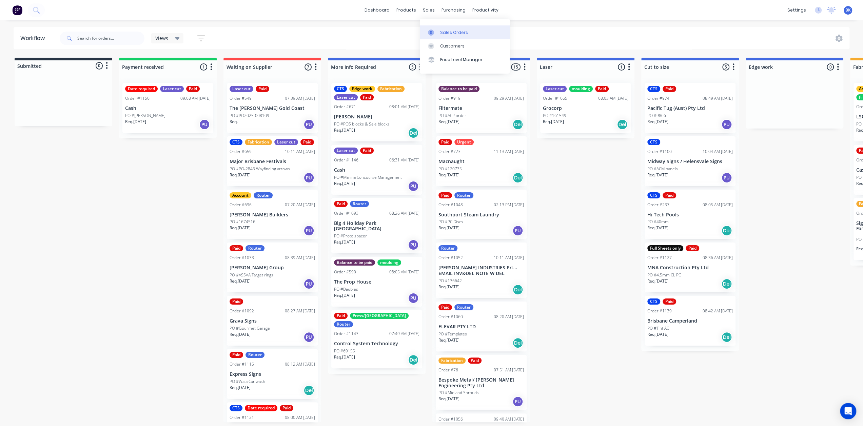
click at [437, 27] on link "Sales Orders" at bounding box center [465, 32] width 90 height 14
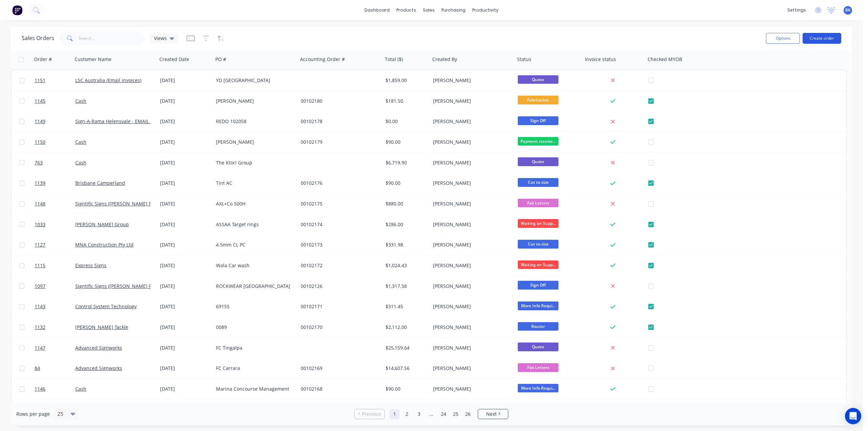
click at [823, 39] on button "Create order" at bounding box center [822, 38] width 39 height 11
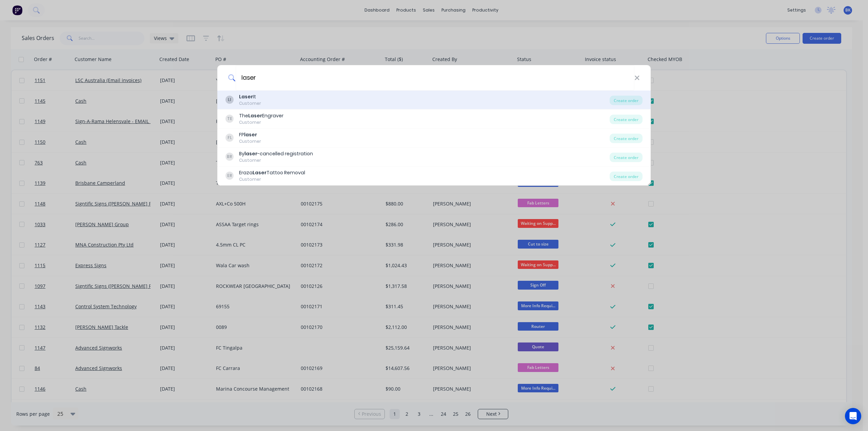
type input "laser"
click at [257, 101] on div "Customer" at bounding box center [250, 103] width 22 height 6
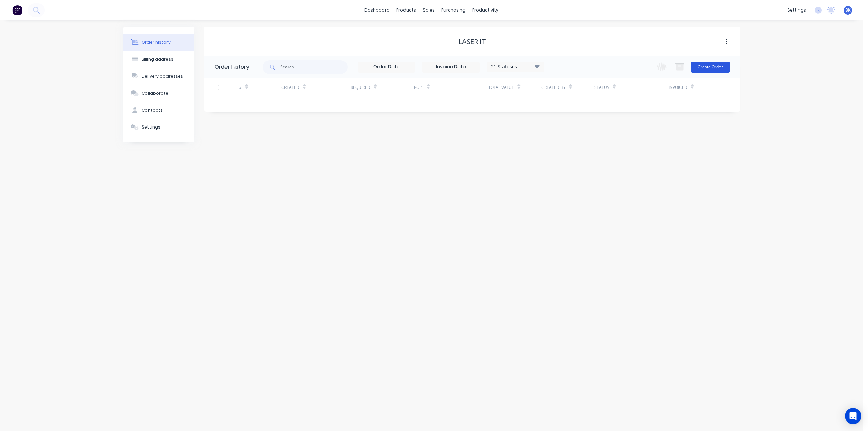
click at [721, 67] on button "Create Order" at bounding box center [710, 67] width 39 height 11
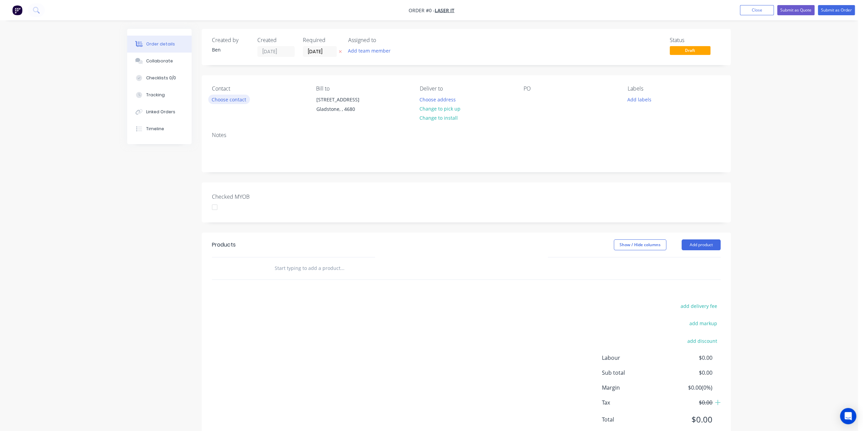
click at [239, 100] on button "Choose contact" at bounding box center [229, 99] width 42 height 9
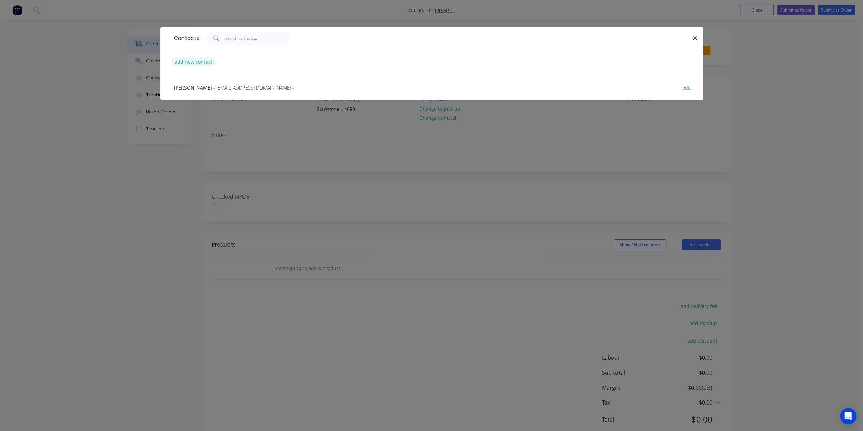
click at [201, 57] on button "add new contact" at bounding box center [193, 61] width 45 height 9
select select "AU"
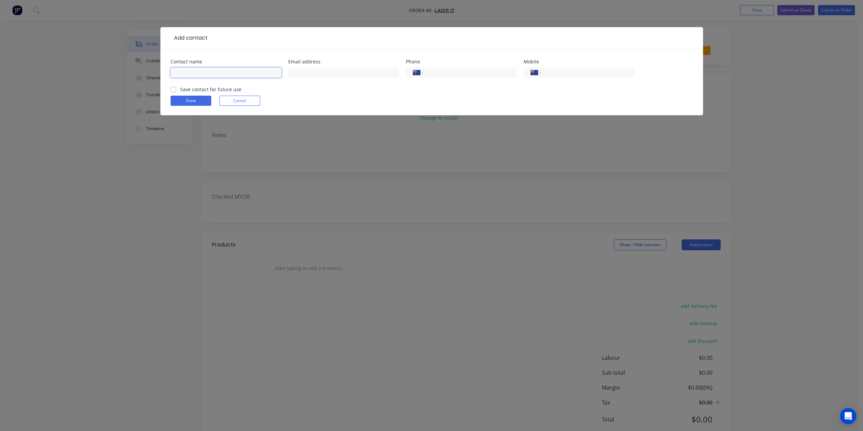
click at [188, 67] on input "text" at bounding box center [226, 72] width 111 height 10
type input "Erin"
click at [320, 70] on input "text" at bounding box center [343, 72] width 111 height 10
paste input "Laserit Sales <sales@laserit.com.au>"
drag, startPoint x: 323, startPoint y: 72, endPoint x: 216, endPoint y: 79, distance: 106.4
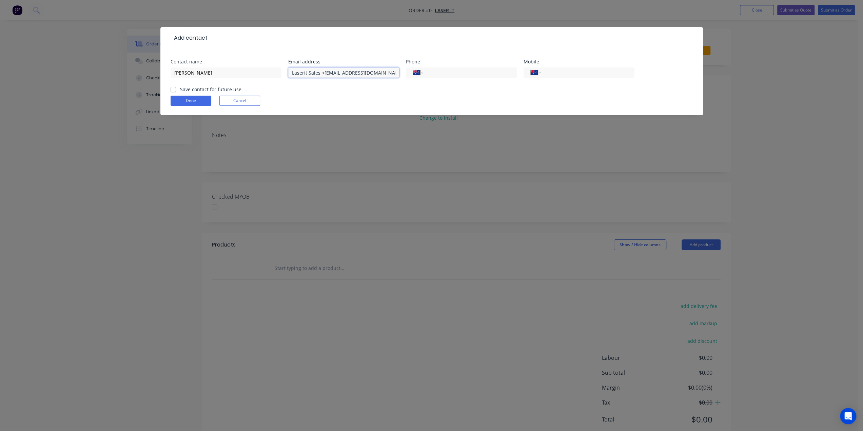
click at [216, 79] on div "Contact name Erin Email address Laserit Sales <sales@laserit.com.au> Phone Inte…" at bounding box center [432, 72] width 522 height 26
click at [362, 75] on input "sales@laserit.com.au>" at bounding box center [343, 72] width 111 height 10
type input "sales@laserit.com.au"
click at [483, 74] on input "tel" at bounding box center [468, 73] width 81 height 8
type input "(07) 4972 4212"
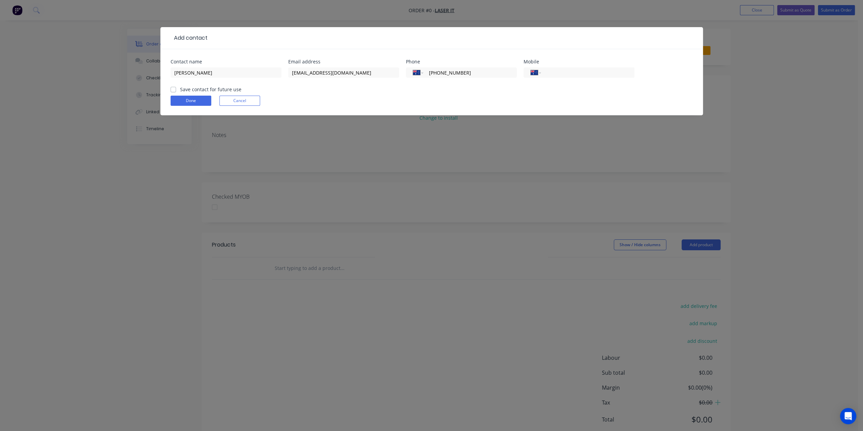
click at [179, 91] on div "Save contact for future use" at bounding box center [206, 89] width 71 height 7
click at [180, 90] on label "Save contact for future use" at bounding box center [210, 89] width 61 height 7
click at [174, 90] on input "Save contact for future use" at bounding box center [173, 89] width 5 height 6
checkbox input "true"
click at [190, 99] on button "Done" at bounding box center [191, 101] width 41 height 10
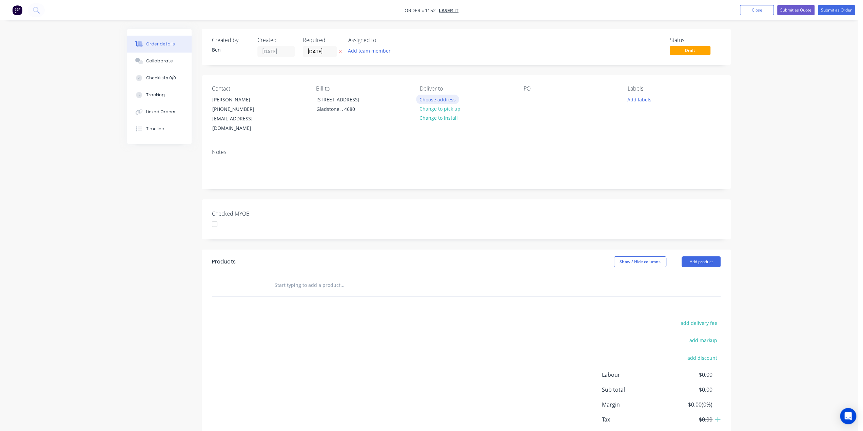
click at [438, 99] on button "Choose address" at bounding box center [437, 99] width 43 height 9
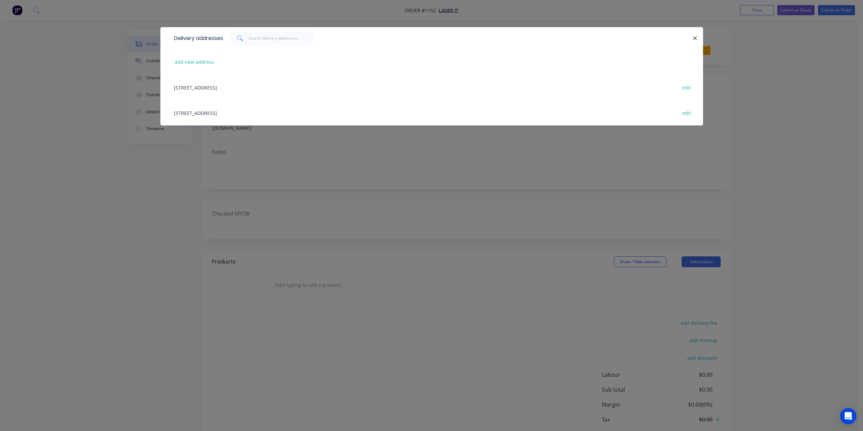
drag, startPoint x: 250, startPoint y: 87, endPoint x: 271, endPoint y: 90, distance: 20.9
click at [250, 87] on div "5/5 Kingdon Street, Gladstone, undefined, 4680 edit" at bounding box center [432, 87] width 522 height 25
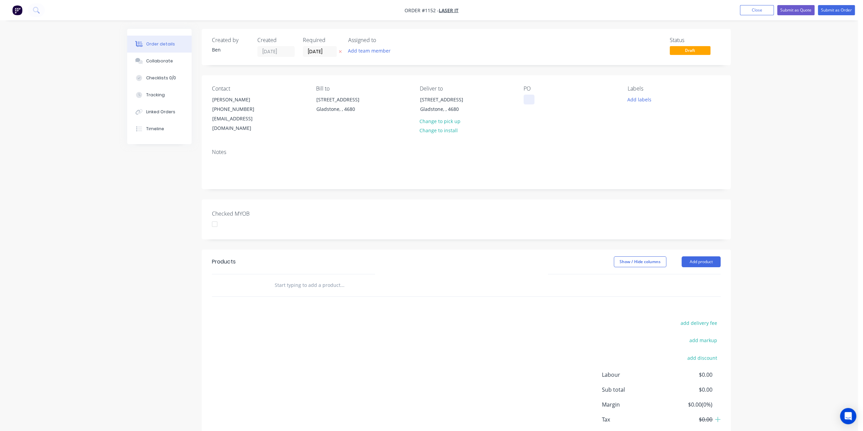
click at [528, 95] on div at bounding box center [529, 100] width 11 height 10
click at [634, 101] on button "Add labels" at bounding box center [639, 99] width 31 height 9
click at [655, 163] on div "Create new label ABN or Address Required edit Account edit Balance to be paid e…" at bounding box center [679, 159] width 102 height 109
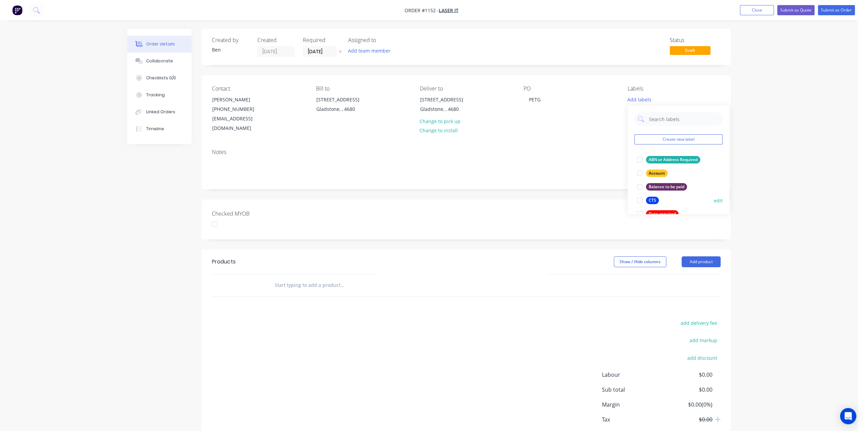
click at [657, 200] on div "CTS" at bounding box center [652, 200] width 13 height 7
click at [422, 295] on div "Products Show / Hide columns Add product add delivery fee add markup add discou…" at bounding box center [466, 355] width 529 height 210
click at [331, 280] on input "text" at bounding box center [342, 285] width 136 height 14
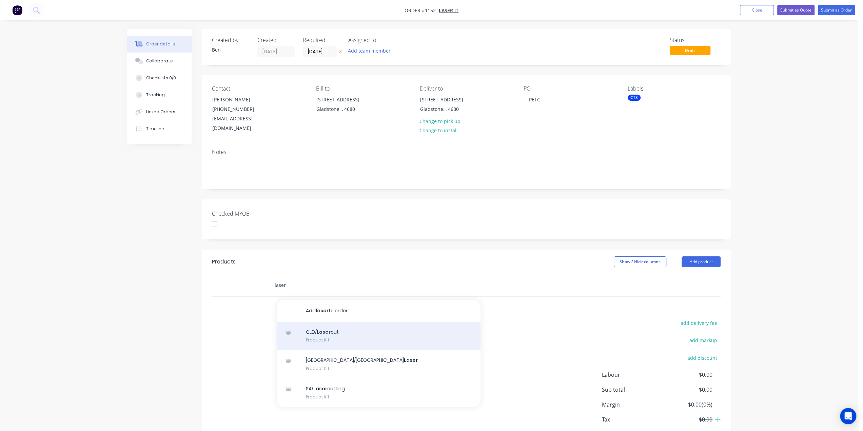
type input "laser"
click at [331, 326] on div "QLD/ Laser cut Product Kit" at bounding box center [379, 336] width 204 height 28
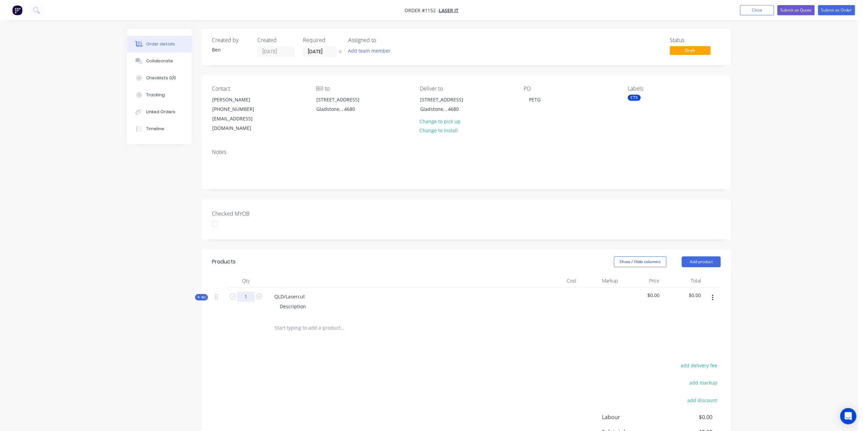
click at [251, 292] on input "1" at bounding box center [246, 297] width 18 height 10
type input "32"
click at [196, 294] on div "Kit" at bounding box center [201, 297] width 13 height 6
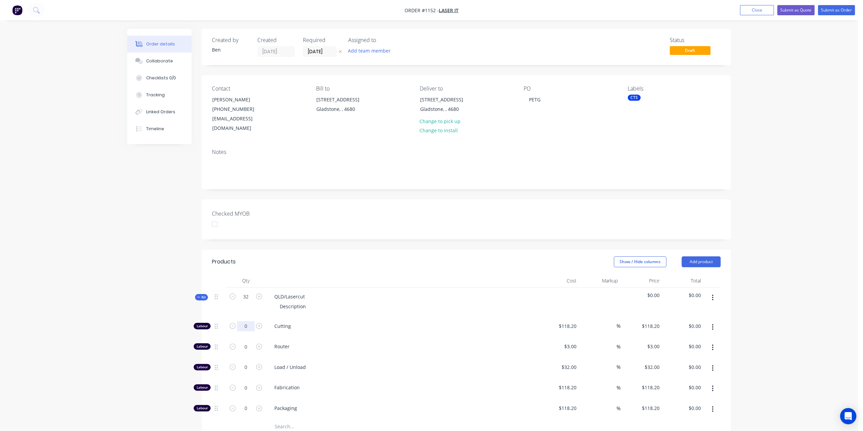
click at [244, 321] on input "0" at bounding box center [246, 326] width 18 height 10
type input "2"
type input "$236.40"
click at [554, 317] on div "$118.20 $118.20" at bounding box center [559, 327] width 42 height 21
click at [560, 317] on div "118.2 118.2" at bounding box center [559, 327] width 42 height 21
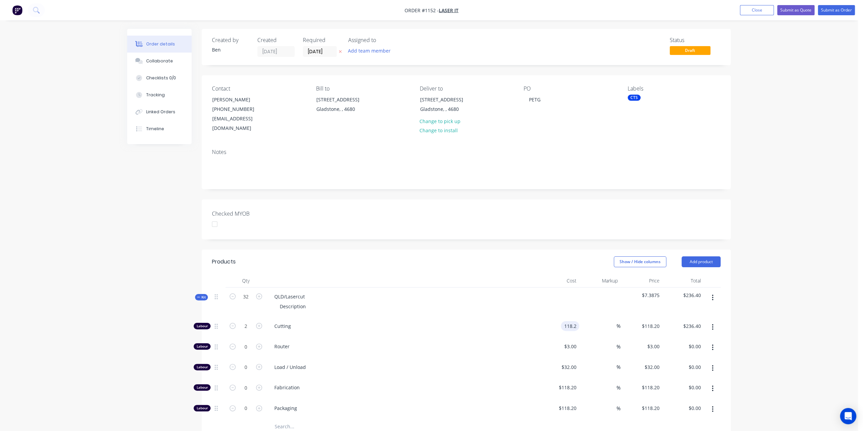
drag, startPoint x: 560, startPoint y: 315, endPoint x: 581, endPoint y: 316, distance: 20.4
click at [581, 317] on div "Labour 2 Cutting 118.2 118.2 % $118.20 $118.20 $236.40 $236.40" at bounding box center [466, 327] width 509 height 21
type input "$10.00"
type input "$20.00"
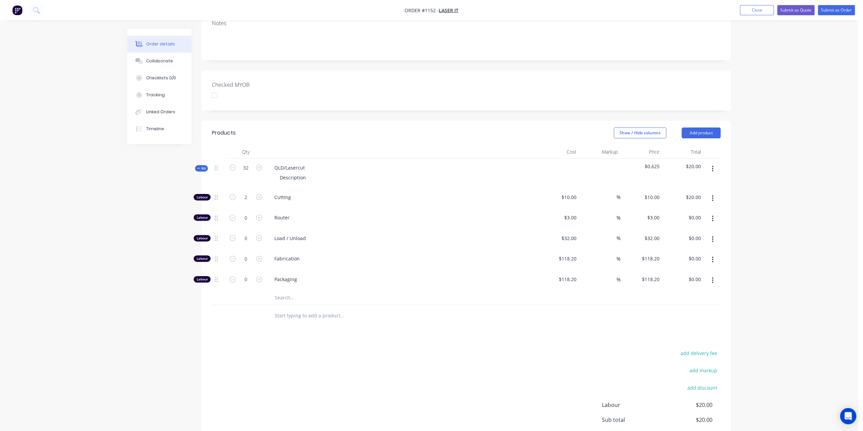
scroll to position [136, 0]
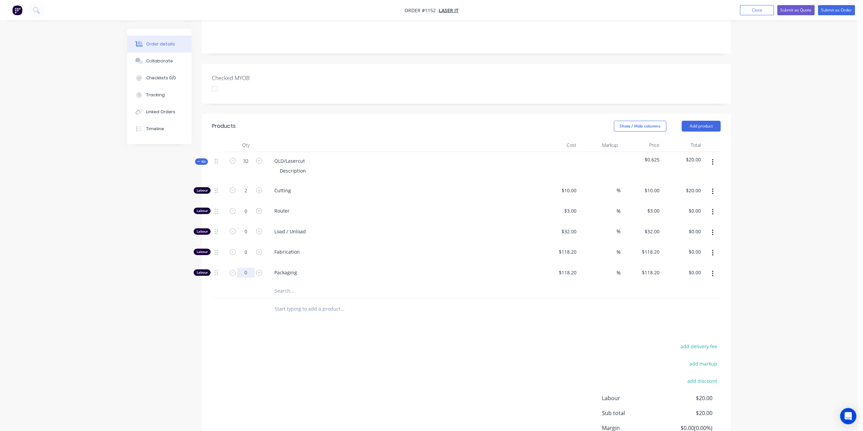
click at [248, 196] on input "0" at bounding box center [246, 191] width 18 height 10
type input "0.2"
type input "$23.64"
click at [288, 284] on input "text" at bounding box center [342, 291] width 136 height 14
type input "petg"
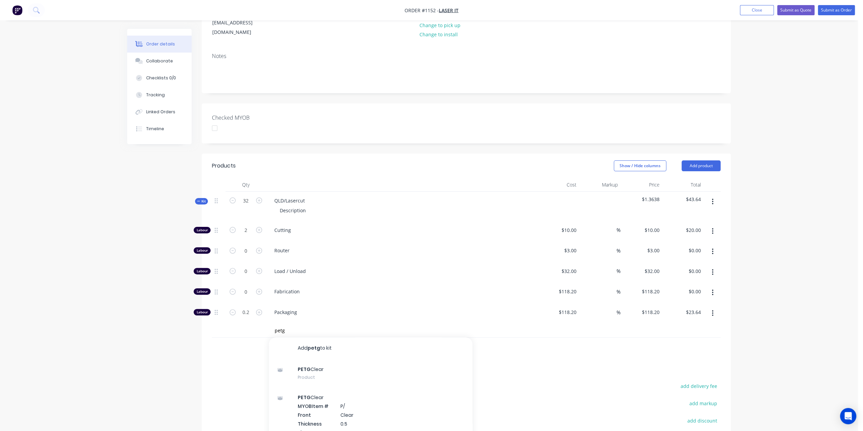
scroll to position [186, 0]
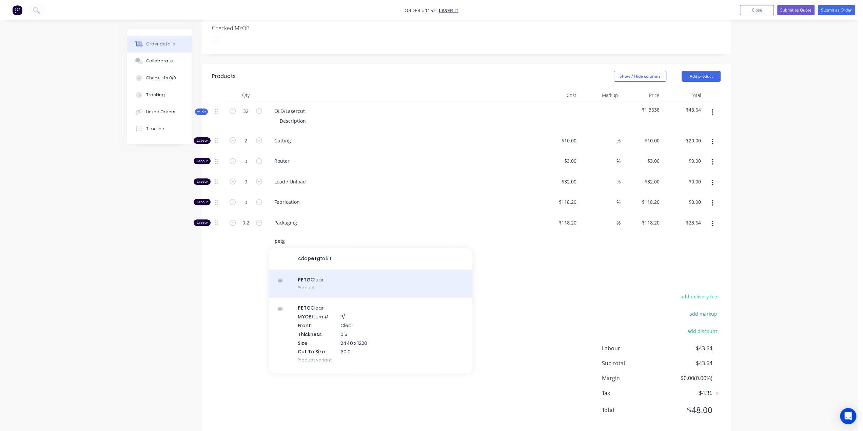
click at [315, 270] on div "PETG Clear Product" at bounding box center [371, 284] width 204 height 28
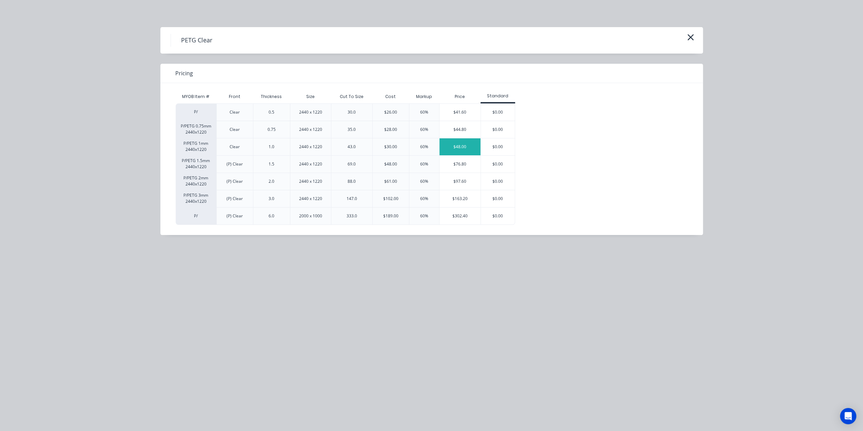
click at [463, 152] on div "$48.00" at bounding box center [460, 146] width 41 height 17
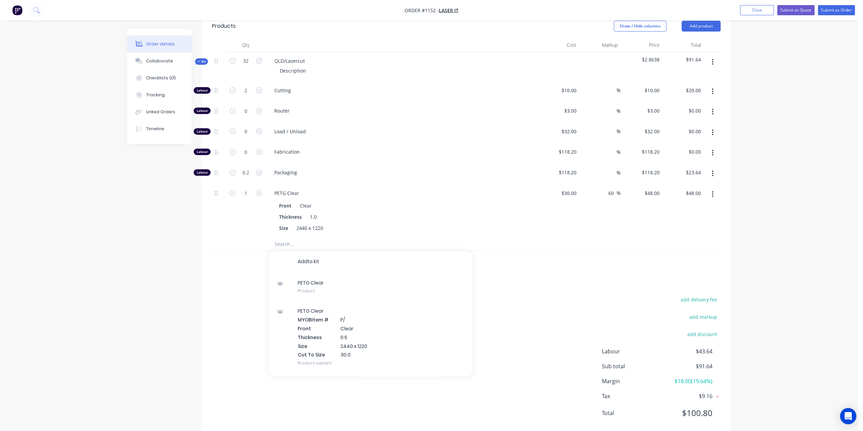
scroll to position [239, 0]
click at [660, 207] on div "$48.00 $48.00" at bounding box center [642, 207] width 42 height 53
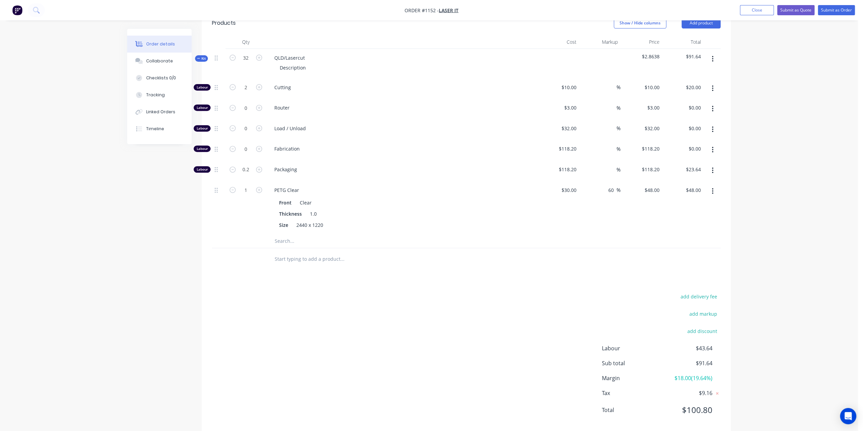
click at [714, 185] on button "button" at bounding box center [713, 191] width 16 height 12
click at [676, 231] on div "Delete" at bounding box center [688, 236] width 52 height 10
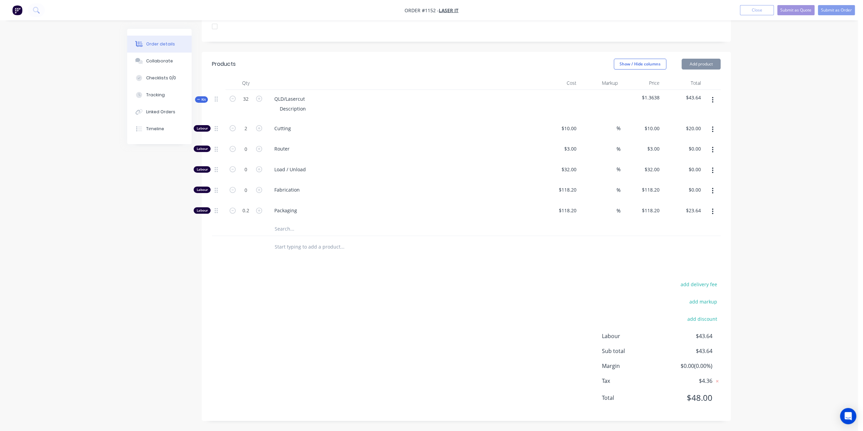
scroll to position [186, 0]
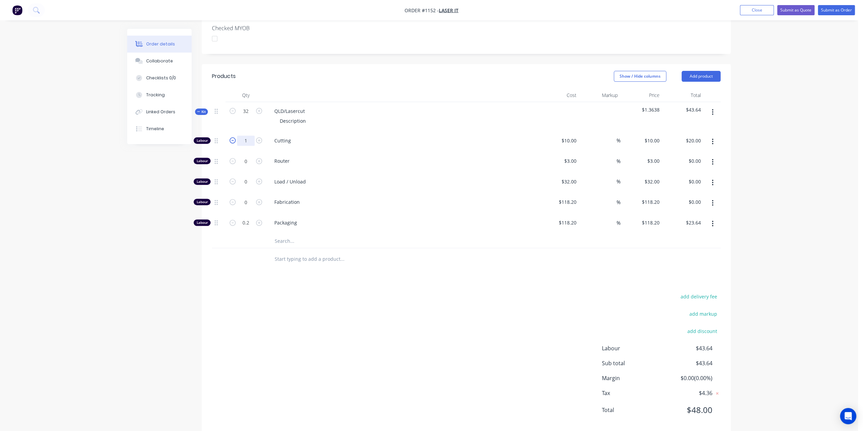
type input "1"
type input "$10.00"
click at [250, 106] on input "32" at bounding box center [246, 111] width 18 height 10
type input "1"
type input "0.0313"
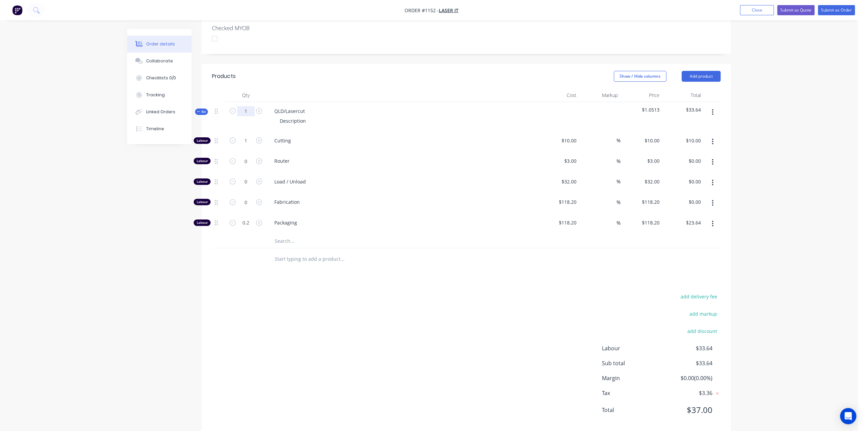
type input "$0.31"
type input "0.0063"
type input "$0.74"
click at [247, 136] on input "0.0313" at bounding box center [246, 141] width 18 height 10
type input "1"
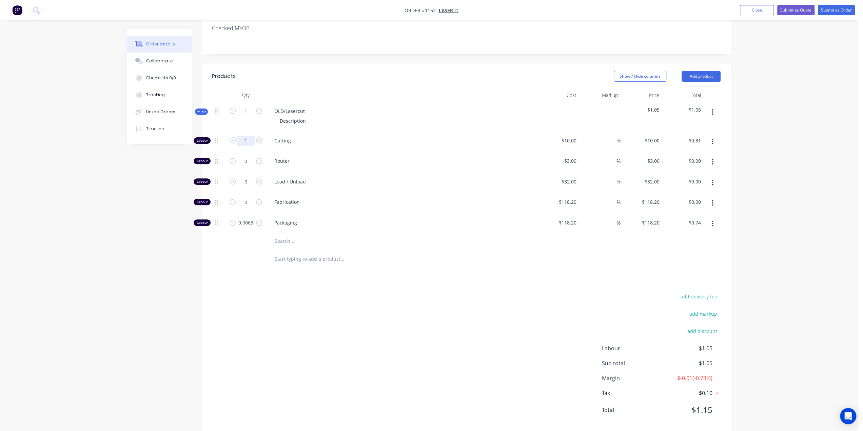
type input "$10.00"
click at [365, 293] on div "add delivery fee add markup add discount Labour $10.74 Sub total $10.74 Margin …" at bounding box center [466, 357] width 509 height 131
click at [250, 146] on input "0.0063" at bounding box center [246, 141] width 18 height 10
type input "0"
type input "$0.00"
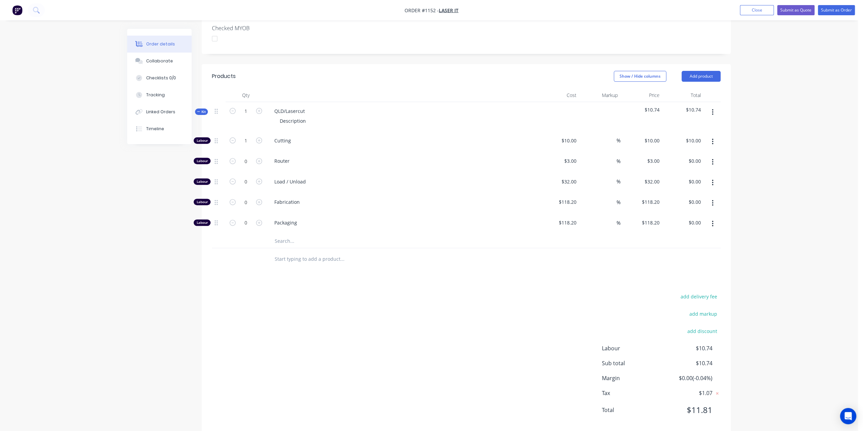
drag, startPoint x: 366, startPoint y: 298, endPoint x: 335, endPoint y: 232, distance: 73.3
click at [366, 297] on div "add delivery fee add markup add discount Labour $10.74 Sub total $10.74 Margin …" at bounding box center [466, 357] width 509 height 131
click at [303, 234] on input "text" at bounding box center [342, 241] width 136 height 14
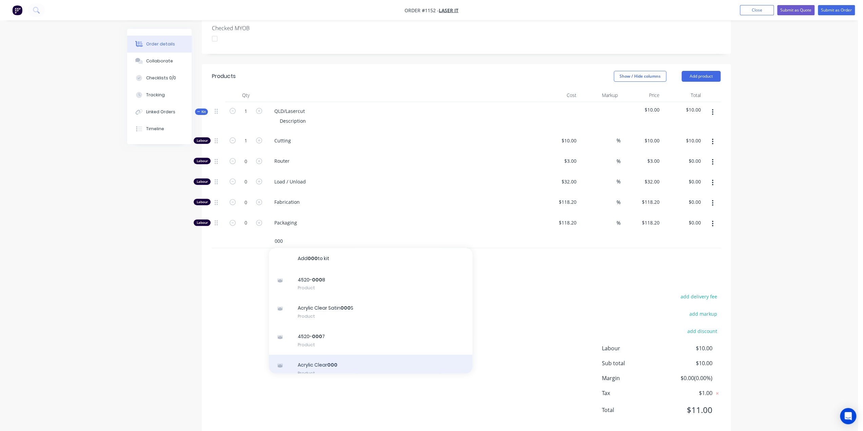
type input "000"
click at [344, 355] on div "Acrylic Clear 000 Product" at bounding box center [371, 369] width 204 height 28
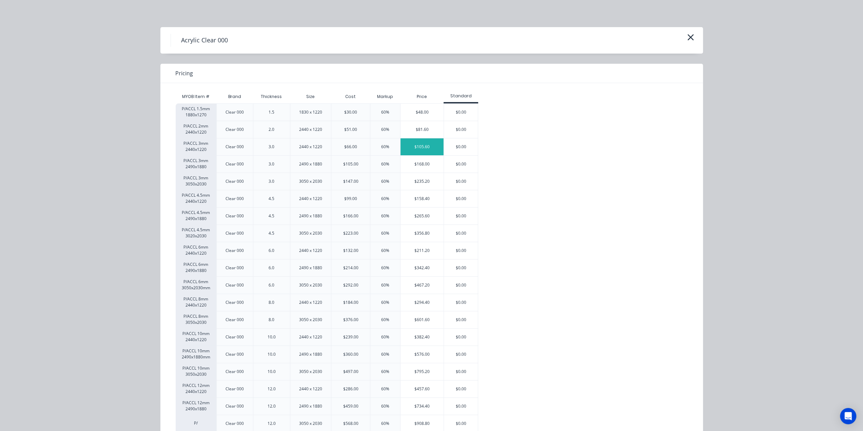
click at [425, 144] on div "$105.60" at bounding box center [422, 146] width 43 height 17
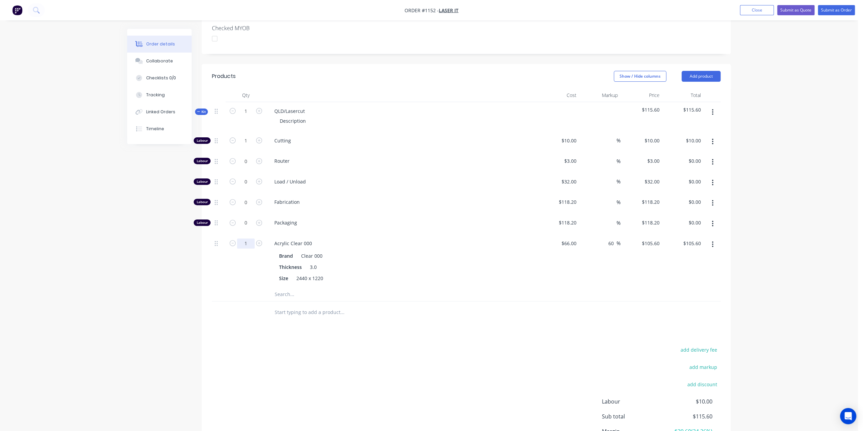
click at [246, 146] on input "1" at bounding box center [246, 141] width 18 height 10
type input "0.5"
type input "$52.80"
click at [494, 288] on div at bounding box center [388, 295] width 244 height 14
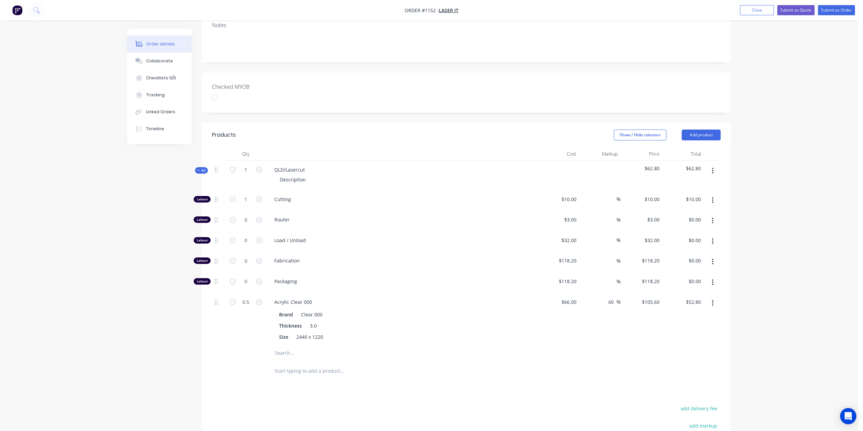
scroll to position [137, 0]
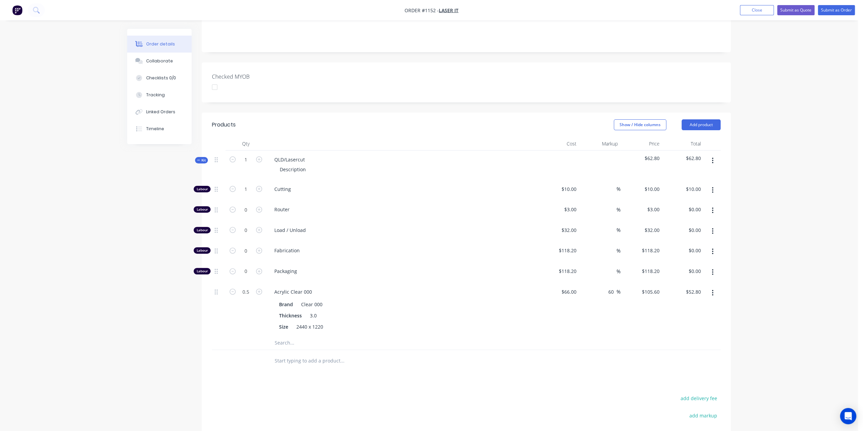
drag, startPoint x: 712, startPoint y: 280, endPoint x: 705, endPoint y: 290, distance: 11.4
click at [713, 290] on icon "button" at bounding box center [712, 293] width 1 height 6
click at [675, 333] on div "Delete" at bounding box center [688, 338] width 52 height 10
click at [330, 283] on input "text" at bounding box center [342, 290] width 136 height 14
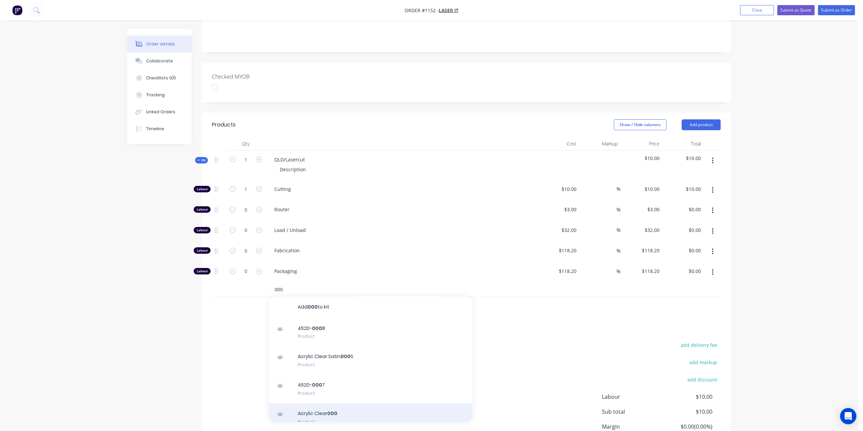
type input "000"
click at [326, 403] on div "Acrylic Clear 000 Product" at bounding box center [371, 417] width 204 height 28
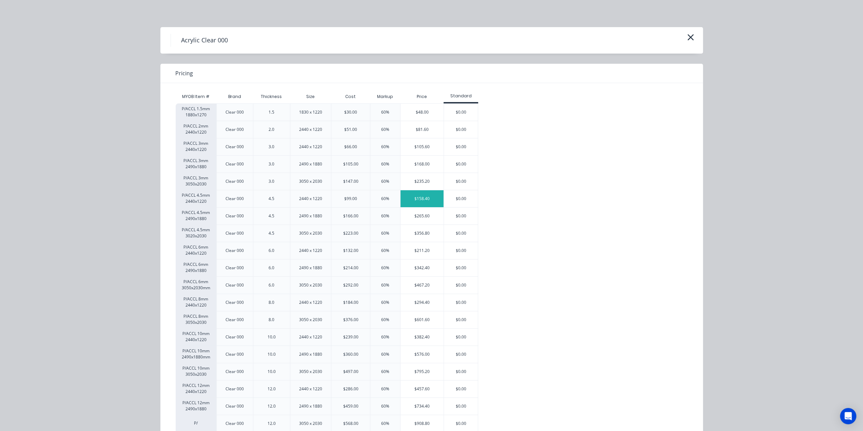
click at [433, 196] on div "$158.40" at bounding box center [422, 198] width 43 height 17
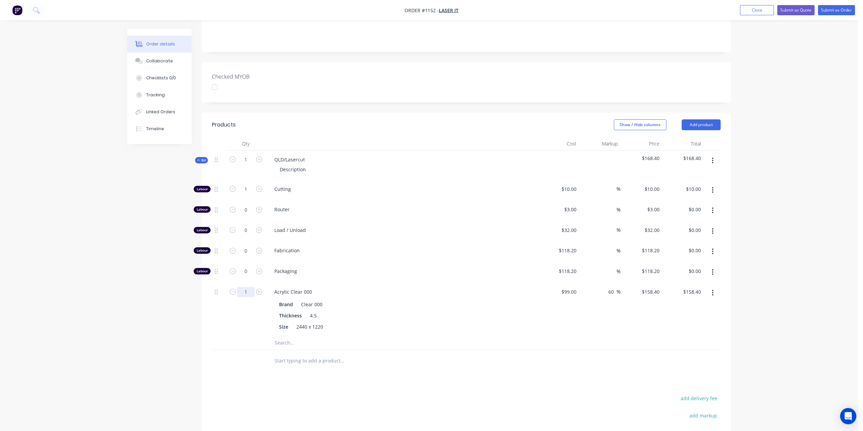
click at [251, 194] on input "1" at bounding box center [246, 189] width 18 height 10
type input "0.5"
type input "$79.20"
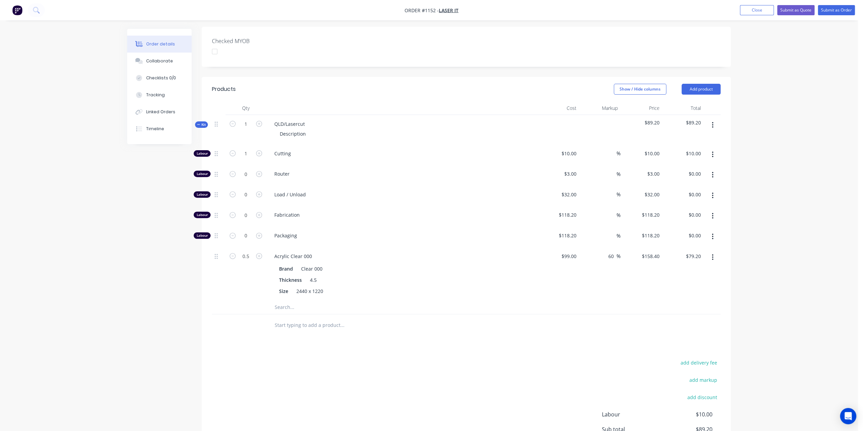
scroll to position [171, 0]
click at [713, 255] on icon "button" at bounding box center [713, 258] width 2 height 7
click at [679, 299] on div "Delete" at bounding box center [688, 304] width 52 height 10
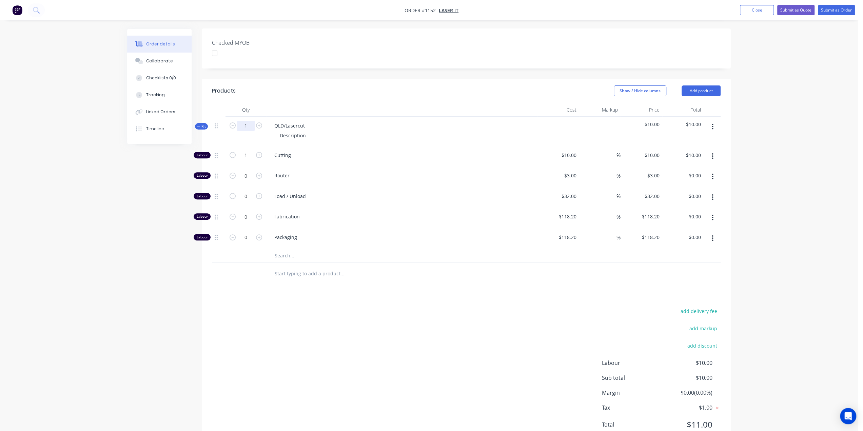
click at [246, 121] on input "1" at bounding box center [246, 126] width 18 height 10
click at [298, 294] on div "Products Show / Hide columns Add product Qty Cost Markup Price Total Kit 0 QLD/…" at bounding box center [466, 263] width 529 height 369
click at [246, 121] on input "0" at bounding box center [246, 126] width 18 height 10
type input "2"
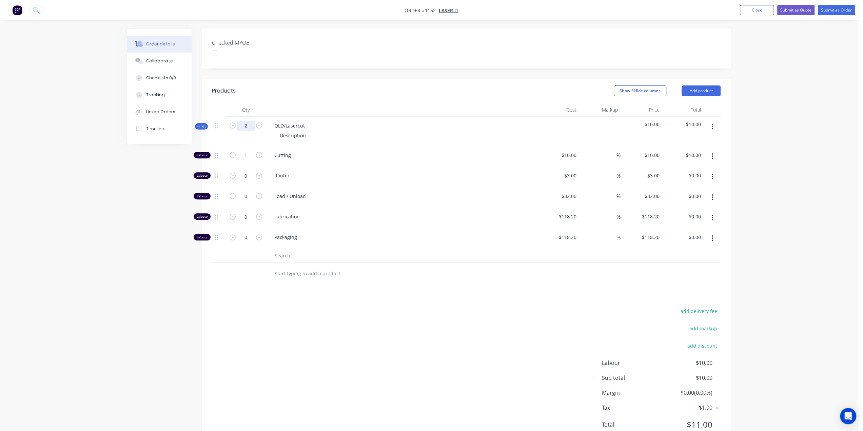
type input "$20.00"
click at [303, 249] on input "text" at bounding box center [342, 256] width 136 height 14
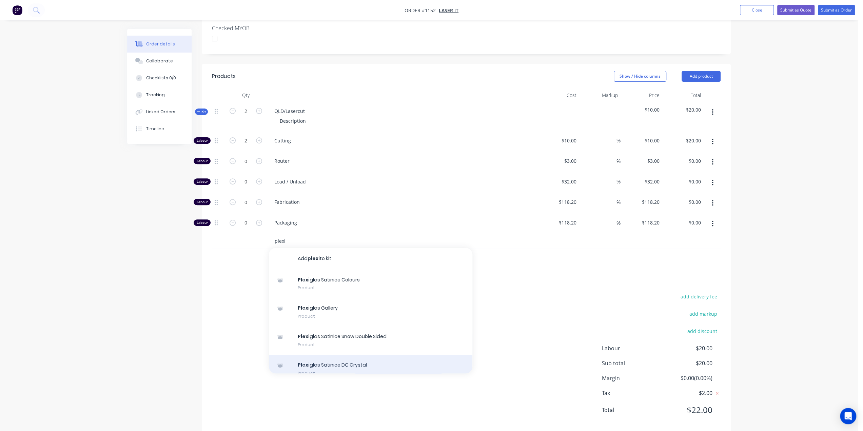
type input "plexi"
click at [365, 355] on div "Plexi glas Satinice DC Crystal Product" at bounding box center [371, 369] width 204 height 28
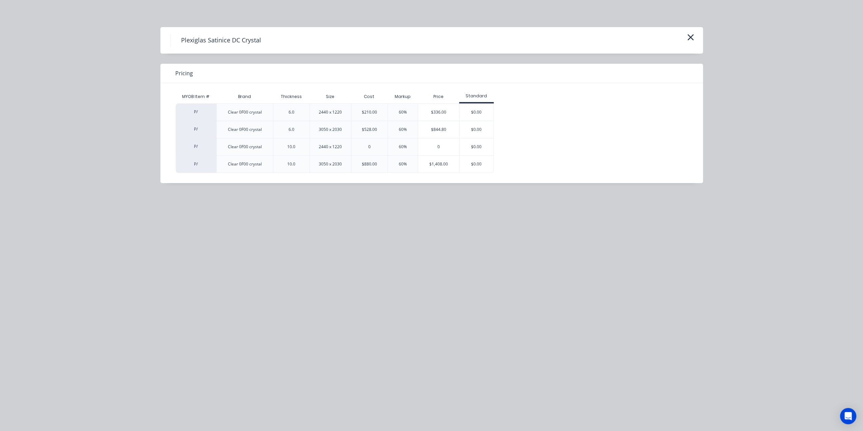
click at [433, 150] on div "0" at bounding box center [438, 146] width 41 height 17
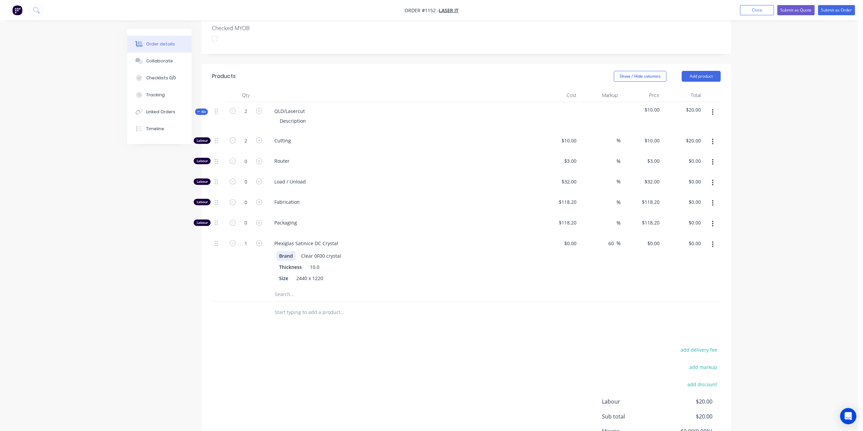
drag, startPoint x: 217, startPoint y: 272, endPoint x: 291, endPoint y: 246, distance: 78.6
click at [217, 272] on div at bounding box center [219, 260] width 14 height 53
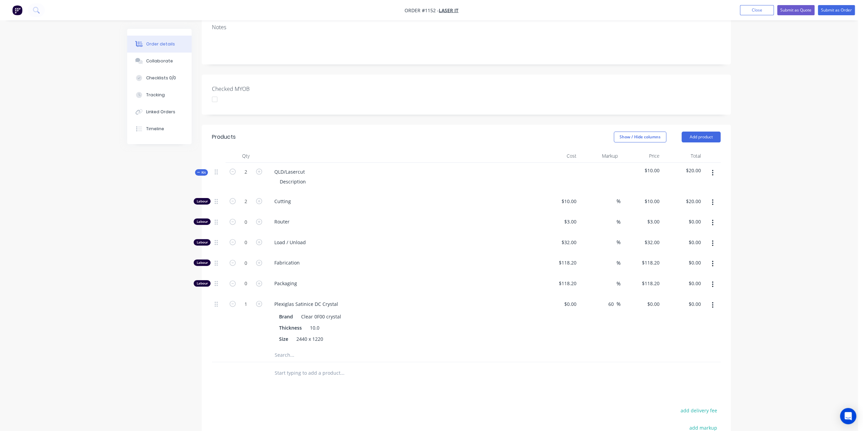
scroll to position [118, 0]
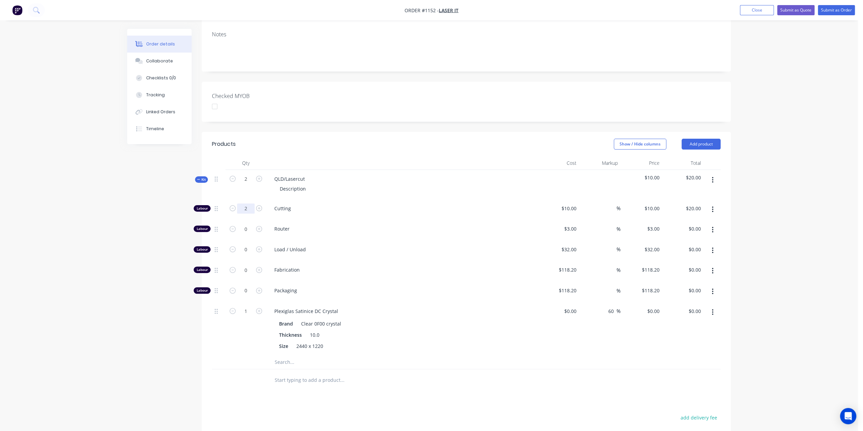
click at [250, 204] on input "2" at bounding box center [246, 209] width 18 height 10
type input "0"
type input "10"
type input "$0.00"
click at [572, 204] on input "10" at bounding box center [574, 209] width 9 height 10
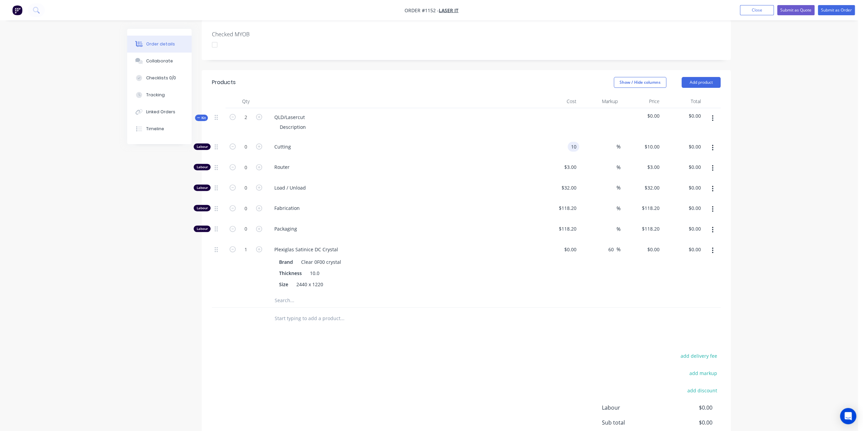
scroll to position [103, 0]
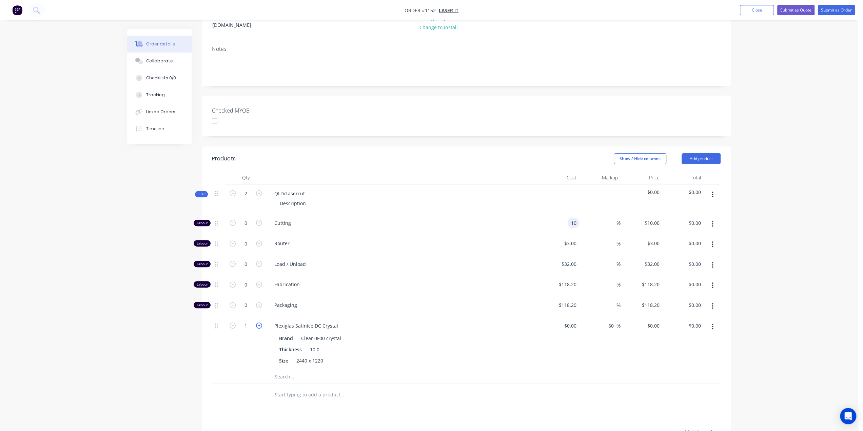
type input "$10.00"
click at [260, 323] on icon "button" at bounding box center [259, 326] width 6 height 6
type input "2"
click at [564, 317] on div at bounding box center [559, 343] width 42 height 53
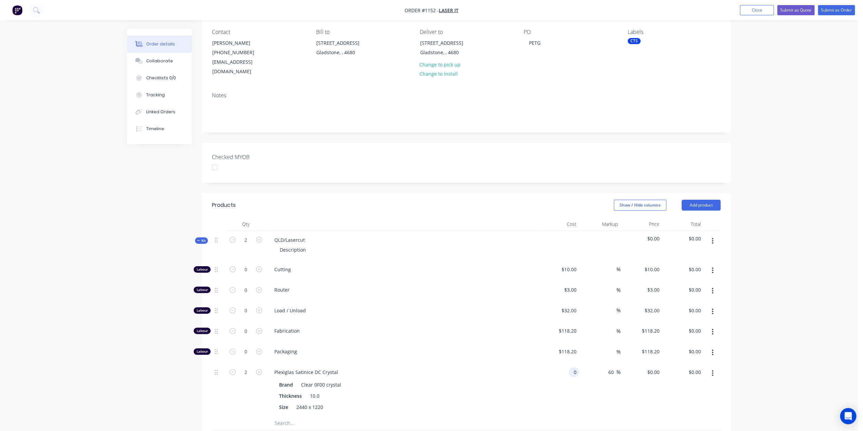
scroll to position [0, 0]
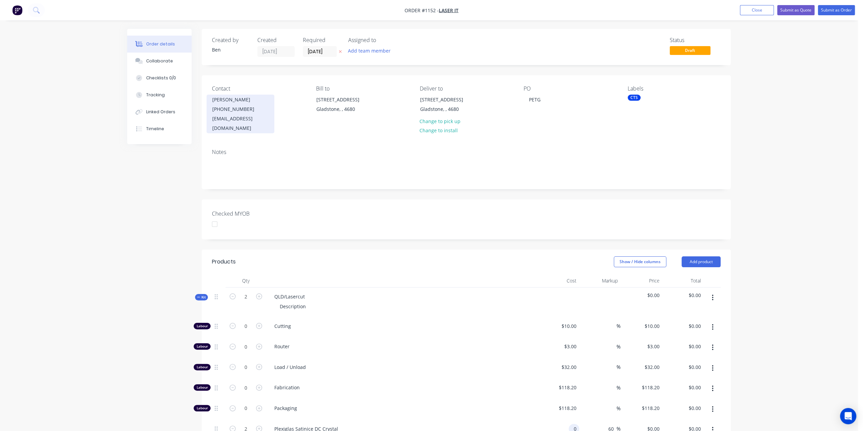
type input "$0.00"
click at [231, 107] on div "[PHONE_NUMBER]" at bounding box center [240, 108] width 56 height 9
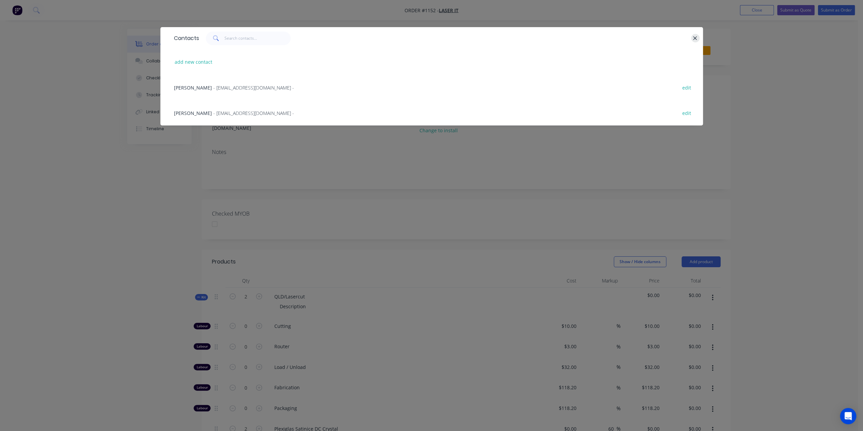
click at [697, 37] on icon "button" at bounding box center [695, 38] width 4 height 6
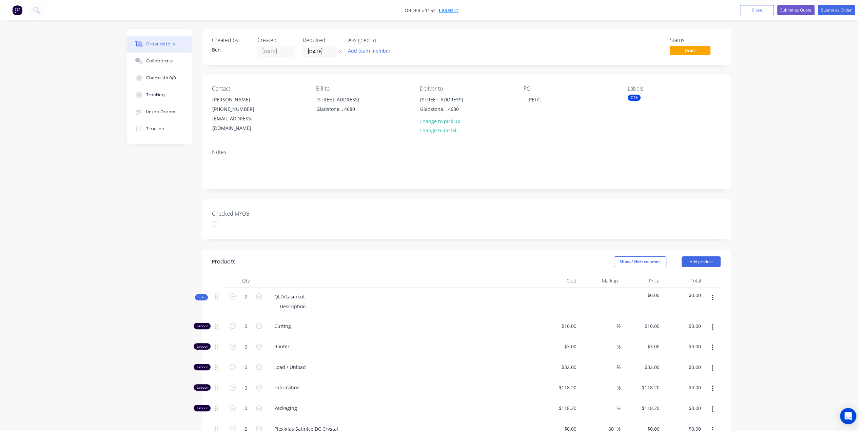
click at [447, 9] on span "Laser It" at bounding box center [449, 10] width 20 height 6
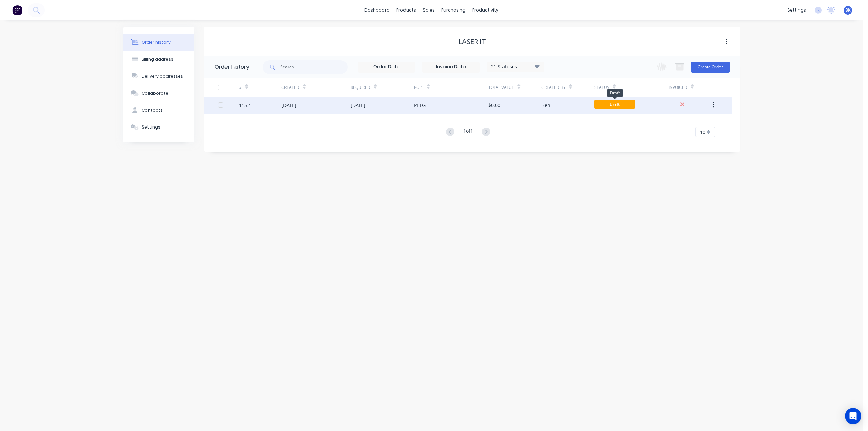
click at [619, 103] on span "Draft" at bounding box center [615, 104] width 41 height 8
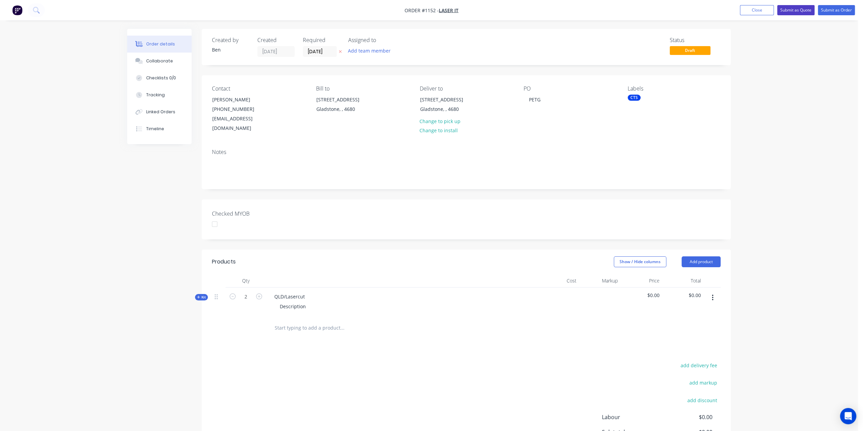
click at [795, 9] on button "Submit as Quote" at bounding box center [795, 10] width 37 height 10
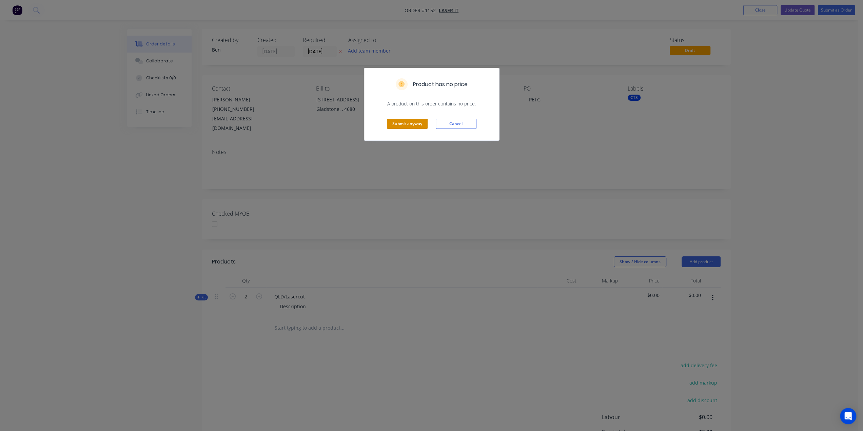
drag, startPoint x: 412, startPoint y: 124, endPoint x: 522, endPoint y: 126, distance: 110.2
click at [412, 124] on button "Submit anyway" at bounding box center [407, 124] width 41 height 10
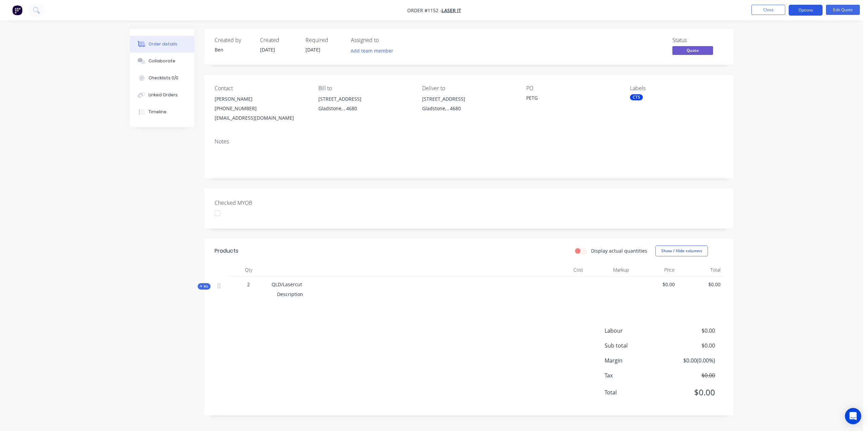
click at [813, 9] on button "Options" at bounding box center [806, 10] width 34 height 11
click at [784, 107] on div "Change customer" at bounding box center [785, 109] width 62 height 10
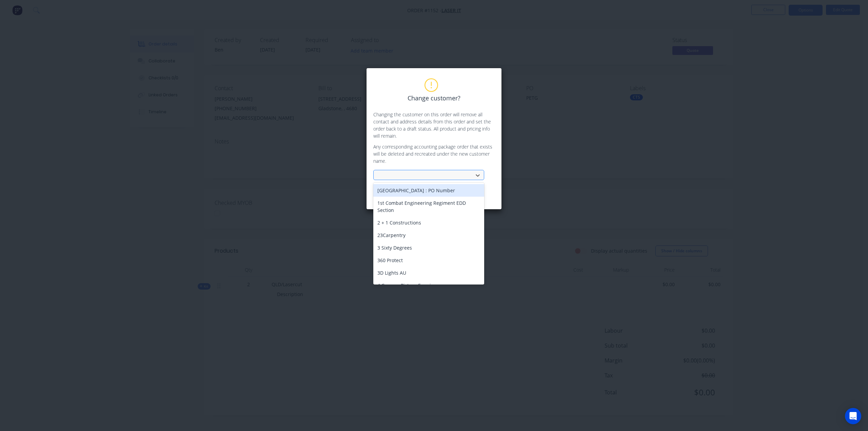
click at [422, 176] on div at bounding box center [424, 175] width 91 height 8
click at [423, 175] on div at bounding box center [424, 175] width 91 height 8
click at [431, 174] on div at bounding box center [424, 175] width 91 height 8
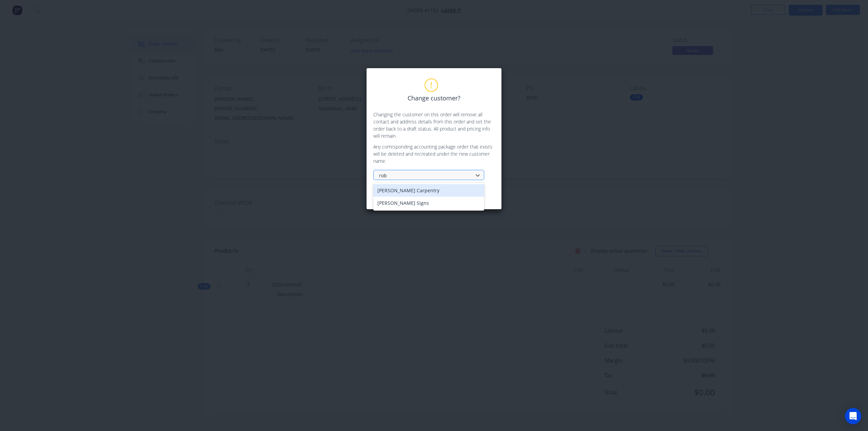
type input "rob j"
click at [396, 191] on div "[PERSON_NAME] Signs" at bounding box center [428, 190] width 111 height 13
click at [410, 190] on button "Change customer" at bounding box center [410, 193] width 42 height 10
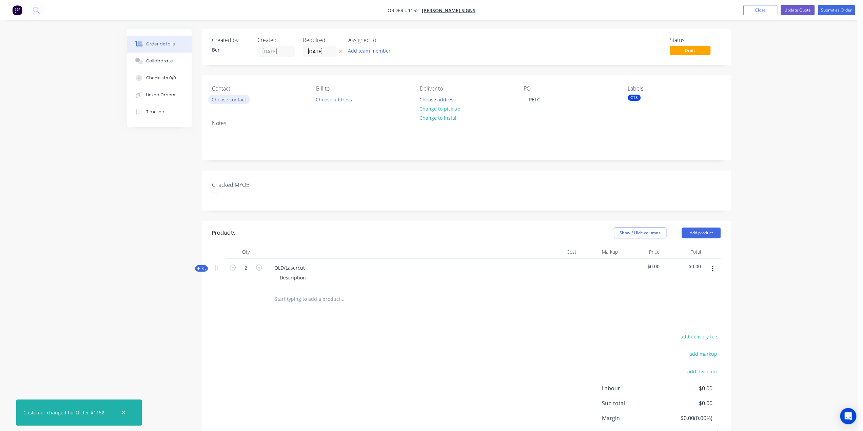
click at [238, 99] on button "Choose contact" at bounding box center [229, 99] width 42 height 9
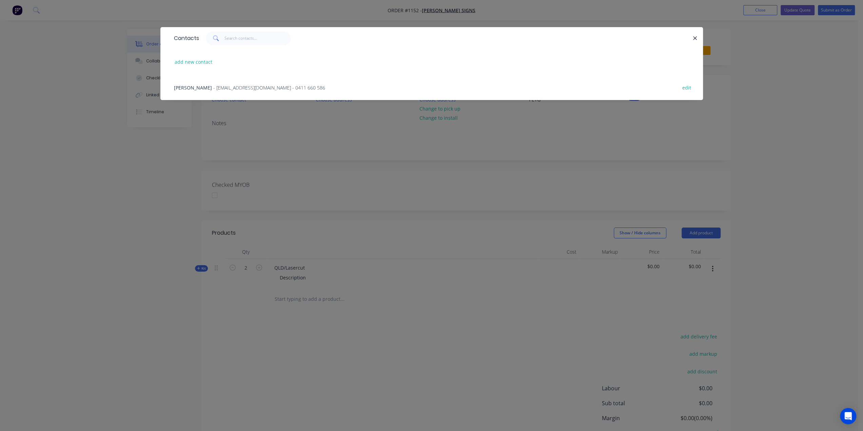
click at [213, 87] on span "- robjsigns@bigpond.com - 0411 660 586" at bounding box center [269, 87] width 112 height 6
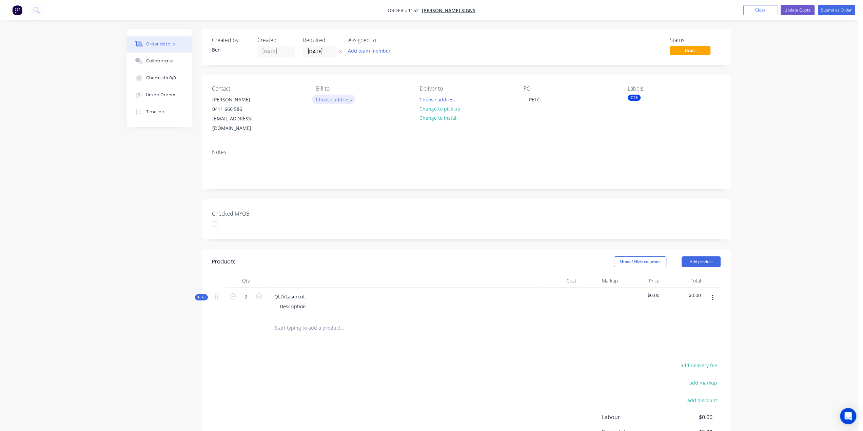
click at [346, 100] on button "Choose address" at bounding box center [333, 99] width 43 height 9
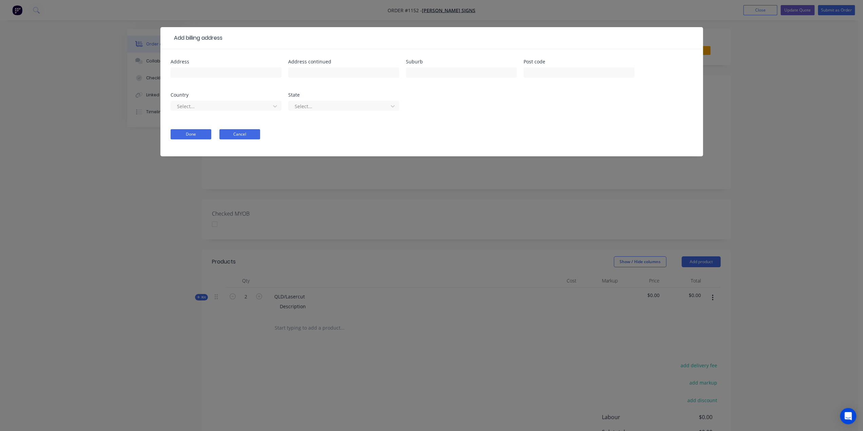
click at [246, 132] on button "Cancel" at bounding box center [239, 134] width 41 height 10
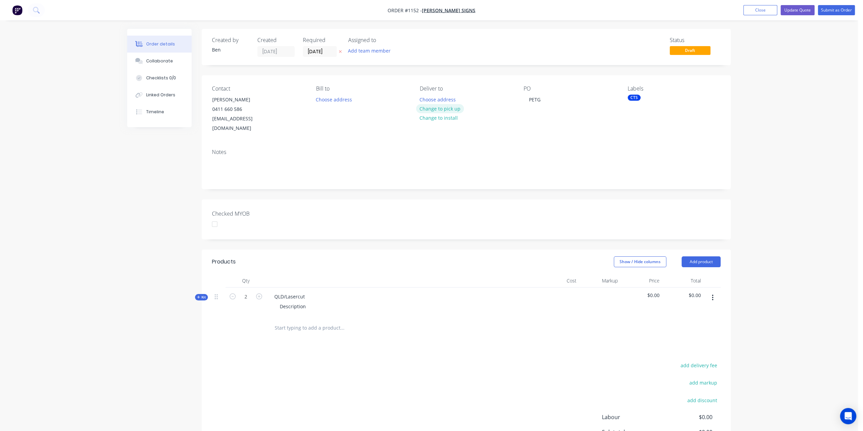
click at [444, 106] on button "Change to pick up" at bounding box center [440, 108] width 48 height 9
click at [542, 100] on div "PETG" at bounding box center [535, 100] width 22 height 10
drag, startPoint x: 544, startPoint y: 100, endPoint x: 509, endPoint y: 102, distance: 35.0
click at [509, 102] on div "Contact Rob Glegg 0411 660 586 robjsigns@bigpond.com Bill to Choose address Pic…" at bounding box center [466, 109] width 529 height 68
click at [634, 97] on div "CTS" at bounding box center [634, 98] width 13 height 6
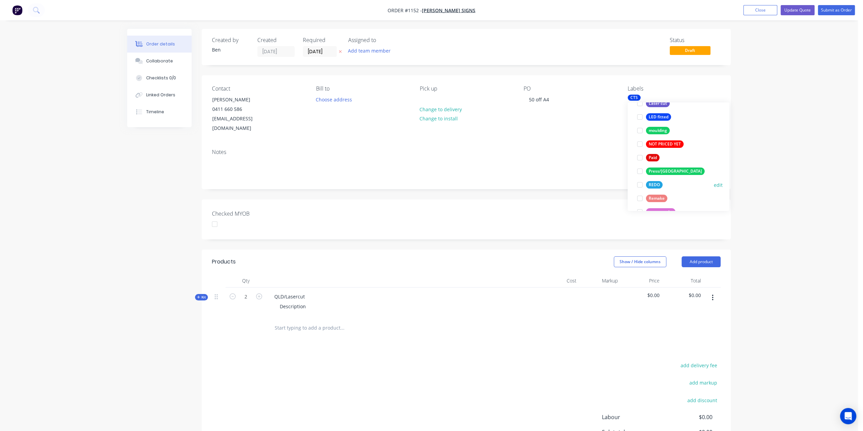
scroll to position [204, 0]
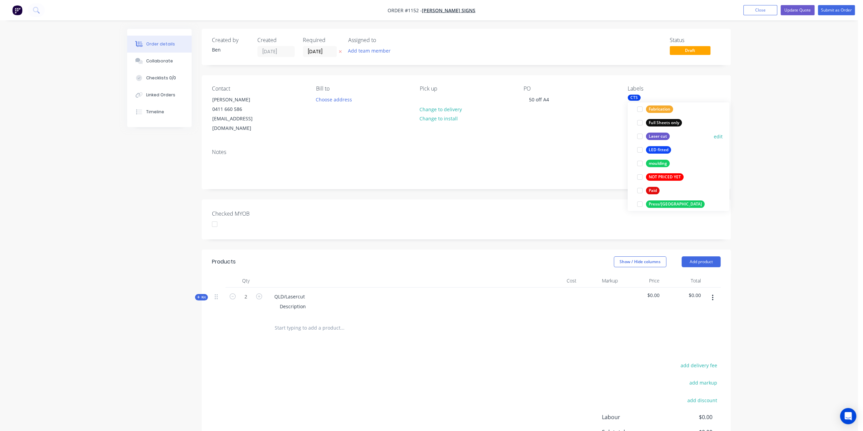
click at [648, 137] on div "Laser cut" at bounding box center [658, 136] width 24 height 7
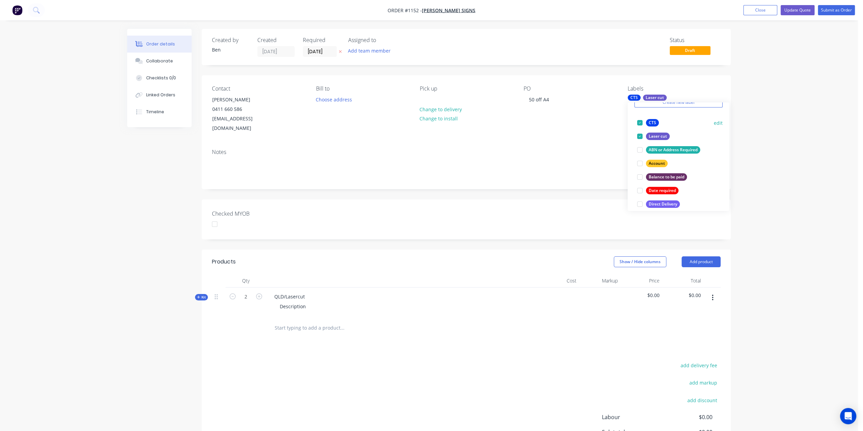
click at [654, 123] on div "CTS" at bounding box center [652, 122] width 13 height 7
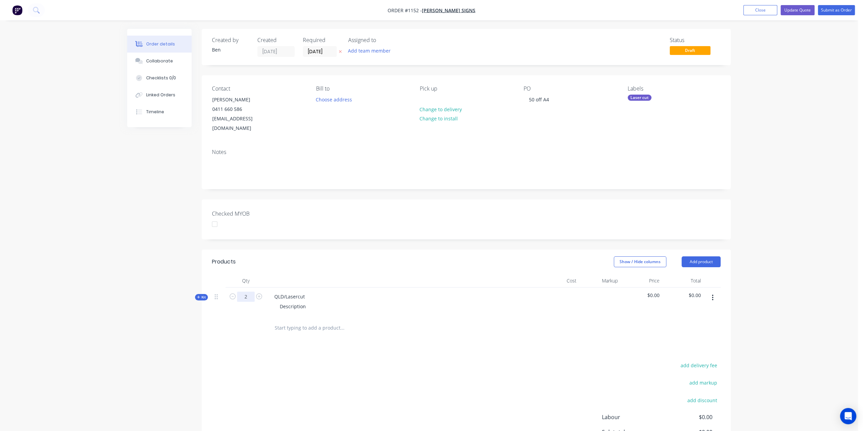
click at [247, 292] on input "2" at bounding box center [246, 297] width 18 height 10
type input "50"
drag, startPoint x: 306, startPoint y: 287, endPoint x: 273, endPoint y: 290, distance: 33.0
click at [273, 292] on div "QLD/Lasercut" at bounding box center [289, 297] width 41 height 10
click at [311, 302] on div "Description" at bounding box center [402, 307] width 266 height 10
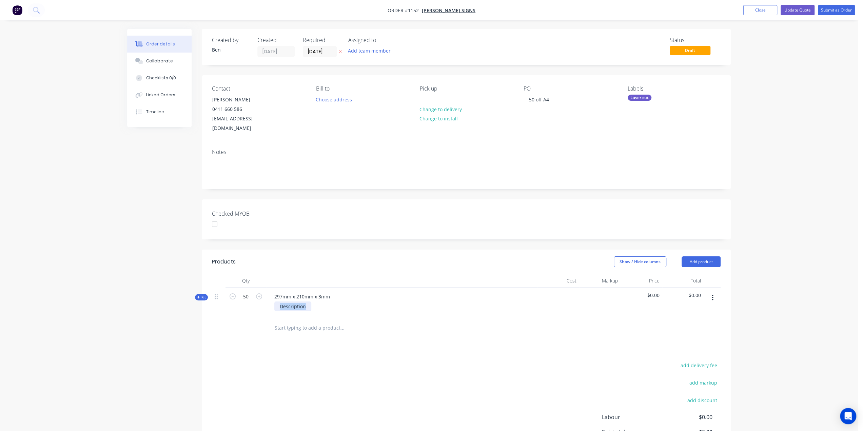
drag, startPoint x: 307, startPoint y: 297, endPoint x: 257, endPoint y: 298, distance: 50.2
click at [257, 298] on div "Kit 50 297mm x 210mm x 3mm Description $0.00 $0.00" at bounding box center [466, 303] width 509 height 30
click at [206, 295] on span "Kit" at bounding box center [201, 297] width 9 height 5
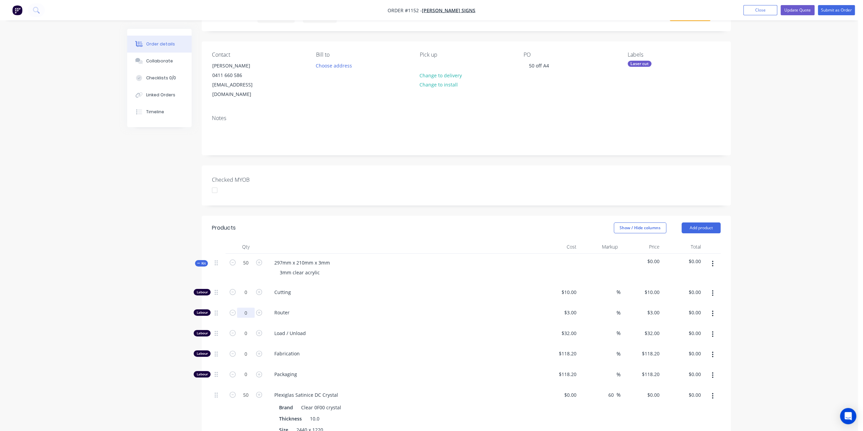
click at [248, 297] on input "0" at bounding box center [246, 292] width 18 height 10
type input "20"
type input "$60.00"
click at [241, 297] on input "0" at bounding box center [246, 292] width 18 height 10
type input "2"
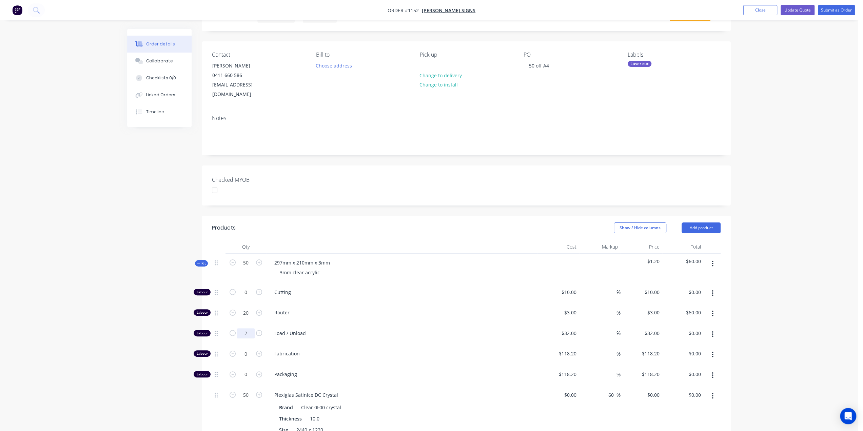
type input "$64.00"
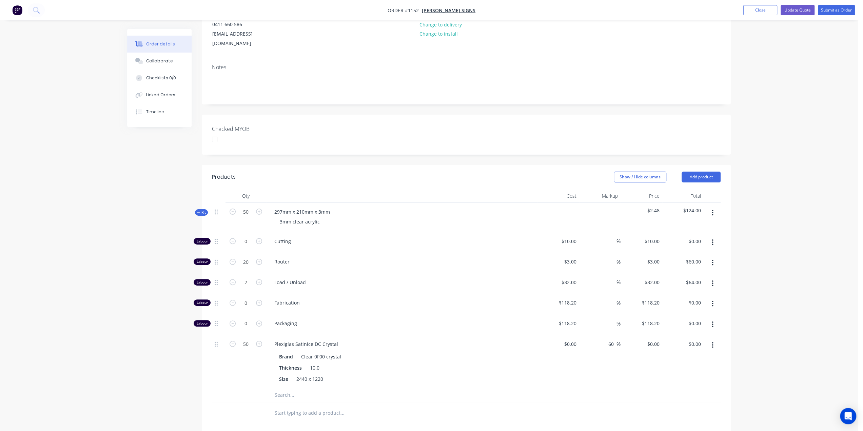
scroll to position [136, 0]
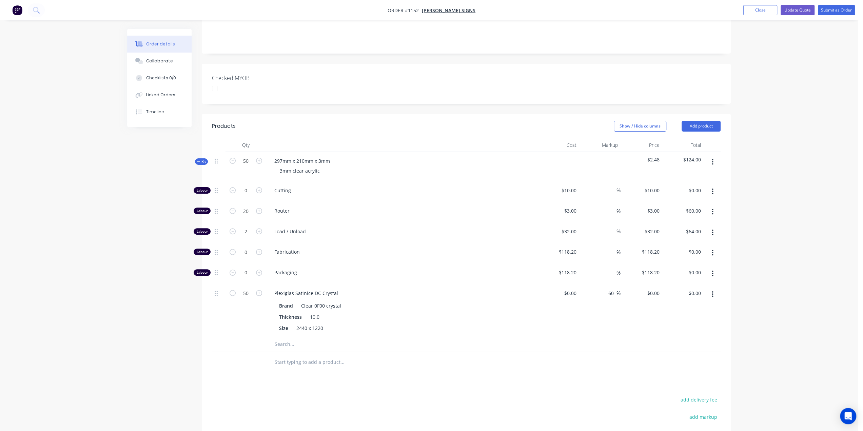
click at [712, 291] on icon "button" at bounding box center [712, 294] width 1 height 6
click at [681, 334] on div "Delete" at bounding box center [688, 339] width 52 height 10
click at [285, 284] on input "text" at bounding box center [342, 291] width 136 height 14
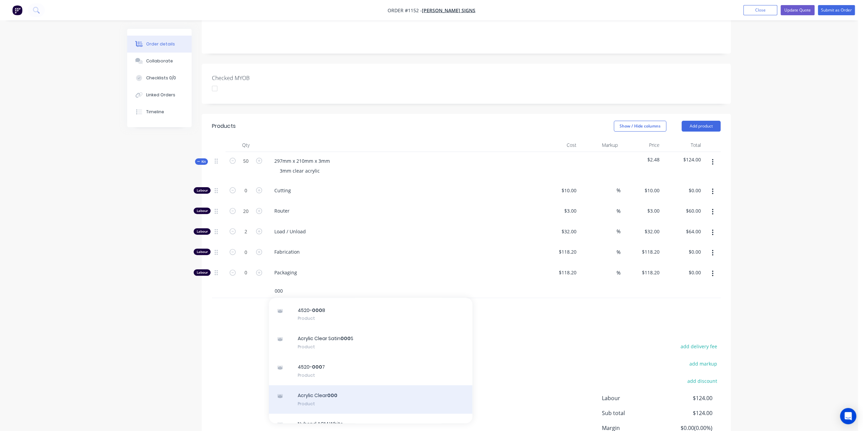
scroll to position [34, 0]
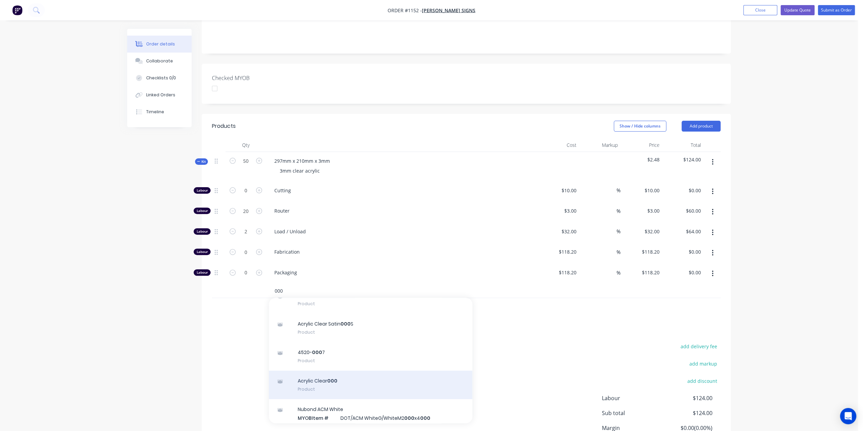
type input "000"
click at [328, 371] on div "Acrylic Clear 000 Product" at bounding box center [371, 385] width 204 height 28
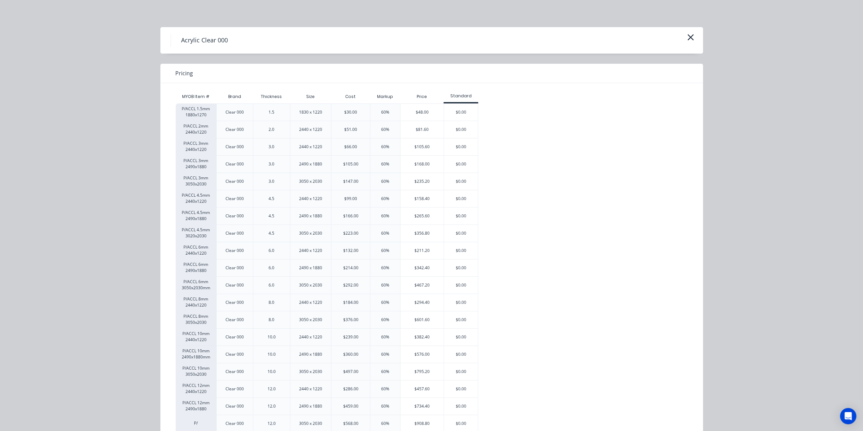
scroll to position [170, 0]
click at [423, 151] on div "$105.60" at bounding box center [422, 146] width 43 height 17
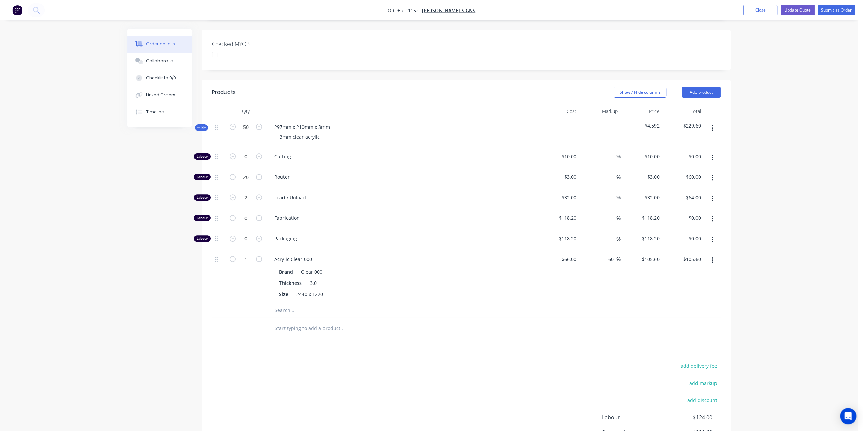
click at [245, 253] on div "1" at bounding box center [246, 276] width 41 height 53
click at [247, 162] on input "1" at bounding box center [246, 157] width 18 height 10
type input "1.5"
type input "$158.40"
click at [200, 114] on div "Order details Collaborate Checklists 0/0 Linked Orders Timeline" at bounding box center [164, 78] width 75 height 98
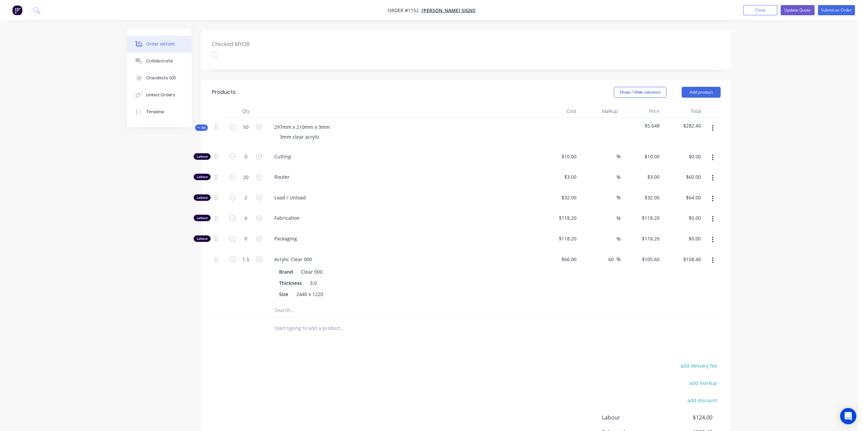
click at [202, 125] on span "Kit" at bounding box center [201, 127] width 9 height 5
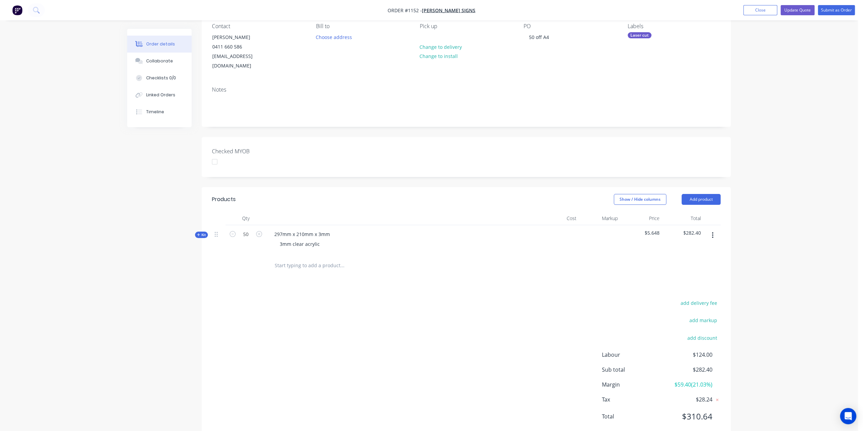
scroll to position [71, 0]
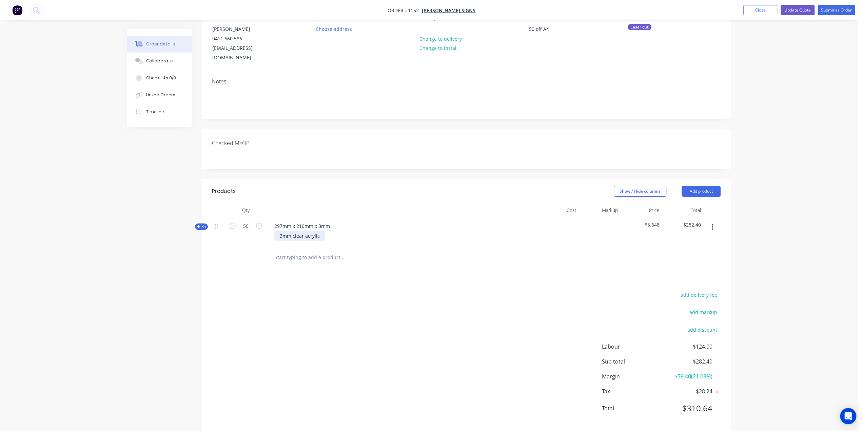
click at [318, 231] on div "3mm clear acrylic" at bounding box center [299, 236] width 51 height 10
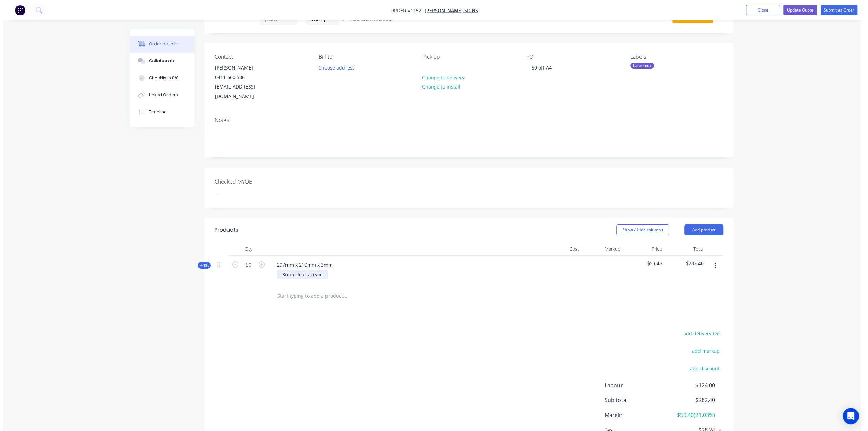
scroll to position [0, 0]
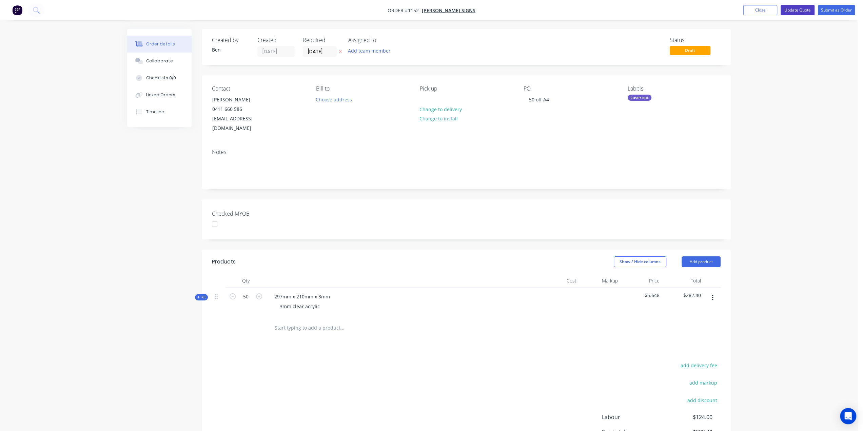
click at [807, 9] on button "Update Quote" at bounding box center [798, 10] width 34 height 10
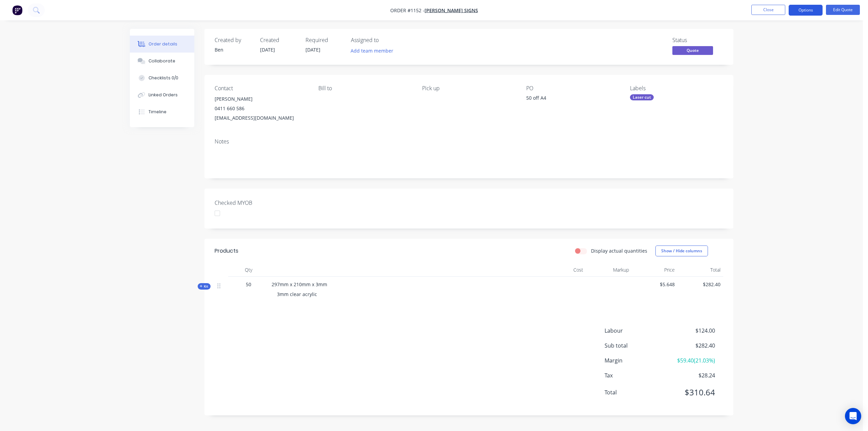
click at [814, 9] on button "Options" at bounding box center [806, 10] width 34 height 11
click at [766, 42] on div "Quote" at bounding box center [785, 41] width 62 height 10
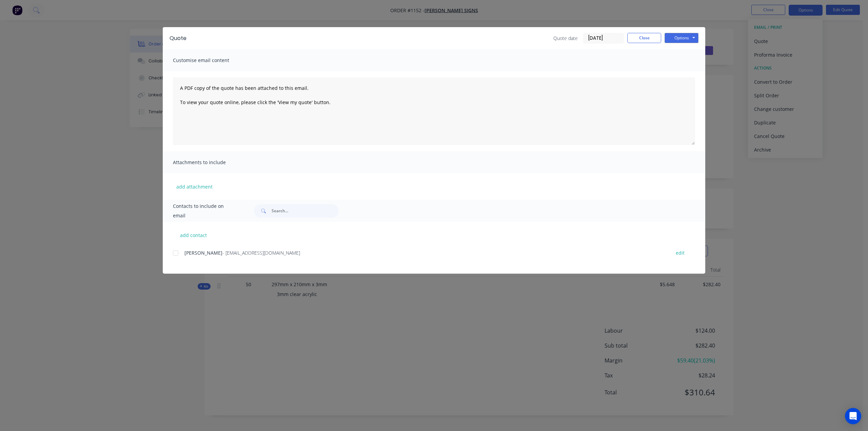
click at [176, 253] on div at bounding box center [176, 253] width 14 height 14
click at [681, 35] on button "Options" at bounding box center [682, 38] width 34 height 10
click at [681, 70] on button "Email" at bounding box center [686, 72] width 43 height 11
click at [646, 38] on button "Close" at bounding box center [644, 38] width 34 height 10
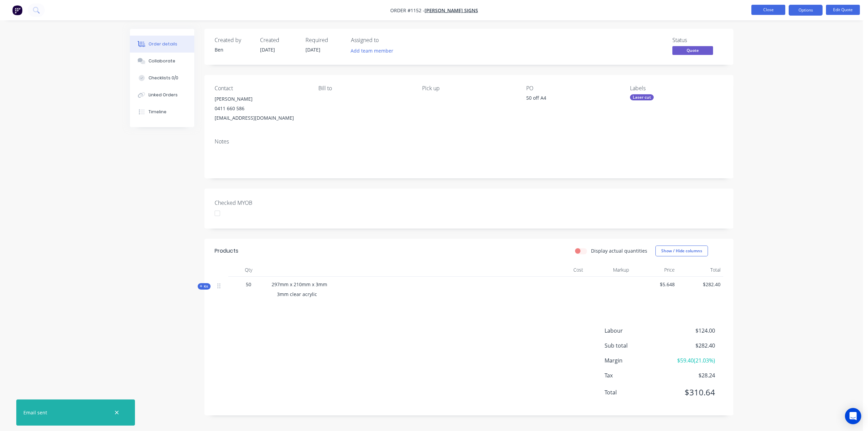
click at [771, 11] on button "Close" at bounding box center [769, 10] width 34 height 10
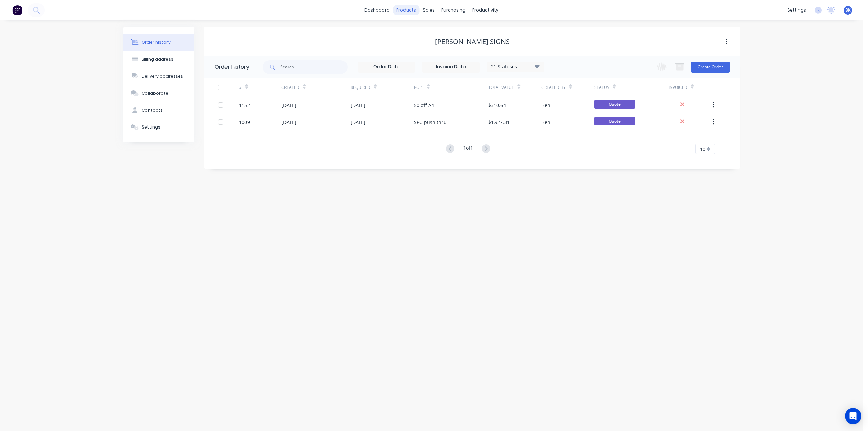
click at [408, 11] on div "products" at bounding box center [406, 10] width 26 height 10
click at [417, 30] on div "Product Catalogue" at bounding box center [436, 33] width 42 height 6
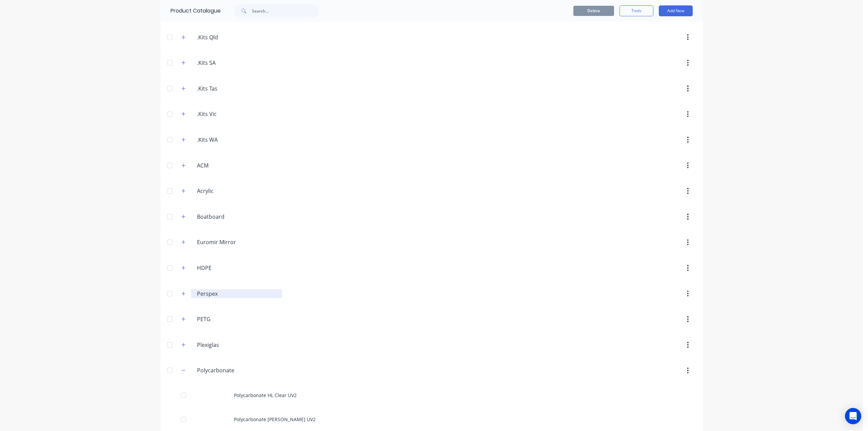
scroll to position [136, 0]
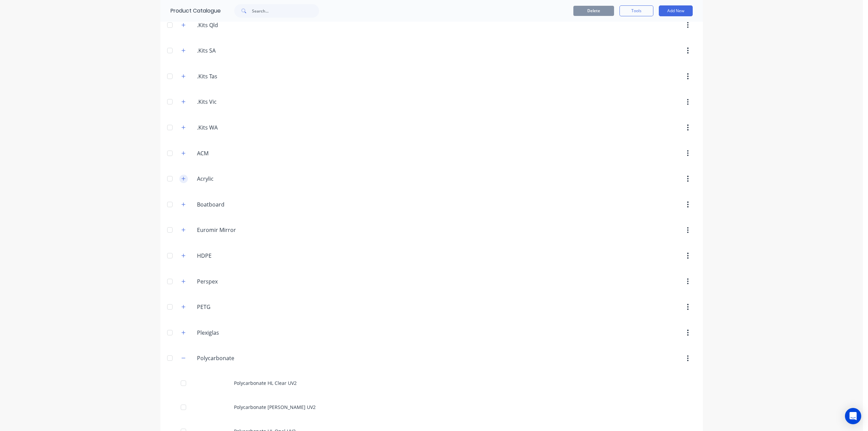
click at [182, 176] on icon "button" at bounding box center [183, 178] width 4 height 5
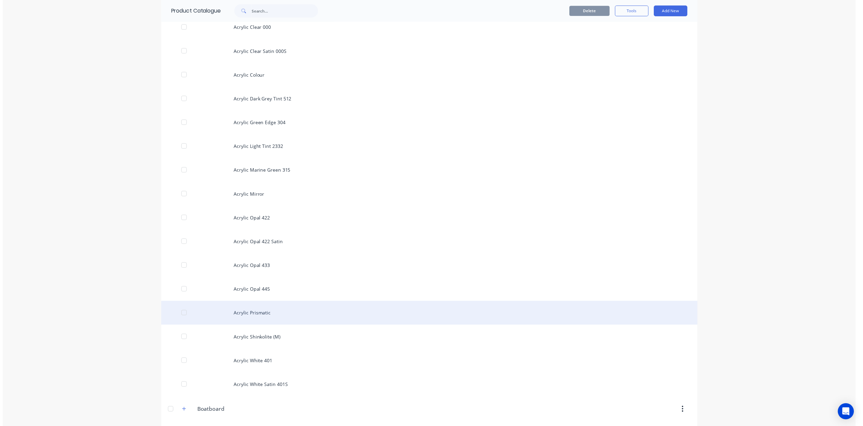
scroll to position [441, 0]
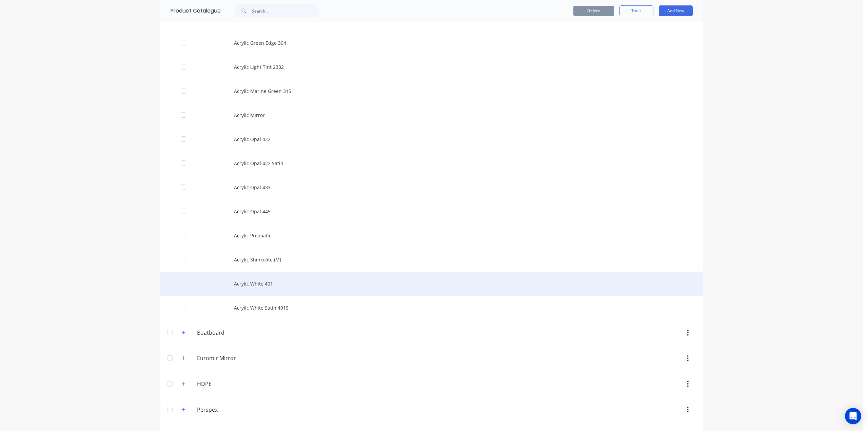
click at [249, 279] on div "Acrylic White 401" at bounding box center [431, 284] width 543 height 24
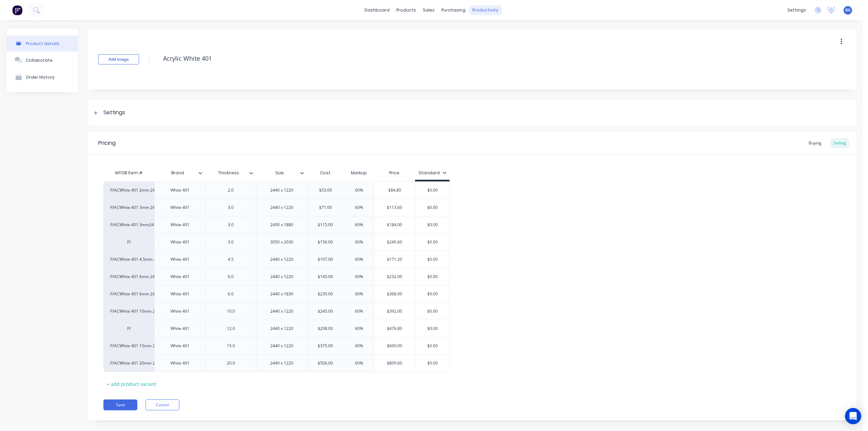
click at [479, 13] on div "productivity" at bounding box center [485, 10] width 33 height 10
click at [490, 30] on div "Workflow" at bounding box center [495, 33] width 20 height 6
type textarea "x"
click at [435, 32] on link "Sales Orders" at bounding box center [462, 32] width 90 height 14
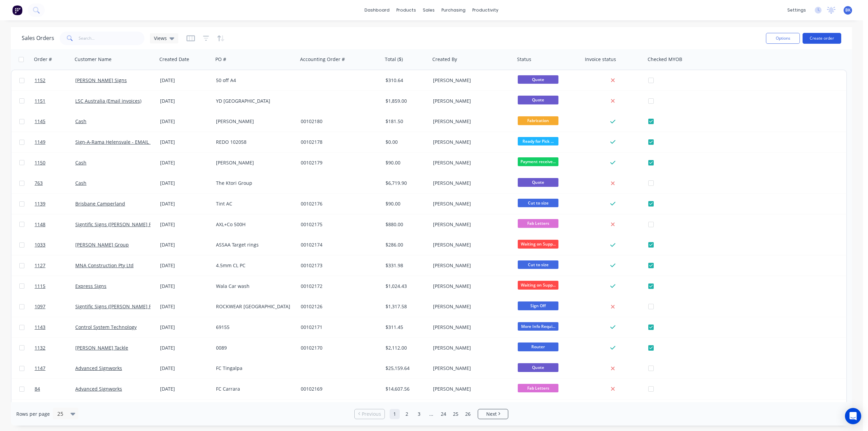
click at [813, 38] on button "Create order" at bounding box center [822, 38] width 39 height 11
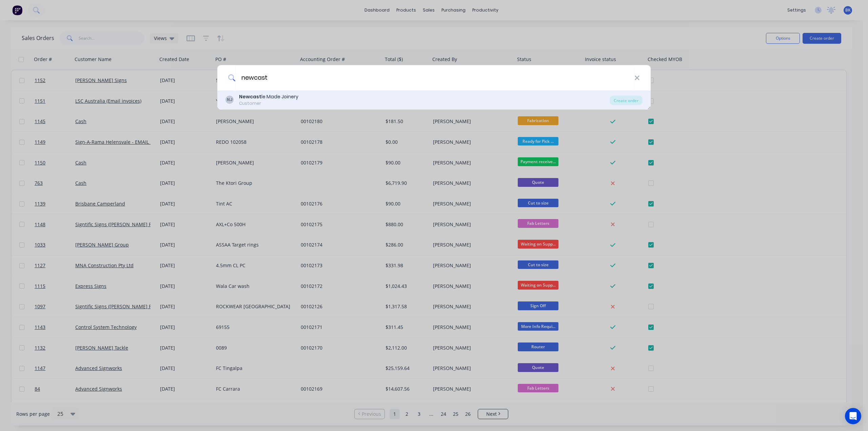
type input "newcast"
click at [298, 97] on div "NJ Newcast le Made Joinery Customer" at bounding box center [418, 99] width 384 height 13
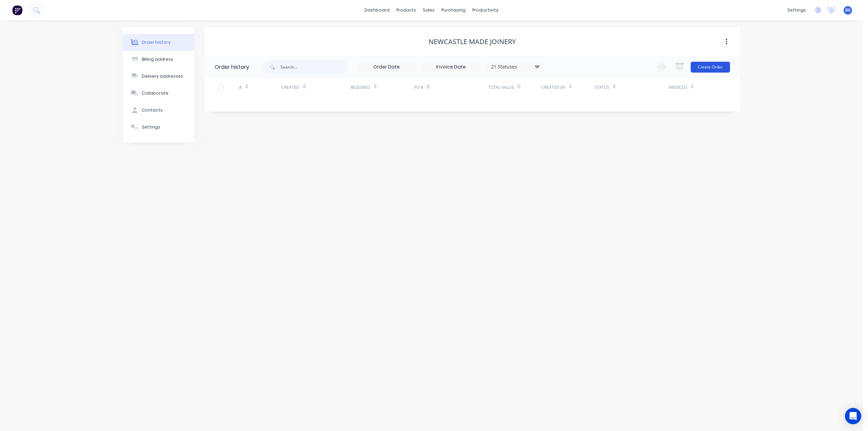
click at [720, 63] on button "Create Order" at bounding box center [710, 67] width 39 height 11
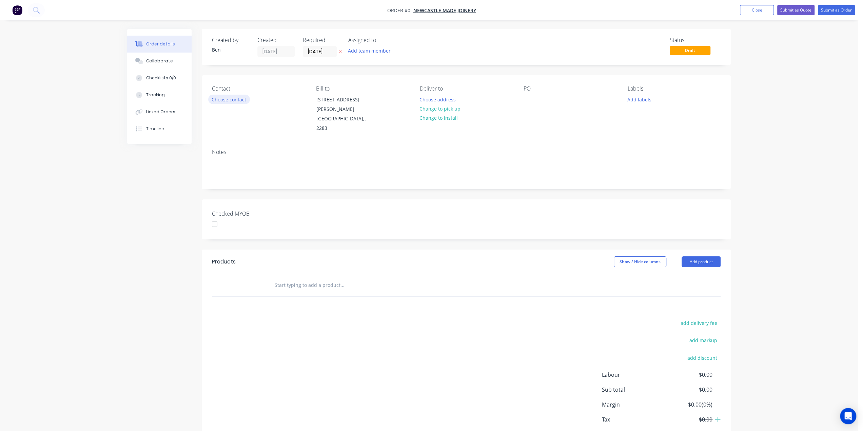
click at [241, 97] on button "Choose contact" at bounding box center [229, 99] width 42 height 9
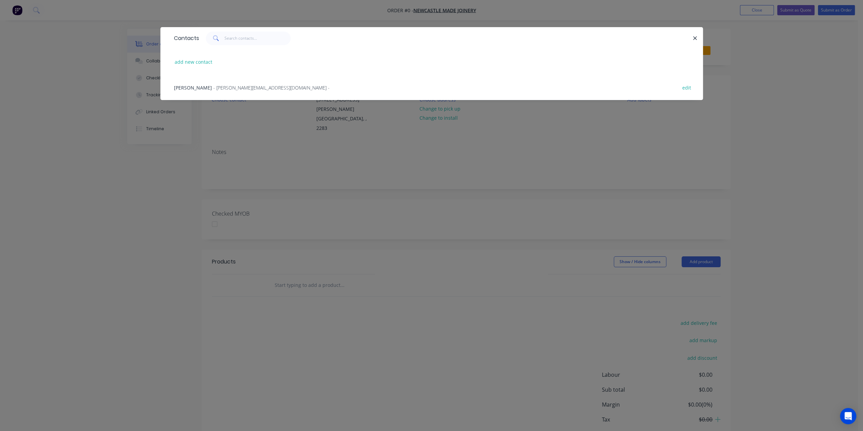
click at [218, 88] on span "- amy@newcastlemade.com.au -" at bounding box center [271, 87] width 116 height 6
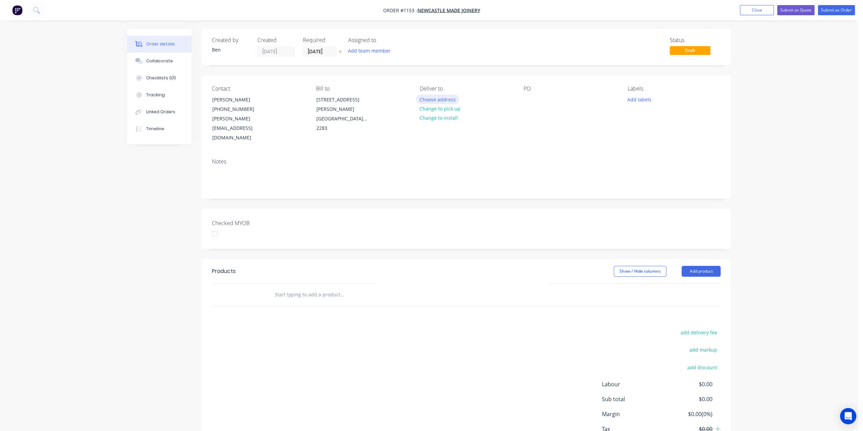
click at [439, 101] on button "Choose address" at bounding box center [437, 99] width 43 height 9
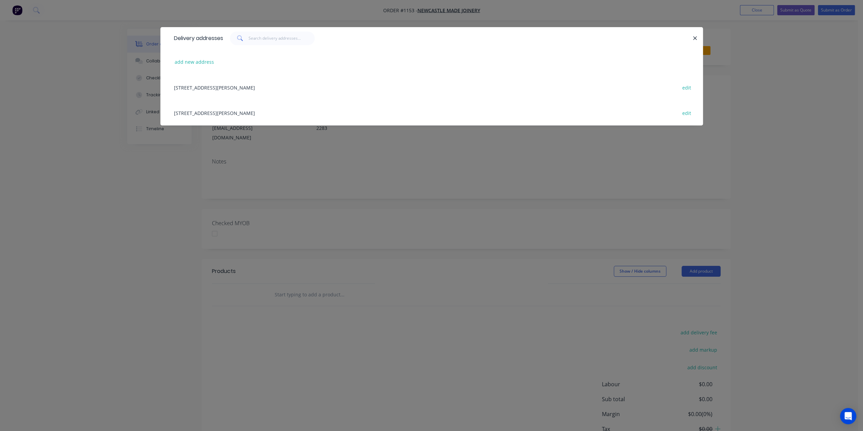
click at [241, 86] on div "[STREET_ADDRESS][PERSON_NAME] edit" at bounding box center [432, 87] width 522 height 25
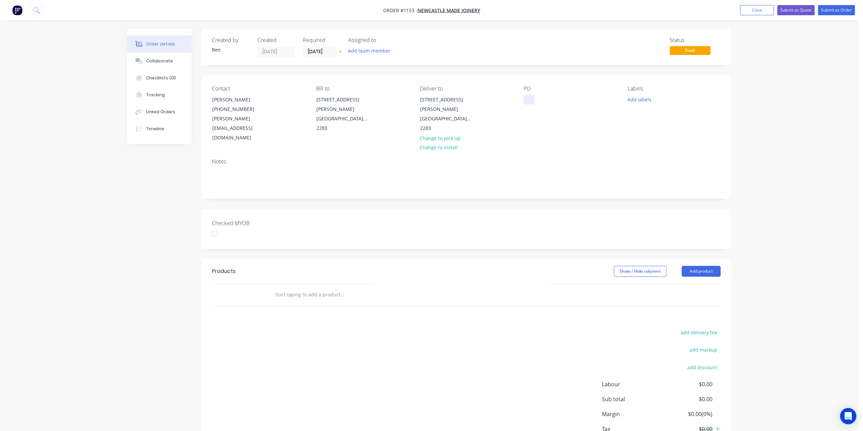
click at [528, 100] on div at bounding box center [529, 100] width 11 height 10
click at [652, 99] on button "Add labels" at bounding box center [639, 99] width 31 height 9
click at [667, 128] on div "Full Sheets only" at bounding box center [664, 125] width 36 height 7
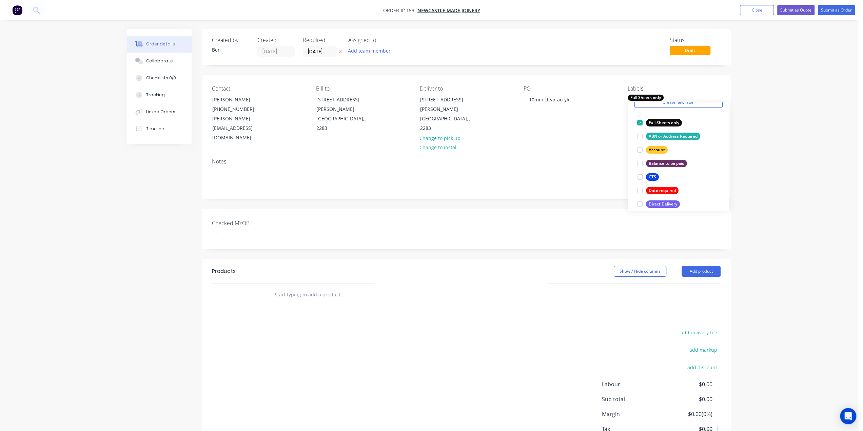
click at [331, 288] on input "text" at bounding box center [342, 295] width 136 height 14
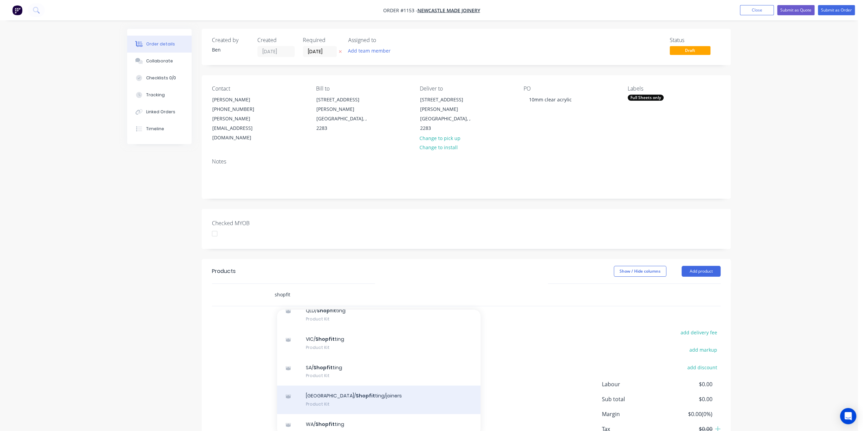
scroll to position [123, 0]
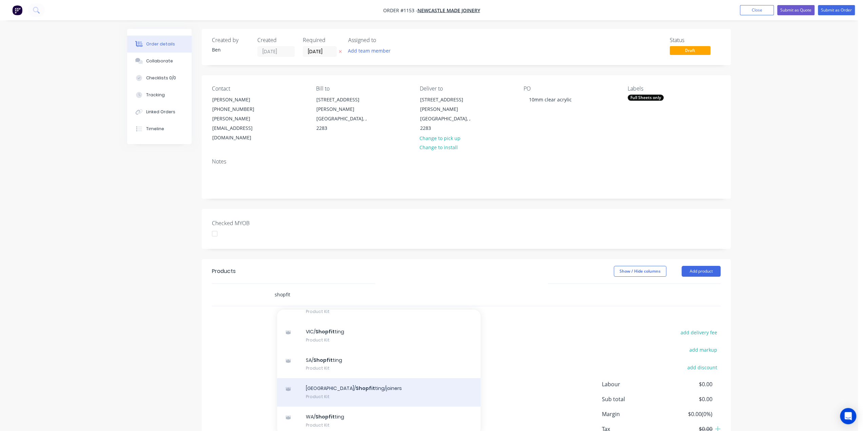
type input "shopfit"
click at [350, 378] on div "NSW/ Shopfit ting/joiners Product Kit" at bounding box center [379, 392] width 204 height 28
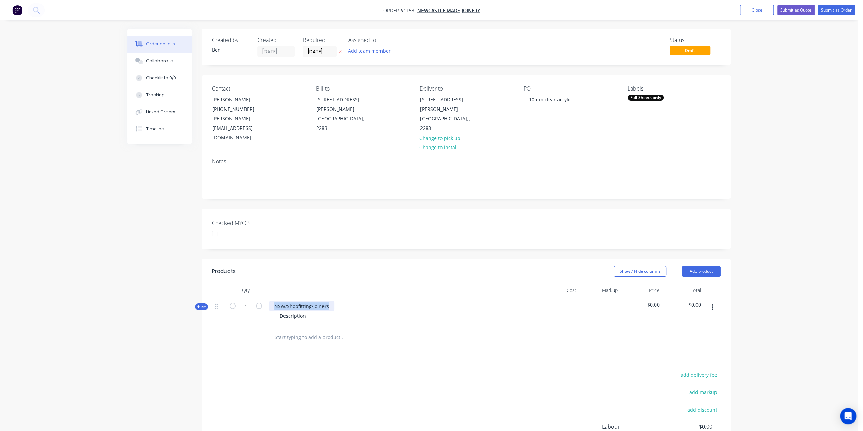
drag, startPoint x: 329, startPoint y: 289, endPoint x: 270, endPoint y: 288, distance: 59.4
click at [270, 301] on div "NSW/Shopfitting/joiners" at bounding box center [301, 306] width 65 height 10
drag, startPoint x: 303, startPoint y: 297, endPoint x: 260, endPoint y: 297, distance: 42.1
click at [261, 297] on div "Kit 1 10mm clear acrylic Description $0.00 $0.00" at bounding box center [466, 312] width 509 height 30
drag, startPoint x: 203, startPoint y: 288, endPoint x: 281, endPoint y: 299, distance: 78.5
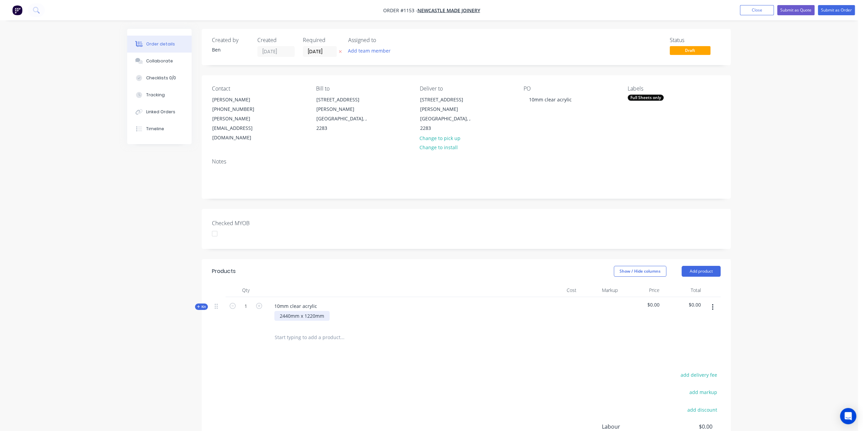
click at [203, 304] on span "Kit" at bounding box center [201, 306] width 9 height 5
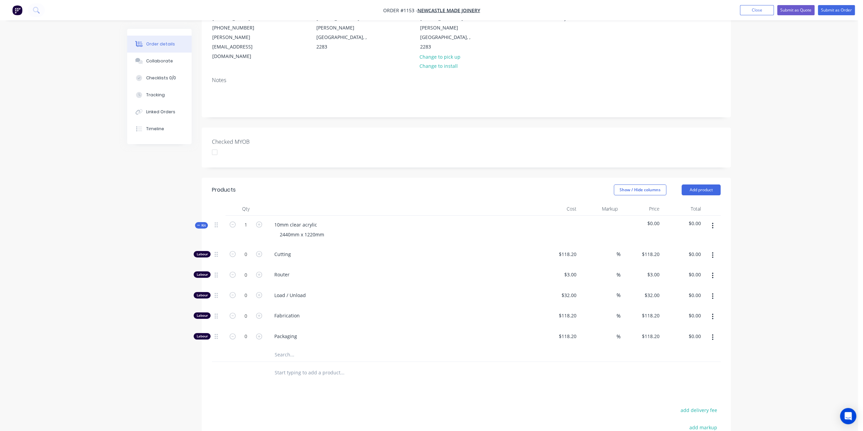
scroll to position [186, 0]
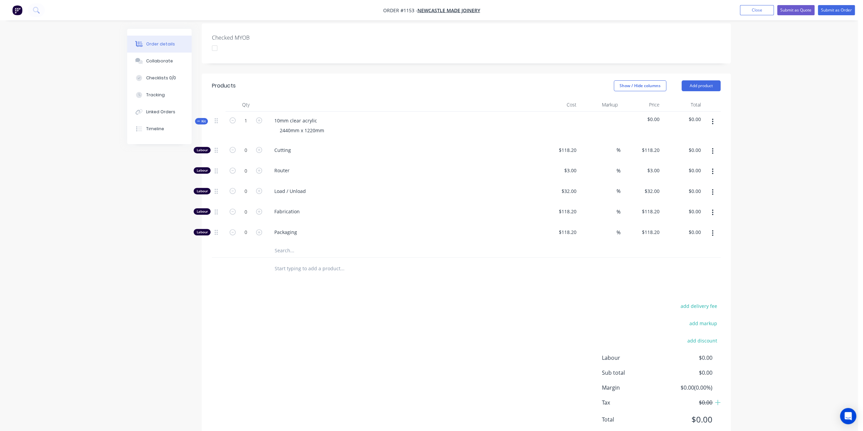
click at [303, 244] on input "text" at bounding box center [342, 251] width 136 height 14
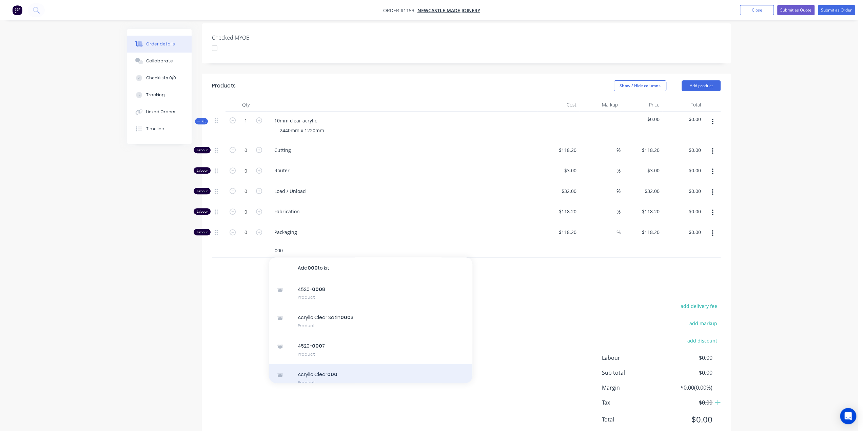
type input "000"
click at [343, 364] on div "Acrylic Clear 000 Product" at bounding box center [371, 378] width 204 height 28
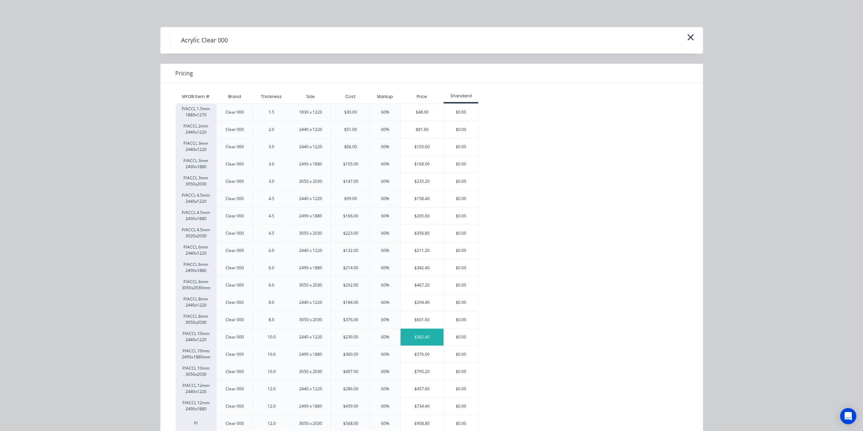
click at [411, 339] on div "$382.40" at bounding box center [422, 337] width 43 height 17
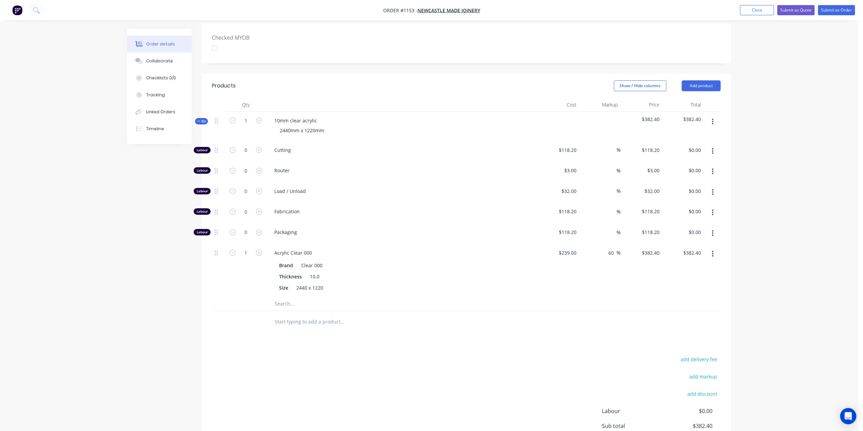
click at [198, 121] on icon at bounding box center [198, 121] width 3 height 0
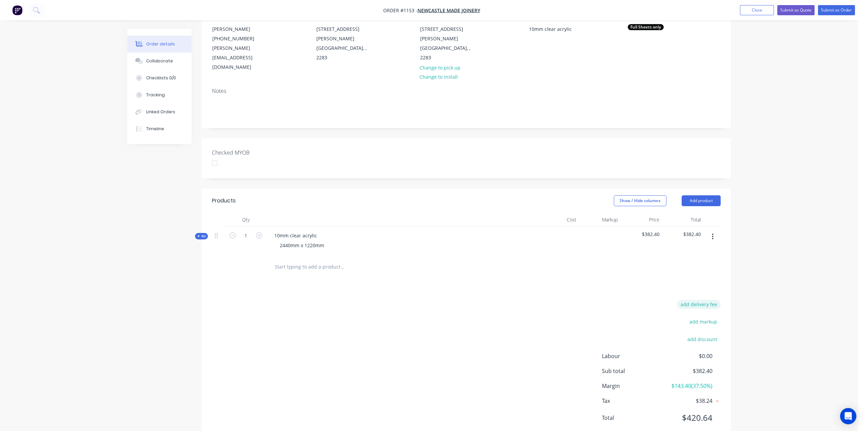
click at [702, 300] on button "add delivery fee" at bounding box center [699, 304] width 44 height 9
type input "195"
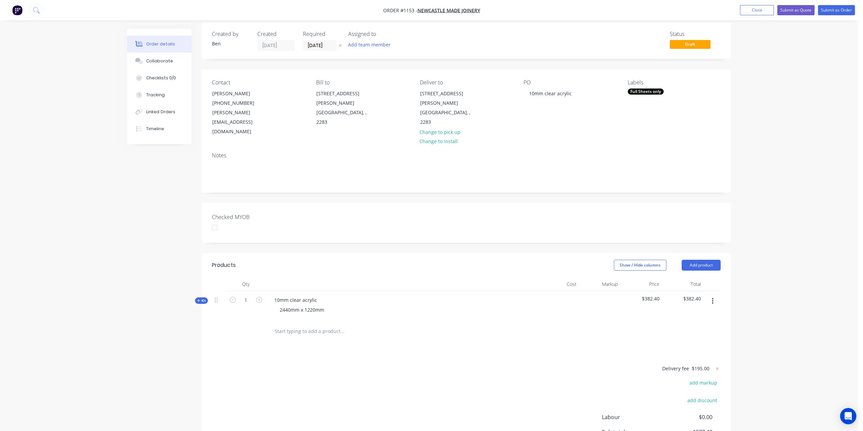
scroll to position [0, 0]
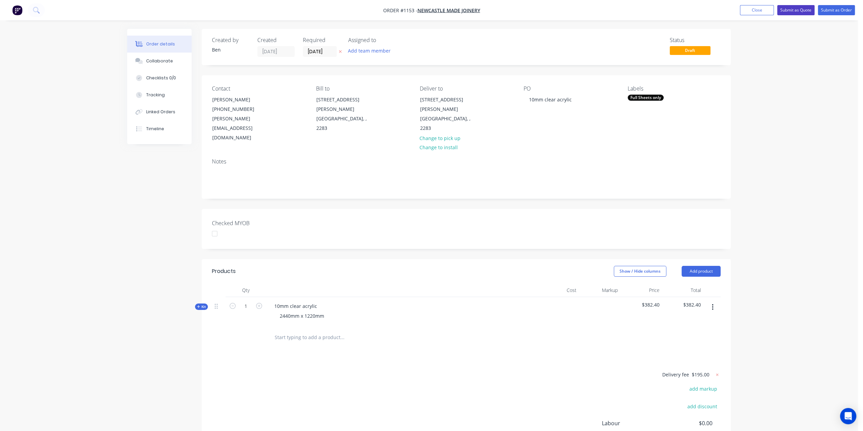
click at [802, 14] on button "Submit as Quote" at bounding box center [795, 10] width 37 height 10
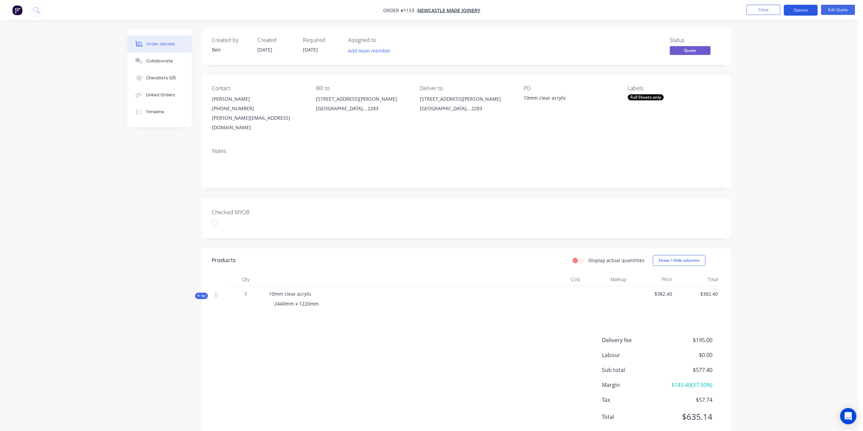
click at [801, 7] on button "Options" at bounding box center [801, 10] width 34 height 11
click at [764, 42] on div "Quote" at bounding box center [780, 41] width 62 height 10
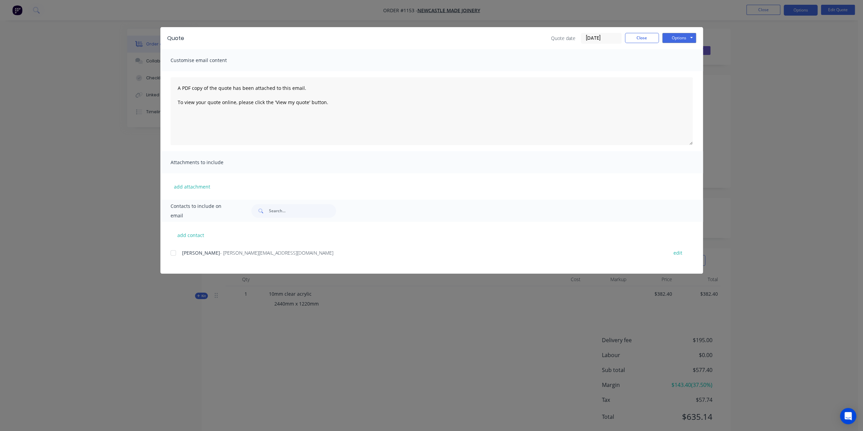
click at [175, 253] on div at bounding box center [174, 253] width 14 height 14
click at [686, 39] on button "Options" at bounding box center [679, 38] width 34 height 10
click at [684, 51] on button "Preview" at bounding box center [683, 49] width 43 height 11
click at [683, 38] on button "Options" at bounding box center [679, 38] width 34 height 10
click at [674, 71] on button "Email" at bounding box center [683, 72] width 43 height 11
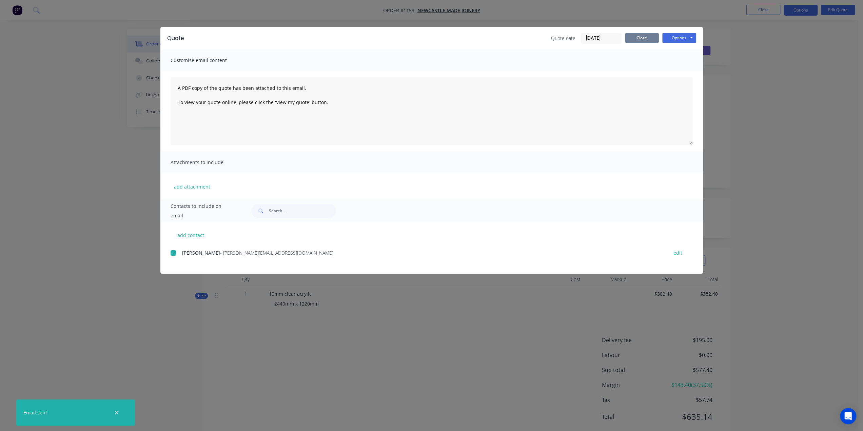
drag, startPoint x: 647, startPoint y: 40, endPoint x: 811, endPoint y: 2, distance: 168.0
click at [647, 40] on button "Close" at bounding box center [642, 38] width 34 height 10
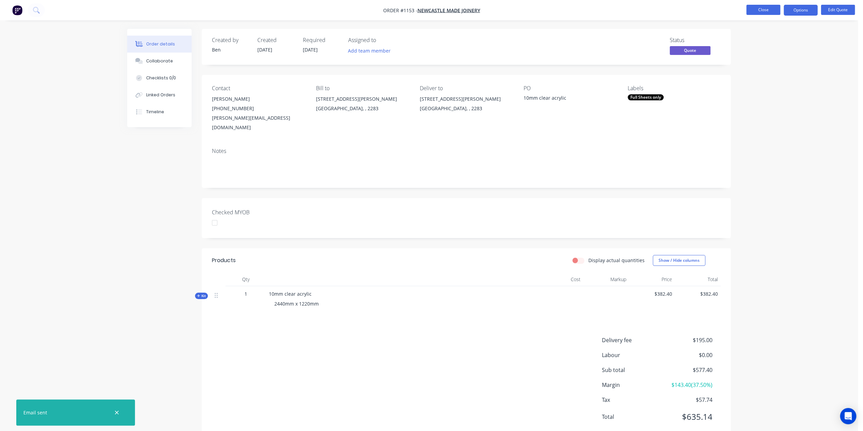
click at [755, 12] on button "Close" at bounding box center [764, 10] width 34 height 10
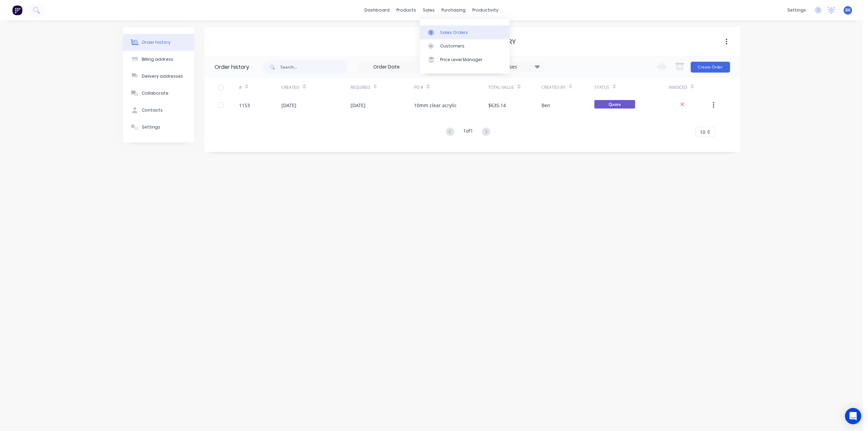
click at [445, 31] on div "Sales Orders" at bounding box center [454, 33] width 28 height 6
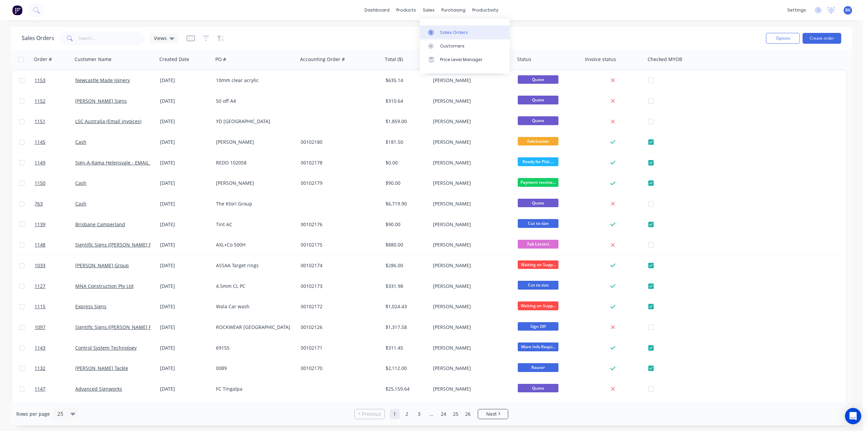
click at [443, 32] on div "Sales Orders" at bounding box center [454, 33] width 28 height 6
click at [825, 39] on button "Create order" at bounding box center [822, 38] width 39 height 11
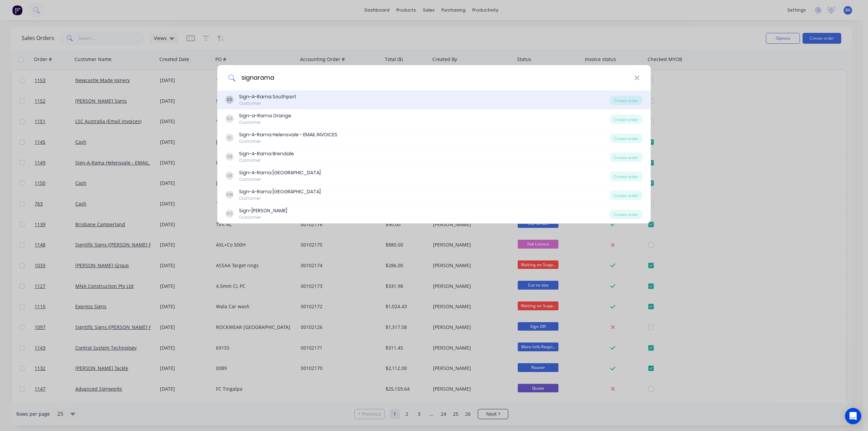
type input "signarama"
click at [268, 95] on div "Sign-A-Rama Southport" at bounding box center [267, 96] width 57 height 7
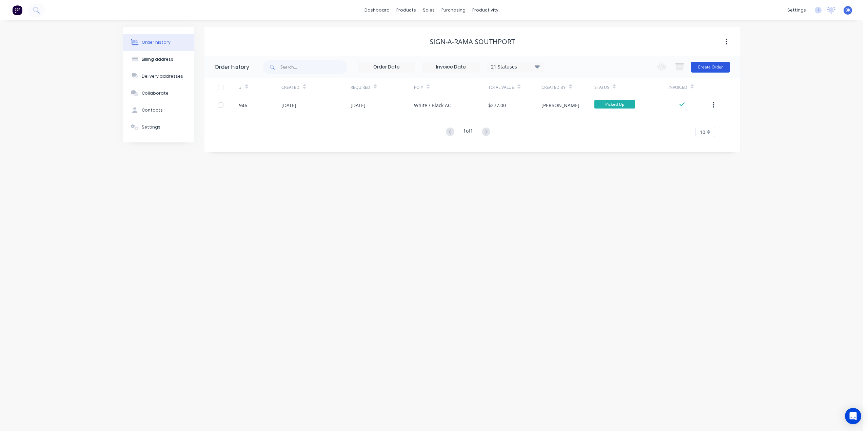
click at [711, 67] on button "Create Order" at bounding box center [710, 67] width 39 height 11
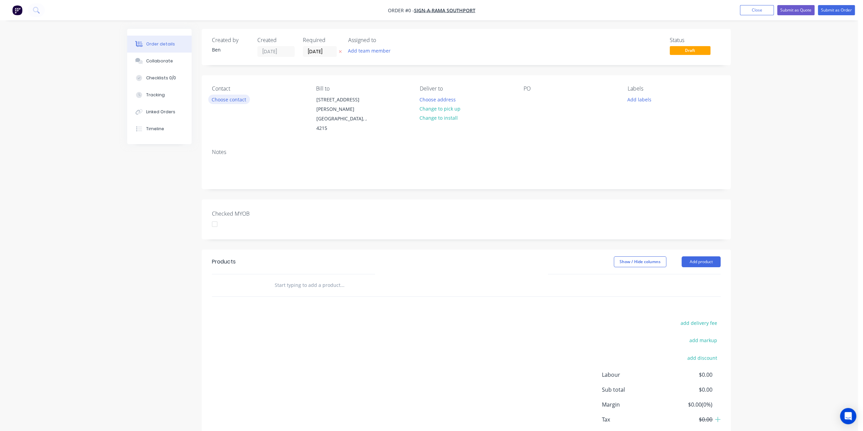
click at [238, 101] on button "Choose contact" at bounding box center [229, 99] width 42 height 9
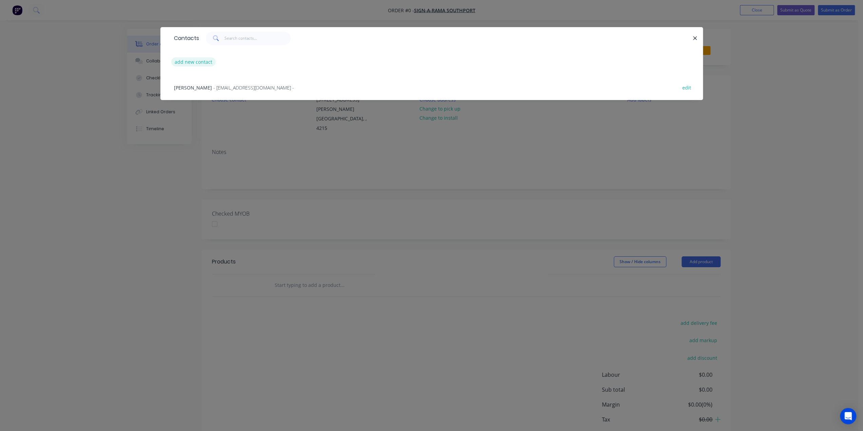
click at [202, 64] on button "add new contact" at bounding box center [193, 61] width 45 height 9
select select "AU"
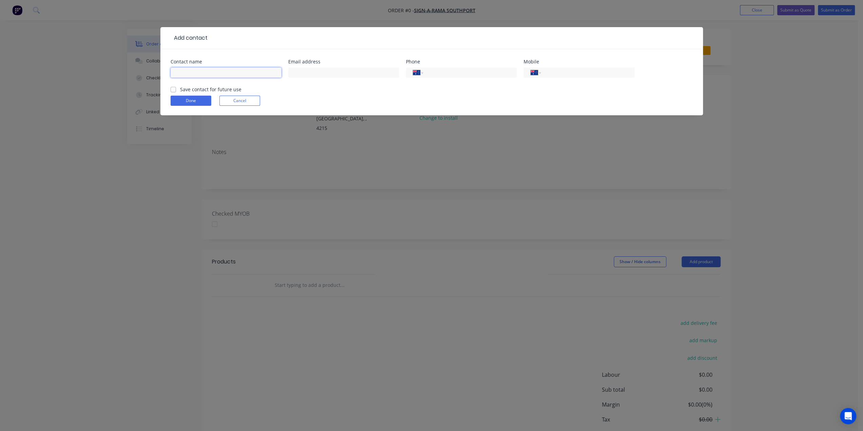
click at [241, 71] on input "text" at bounding box center [226, 72] width 111 height 10
paste input "Greg Lubbe"
type input "Greg Lubbe"
click at [342, 70] on input "text" at bounding box center [343, 72] width 111 height 10
paste input "Signarama Southport | Sales <sales.southport@signarama.com.au>"
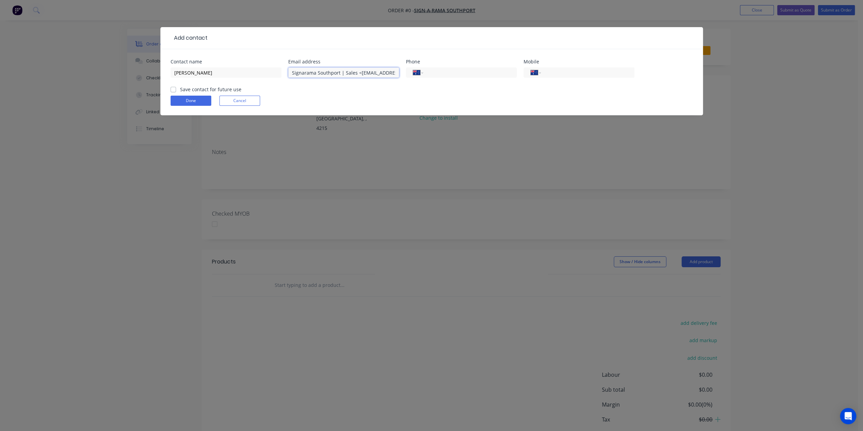
drag, startPoint x: 313, startPoint y: 73, endPoint x: 199, endPoint y: 85, distance: 113.9
click at [199, 85] on div "Contact name Greg Lubbe Email address Signarama Southport | Sales <sales.southp…" at bounding box center [432, 72] width 522 height 26
click at [381, 73] on input "sales.southport@signarama.com.au>" at bounding box center [343, 72] width 111 height 10
type input "sales.southport@signarama.com.au"
click at [584, 74] on input "tel" at bounding box center [586, 73] width 81 height 8
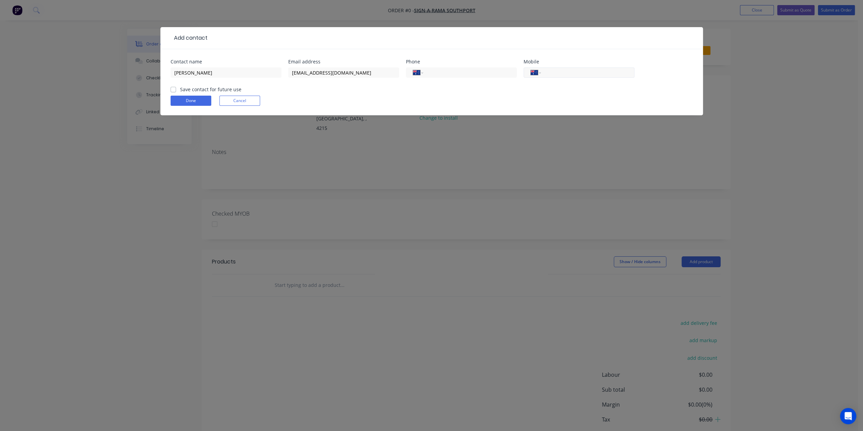
paste input "0493 024 038"
type input "0493 024 038"
click at [180, 89] on label "Save contact for future use" at bounding box center [210, 89] width 61 height 7
click at [173, 89] on input "Save contact for future use" at bounding box center [173, 89] width 5 height 6
checkbox input "true"
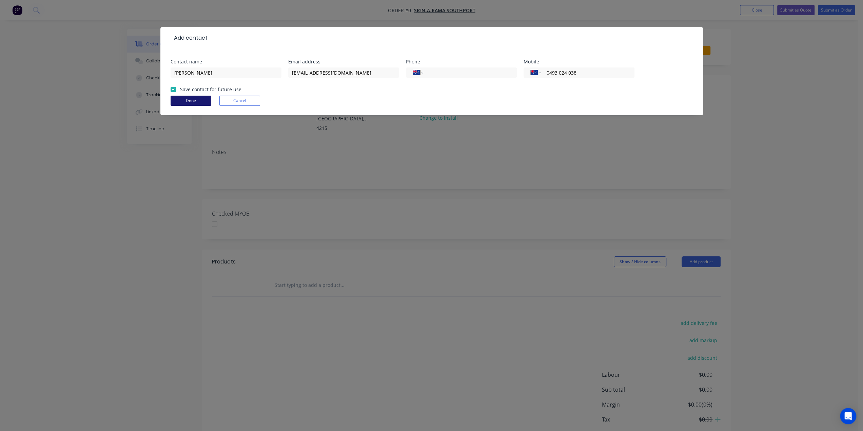
click at [193, 105] on form "Contact name Greg Lubbe Email address sales.southport@signarama.com.au Phone In…" at bounding box center [432, 87] width 522 height 56
click at [193, 99] on button "Done" at bounding box center [191, 101] width 41 height 10
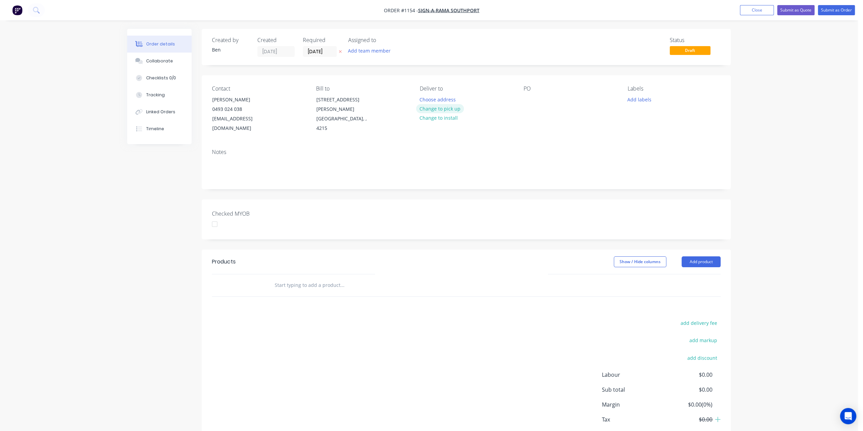
click at [448, 110] on button "Change to pick up" at bounding box center [440, 108] width 48 height 9
drag, startPoint x: 525, startPoint y: 102, endPoint x: 531, endPoint y: 105, distance: 7.2
click at [525, 102] on div at bounding box center [529, 100] width 11 height 10
click at [642, 97] on button "Add labels" at bounding box center [639, 99] width 31 height 9
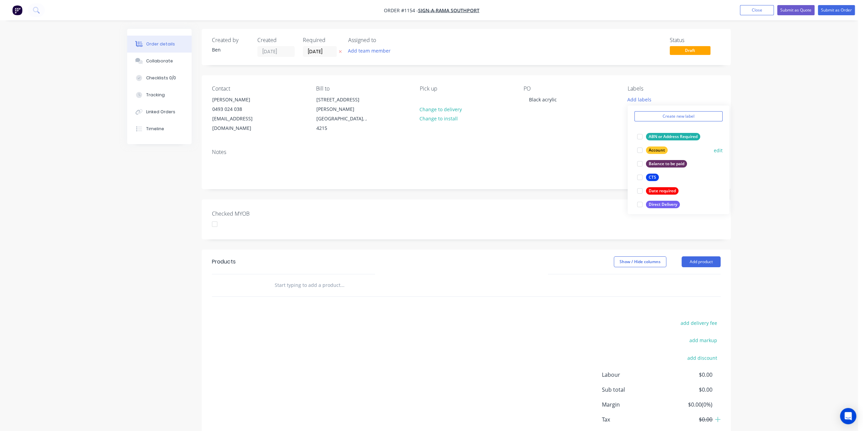
scroll to position [34, 0]
click at [653, 166] on div "CTS" at bounding box center [652, 166] width 13 height 7
click at [300, 278] on input "text" at bounding box center [342, 285] width 136 height 14
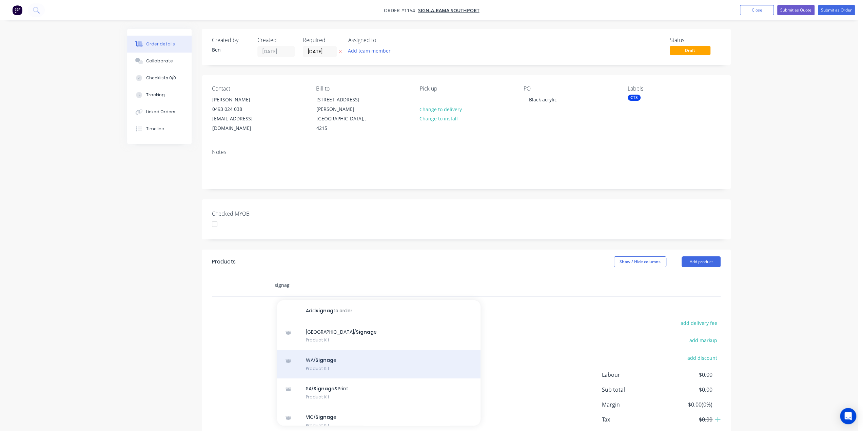
scroll to position [68, 0]
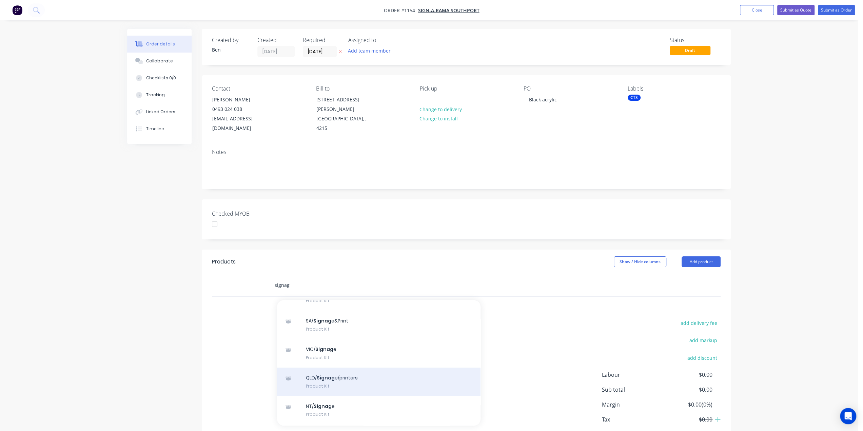
type input "signag"
click at [330, 369] on div "QLD/ Signag e/printers Product Kit" at bounding box center [379, 382] width 204 height 28
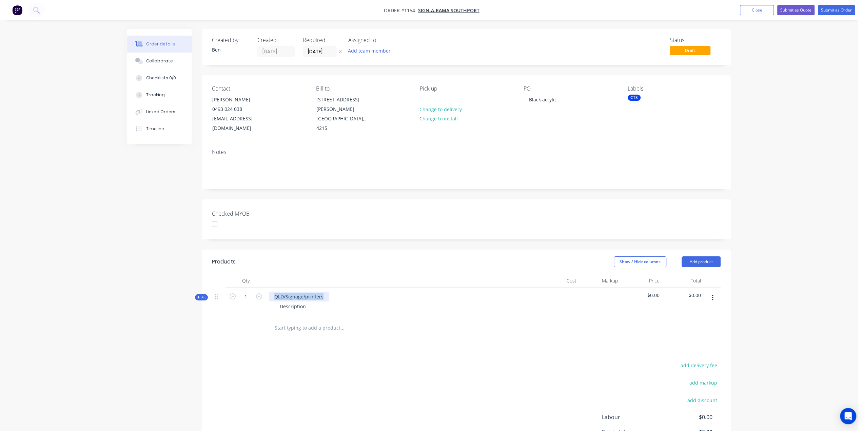
drag, startPoint x: 325, startPoint y: 287, endPoint x: 264, endPoint y: 287, distance: 61.1
click at [264, 288] on div "Kit 1 QLD/Signage/printers Description $0.00 $0.00" at bounding box center [466, 303] width 509 height 30
drag, startPoint x: 283, startPoint y: 297, endPoint x: 251, endPoint y: 299, distance: 31.9
click at [251, 299] on div "Kit 1 10mm black acrylic Description $0.00 $0.00" at bounding box center [466, 303] width 509 height 30
drag, startPoint x: 330, startPoint y: 305, endPoint x: 277, endPoint y: 306, distance: 52.9
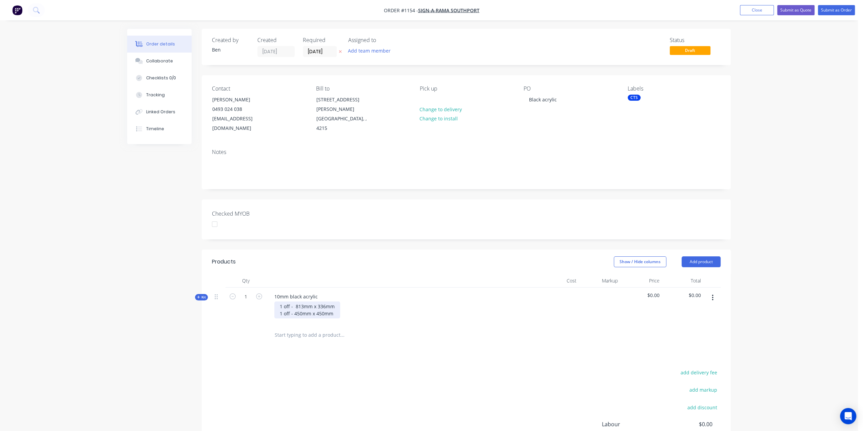
click at [277, 306] on div "1 off - 813mm x 336mm 1 off - 450mm x 450mm" at bounding box center [307, 310] width 66 height 17
click at [197, 295] on span "Kit" at bounding box center [201, 297] width 9 height 5
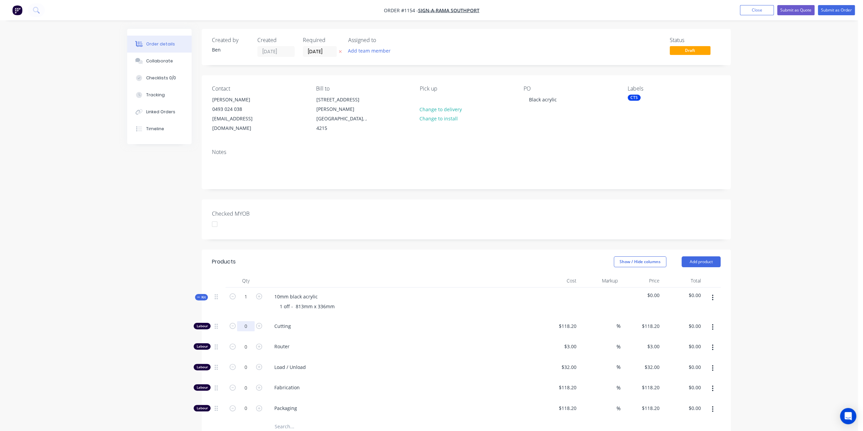
click at [243, 321] on input "0" at bounding box center [246, 326] width 18 height 10
type input "1"
type input "$118.20"
click at [561, 321] on div "118.2 $118.20" at bounding box center [568, 326] width 24 height 10
type input "$10.00"
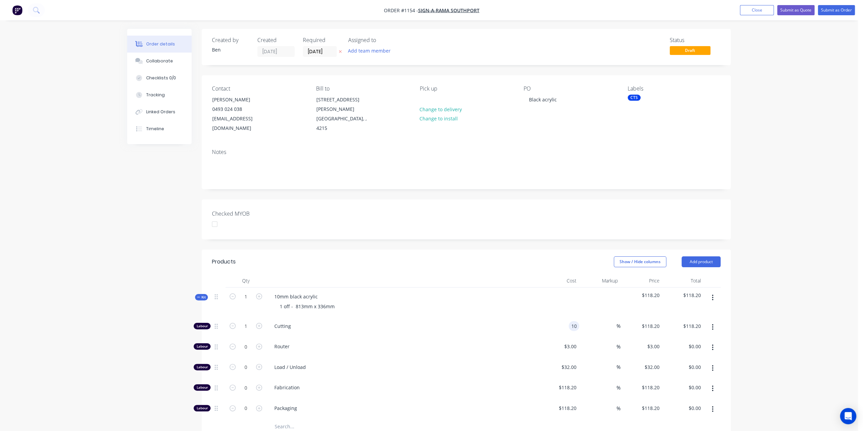
type input "$10.00"
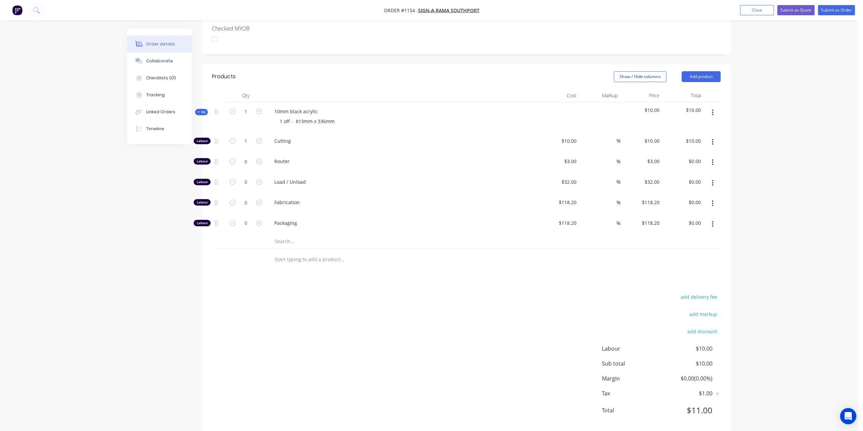
scroll to position [186, 0]
click at [289, 234] on input "text" at bounding box center [342, 241] width 136 height 14
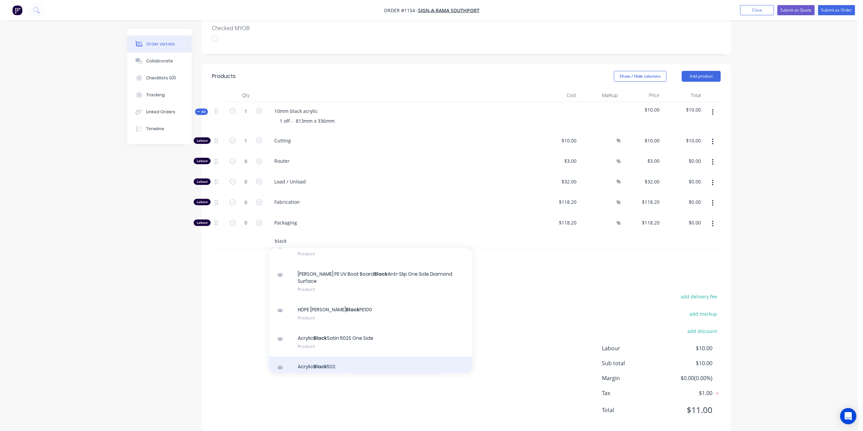
type input "black"
click at [317, 356] on div "Acrylic Black 502 Product" at bounding box center [371, 370] width 204 height 28
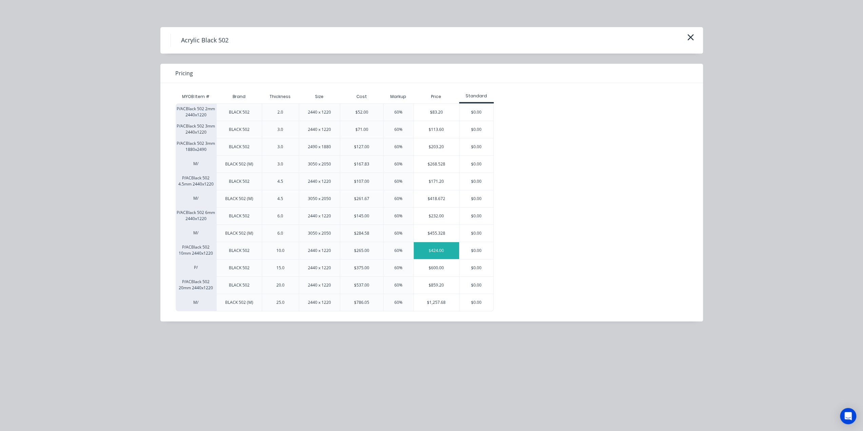
click at [432, 253] on div "$424.00" at bounding box center [436, 250] width 45 height 17
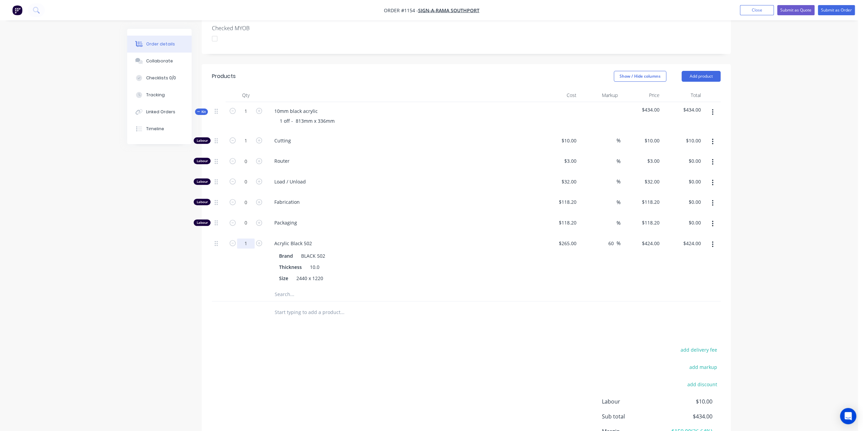
click at [249, 146] on input "1" at bounding box center [246, 141] width 18 height 10
type input "0.2"
type input "$84.80"
click at [201, 109] on span "Kit" at bounding box center [201, 111] width 9 height 5
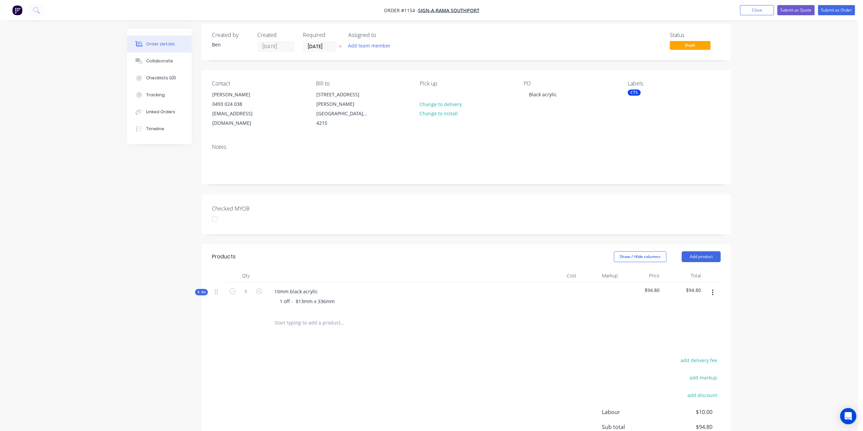
scroll to position [3, 0]
click at [280, 318] on input "text" at bounding box center [342, 325] width 136 height 14
click at [282, 318] on input "sigang" at bounding box center [342, 325] width 136 height 14
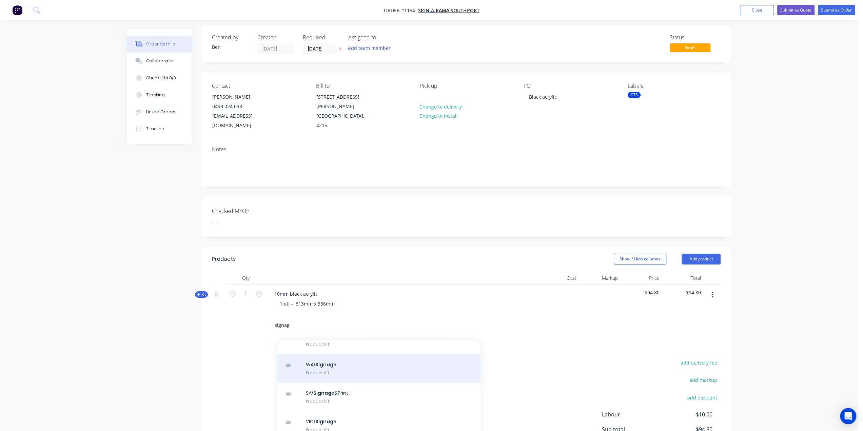
scroll to position [68, 0]
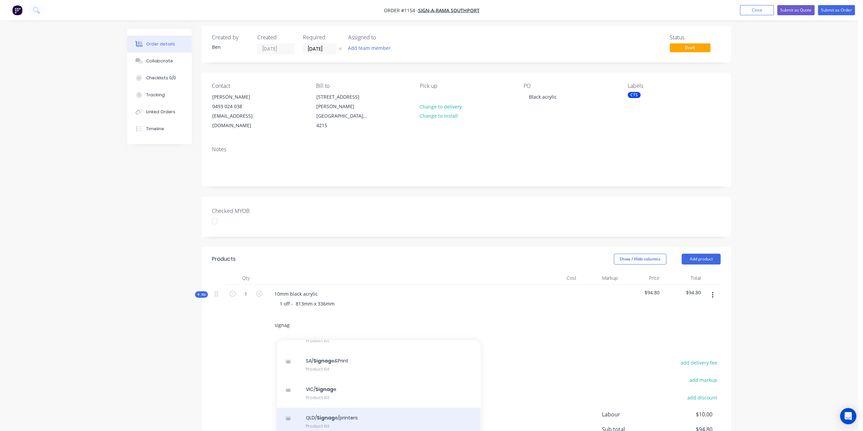
type input "signag"
click at [357, 408] on div "QLD/ Signag e/printers Product Kit" at bounding box center [379, 422] width 204 height 28
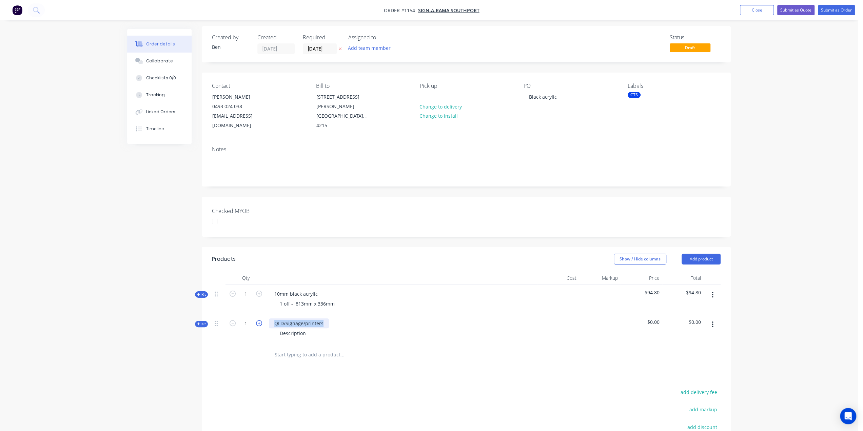
drag, startPoint x: 324, startPoint y: 313, endPoint x: 262, endPoint y: 314, distance: 62.4
click at [262, 314] on div "Kit 1 QLD/Signage/printers Description $0.00 $0.00" at bounding box center [466, 329] width 509 height 30
paste div
drag, startPoint x: 328, startPoint y: 311, endPoint x: 268, endPoint y: 312, distance: 59.4
click at [269, 318] on div "1 off - 450mm x 450mm" at bounding box center [301, 323] width 64 height 10
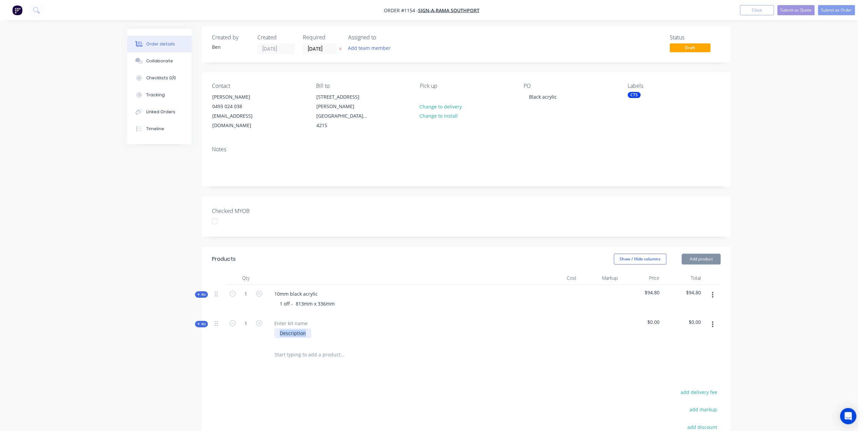
drag, startPoint x: 306, startPoint y: 322, endPoint x: 246, endPoint y: 324, distance: 59.8
click at [246, 324] on div "Kit 1 Description $0.00 $0.00" at bounding box center [466, 329] width 509 height 30
paste div
click at [306, 318] on div at bounding box center [291, 323] width 44 height 10
drag, startPoint x: 197, startPoint y: 314, endPoint x: 200, endPoint y: 314, distance: 3.4
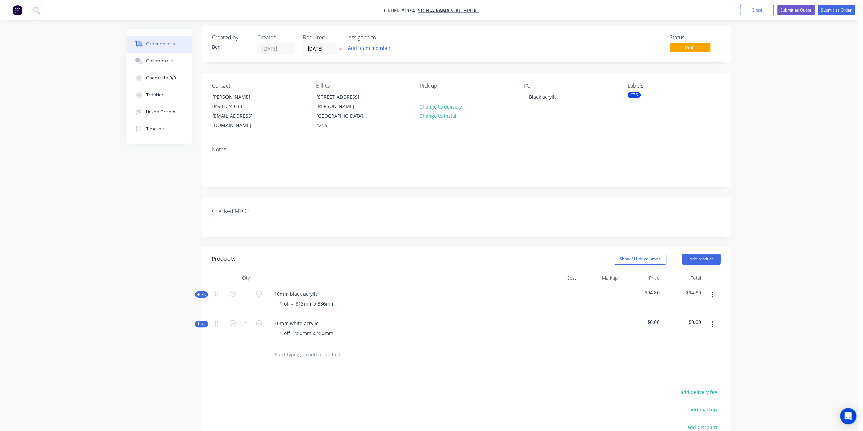
click at [198, 322] on icon at bounding box center [198, 323] width 3 height 3
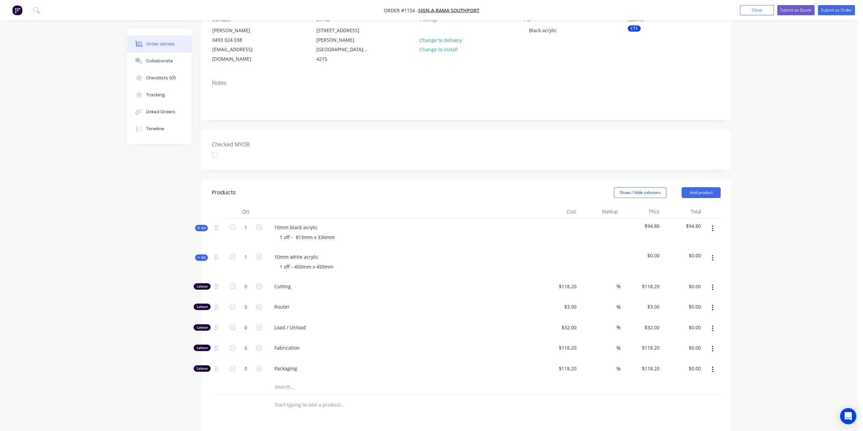
scroll to position [71, 0]
click at [247, 280] on input "0" at bounding box center [246, 285] width 18 height 10
type input "1"
type input "$118.20"
click at [565, 280] on div "118.2 118.2" at bounding box center [572, 285] width 16 height 10
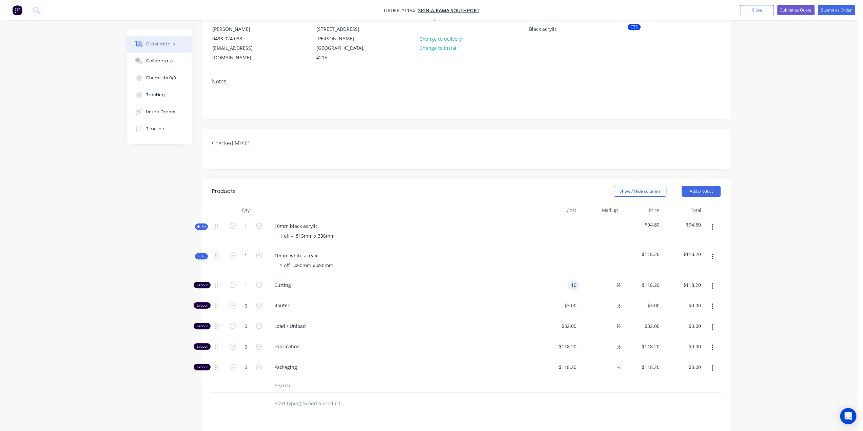
type input "$10.00"
click at [286, 379] on input "text" at bounding box center [342, 386] width 136 height 14
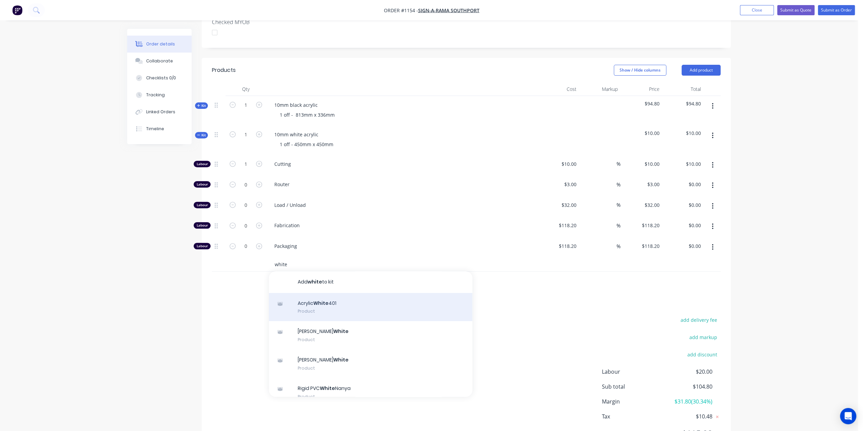
scroll to position [206, 0]
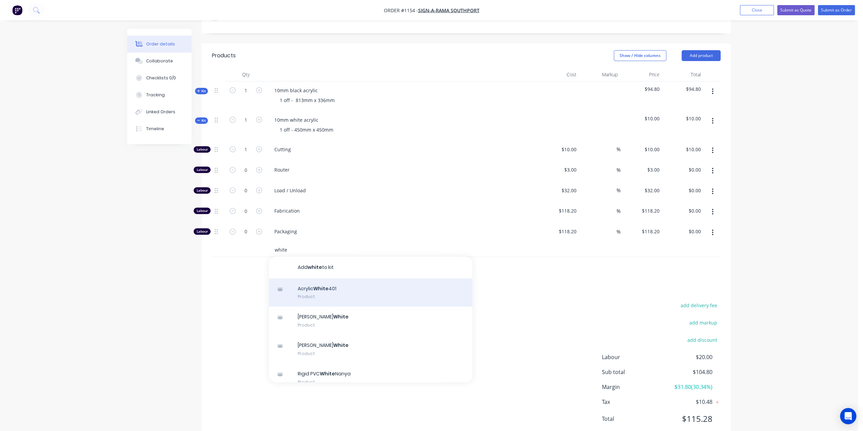
type input "white"
click at [337, 281] on div "Acrylic White 401 Product" at bounding box center [371, 292] width 204 height 28
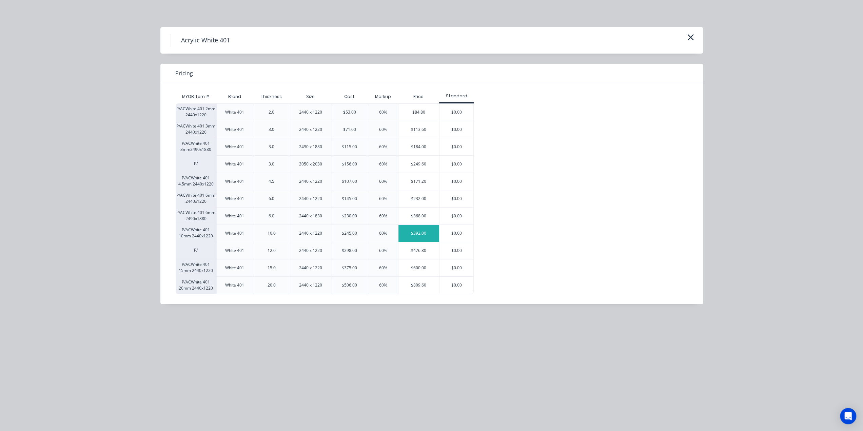
click at [426, 233] on div "$392.00" at bounding box center [419, 233] width 41 height 17
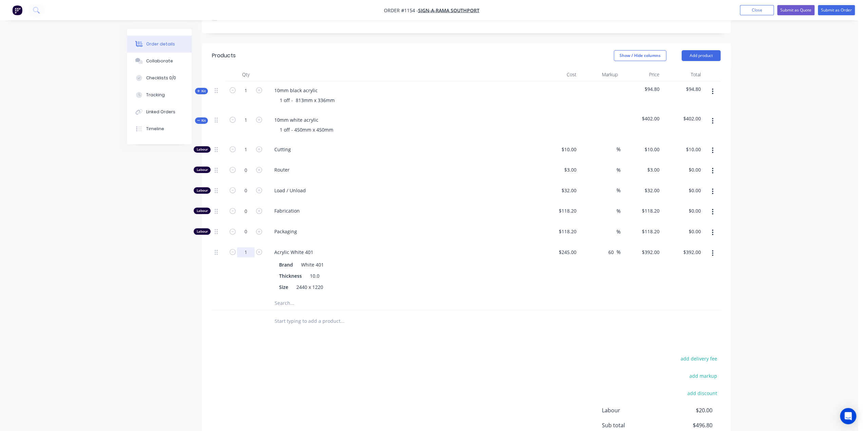
click at [247, 155] on input "1" at bounding box center [246, 149] width 18 height 10
type input "0.1"
type input "$39.20"
drag, startPoint x: 136, startPoint y: 298, endPoint x: 204, endPoint y: 296, distance: 68.2
click at [137, 298] on div "Created by Ben Created 15/08/25 Required 15/08/25 Assigned to Add team member S…" at bounding box center [429, 164] width 604 height 683
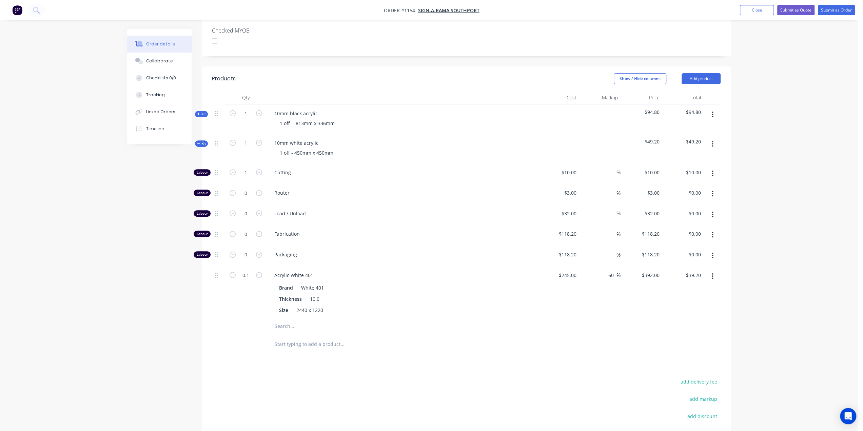
scroll to position [172, 0]
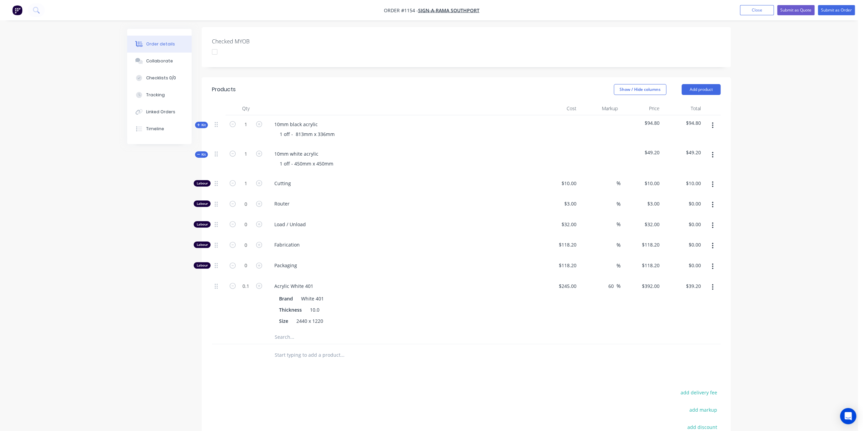
click at [201, 152] on span "Kit" at bounding box center [201, 154] width 9 height 5
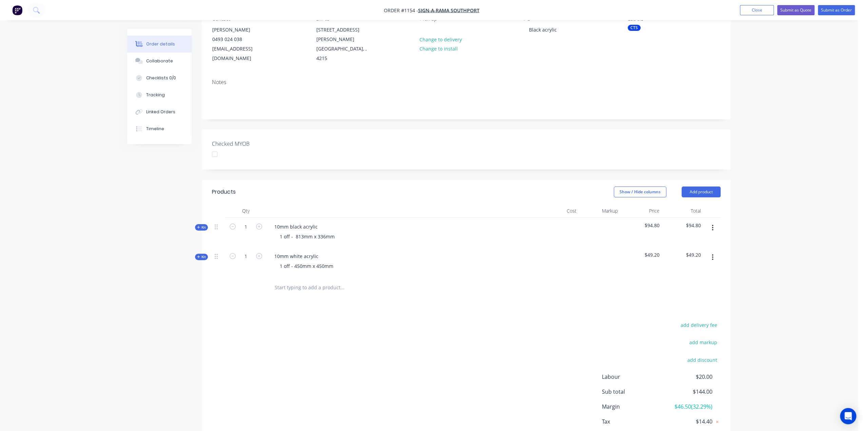
scroll to position [32, 0]
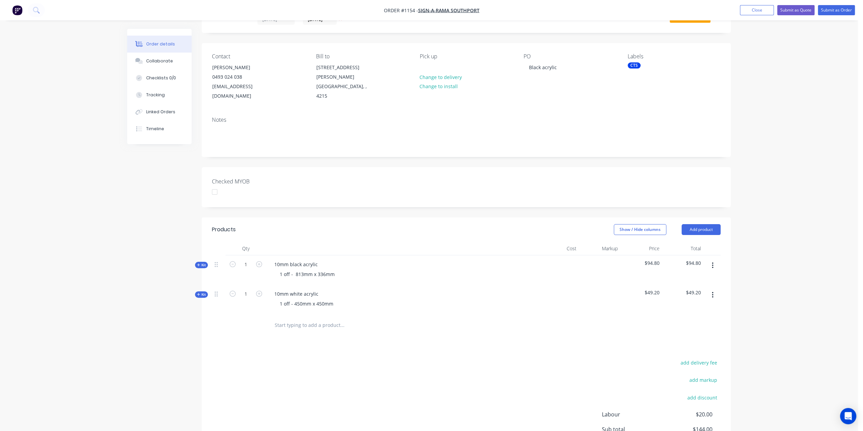
click at [368, 358] on div "add delivery fee add markup add discount Labour $20.00 Sub total $144.00 Margin…" at bounding box center [466, 423] width 509 height 131
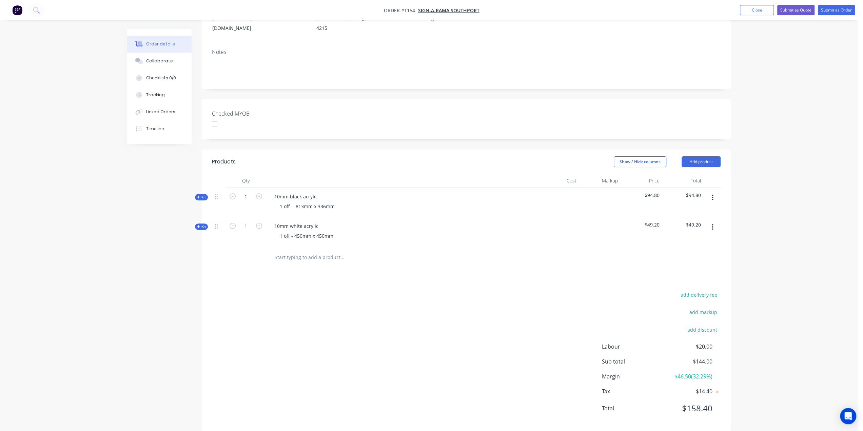
scroll to position [0, 0]
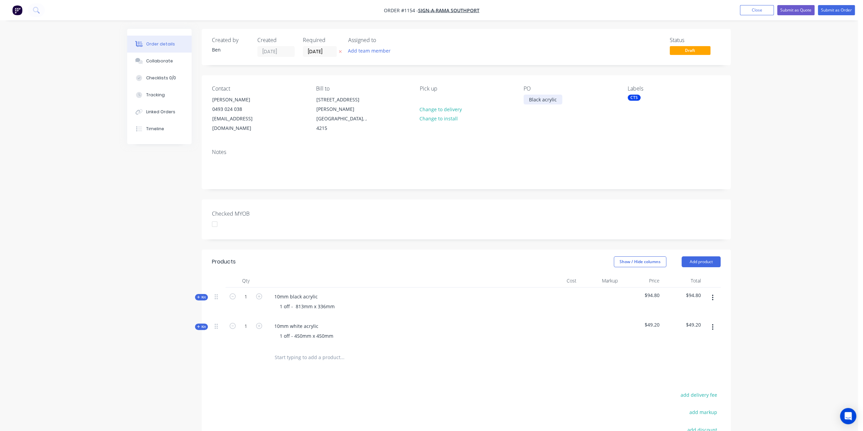
drag, startPoint x: 541, startPoint y: 99, endPoint x: 549, endPoint y: 135, distance: 36.8
click at [541, 99] on div "Black acrylic" at bounding box center [543, 100] width 39 height 10
click at [459, 228] on div "Checked MYOB" at bounding box center [466, 219] width 529 height 40
click at [847, 9] on button "Submit as Order" at bounding box center [836, 10] width 37 height 10
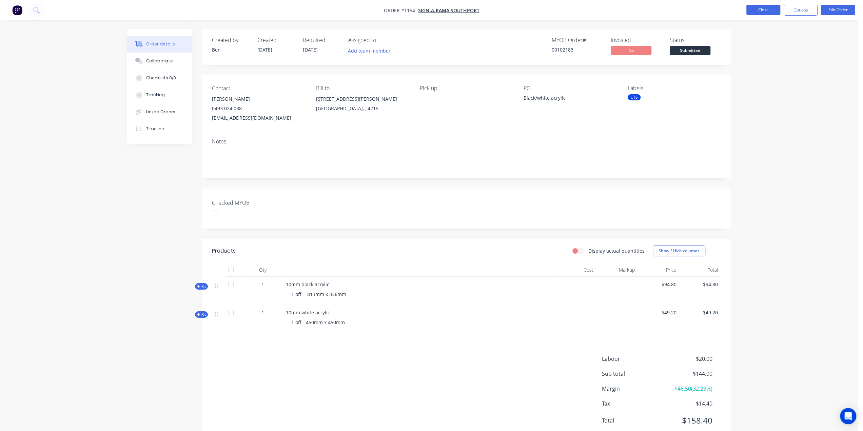
click at [762, 9] on button "Close" at bounding box center [764, 10] width 34 height 10
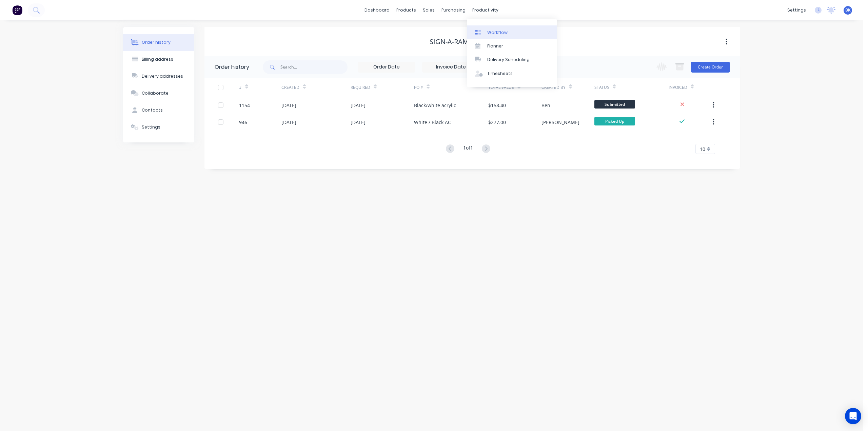
click at [495, 31] on div "Workflow" at bounding box center [497, 33] width 20 height 6
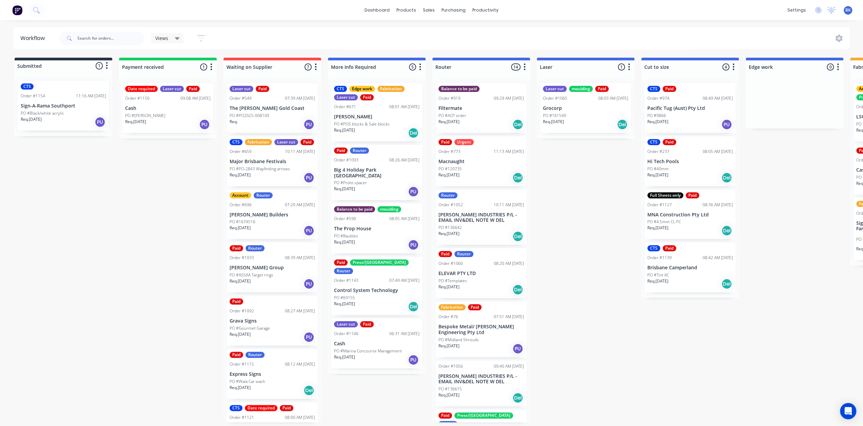
click at [66, 109] on p "Sign-A-Rama Southport" at bounding box center [63, 106] width 85 height 6
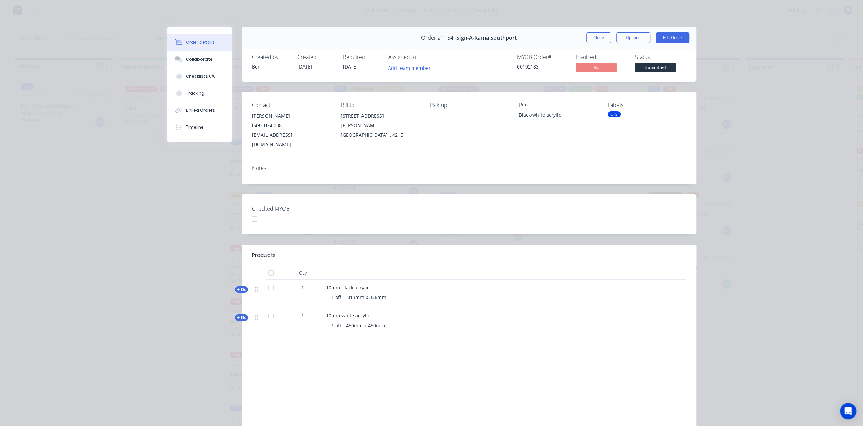
click at [614, 114] on div "CTS" at bounding box center [614, 114] width 13 height 6
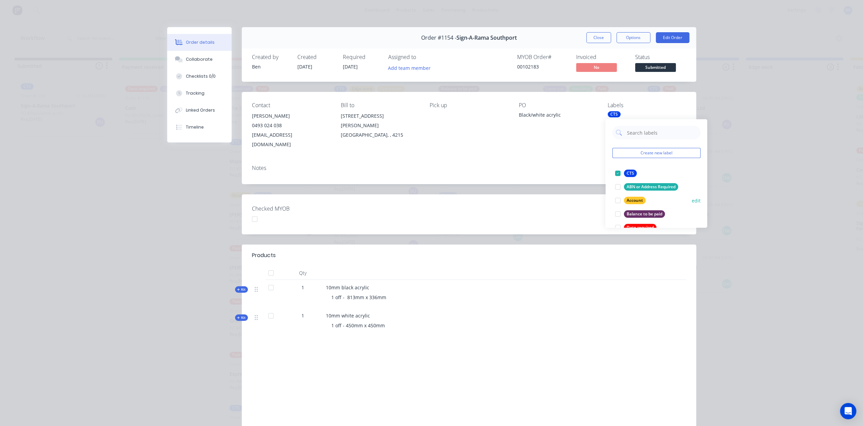
click at [630, 196] on button "Account" at bounding box center [630, 200] width 36 height 9
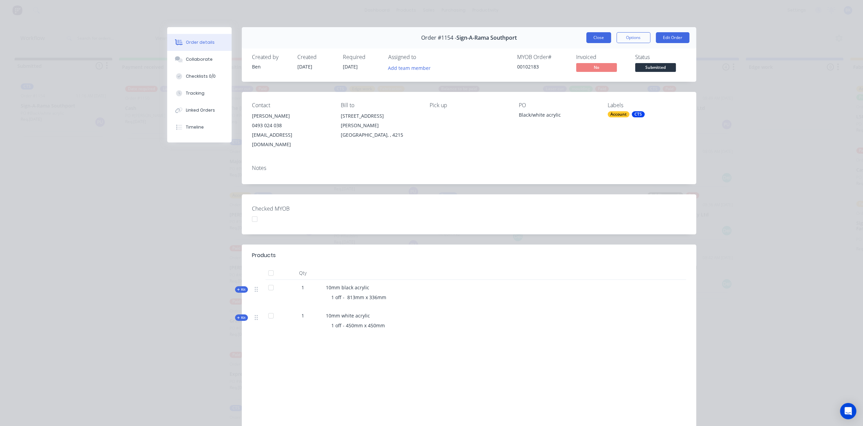
click at [595, 38] on button "Close" at bounding box center [598, 37] width 25 height 11
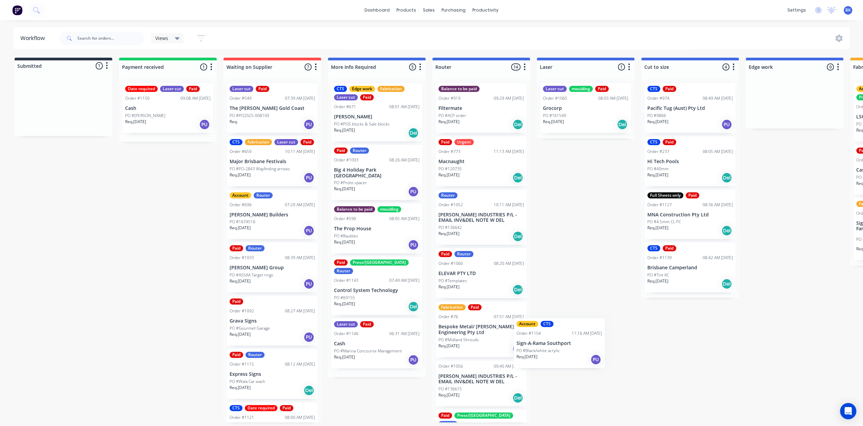
scroll to position [1, 0]
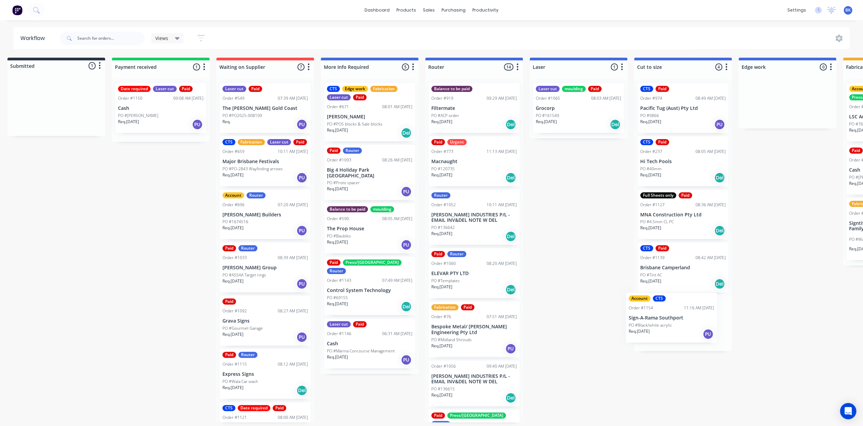
drag, startPoint x: 63, startPoint y: 106, endPoint x: 674, endPoint y: 319, distance: 647.2
click at [675, 322] on div "Submitted 1 Status colour #273444 hex #273444 Save Cancel Summaries Total order…" at bounding box center [799, 240] width 1623 height 365
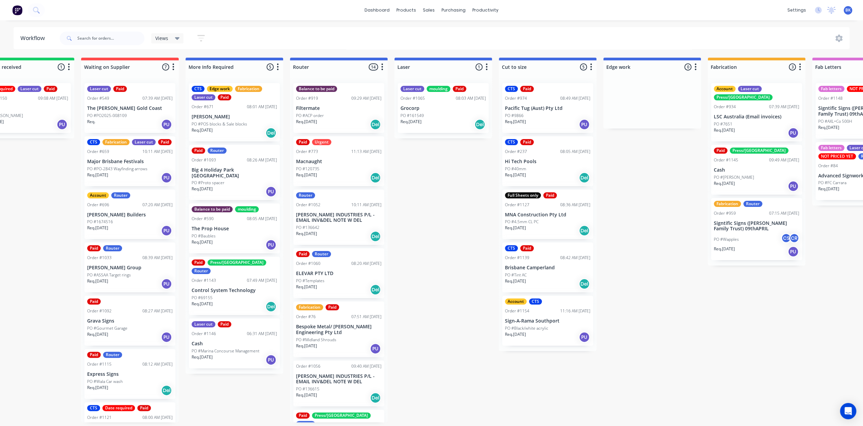
click at [775, 155] on div "Paid Press/bend Order #1145 09:49 AM 15/08/25 Cash PO #Russell Horner Req. 14/0…" at bounding box center [756, 170] width 91 height 50
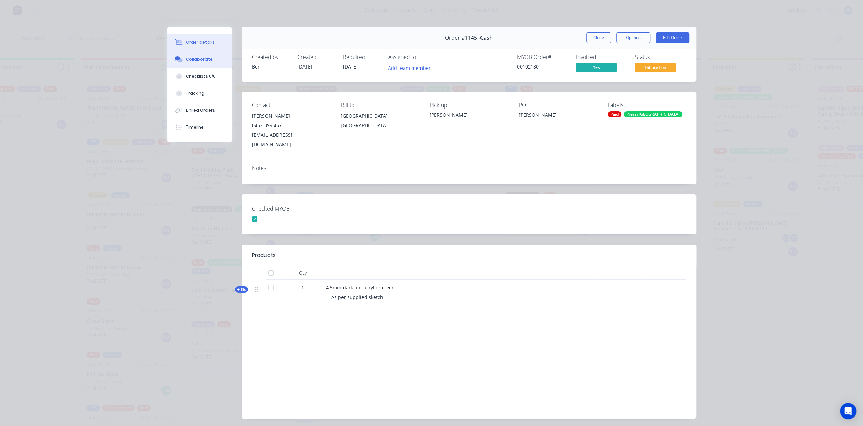
click at [200, 59] on div "Collaborate" at bounding box center [199, 59] width 27 height 6
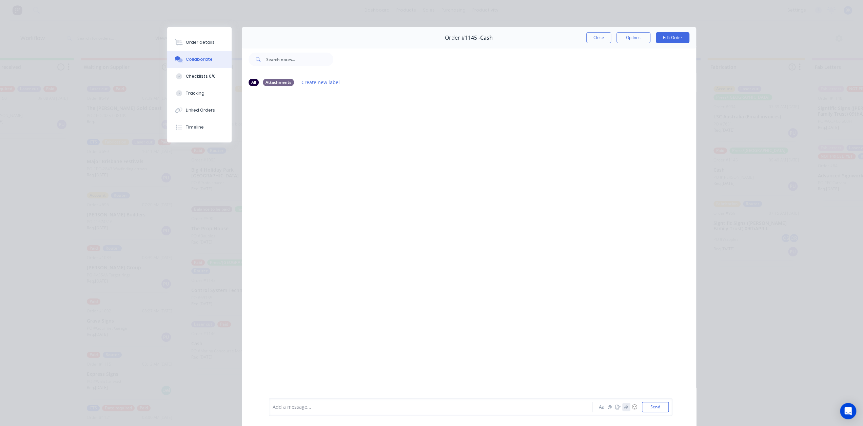
click at [624, 409] on icon "button" at bounding box center [626, 407] width 4 height 5
click at [657, 406] on button "Send" at bounding box center [655, 407] width 27 height 10
click at [624, 408] on icon "button" at bounding box center [626, 407] width 4 height 5
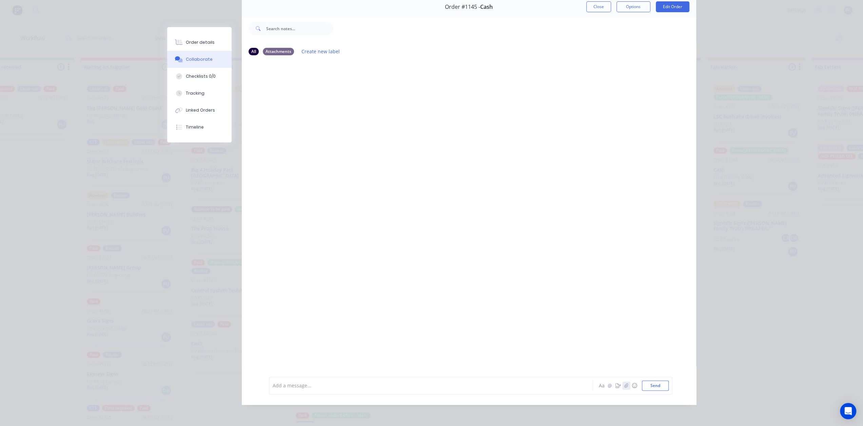
scroll to position [35, 0]
click at [405, 162] on div at bounding box center [469, 214] width 454 height 306
click at [336, 112] on div at bounding box center [469, 214] width 454 height 306
click at [190, 43] on div "Order details" at bounding box center [200, 42] width 29 height 6
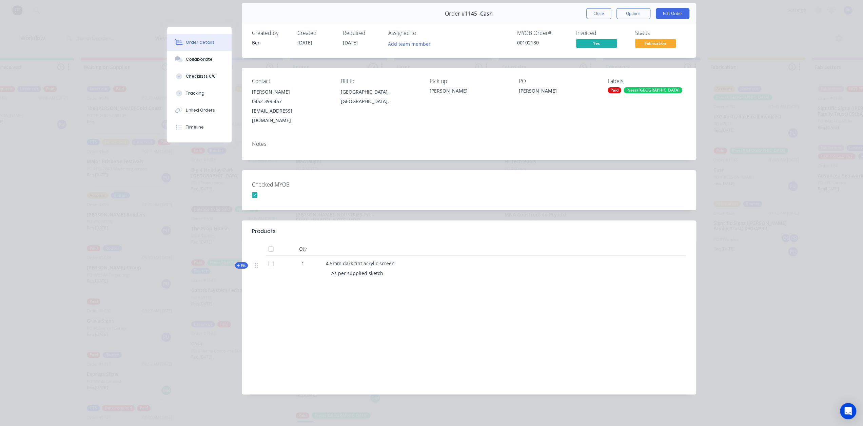
scroll to position [15, 0]
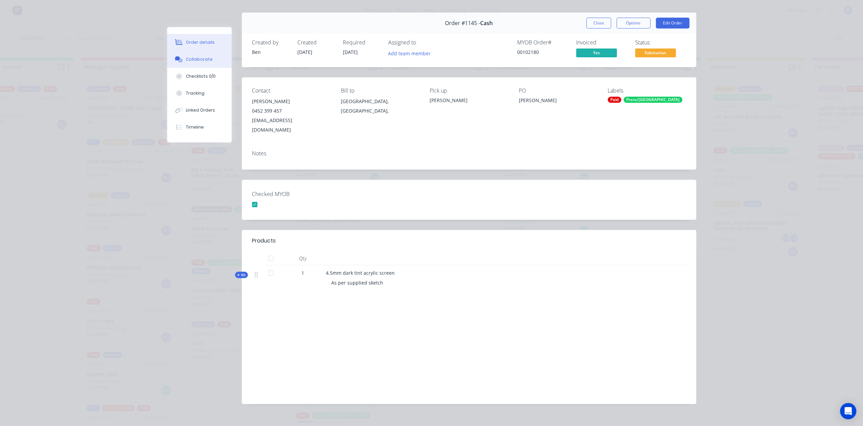
click at [192, 62] on div "Collaborate" at bounding box center [199, 59] width 27 height 6
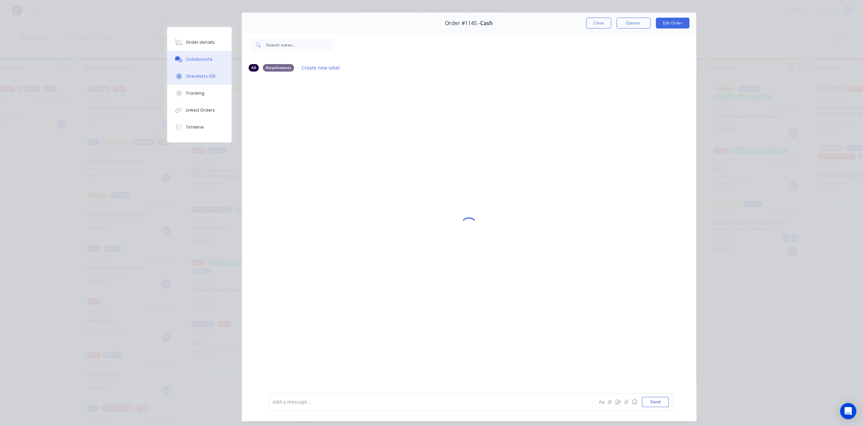
scroll to position [0, 0]
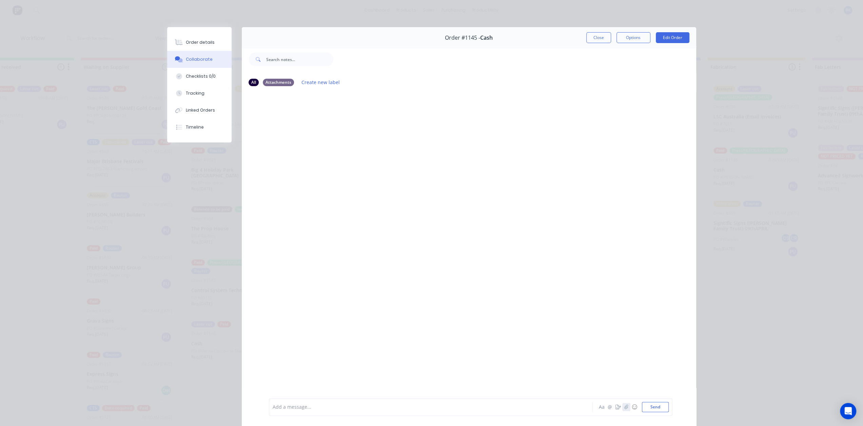
click at [624, 408] on icon "button" at bounding box center [626, 407] width 4 height 5
click at [468, 187] on div at bounding box center [469, 245] width 454 height 306
click at [600, 43] on div "Order #1145 - Cash Close Options Edit Order" at bounding box center [469, 37] width 454 height 21
click at [597, 39] on button "Close" at bounding box center [598, 37] width 25 height 11
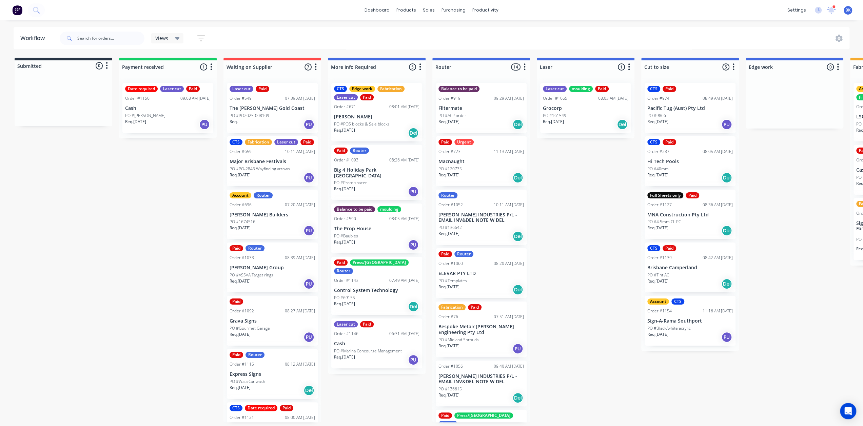
click at [373, 295] on div "PO #69155" at bounding box center [376, 298] width 85 height 6
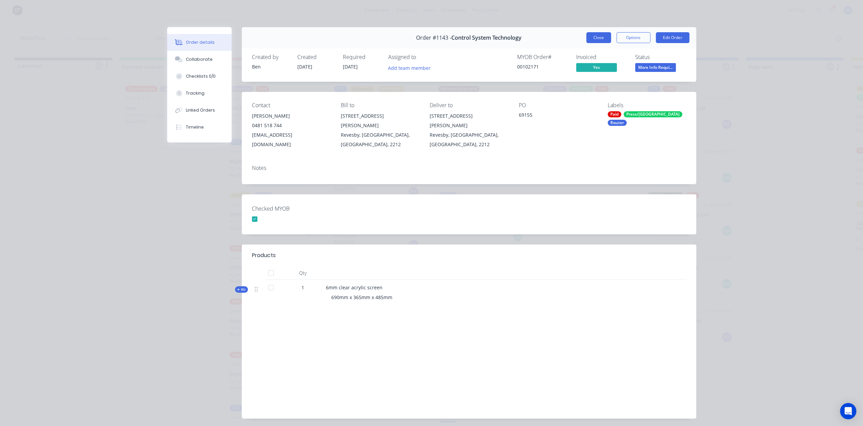
click at [597, 37] on button "Close" at bounding box center [598, 37] width 25 height 11
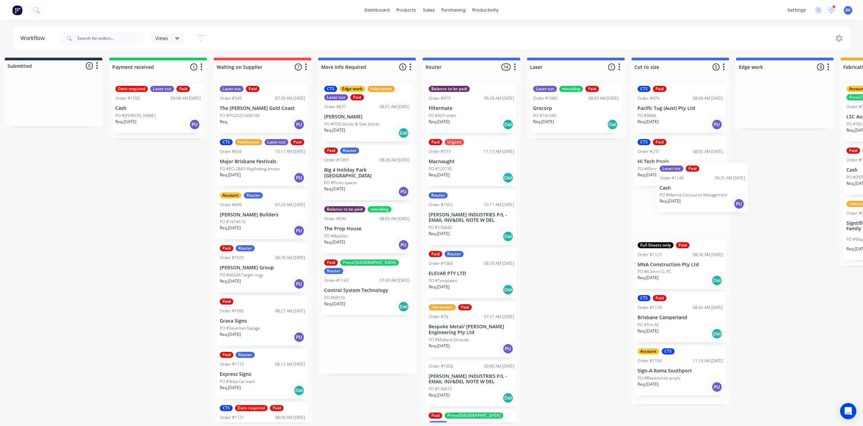
scroll to position [1, 12]
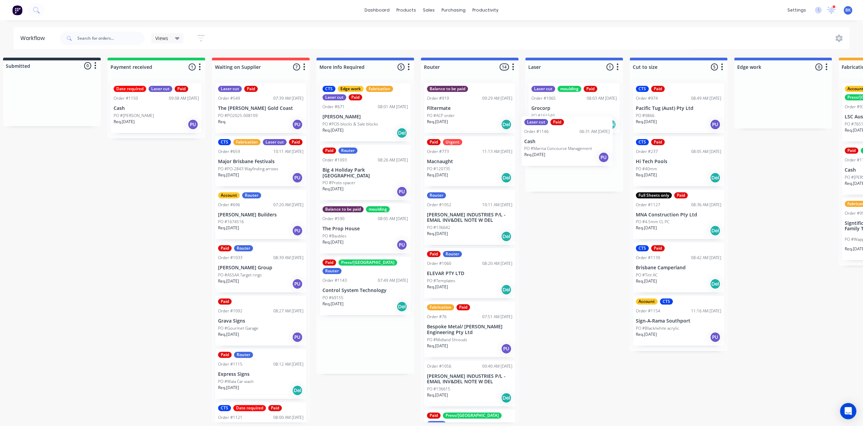
drag, startPoint x: 366, startPoint y: 327, endPoint x: 560, endPoint y: 140, distance: 269.9
click at [560, 140] on div "Submitted 0 Status colour #273444 hex #273444 Save Cancel Summaries Total order…" at bounding box center [794, 240] width 1623 height 365
click at [143, 113] on p "PO #[PERSON_NAME]" at bounding box center [134, 116] width 40 height 6
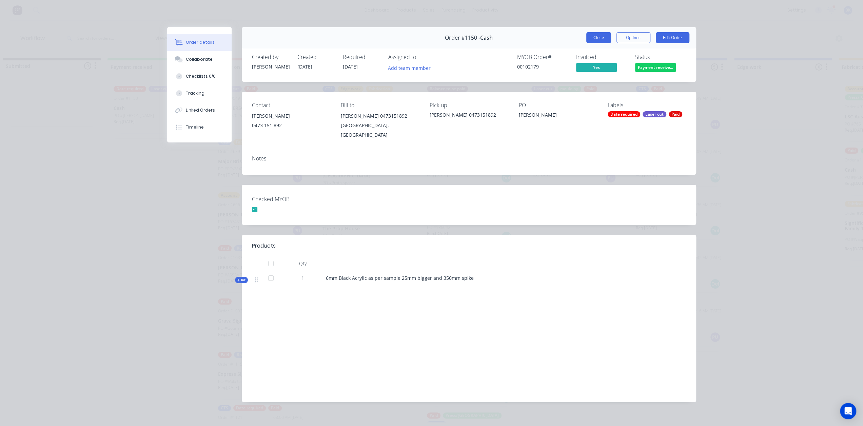
click at [596, 36] on button "Close" at bounding box center [598, 37] width 25 height 11
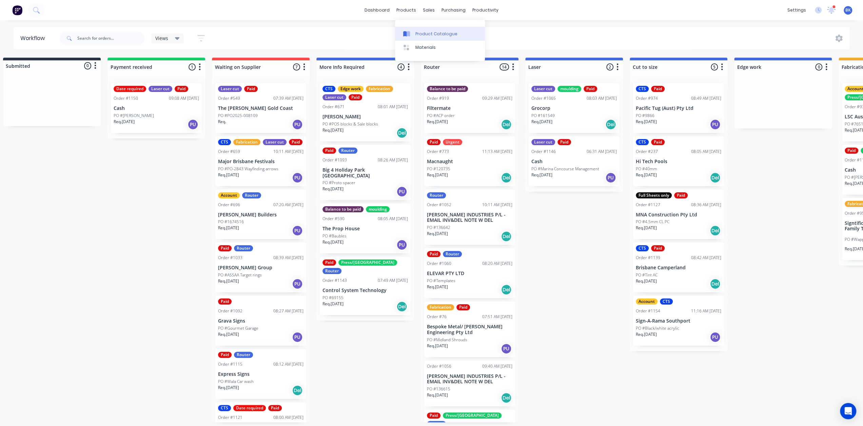
drag, startPoint x: 415, startPoint y: 32, endPoint x: 409, endPoint y: 32, distance: 6.4
click at [415, 32] on div "Product Catalogue" at bounding box center [436, 34] width 42 height 6
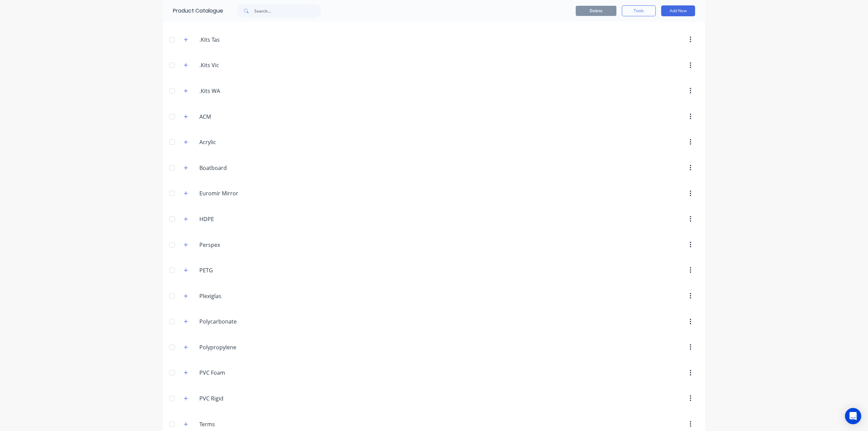
scroll to position [231, 0]
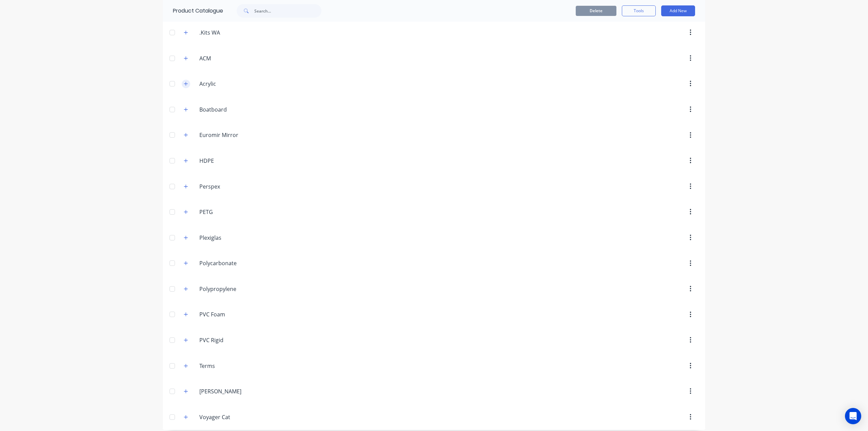
click at [184, 81] on icon "button" at bounding box center [186, 83] width 4 height 5
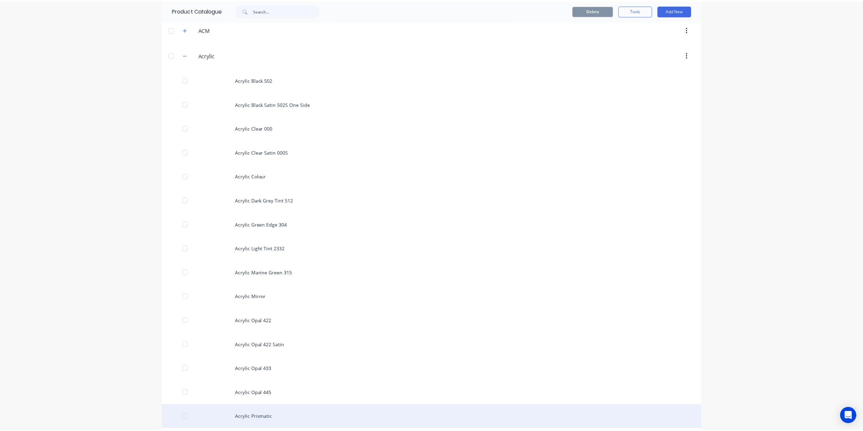
scroll to position [434, 0]
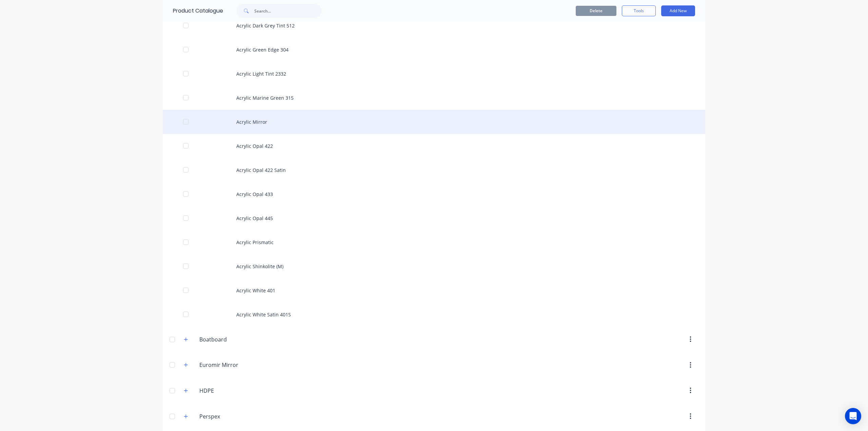
click at [236, 119] on div "Acrylic Mirror" at bounding box center [434, 122] width 543 height 24
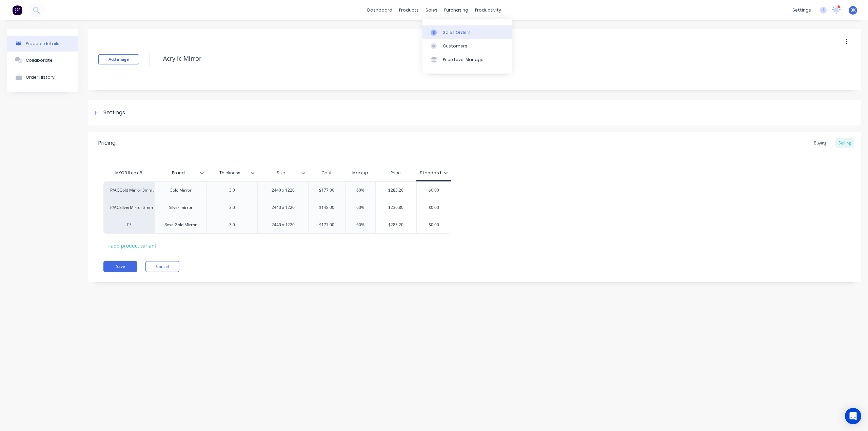
click at [439, 31] on div at bounding box center [436, 33] width 10 height 6
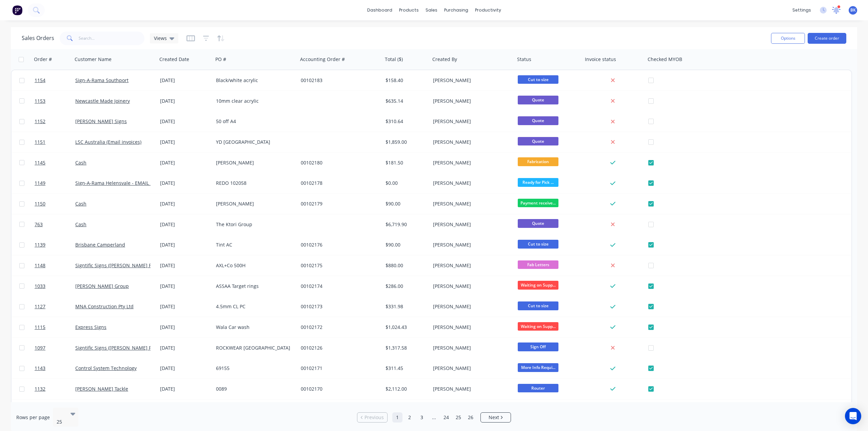
click at [838, 10] on icon at bounding box center [837, 8] width 6 height 5
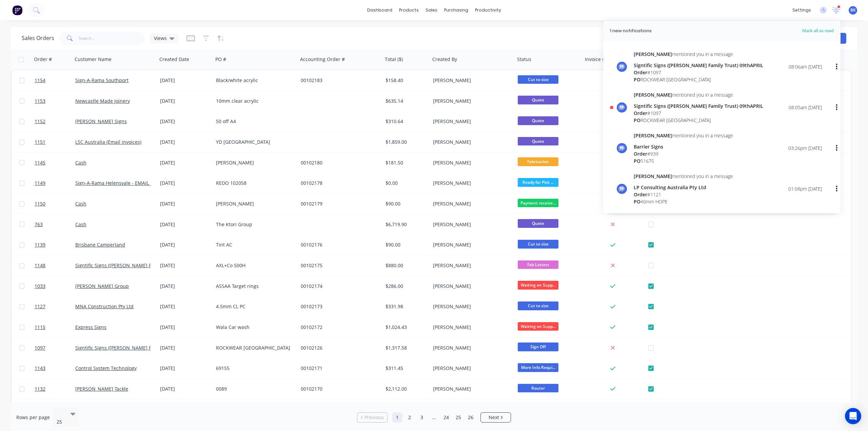
click at [641, 109] on div "Signtific Signs ([PERSON_NAME] Family Trust) 09thAPRIL" at bounding box center [699, 105] width 130 height 7
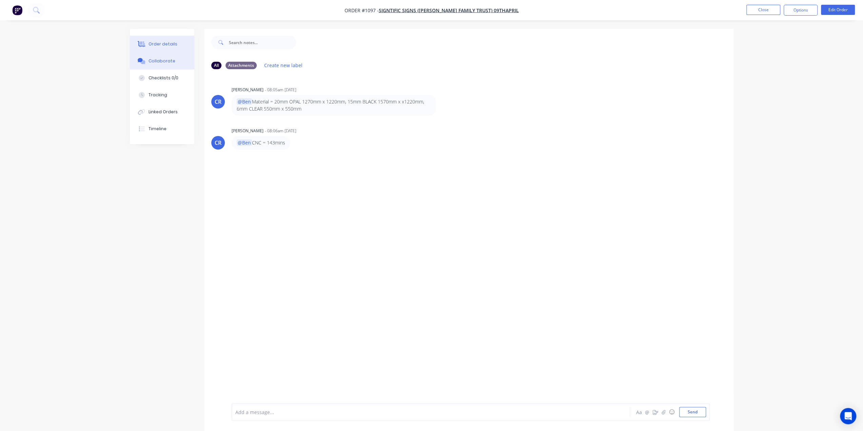
click at [161, 44] on div "Order details" at bounding box center [163, 44] width 29 height 6
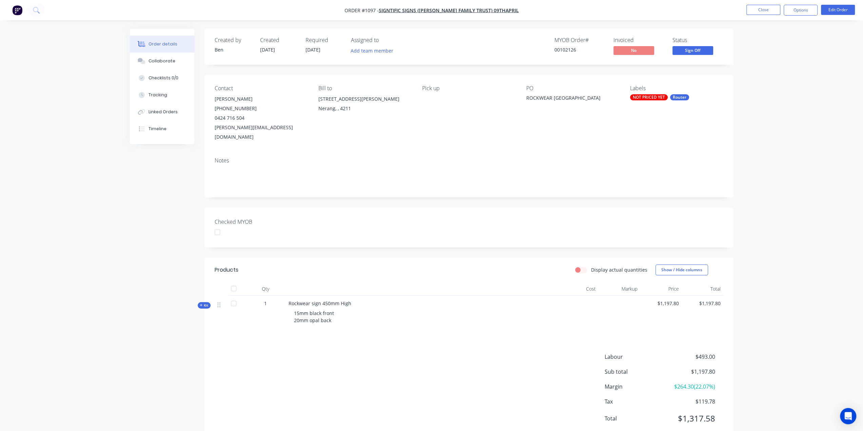
click at [202, 304] on icon at bounding box center [201, 305] width 3 height 3
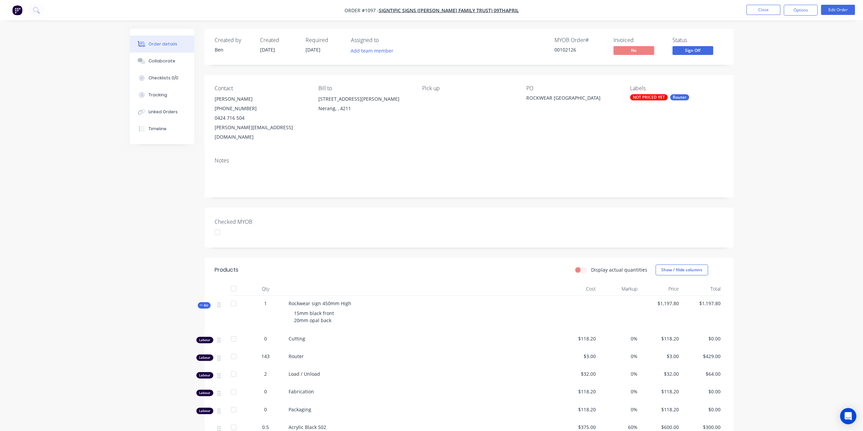
click at [160, 45] on div "Order details" at bounding box center [163, 44] width 29 height 6
drag, startPoint x: 642, startPoint y: 97, endPoint x: 640, endPoint y: 101, distance: 4.4
click at [640, 101] on div "Labels NOT PRICED YET Router" at bounding box center [676, 113] width 93 height 57
click at [636, 95] on div "NOT PRICED YET" at bounding box center [649, 97] width 38 height 6
click at [662, 155] on div "NOT PRICED YET" at bounding box center [667, 156] width 38 height 7
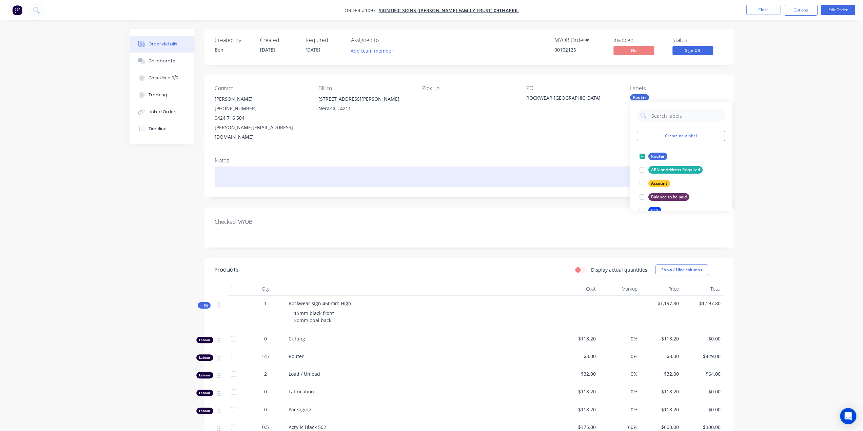
drag, startPoint x: 493, startPoint y: 162, endPoint x: 555, endPoint y: 129, distance: 69.6
click at [493, 167] on div at bounding box center [469, 177] width 509 height 21
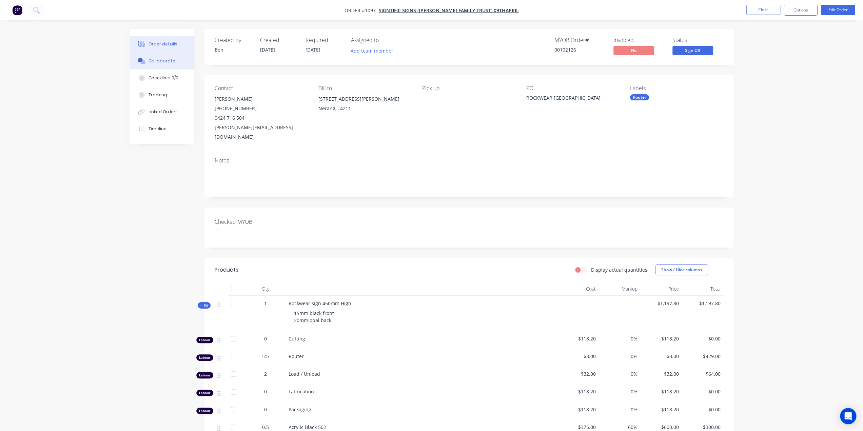
click at [161, 60] on div "Collaborate" at bounding box center [162, 61] width 27 height 6
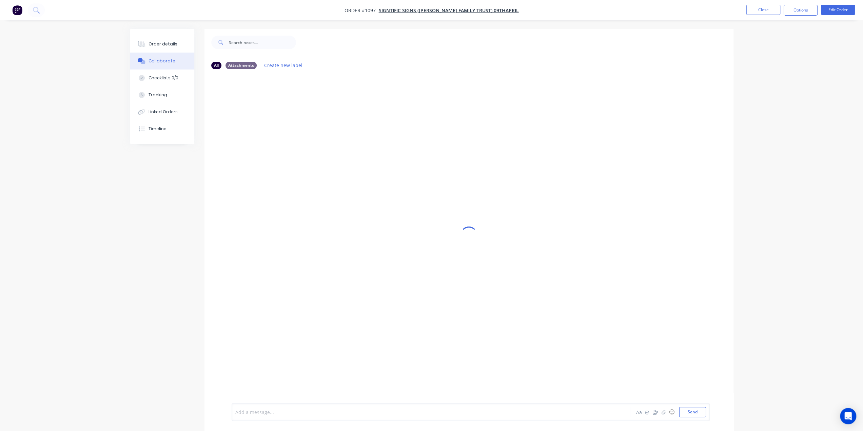
click at [257, 412] on div at bounding box center [412, 412] width 353 height 7
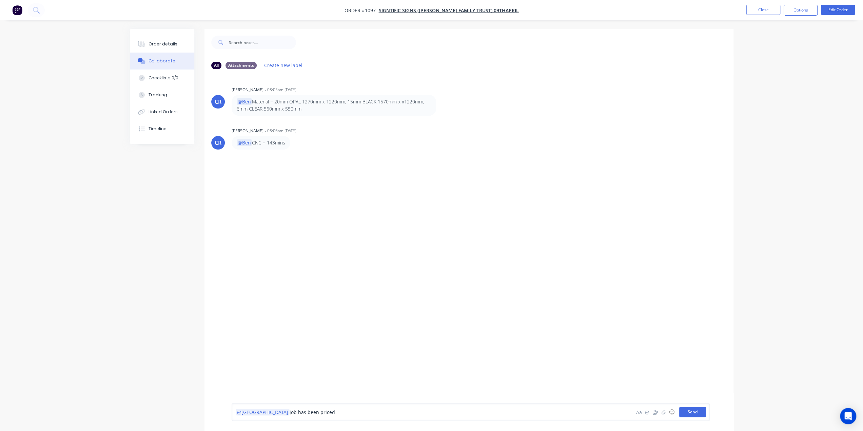
click at [694, 412] on button "Send" at bounding box center [692, 412] width 27 height 10
click at [764, 8] on button "Close" at bounding box center [764, 10] width 34 height 10
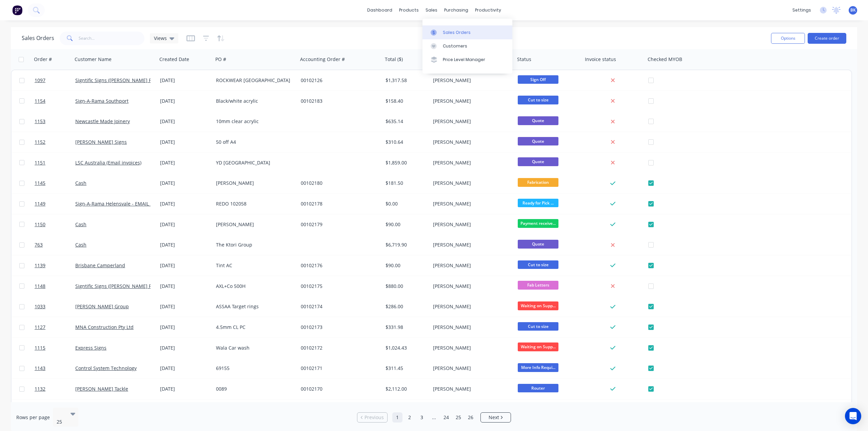
click at [442, 31] on link "Sales Orders" at bounding box center [468, 32] width 90 height 14
click at [457, 48] on div "Customers" at bounding box center [455, 46] width 24 height 6
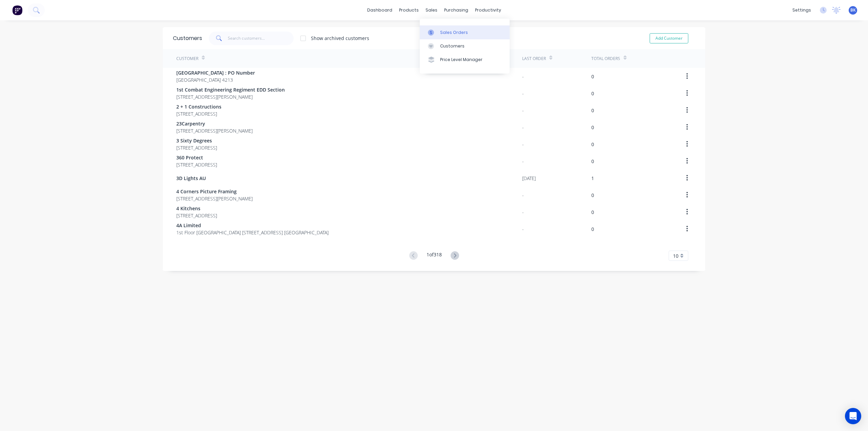
click at [440, 30] on link "Sales Orders" at bounding box center [465, 32] width 90 height 14
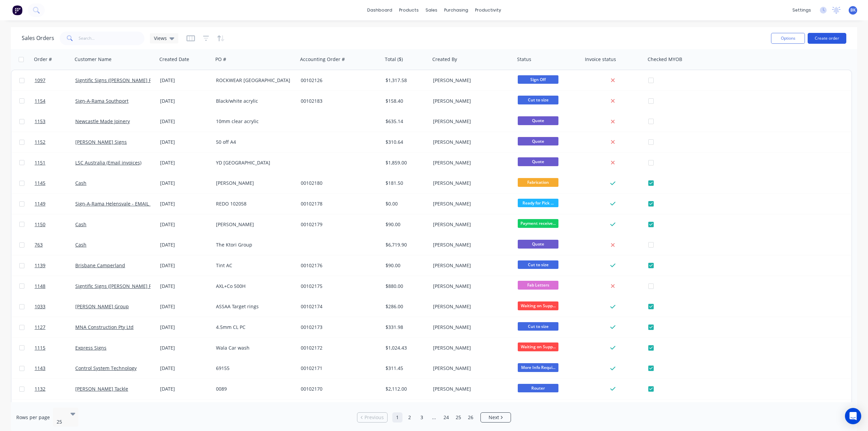
click at [825, 37] on button "Create order" at bounding box center [827, 38] width 39 height 11
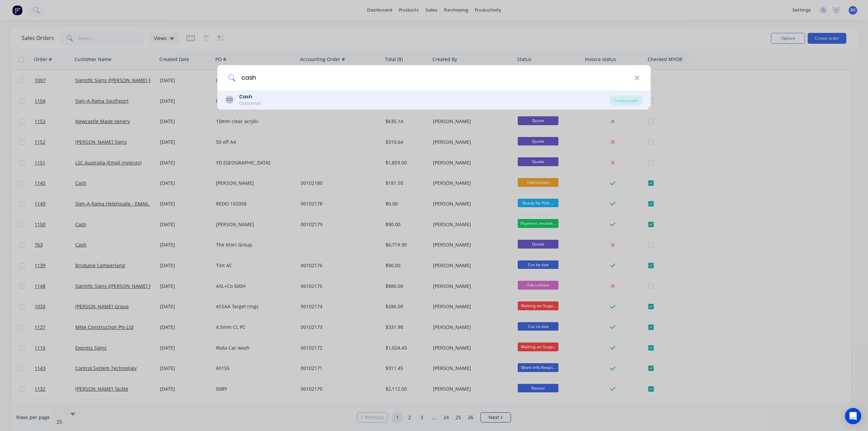
type input "cash"
click at [245, 98] on b "Cash" at bounding box center [245, 96] width 13 height 7
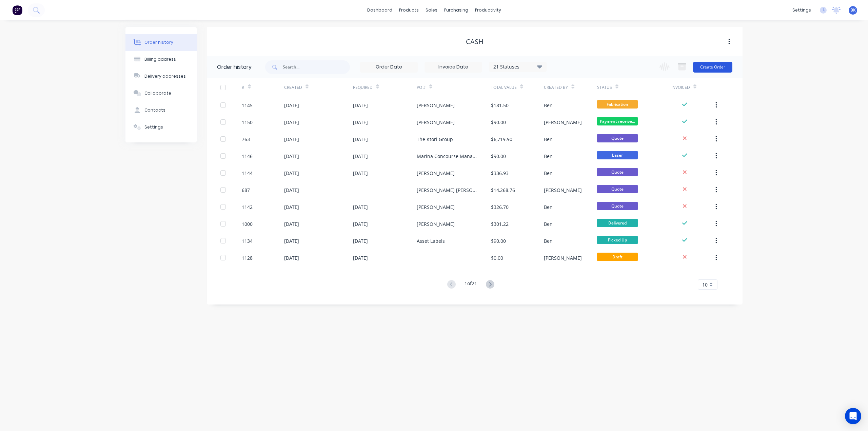
click at [718, 67] on button "Create Order" at bounding box center [712, 67] width 39 height 11
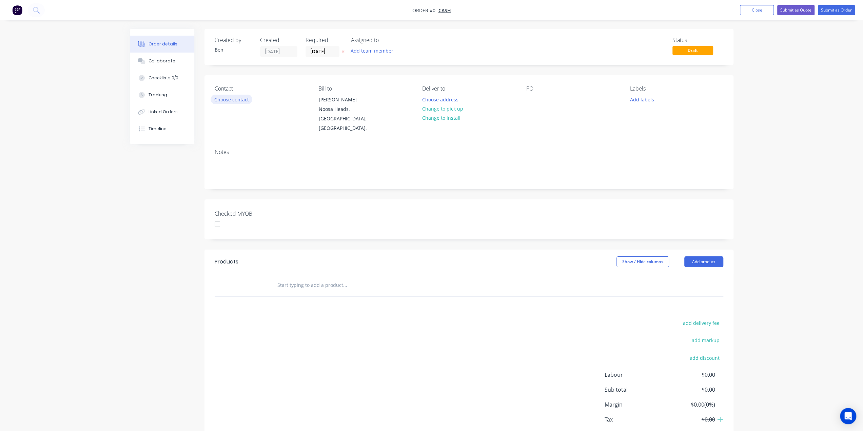
click at [238, 100] on button "Choose contact" at bounding box center [232, 99] width 42 height 9
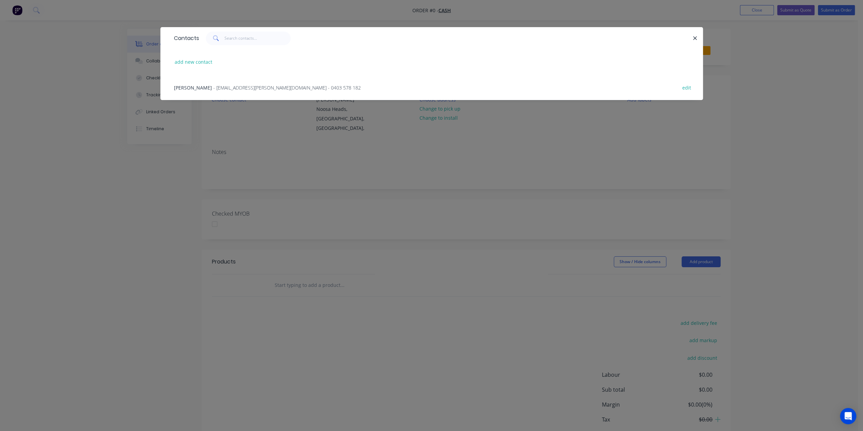
click at [213, 87] on span "- [EMAIL_ADDRESS][PERSON_NAME][DOMAIN_NAME] - 0403 578 182" at bounding box center [287, 87] width 148 height 6
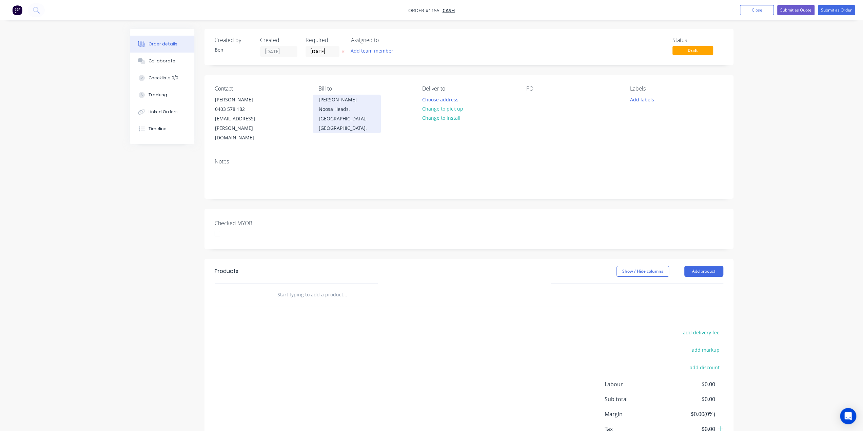
click at [368, 114] on div "Noosa Heads, [GEOGRAPHIC_DATA], [GEOGRAPHIC_DATA]," at bounding box center [347, 118] width 56 height 28
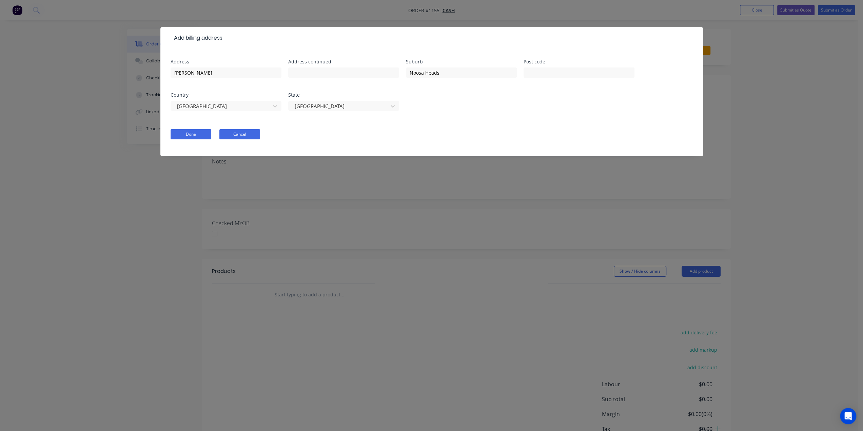
click at [245, 135] on button "Cancel" at bounding box center [239, 134] width 41 height 10
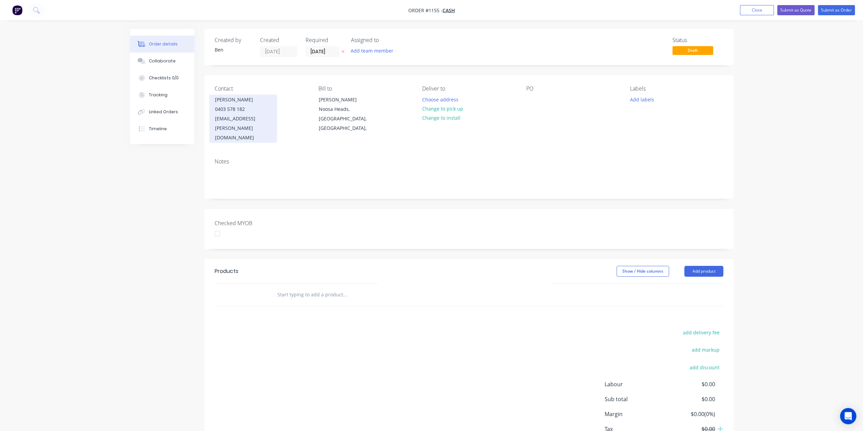
click at [238, 117] on div "[EMAIL_ADDRESS][PERSON_NAME][DOMAIN_NAME]" at bounding box center [243, 128] width 56 height 28
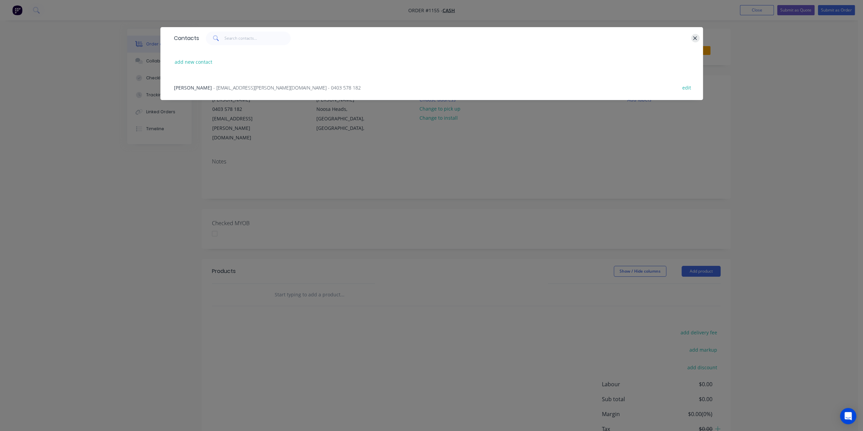
click at [692, 37] on button "button" at bounding box center [695, 38] width 8 height 8
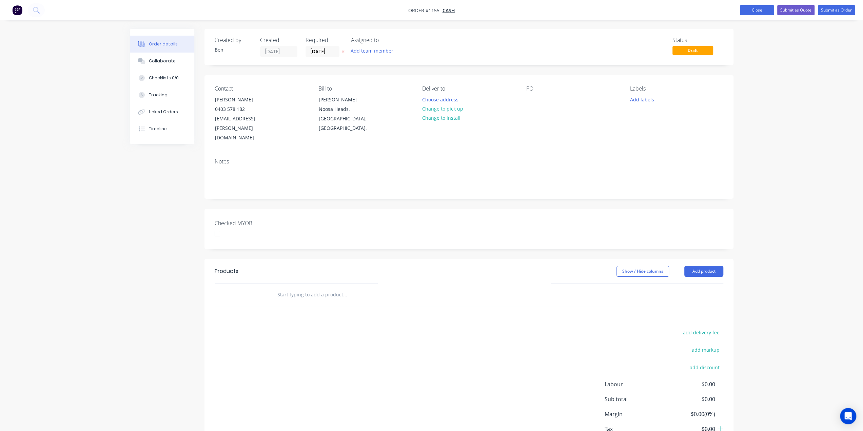
click at [764, 10] on button "Close" at bounding box center [757, 10] width 34 height 10
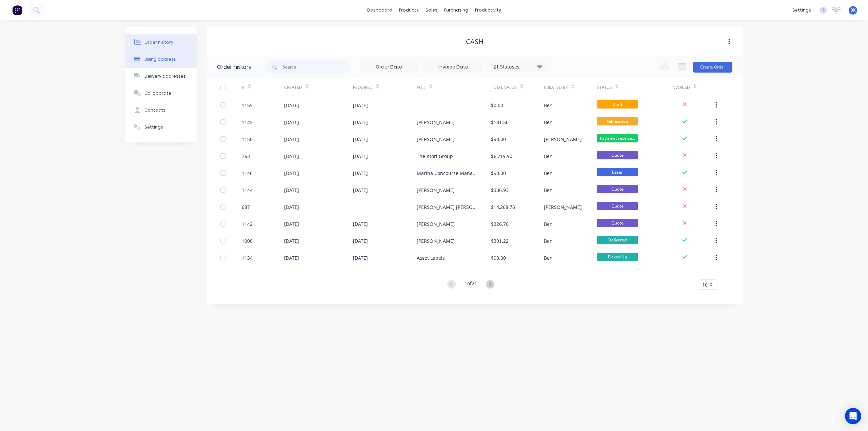
click at [155, 61] on div "Billing address" at bounding box center [160, 59] width 32 height 6
select select "AU"
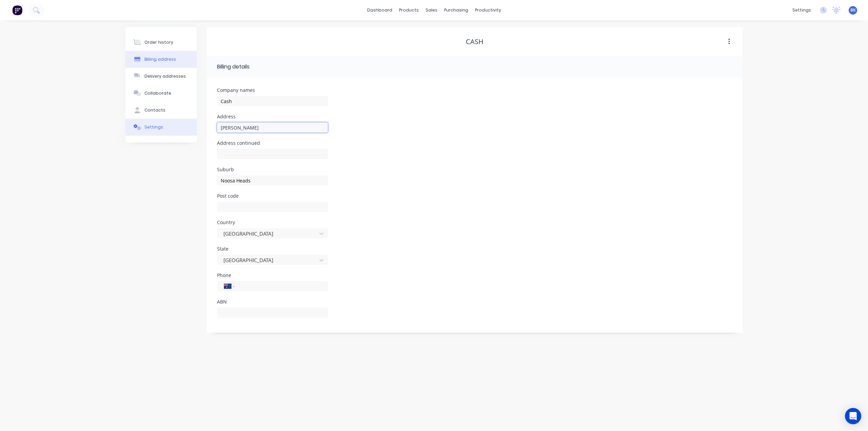
drag, startPoint x: 256, startPoint y: 127, endPoint x: 190, endPoint y: 128, distance: 65.8
click at [190, 128] on div "Order history Billing address Delivery addresses Collaborate Contacts Settings …" at bounding box center [433, 180] width 617 height 306
drag, startPoint x: 258, startPoint y: 181, endPoint x: 178, endPoint y: 183, distance: 79.7
click at [179, 183] on div "Order history Billing address Delivery addresses Collaborate Contacts Settings …" at bounding box center [433, 180] width 617 height 306
click at [163, 76] on div "Delivery addresses" at bounding box center [164, 76] width 41 height 6
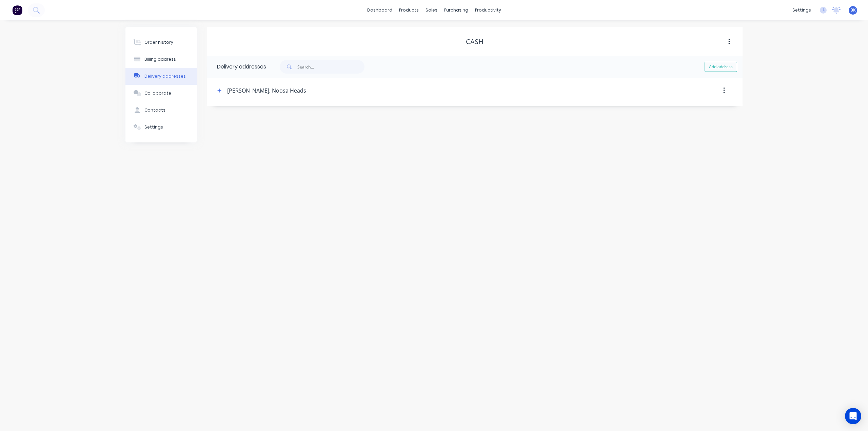
click at [726, 91] on button "button" at bounding box center [724, 90] width 16 height 12
click at [693, 107] on div "Delete" at bounding box center [700, 108] width 52 height 10
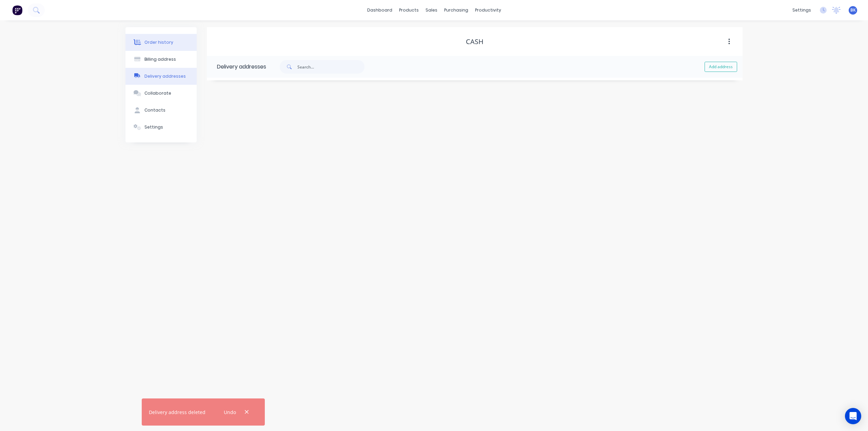
click at [161, 43] on div "Order history" at bounding box center [158, 42] width 29 height 6
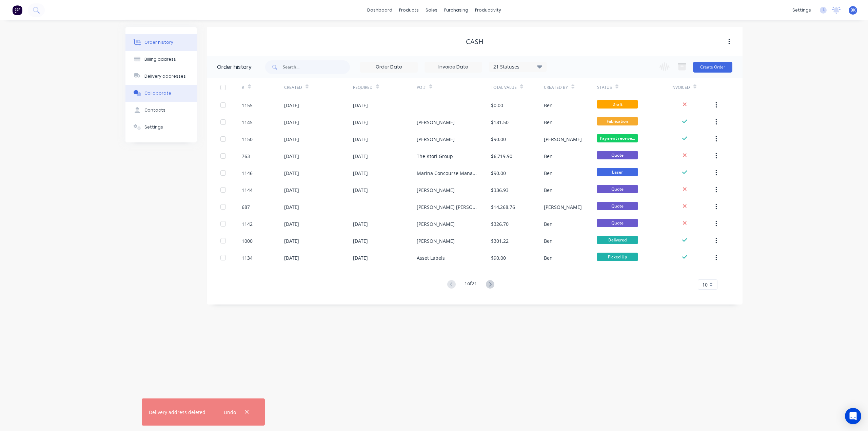
click at [158, 92] on div "Collaborate" at bounding box center [157, 93] width 27 height 6
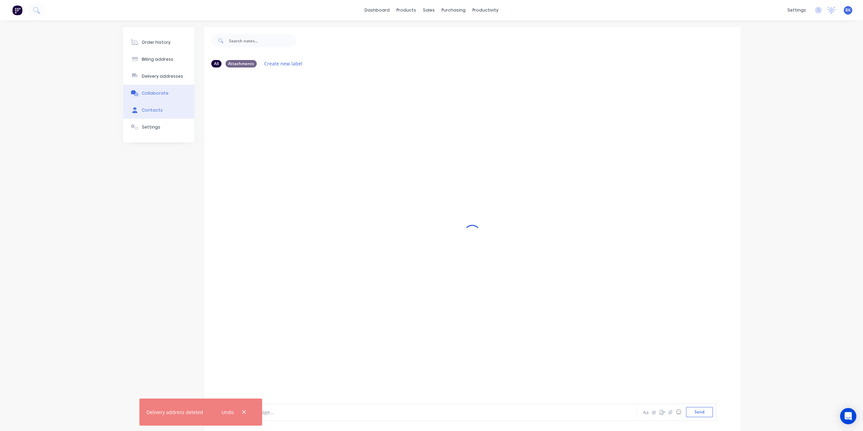
click at [150, 111] on div "Contacts" at bounding box center [152, 110] width 21 height 6
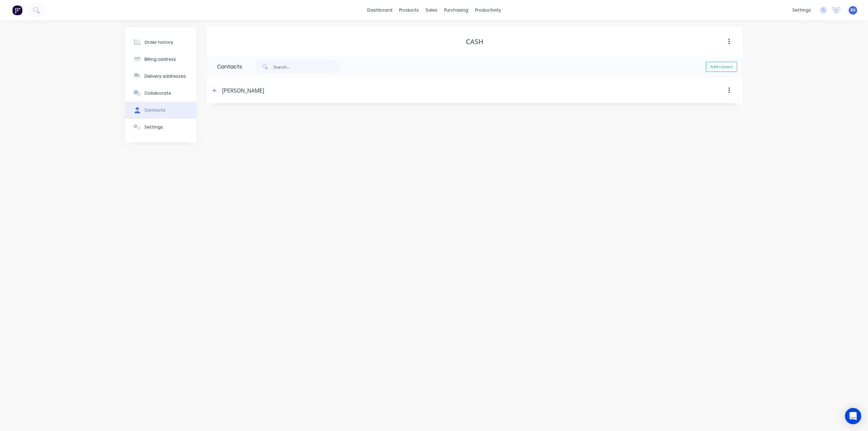
click at [730, 89] on icon "button" at bounding box center [730, 90] width 2 height 7
drag, startPoint x: 694, startPoint y: 109, endPoint x: 668, endPoint y: 110, distance: 25.4
click at [693, 109] on div "Delete" at bounding box center [705, 108] width 52 height 10
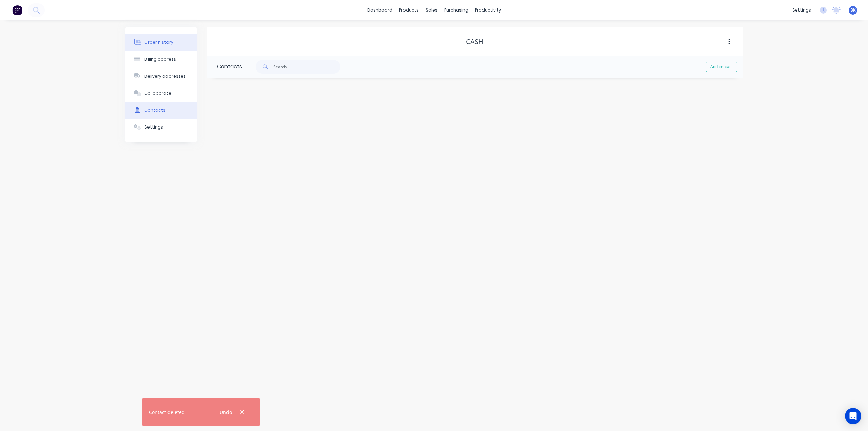
click at [157, 40] on div "Order history" at bounding box center [158, 42] width 29 height 6
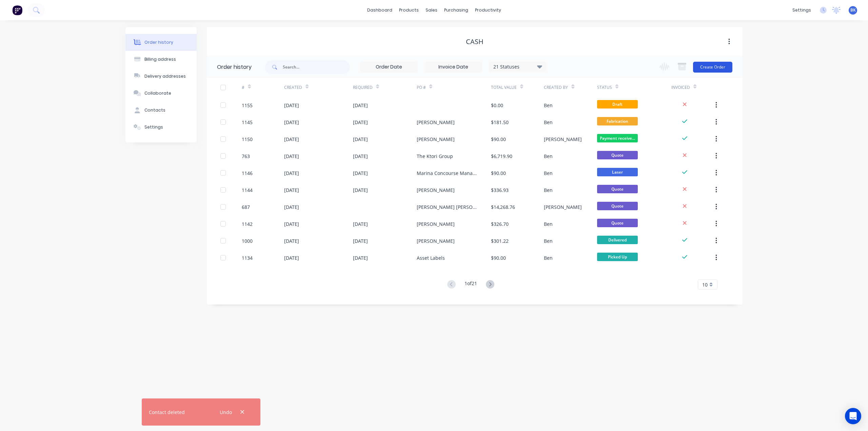
click at [719, 67] on button "Create Order" at bounding box center [712, 67] width 39 height 11
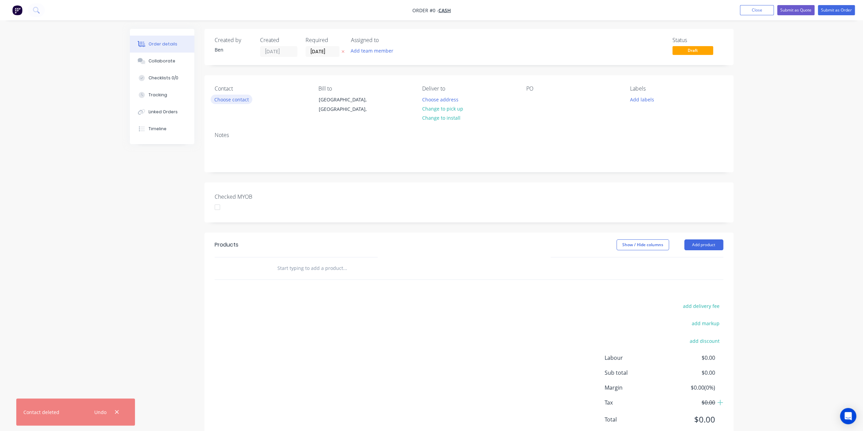
click at [233, 98] on button "Choose contact" at bounding box center [232, 99] width 42 height 9
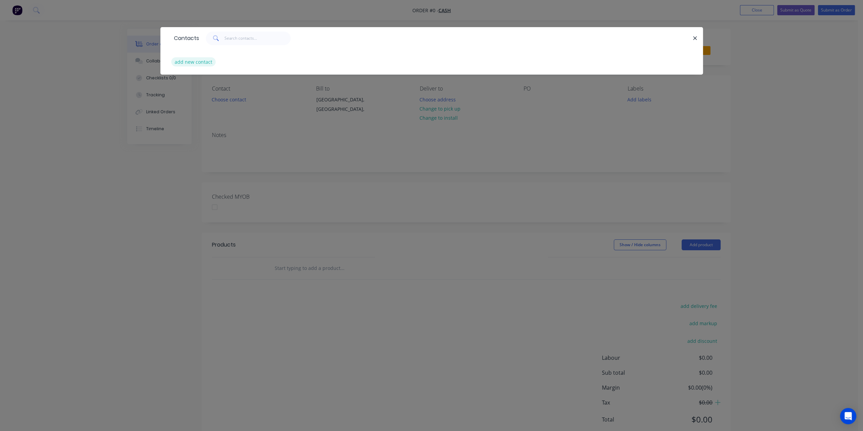
click at [209, 62] on button "add new contact" at bounding box center [193, 61] width 45 height 9
select select "AU"
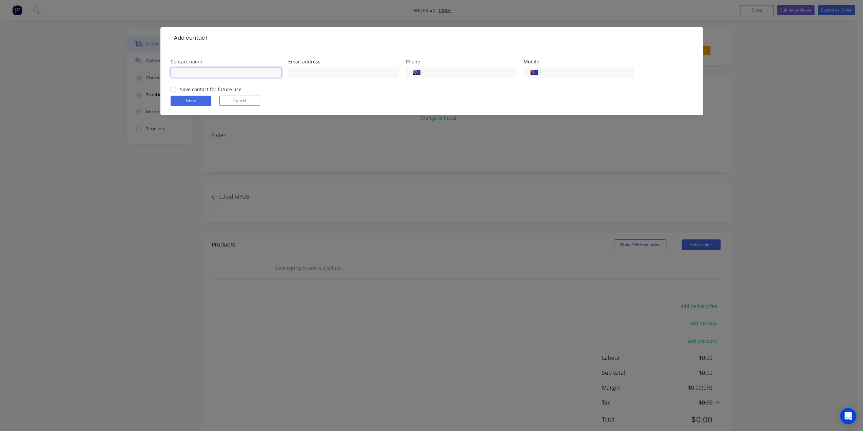
click at [226, 76] on input "text" at bounding box center [226, 72] width 111 height 10
type input "[PERSON_NAME]"
click at [353, 75] on input "text" at bounding box center [343, 72] width 111 height 10
type input "[EMAIL_ADDRESS][DOMAIN_NAME]"
click at [583, 76] on input "tel" at bounding box center [586, 73] width 81 height 8
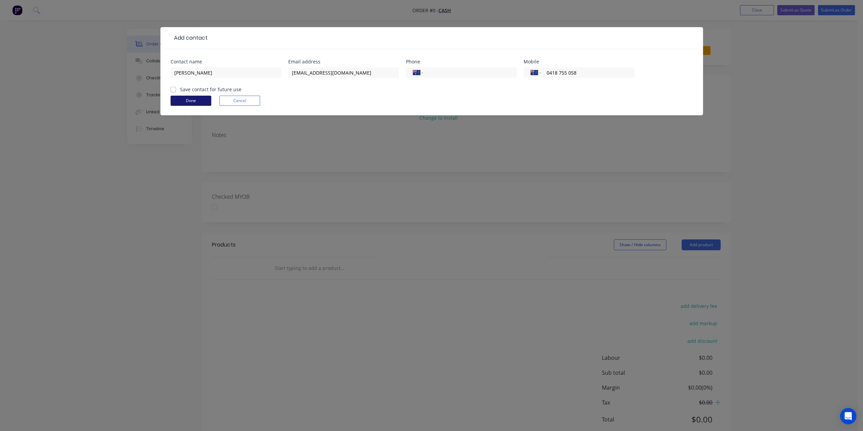
type input "0418 755 058"
click at [201, 97] on button "Done" at bounding box center [191, 101] width 41 height 10
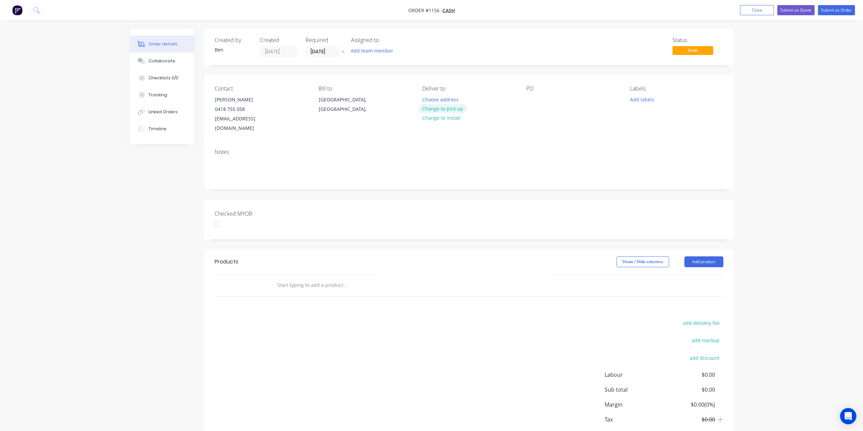
click at [449, 106] on button "Change to pick up" at bounding box center [443, 108] width 48 height 9
click at [432, 99] on div at bounding box center [427, 100] width 11 height 10
click at [532, 100] on div at bounding box center [531, 100] width 11 height 10
click at [646, 101] on button "Add labels" at bounding box center [641, 99] width 31 height 9
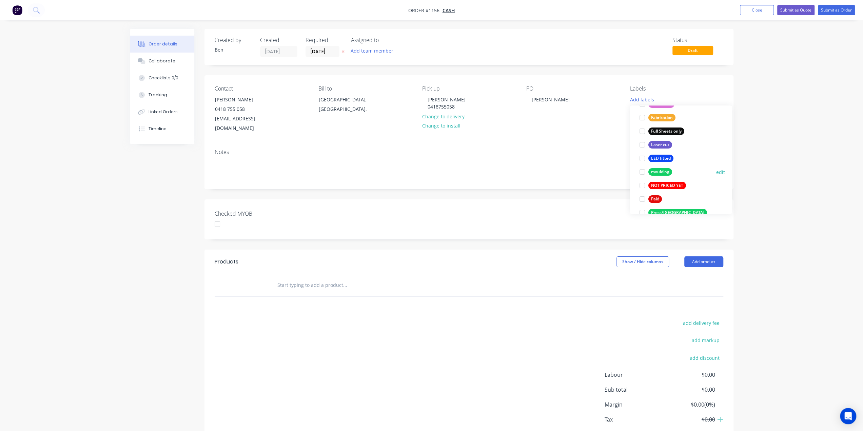
scroll to position [170, 0]
click at [669, 167] on div "moulding" at bounding box center [660, 166] width 24 height 7
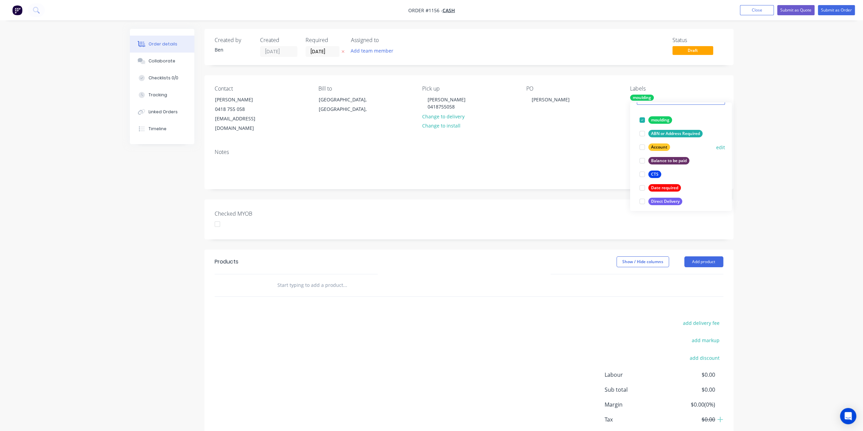
scroll to position [34, 0]
click at [684, 137] on div "ABN or Address Required" at bounding box center [675, 136] width 54 height 7
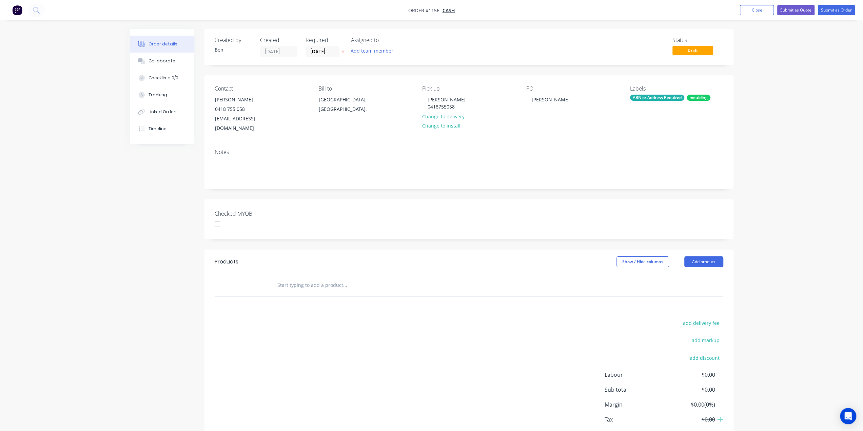
click at [448, 250] on header "Products Show / Hide columns Add product" at bounding box center [469, 262] width 529 height 24
click at [303, 278] on input "text" at bounding box center [345, 285] width 136 height 14
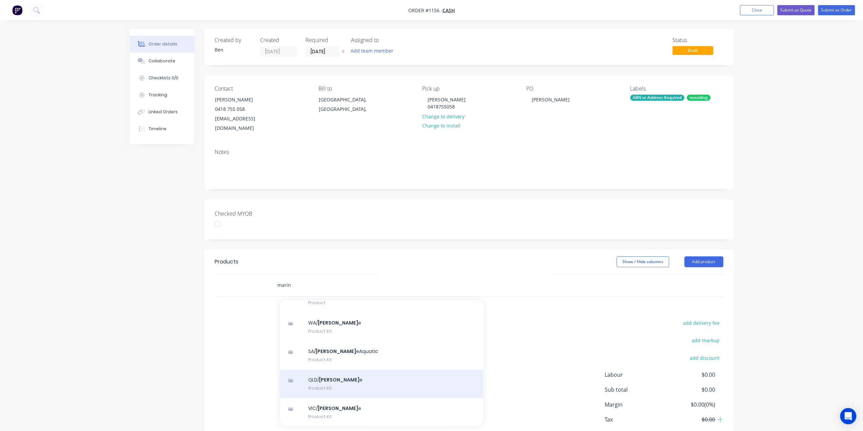
scroll to position [170, 0]
type input "marin"
click at [349, 370] on div "QLD/ Marin e Product Kit" at bounding box center [382, 378] width 204 height 28
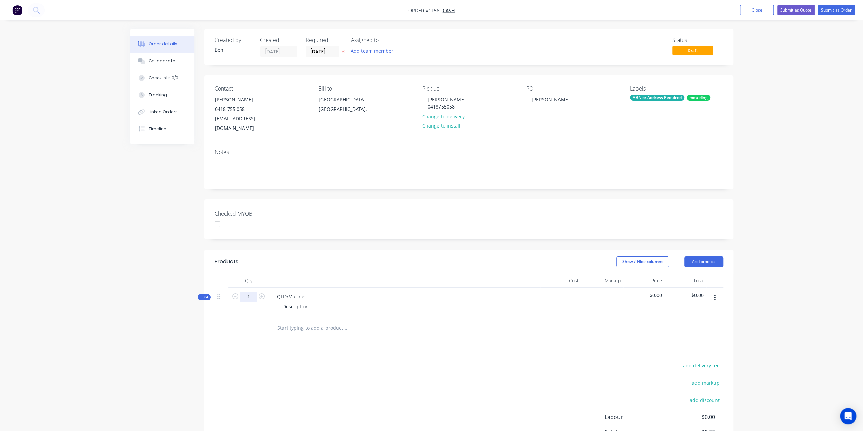
click at [248, 292] on input "1" at bounding box center [249, 297] width 18 height 10
type input "6"
drag, startPoint x: 312, startPoint y: 289, endPoint x: 309, endPoint y: 287, distance: 3.7
click at [312, 289] on div "QLD/Marine Description" at bounding box center [404, 303] width 271 height 30
drag, startPoint x: 306, startPoint y: 286, endPoint x: 250, endPoint y: 284, distance: 56.0
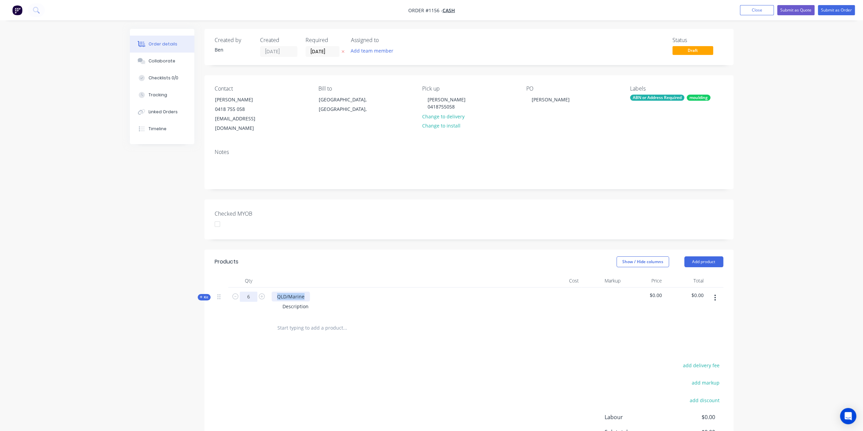
click at [250, 288] on div "Kit 6 QLD/Marine Description $0.00 $0.00" at bounding box center [469, 303] width 509 height 30
click at [313, 302] on div "Description" at bounding box center [295, 307] width 37 height 10
drag, startPoint x: 311, startPoint y: 297, endPoint x: 262, endPoint y: 297, distance: 49.5
click at [262, 297] on div "Kit 6 Replacement boat windscreens Description $0.00 $0.00" at bounding box center [469, 303] width 509 height 30
click at [204, 295] on span "Kit" at bounding box center [204, 297] width 9 height 5
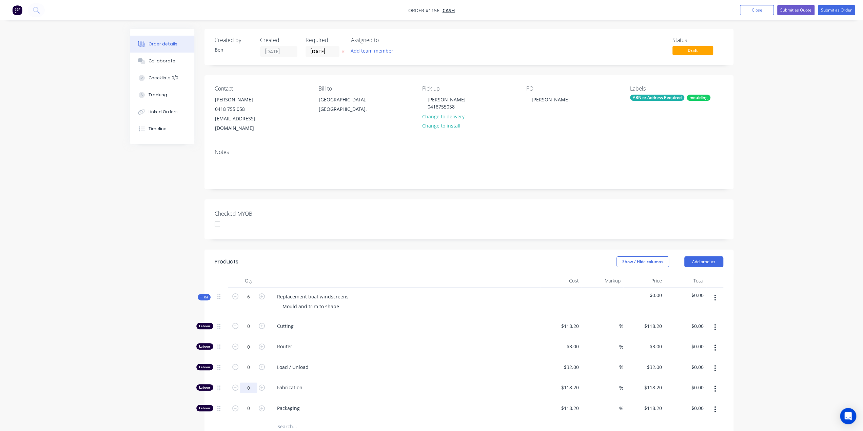
click at [249, 331] on input "0" at bounding box center [249, 326] width 18 height 10
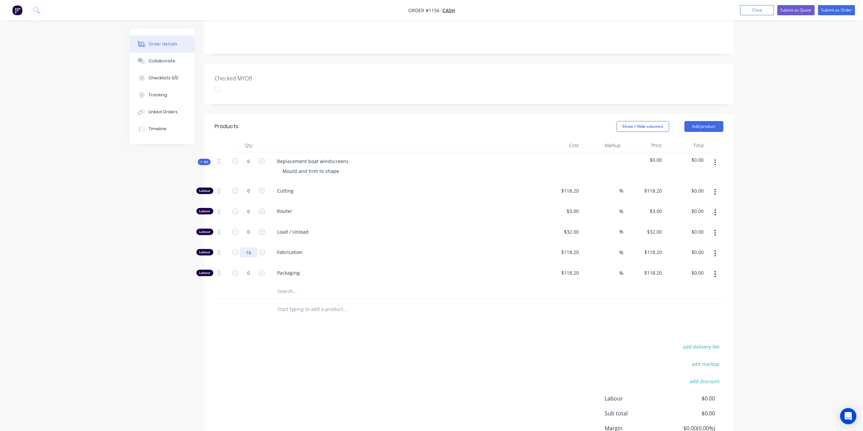
scroll to position [136, 0]
type input "16"
type input "$1,891.20"
click at [268, 325] on div "Products Show / Hide columns Add product Qty Cost Markup Price Total Kit 6 Repl…" at bounding box center [469, 298] width 529 height 369
click at [297, 284] on input "text" at bounding box center [345, 291] width 136 height 14
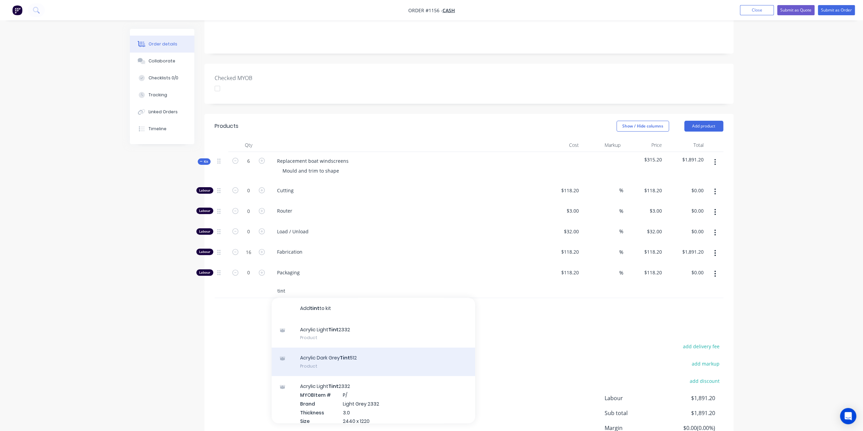
type input "tint"
click at [362, 348] on div "Acrylic Dark Grey Tint 512 Product" at bounding box center [374, 362] width 204 height 28
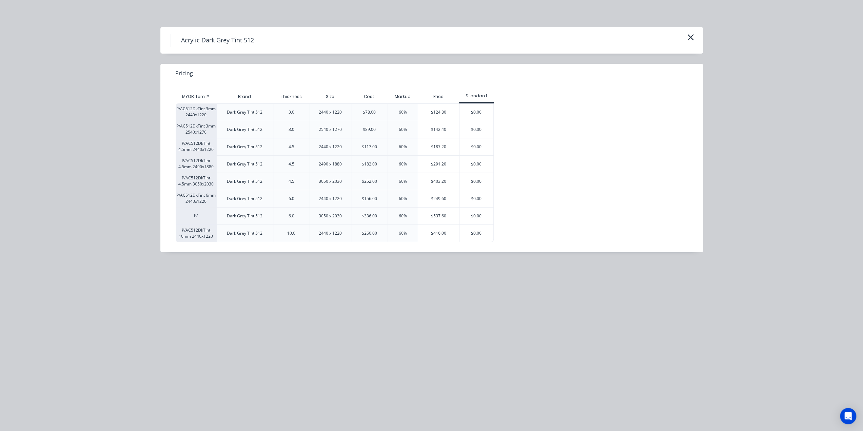
click at [429, 234] on div "$416.00" at bounding box center [438, 233] width 41 height 17
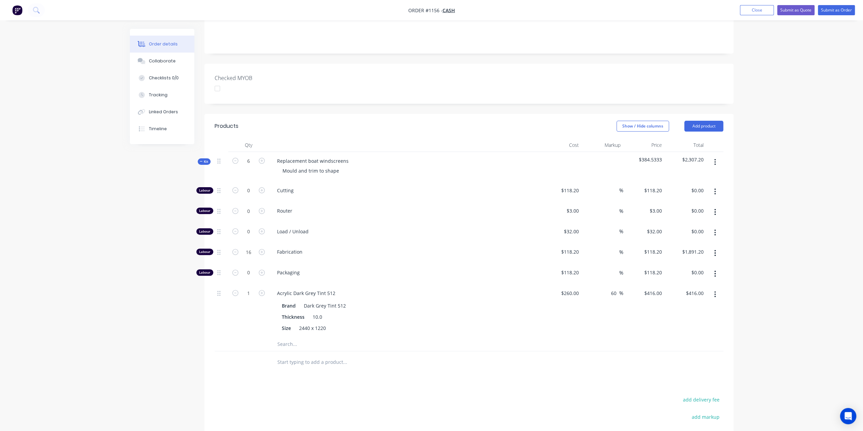
click at [262, 289] on button "button" at bounding box center [261, 292] width 9 height 7
type input "2"
type input "$832.00"
click at [262, 289] on button "button" at bounding box center [261, 292] width 9 height 7
type input "3"
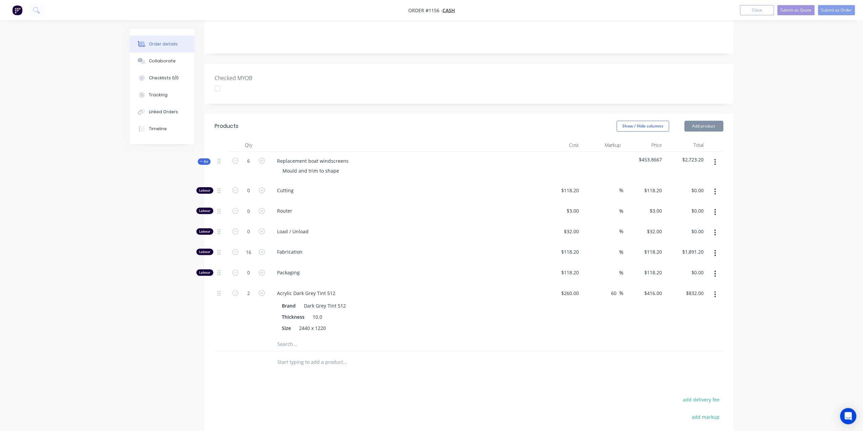
type input "$1,248.00"
click at [262, 289] on button "button" at bounding box center [261, 292] width 9 height 7
type input "4"
type input "$1,664.00"
click at [159, 296] on div "Created by [PERSON_NAME] Created [DATE] Required [DATE] Assigned to Add team me…" at bounding box center [432, 219] width 604 height 653
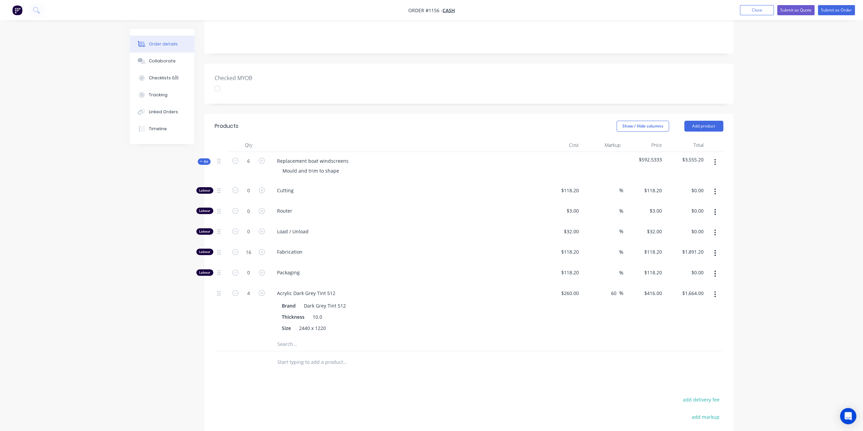
click at [204, 159] on span "Kit" at bounding box center [204, 161] width 9 height 5
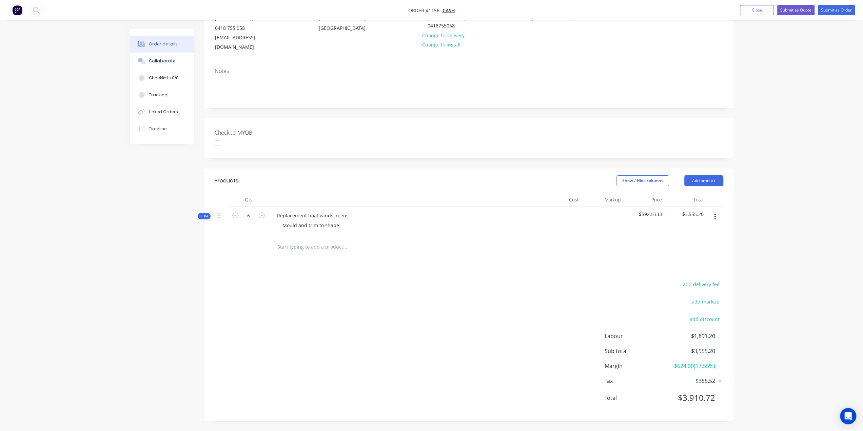
scroll to position [71, 0]
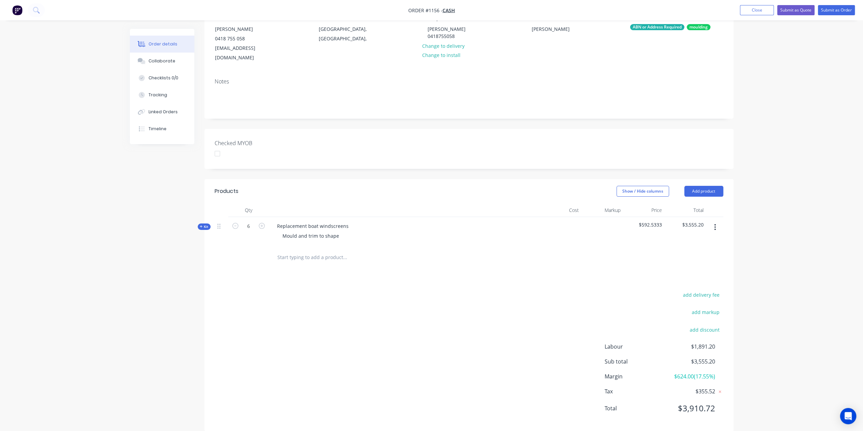
click at [347, 251] on input "text" at bounding box center [345, 258] width 136 height 14
click at [343, 251] on input "text" at bounding box center [345, 258] width 136 height 14
click at [342, 251] on input "text" at bounding box center [345, 258] width 136 height 14
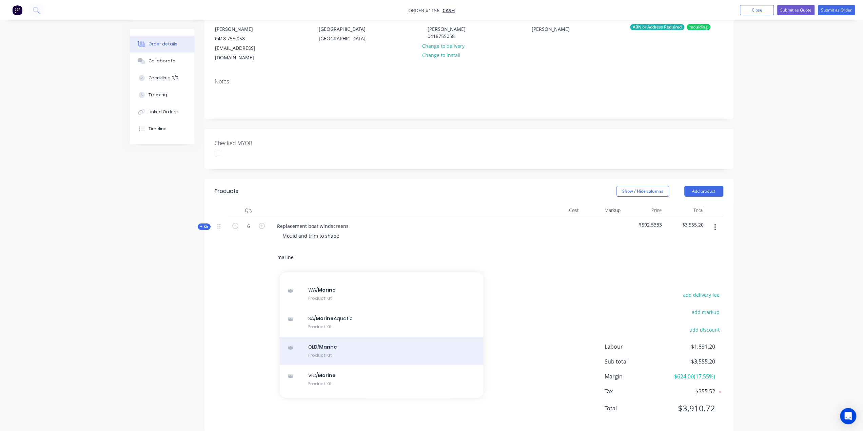
scroll to position [170, 0]
type input "marine"
click at [345, 345] on div "QLD/ Marine Product Kit" at bounding box center [382, 350] width 204 height 28
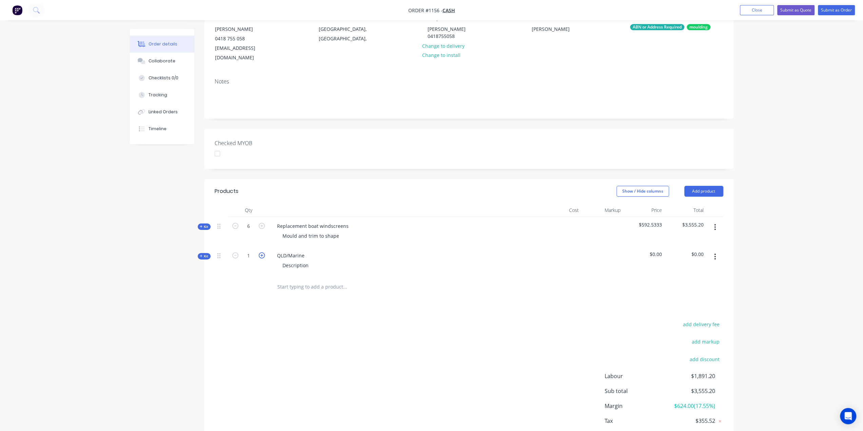
click at [260, 252] on icon "button" at bounding box center [262, 255] width 6 height 6
type input "3"
drag, startPoint x: 309, startPoint y: 244, endPoint x: 246, endPoint y: 241, distance: 62.5
click at [246, 247] on div "Kit 3 QLD/Marine Description $0.00 $0.00" at bounding box center [469, 262] width 509 height 30
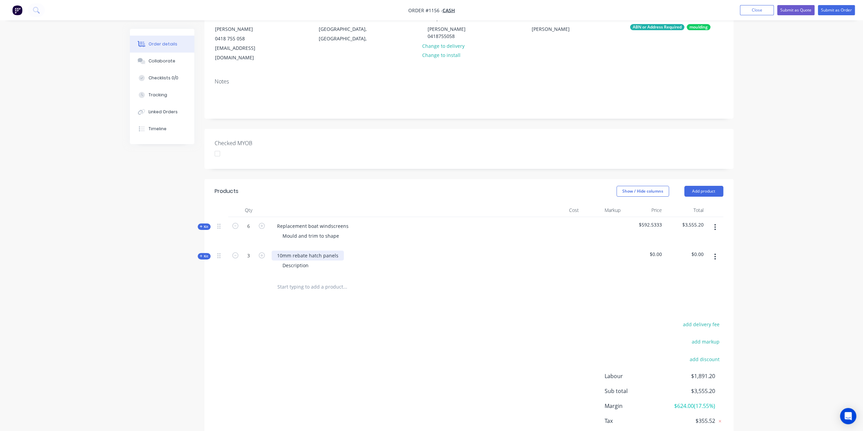
click at [304, 251] on div "10mm rebate hatch panels" at bounding box center [308, 256] width 72 height 10
click at [309, 260] on div "Description" at bounding box center [295, 265] width 37 height 10
click at [310, 260] on div "Description" at bounding box center [295, 265] width 37 height 10
drag, startPoint x: 298, startPoint y: 256, endPoint x: 237, endPoint y: 255, distance: 61.7
click at [237, 255] on div "Kit 3 10mm rebate hatch panels Description $0.00 $0.00" at bounding box center [469, 262] width 509 height 30
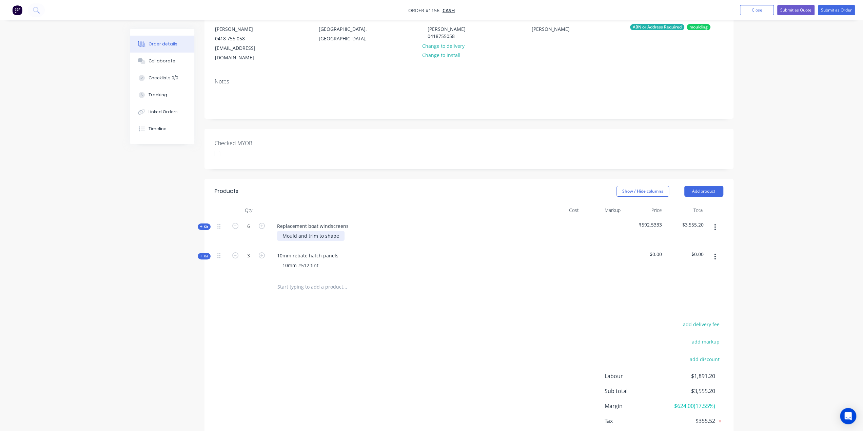
click at [339, 231] on div "Mould and trim to shape" at bounding box center [310, 236] width 67 height 10
drag, startPoint x: 270, startPoint y: 342, endPoint x: 269, endPoint y: 331, distance: 10.9
click at [270, 342] on div "add delivery fee add markup add discount Labour $1,891.20 Sub total $3,555.20 M…" at bounding box center [469, 392] width 509 height 131
click at [205, 261] on span "Kit" at bounding box center [204, 263] width 9 height 5
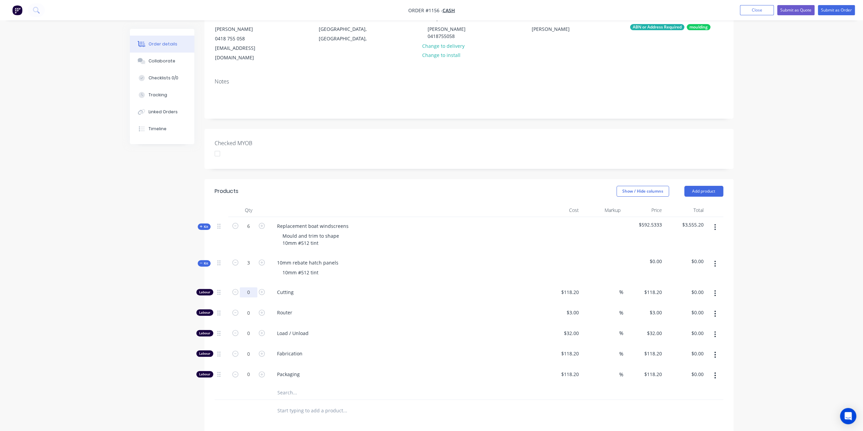
click at [249, 287] on input "0" at bounding box center [249, 292] width 18 height 10
type input "3"
type input "$354.60"
click at [578, 287] on input "118.2" at bounding box center [571, 292] width 21 height 10
type input "$80.00"
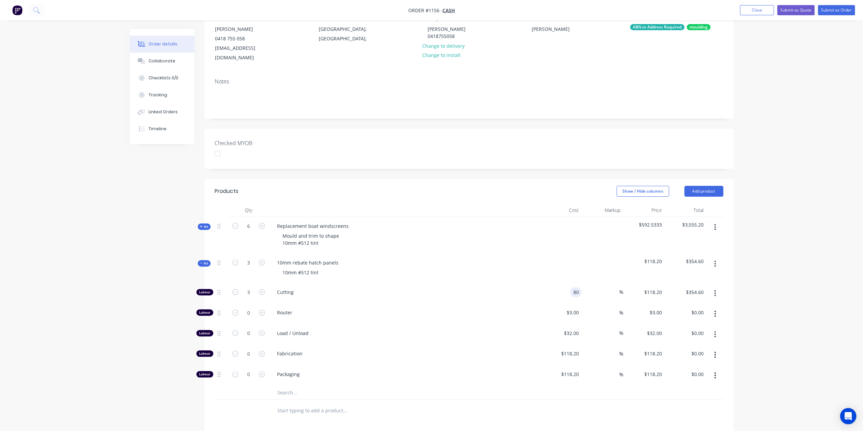
type input "$80.00"
type input "$240.00"
click at [204, 261] on span "Kit" at bounding box center [204, 263] width 9 height 5
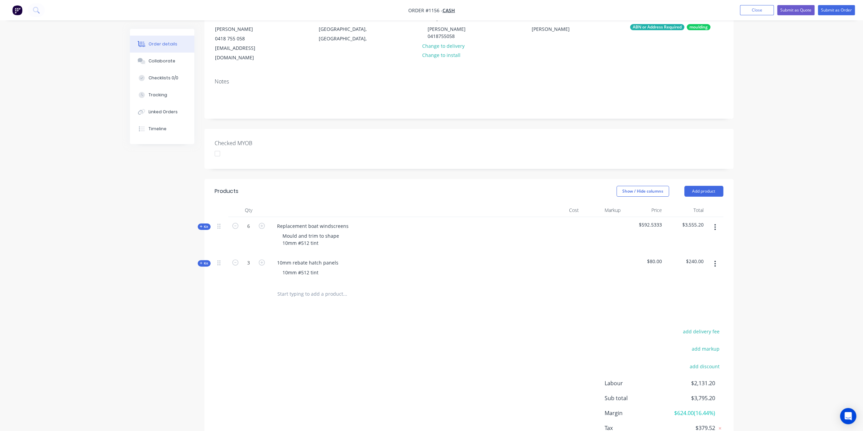
drag, startPoint x: 200, startPoint y: 290, endPoint x: 392, endPoint y: 310, distance: 193.4
click at [201, 290] on div "Created by [PERSON_NAME] Created [DATE] Required [DATE] Assigned to Add team me…" at bounding box center [432, 218] width 604 height 520
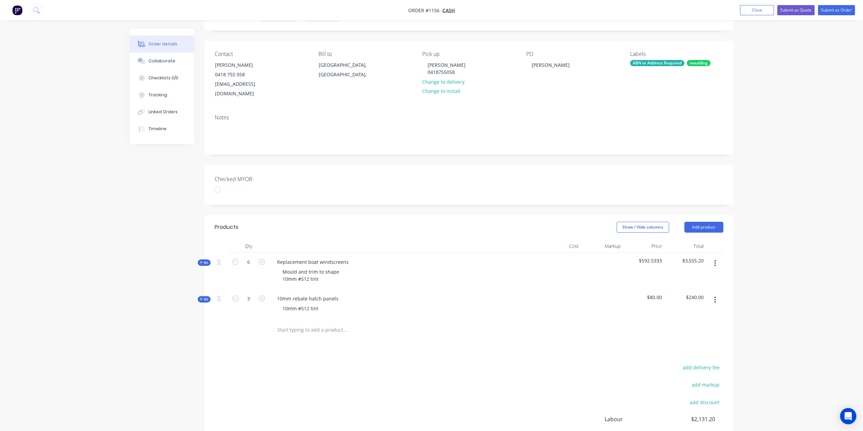
scroll to position [0, 0]
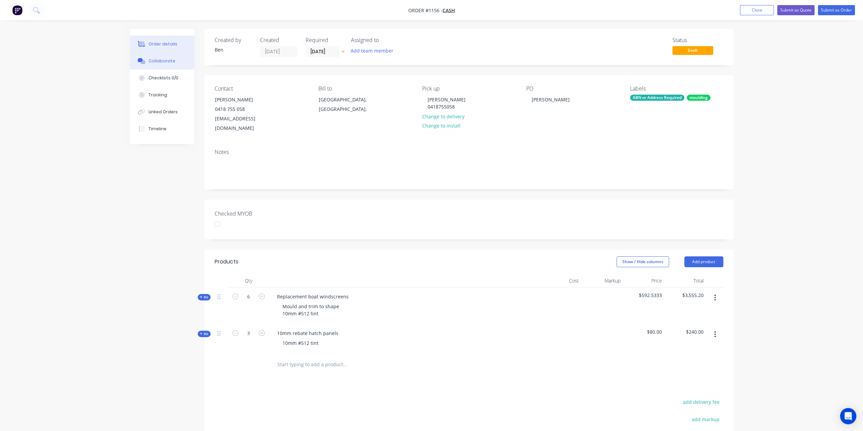
click at [163, 65] on button "Collaborate" at bounding box center [162, 61] width 64 height 17
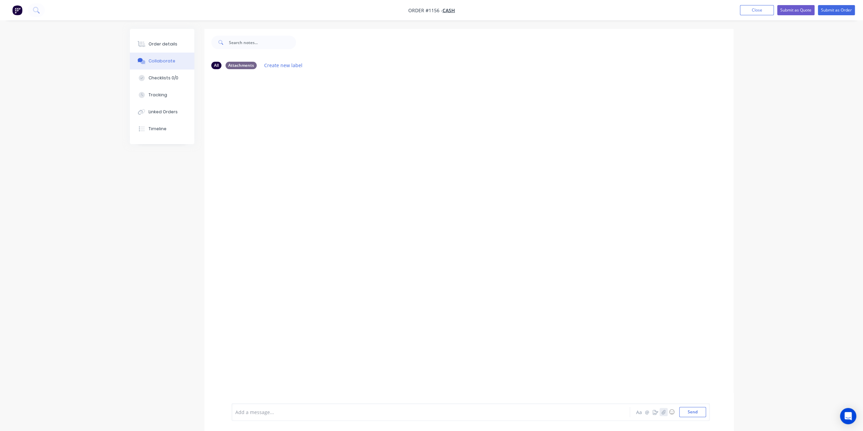
click at [663, 414] on icon "button" at bounding box center [663, 412] width 4 height 5
click at [691, 415] on button "Send" at bounding box center [692, 412] width 27 height 10
click at [802, 8] on button "Submit as Quote" at bounding box center [795, 10] width 37 height 10
click at [790, 10] on button "Options" at bounding box center [801, 10] width 34 height 11
click at [771, 37] on div "Quote" at bounding box center [780, 41] width 62 height 10
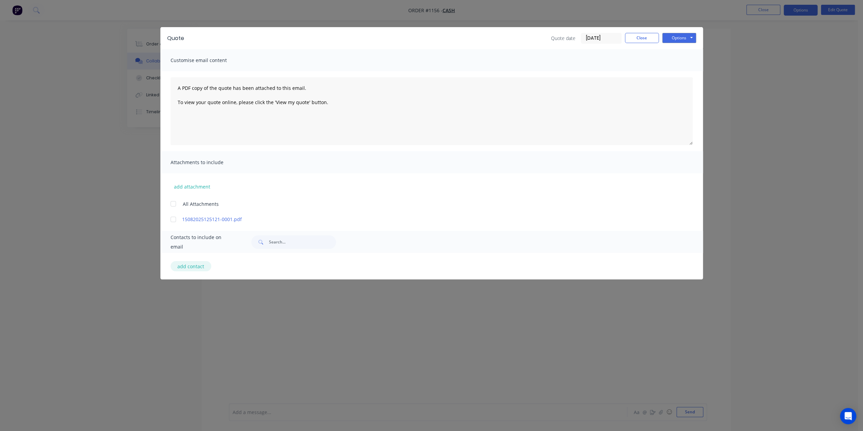
click at [185, 268] on button "add contact" at bounding box center [191, 266] width 41 height 10
select select "AU"
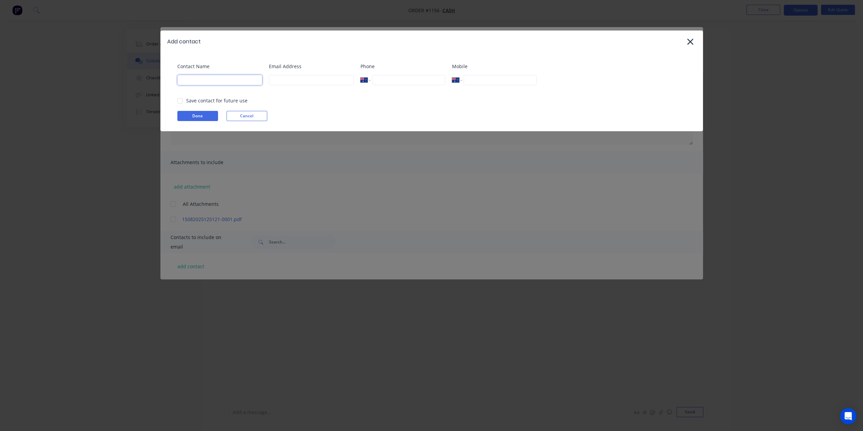
click at [204, 79] on input at bounding box center [219, 80] width 85 height 10
drag, startPoint x: 185, startPoint y: 81, endPoint x: 176, endPoint y: 82, distance: 8.2
click at [176, 82] on div "Contact Name [PERSON_NAME] Email Address Phone International [GEOGRAPHIC_DATA] …" at bounding box center [431, 92] width 543 height 79
type input "[PERSON_NAME]"
click at [315, 80] on input at bounding box center [311, 80] width 85 height 10
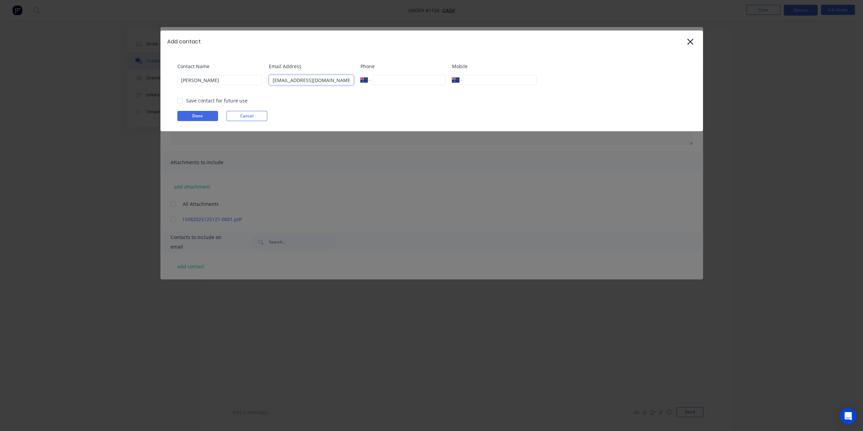
type input "[EMAIL_ADDRESS][DOMAIN_NAME]"
click at [481, 83] on input "tel" at bounding box center [500, 80] width 73 height 10
type input "0418 755 058"
click at [208, 114] on button "Done" at bounding box center [197, 116] width 41 height 10
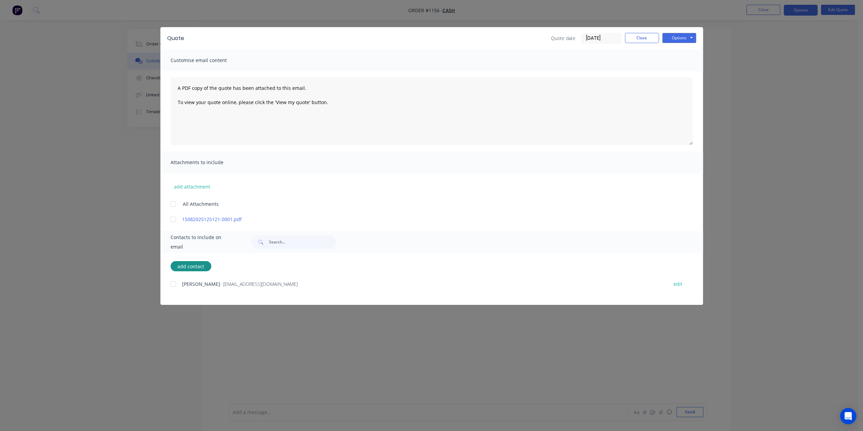
click at [174, 286] on div at bounding box center [174, 284] width 14 height 14
click at [692, 38] on button "Options" at bounding box center [679, 38] width 34 height 10
click at [683, 51] on button "Preview" at bounding box center [683, 49] width 43 height 11
click at [686, 38] on button "Options" at bounding box center [679, 38] width 34 height 10
click at [684, 70] on button "Email" at bounding box center [683, 72] width 43 height 11
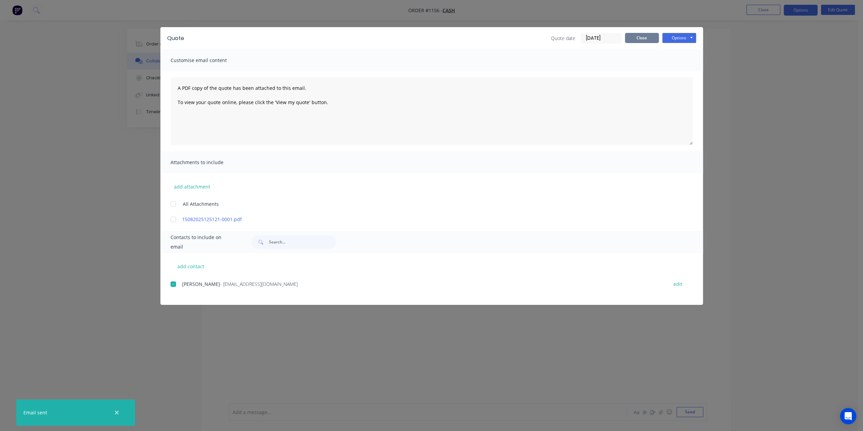
click at [639, 36] on button "Close" at bounding box center [642, 38] width 34 height 10
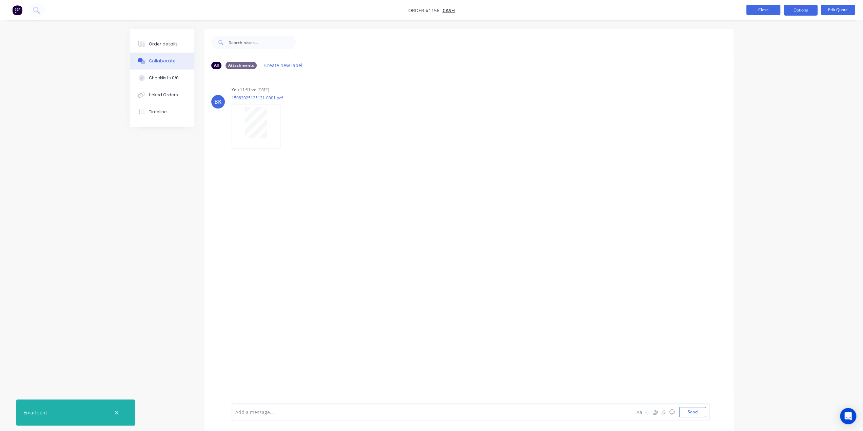
click at [761, 7] on button "Close" at bounding box center [764, 10] width 34 height 10
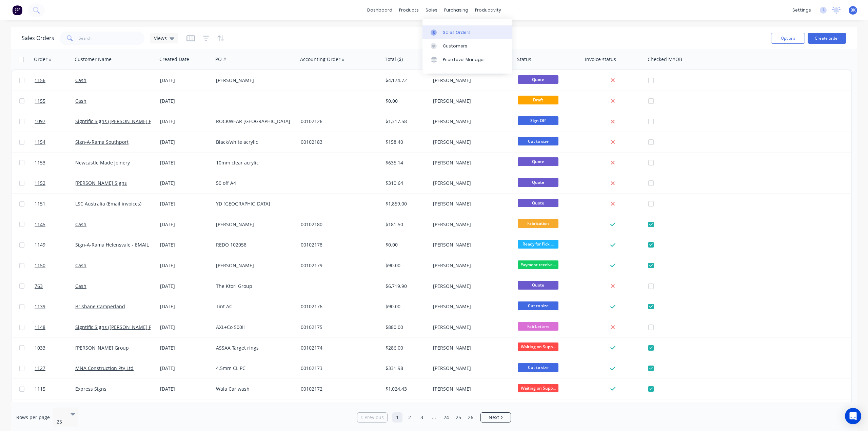
click at [441, 28] on link "Sales Orders" at bounding box center [468, 32] width 90 height 14
click at [822, 37] on button "Create order" at bounding box center [827, 38] width 39 height 11
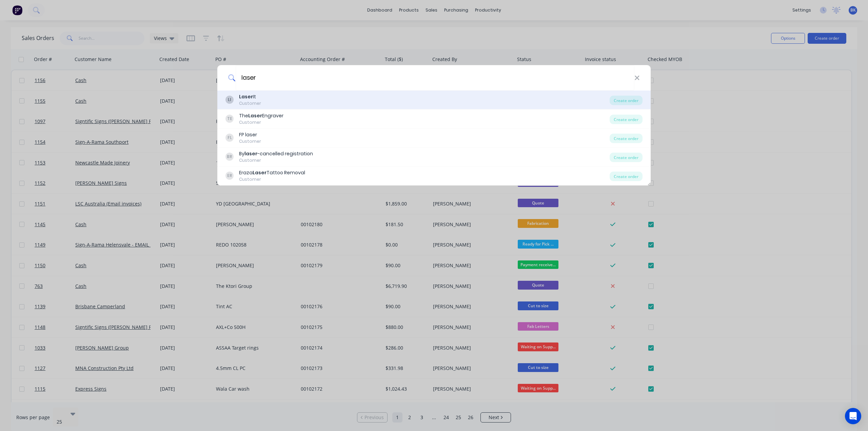
type input "laser"
click at [254, 95] on div "Laser It" at bounding box center [250, 96] width 22 height 7
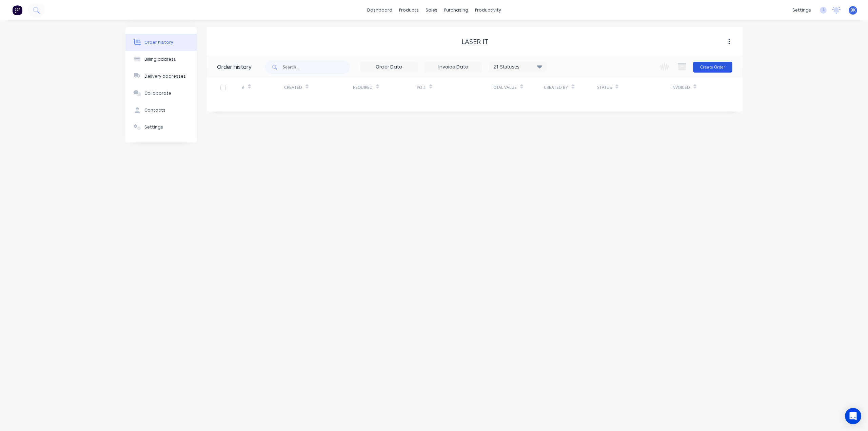
click at [701, 67] on button "Create Order" at bounding box center [712, 67] width 39 height 11
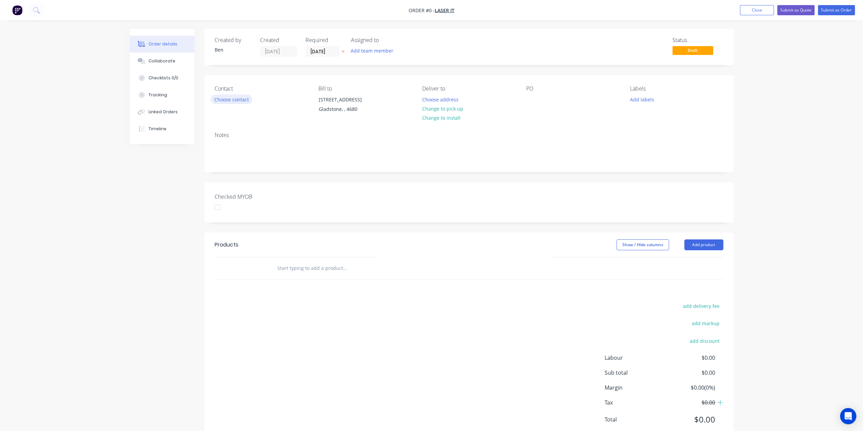
click at [231, 97] on button "Choose contact" at bounding box center [232, 99] width 42 height 9
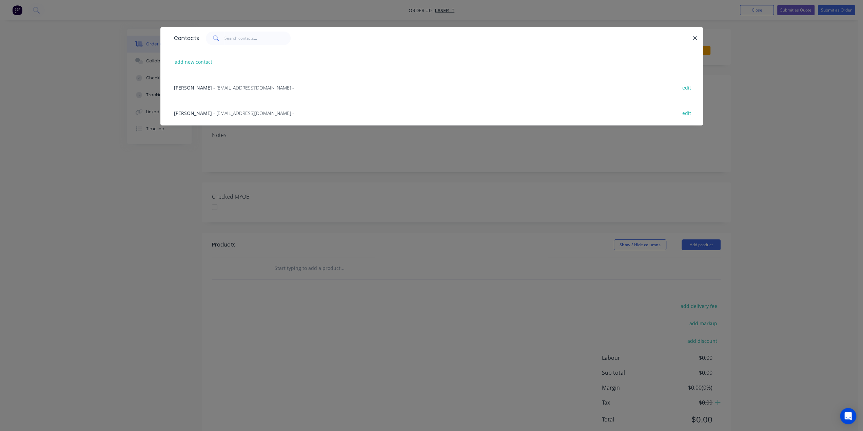
click at [213, 112] on span "- [EMAIL_ADDRESS][DOMAIN_NAME] -" at bounding box center [253, 113] width 81 height 6
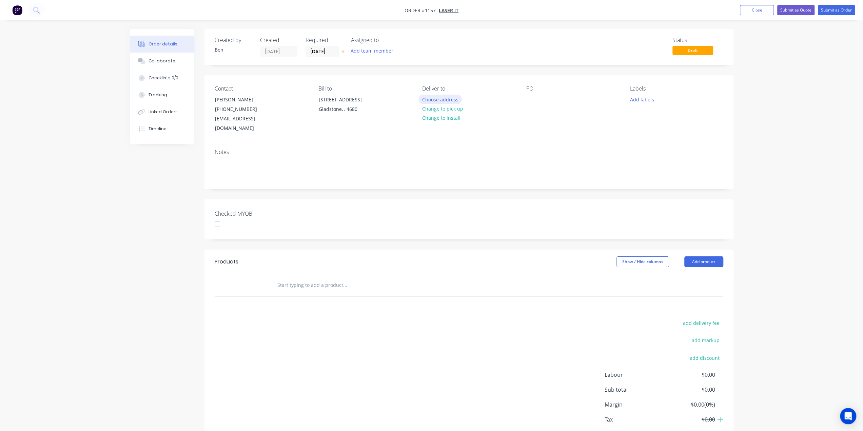
click at [445, 97] on button "Choose address" at bounding box center [440, 99] width 43 height 9
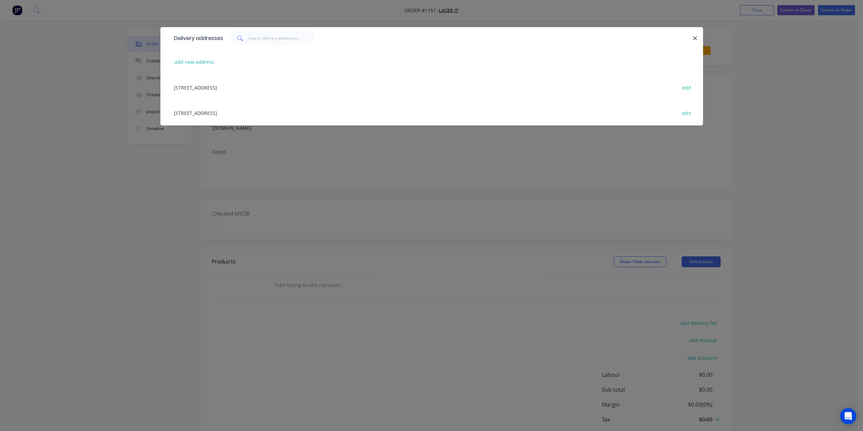
click at [237, 86] on div "[STREET_ADDRESS] edit" at bounding box center [432, 87] width 522 height 25
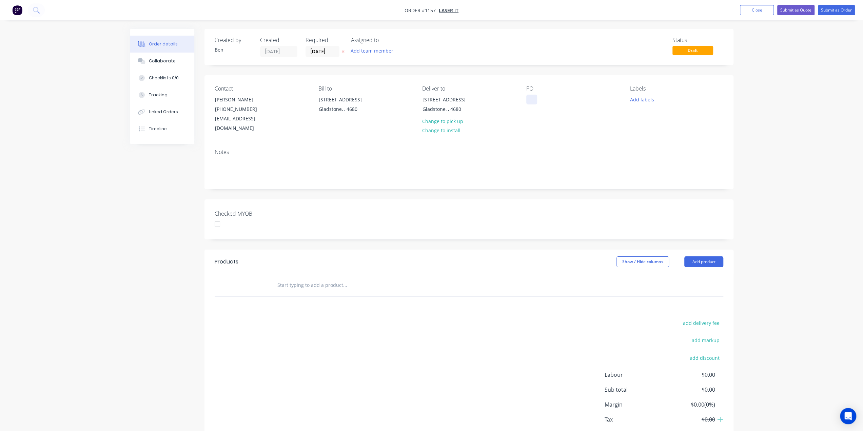
click at [528, 99] on div at bounding box center [531, 100] width 11 height 10
click at [636, 96] on button "Add labels" at bounding box center [641, 99] width 31 height 9
drag, startPoint x: 669, startPoint y: 125, endPoint x: 648, endPoint y: 128, distance: 20.8
click at [669, 125] on div "Full Sheets only" at bounding box center [666, 125] width 36 height 7
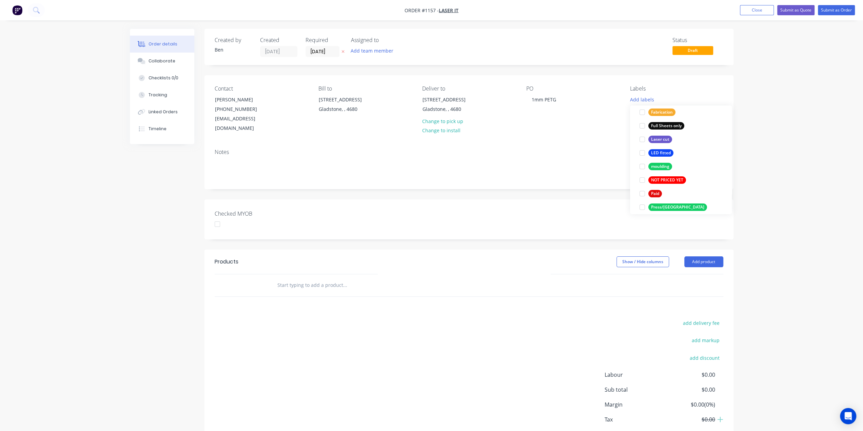
scroll to position [34, 0]
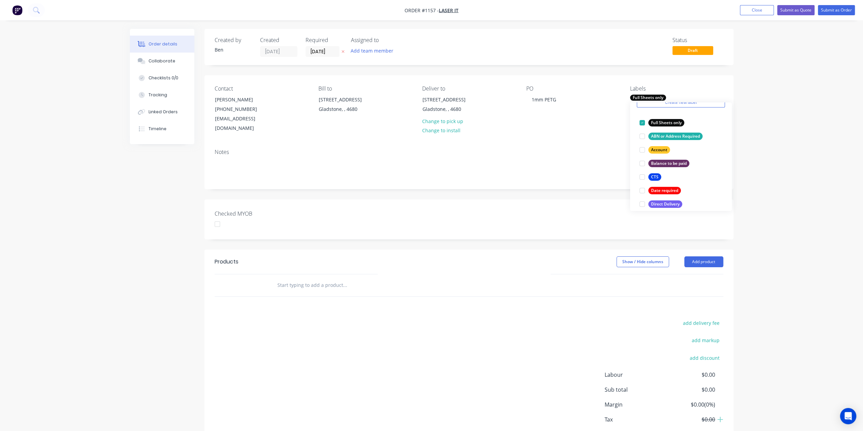
drag, startPoint x: 291, startPoint y: 282, endPoint x: 334, endPoint y: 278, distance: 42.9
click at [292, 281] on input "text" at bounding box center [345, 285] width 136 height 14
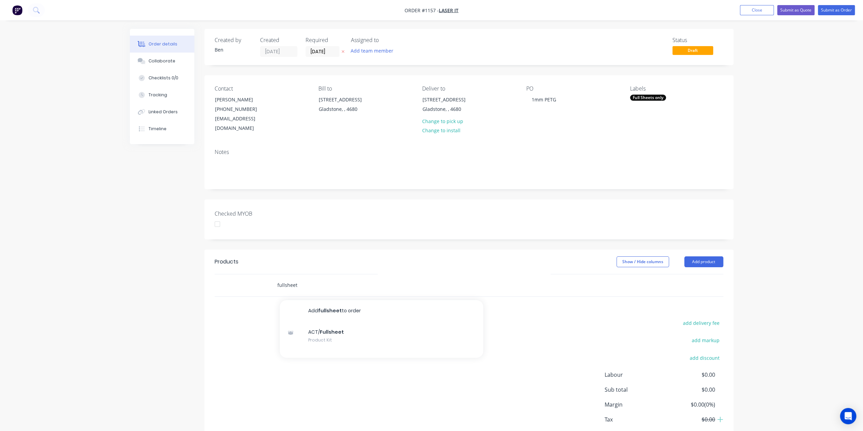
drag, startPoint x: 305, startPoint y: 275, endPoint x: 235, endPoint y: 277, distance: 69.9
click at [236, 277] on div "fullsheet Add fullsheet to order ACT/ Fullsheet Product Kit" at bounding box center [469, 285] width 509 height 22
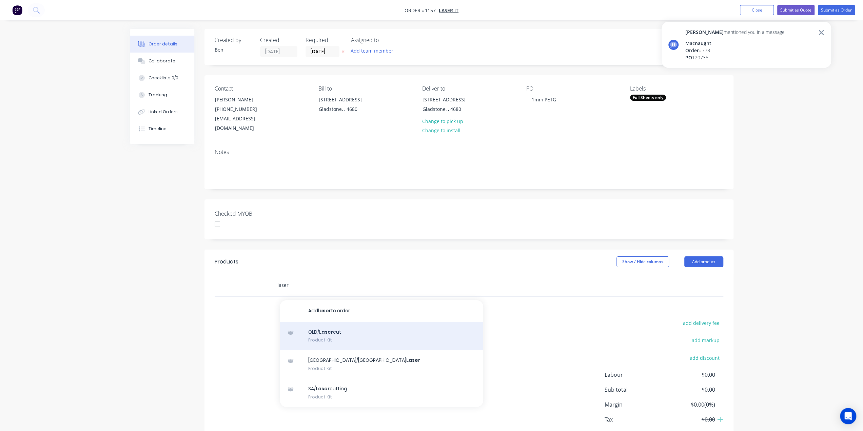
type input "laser"
click at [338, 325] on div "QLD/ Laser cut Product Kit" at bounding box center [382, 336] width 204 height 28
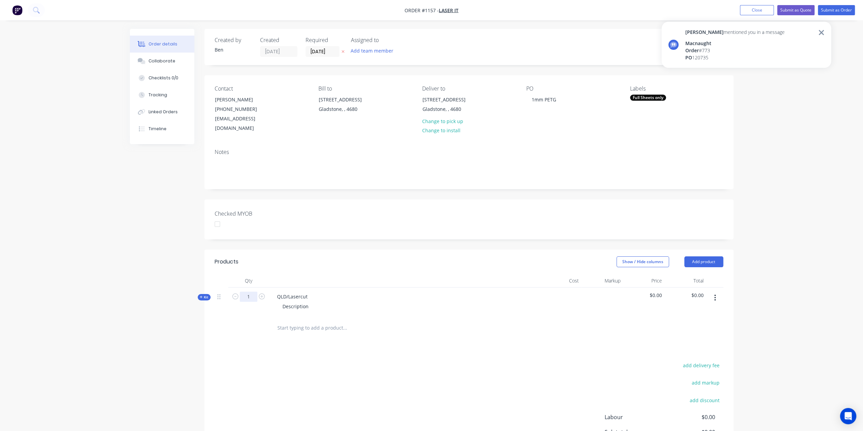
click at [253, 292] on input "1" at bounding box center [249, 297] width 18 height 10
type input "2"
drag, startPoint x: 310, startPoint y: 285, endPoint x: 259, endPoint y: 287, distance: 50.2
click at [259, 288] on div "Kit 2 QLD/Lasercut Description $0.00 $0.00" at bounding box center [469, 303] width 509 height 30
click at [311, 302] on div "Description" at bounding box center [295, 307] width 37 height 10
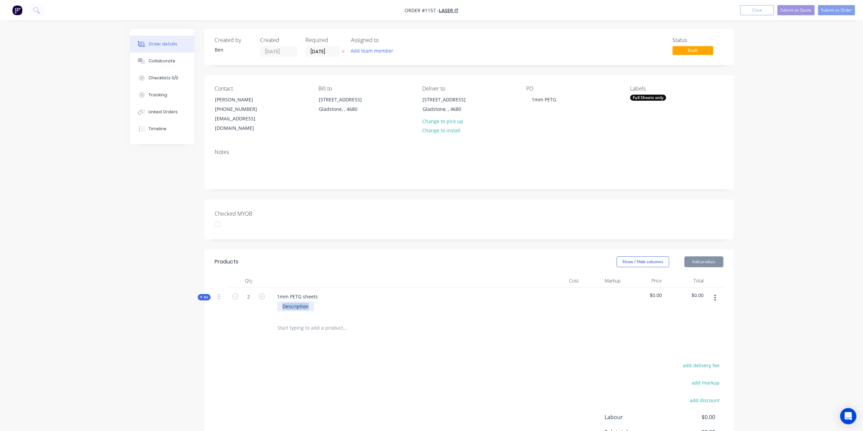
drag, startPoint x: 311, startPoint y: 297, endPoint x: 244, endPoint y: 298, distance: 67.8
click at [244, 298] on div "Kit 2 1mm PETG sheets Description $0.00 $0.00" at bounding box center [469, 303] width 509 height 30
click at [201, 295] on icon at bounding box center [201, 296] width 3 height 3
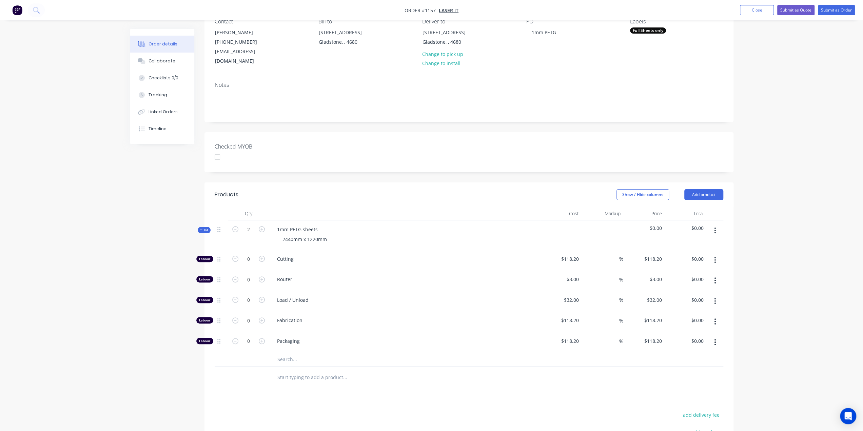
scroll to position [68, 0]
click at [281, 352] on input "text" at bounding box center [345, 359] width 136 height 14
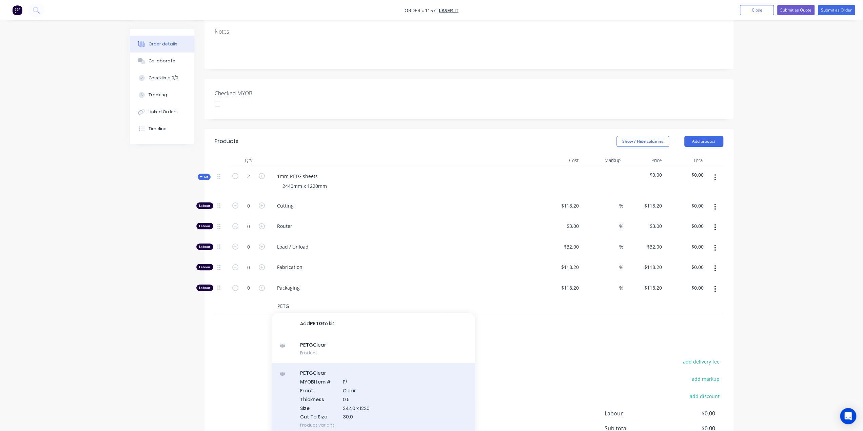
scroll to position [136, 0]
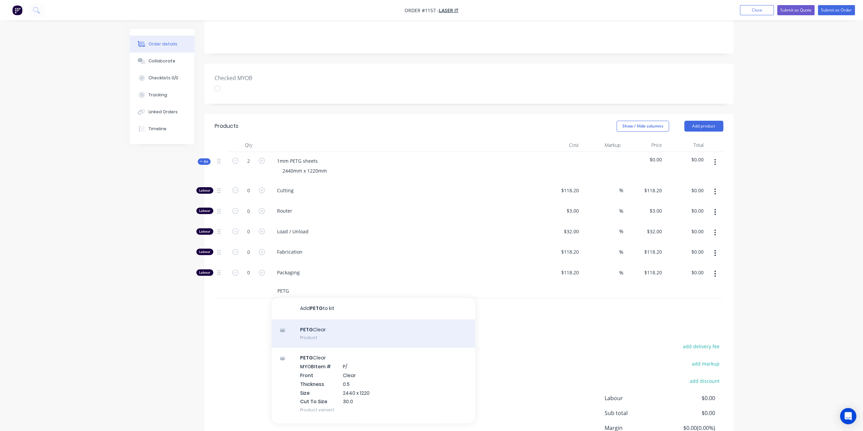
type input "PETG"
click at [338, 319] on div "PETG Clear Product" at bounding box center [374, 333] width 204 height 28
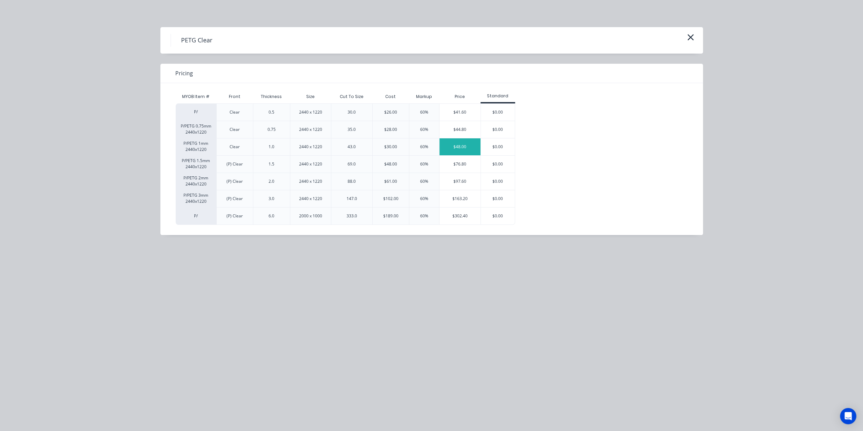
click at [460, 147] on div "$48.00" at bounding box center [460, 146] width 41 height 17
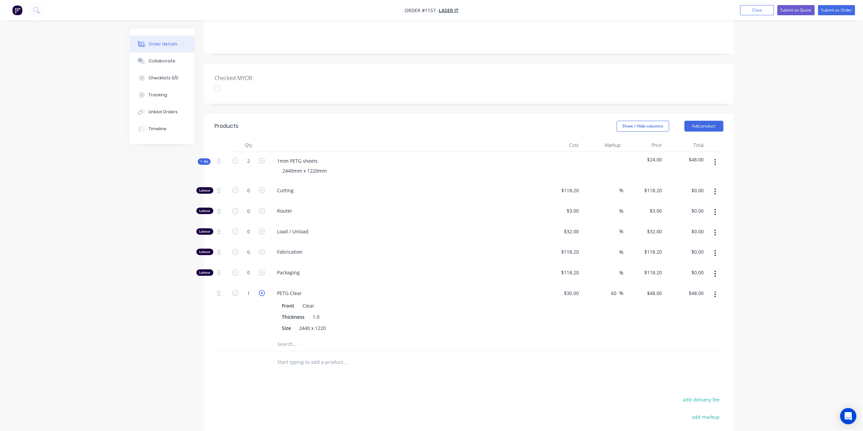
click at [260, 290] on icon "button" at bounding box center [262, 293] width 6 height 6
type input "2"
type input "$96.00"
click at [206, 159] on span "Kit" at bounding box center [204, 161] width 9 height 5
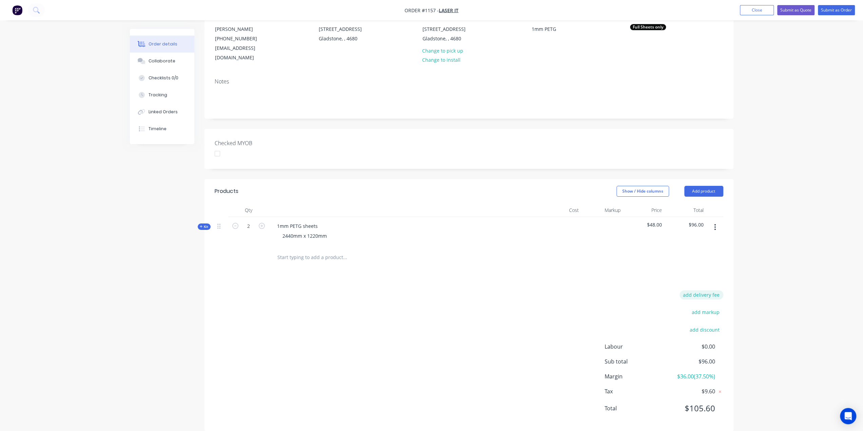
click at [705, 290] on button "add delivery fee" at bounding box center [702, 294] width 44 height 9
click at [712, 292] on form "Delivery fee Delivery fee Delivery fee name (Optional) $0" at bounding box center [672, 297] width 103 height 10
click at [710, 292] on input at bounding box center [697, 297] width 31 height 10
type input "60"
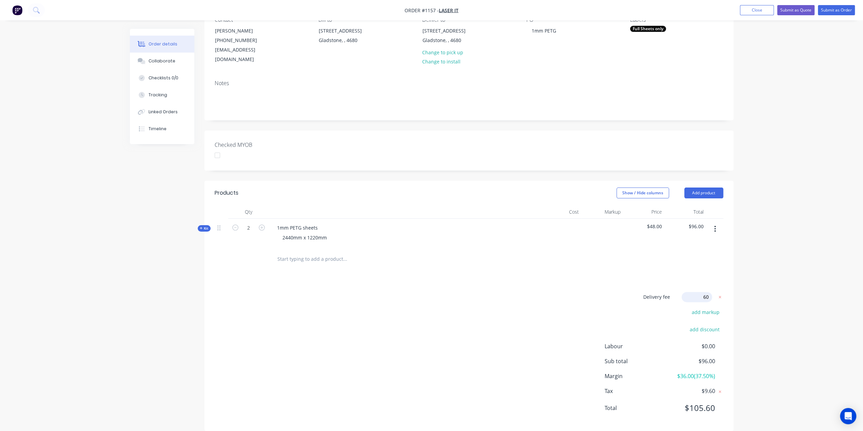
click at [509, 275] on div "Products Show / Hide columns Add product Qty Cost Markup Price Total Kit 2 1mm …" at bounding box center [469, 306] width 529 height 251
click at [793, 9] on button "Submit as Quote" at bounding box center [795, 10] width 37 height 10
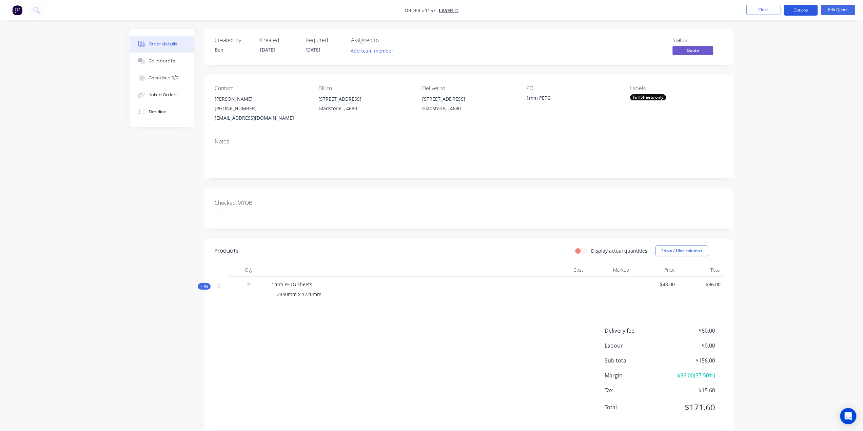
click at [801, 8] on button "Options" at bounding box center [801, 10] width 34 height 11
click at [759, 40] on div "Quote" at bounding box center [780, 41] width 62 height 10
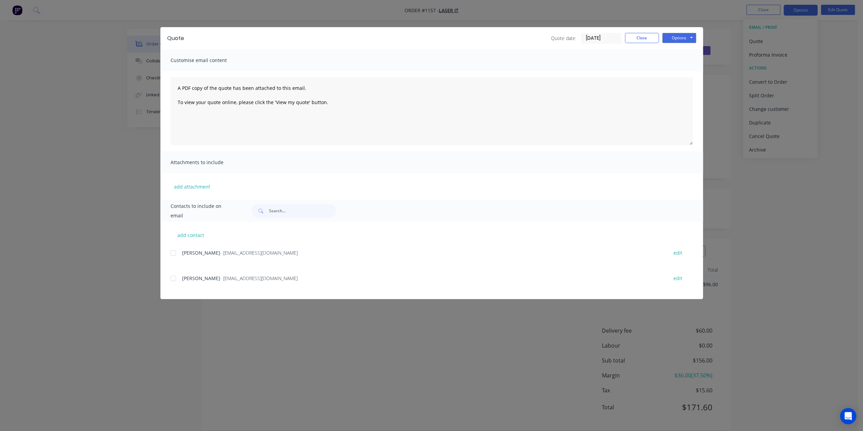
click at [173, 278] on div at bounding box center [174, 279] width 14 height 14
click at [674, 40] on button "Options" at bounding box center [679, 38] width 34 height 10
click at [673, 48] on button "Preview" at bounding box center [683, 49] width 43 height 11
click at [688, 34] on button "Options" at bounding box center [679, 38] width 34 height 10
click at [684, 72] on button "Email" at bounding box center [683, 72] width 43 height 11
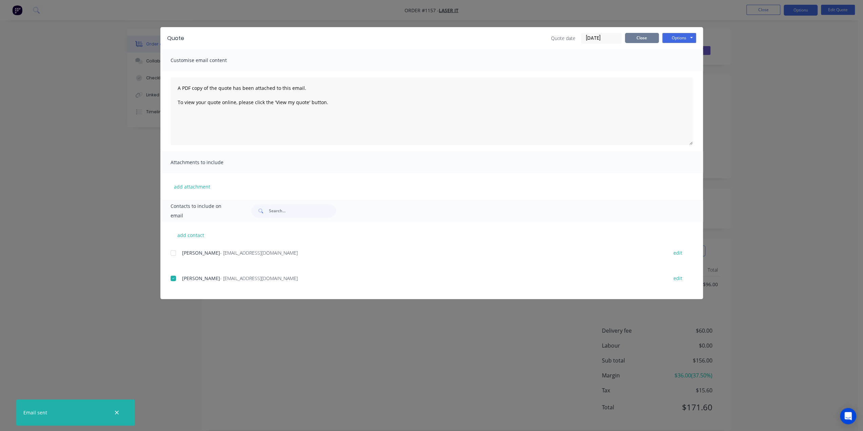
click at [636, 36] on button "Close" at bounding box center [642, 38] width 34 height 10
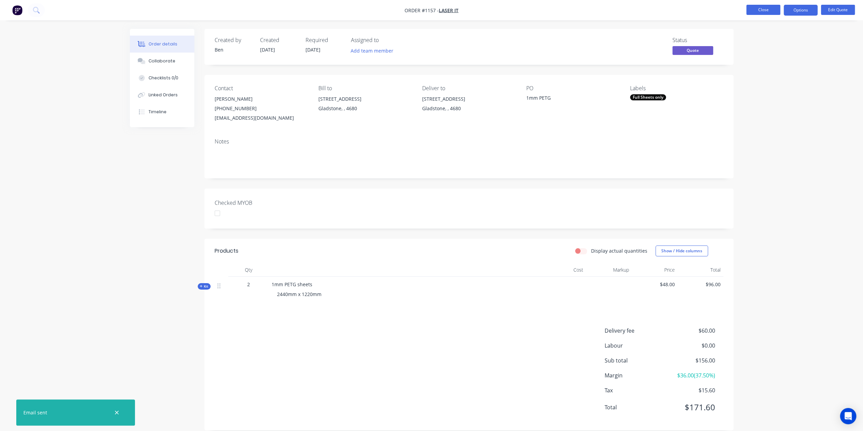
click at [750, 9] on button "Close" at bounding box center [764, 10] width 34 height 10
